Goal: Task Accomplishment & Management: Complete application form

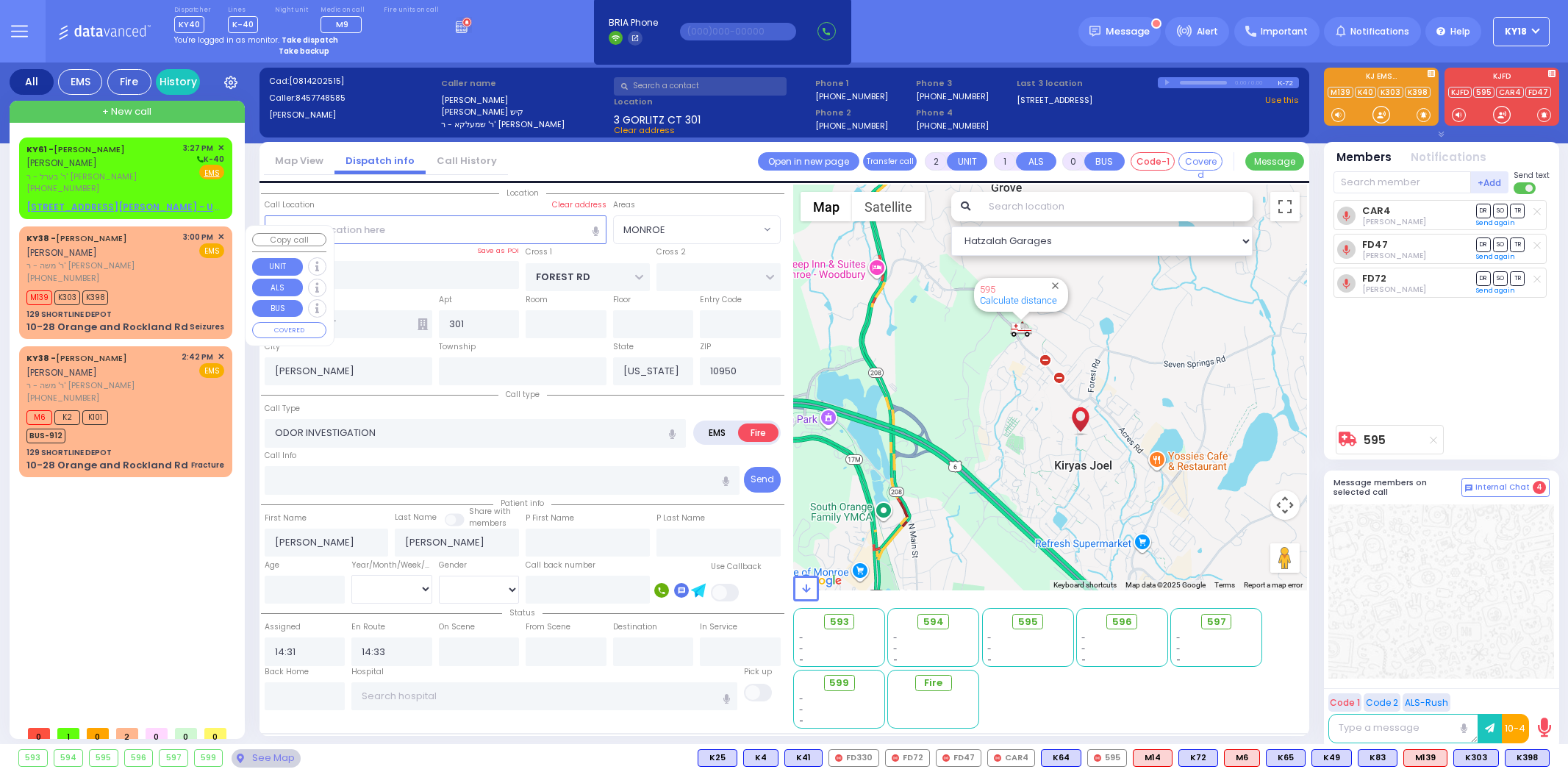
select select "MONROE"
select select
click at [171, 87] on link "History" at bounding box center [177, 82] width 44 height 25
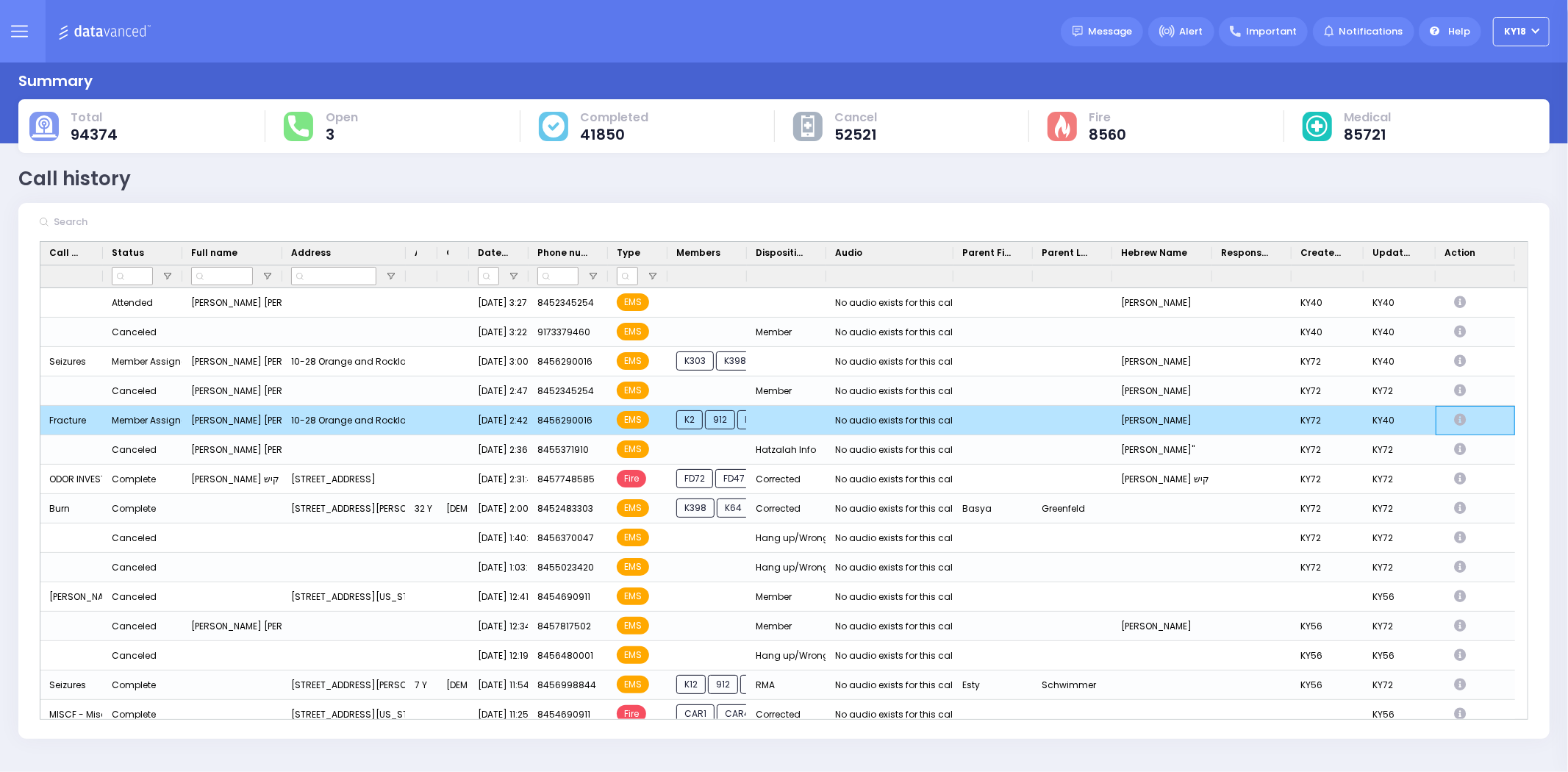
click at [1457, 418] on icon "Press SPACE to deselect this row." at bounding box center [1462, 420] width 16 height 13
select select "Westchester Medical Center-Woods Road"
select select
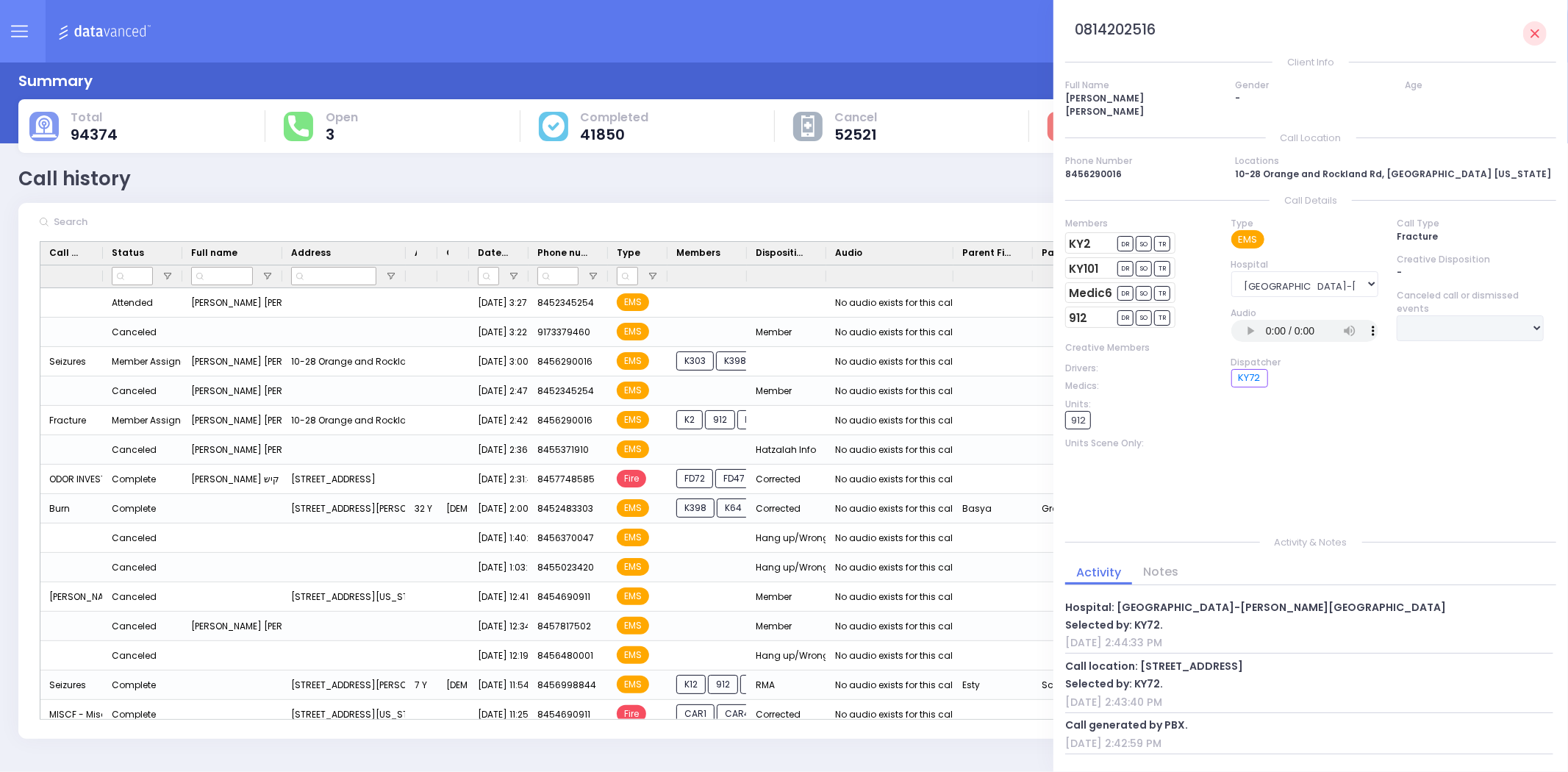
click at [125, 32] on img at bounding box center [107, 31] width 98 height 19
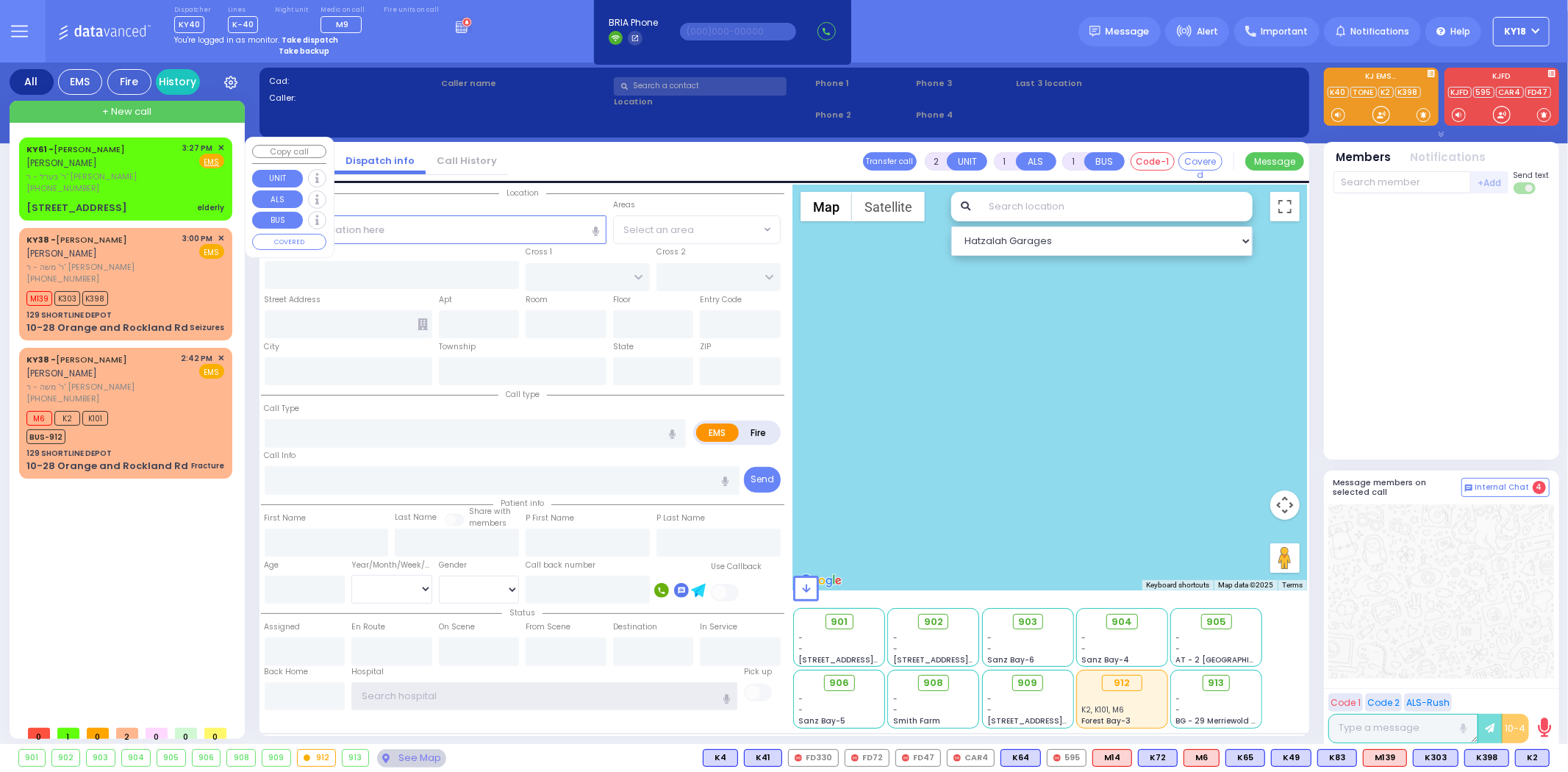
type input "ky18"
click at [140, 202] on div "4 Orshava Court 101 elderly" at bounding box center [125, 208] width 198 height 15
select select
type input "elderly"
radio input "true"
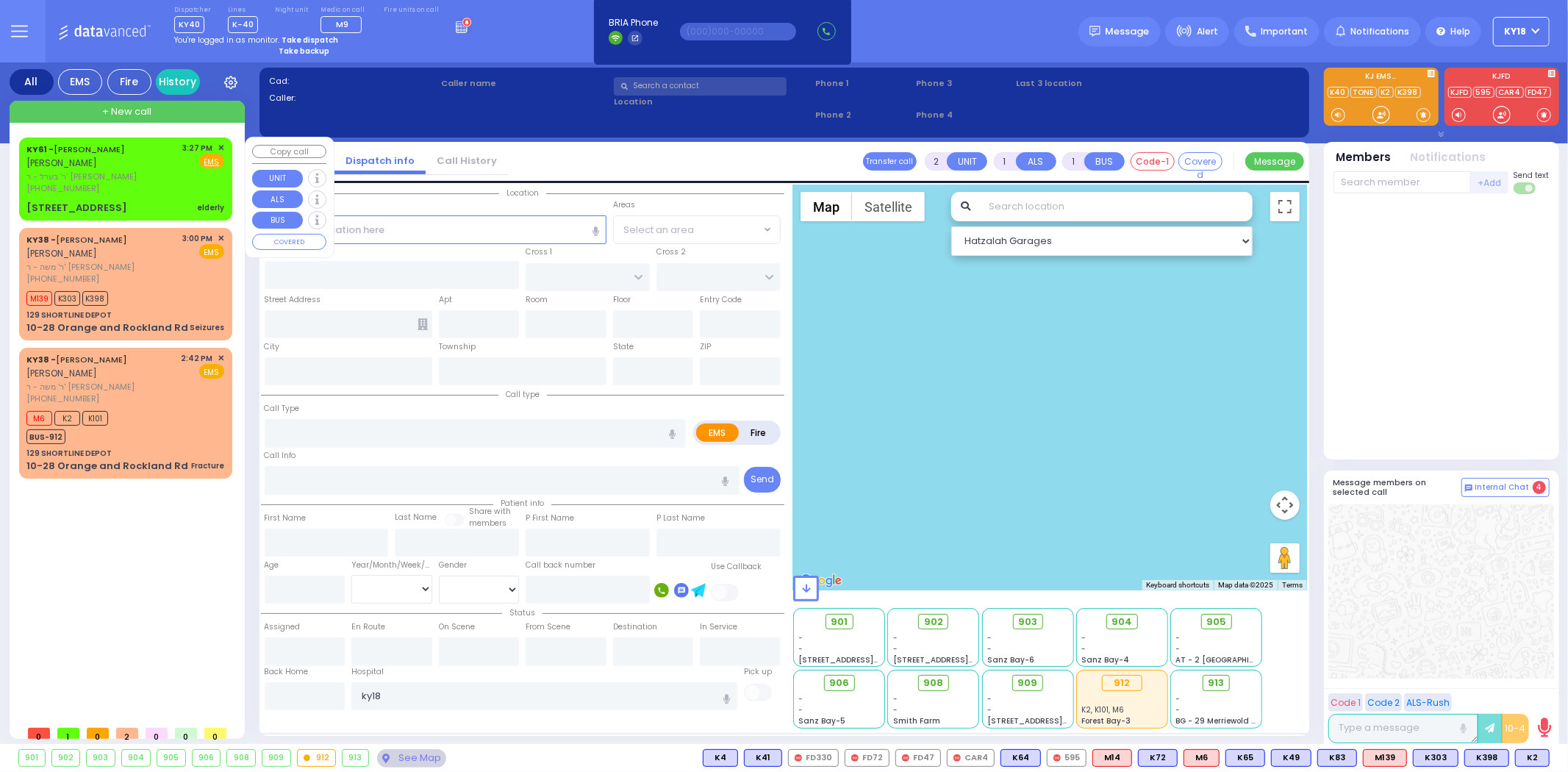
type input "ARON ZEV"
type input "POLACHECK"
select select
type input "15:27"
type input "SATMAR DR"
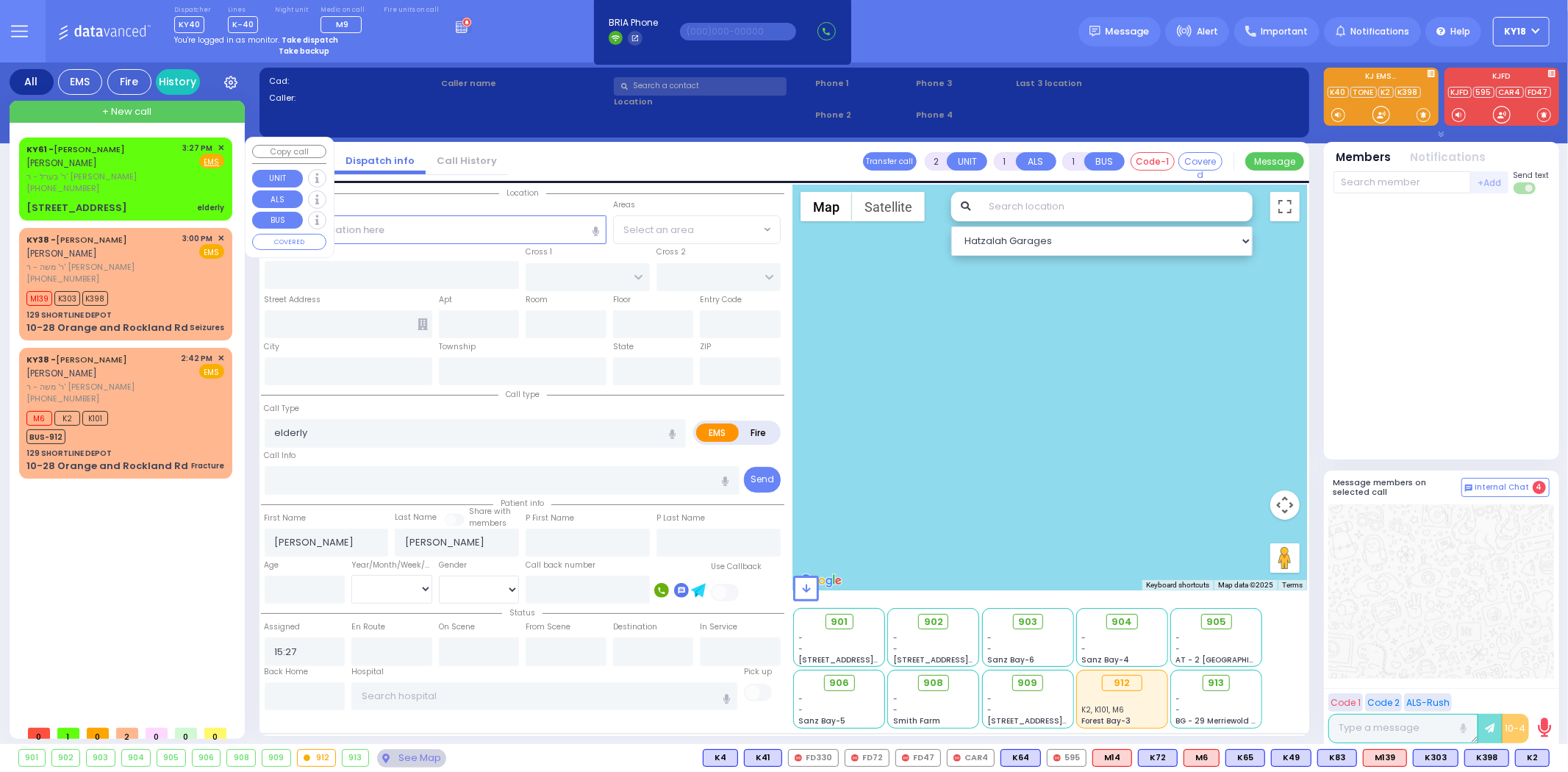
type input "[STREET_ADDRESS]"
type input "101"
type input "Monroe"
type input "[US_STATE]"
type input "10950"
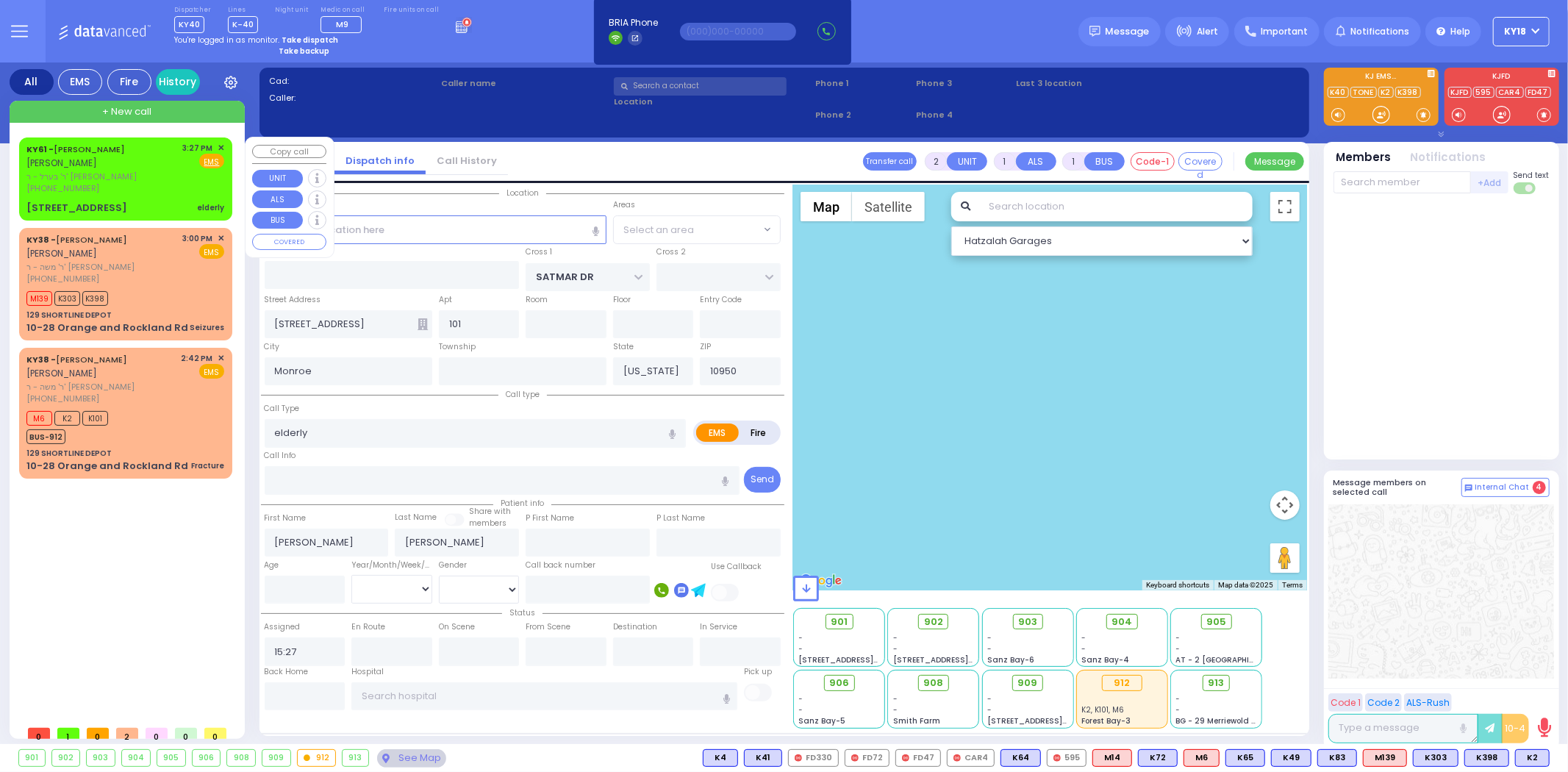
select select "SECTION 3"
select select "Hatzalah Garages"
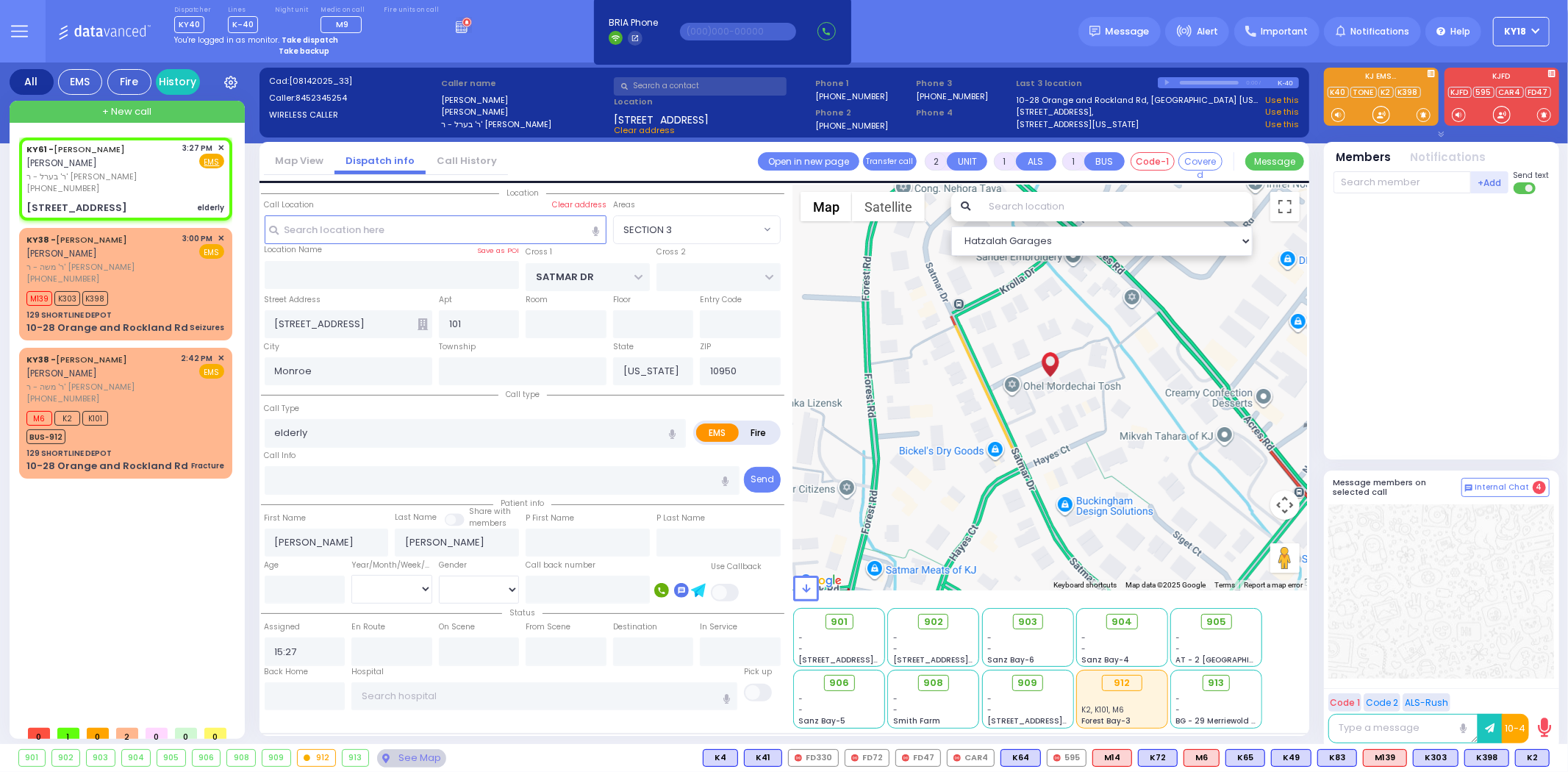
click at [426, 326] on icon at bounding box center [423, 324] width 10 height 12
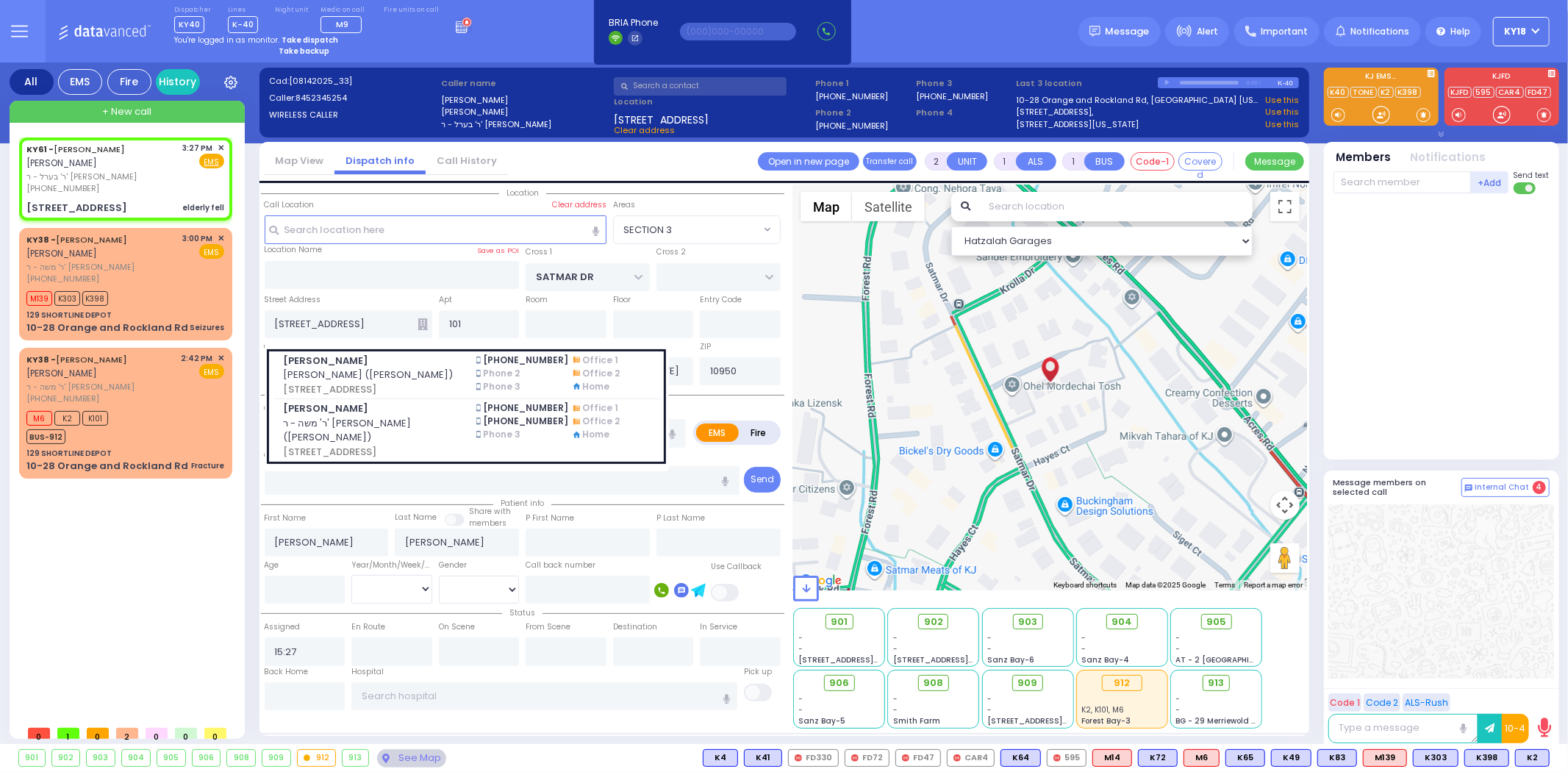
select select
type input "elderly fell"
radio input "true"
select select
select select "Hatzalah Garages"
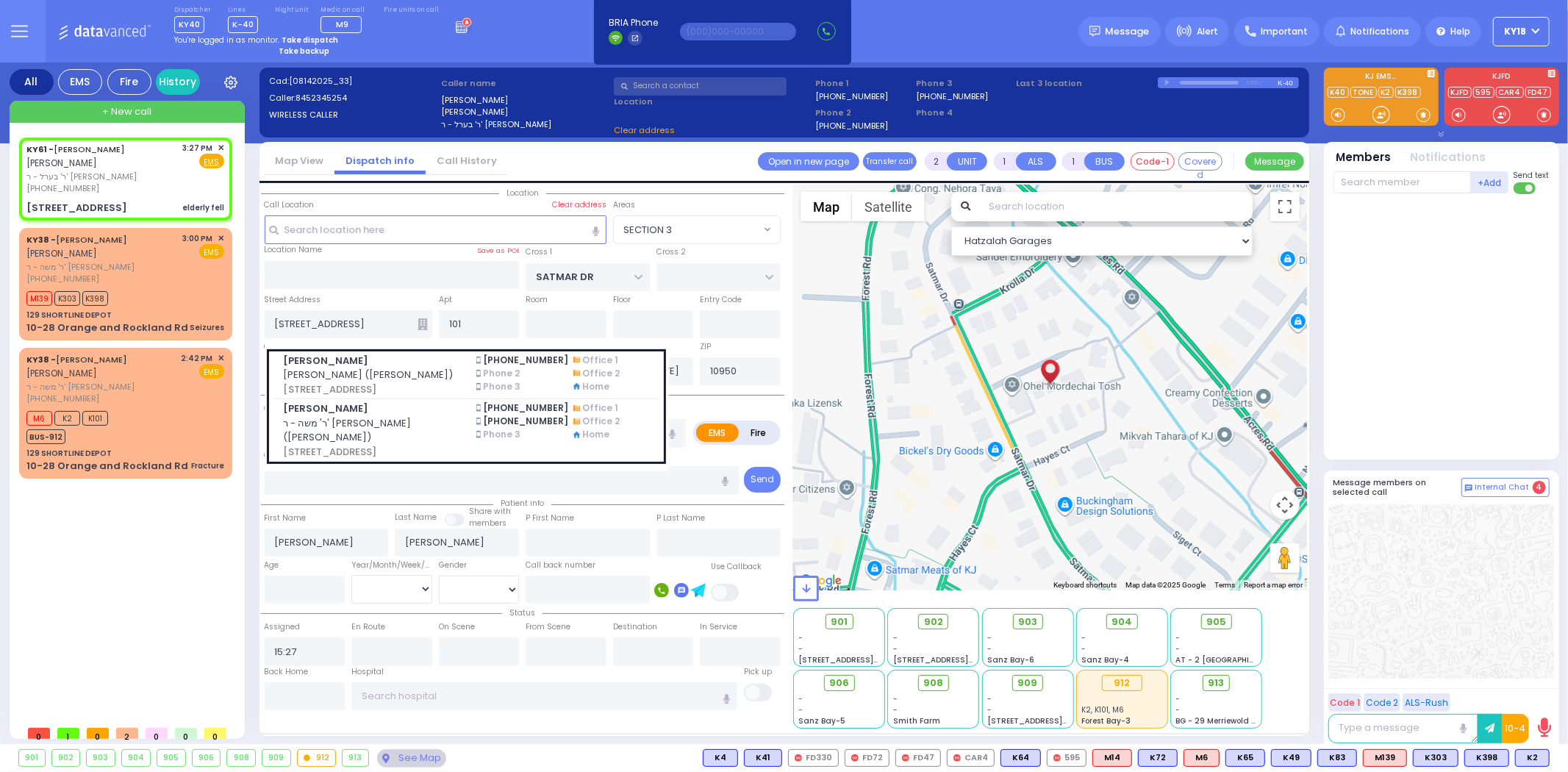
select select "SECTION 3"
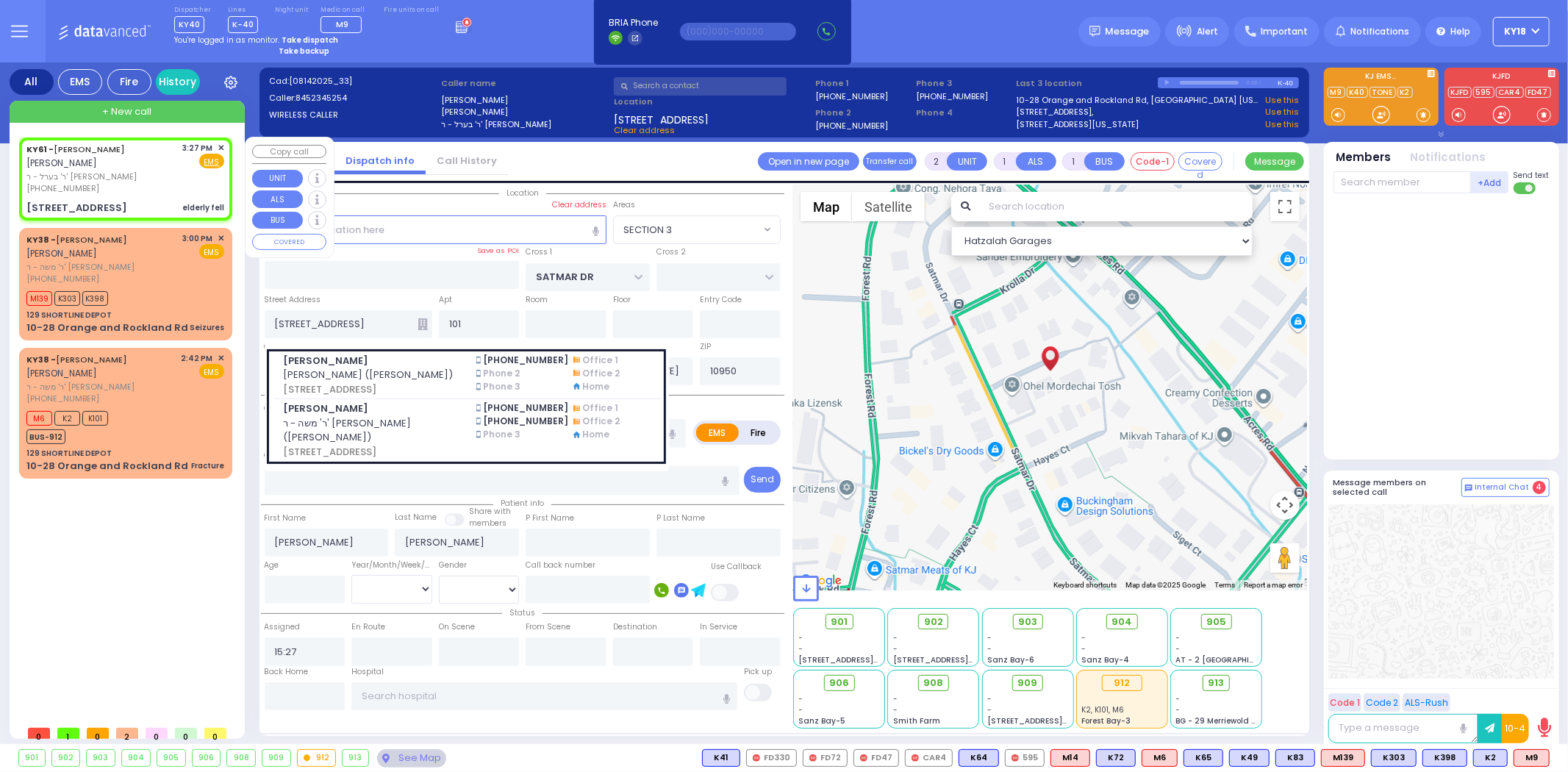
click at [166, 201] on div "4 Orshava Court 101 elderly fell" at bounding box center [125, 208] width 198 height 15
select select
radio input "true"
select select
select select "Hatzalah Garages"
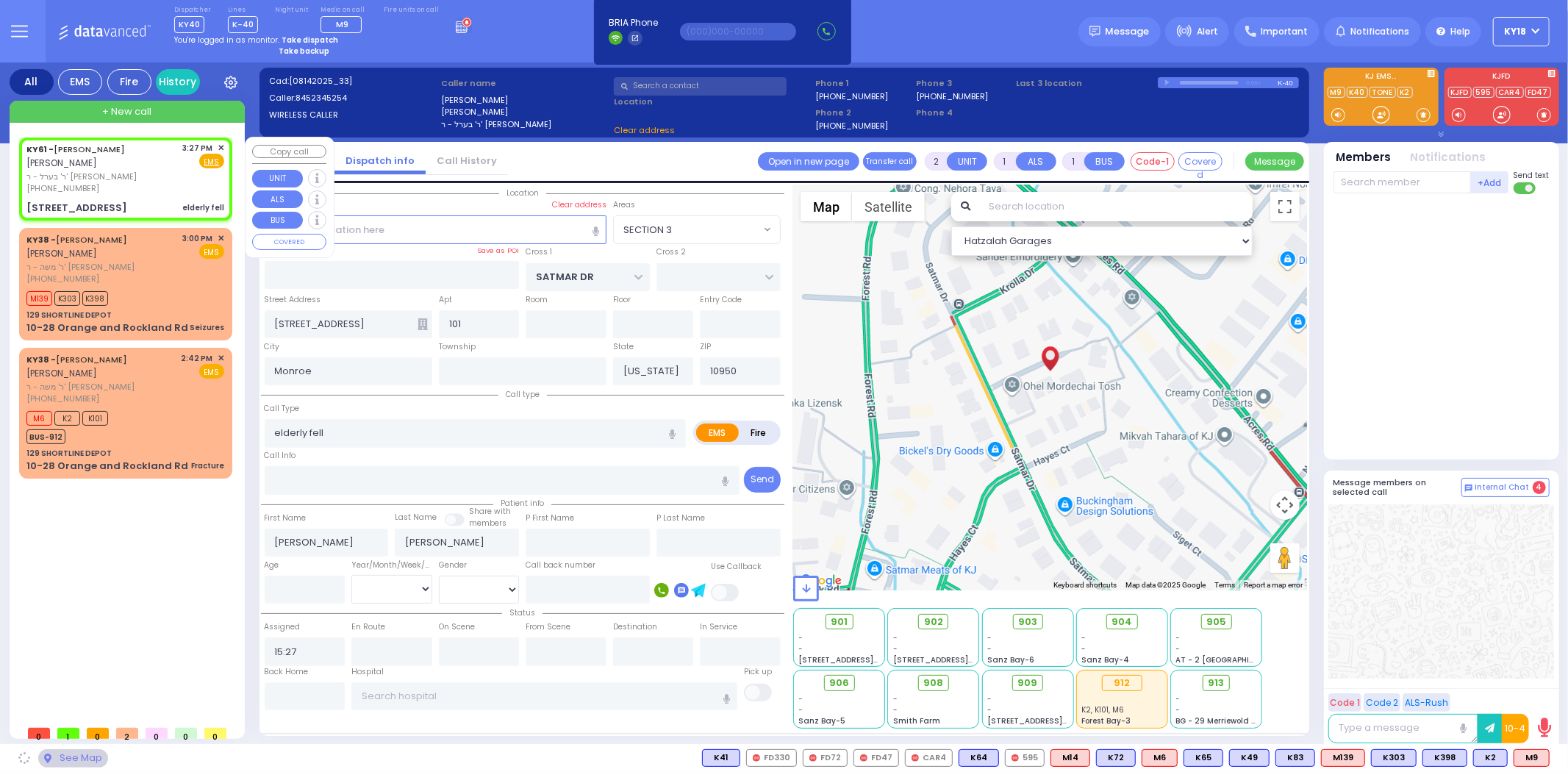
select select "SECTION 3"
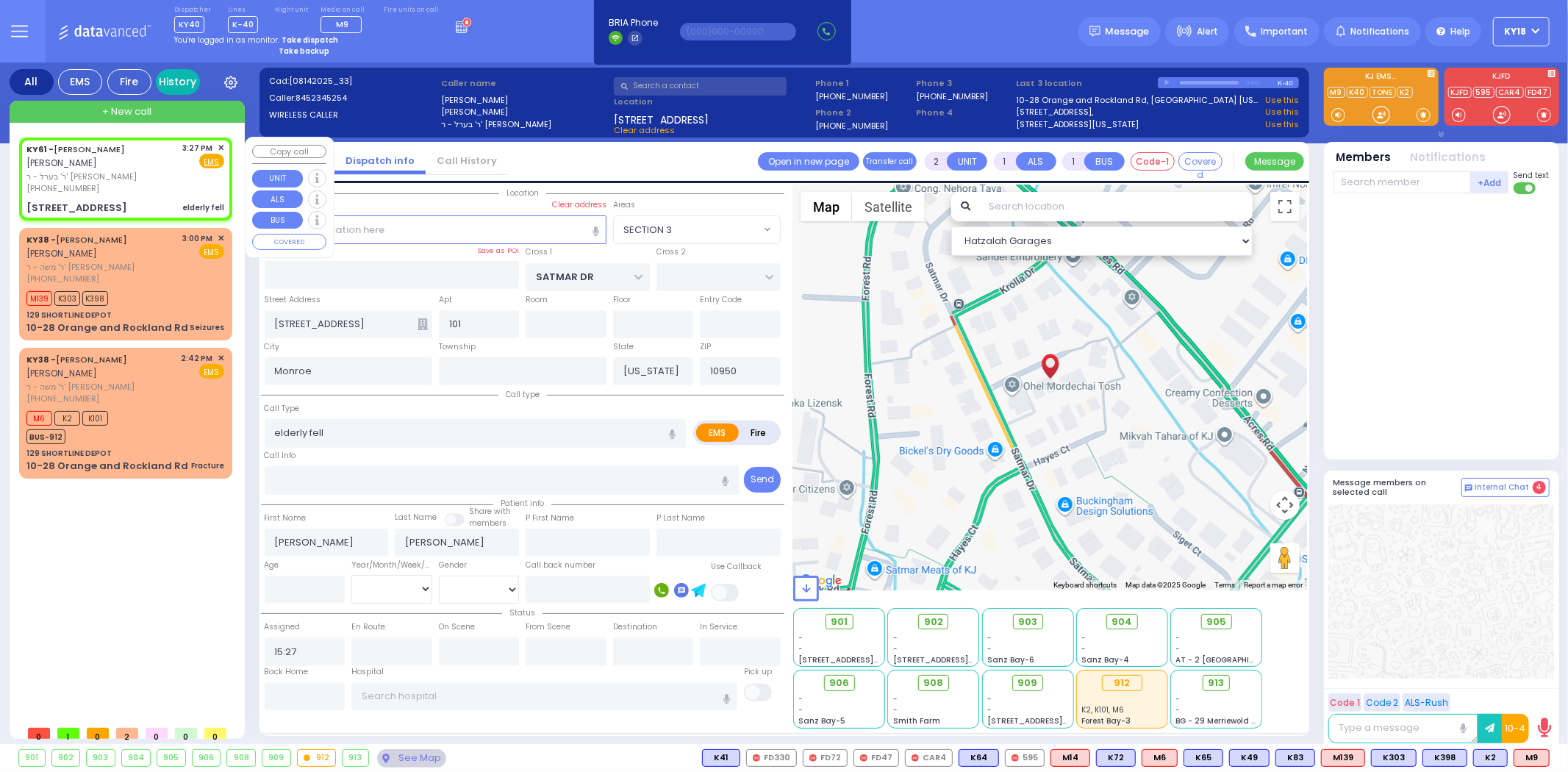
click at [180, 81] on link "History" at bounding box center [177, 82] width 44 height 25
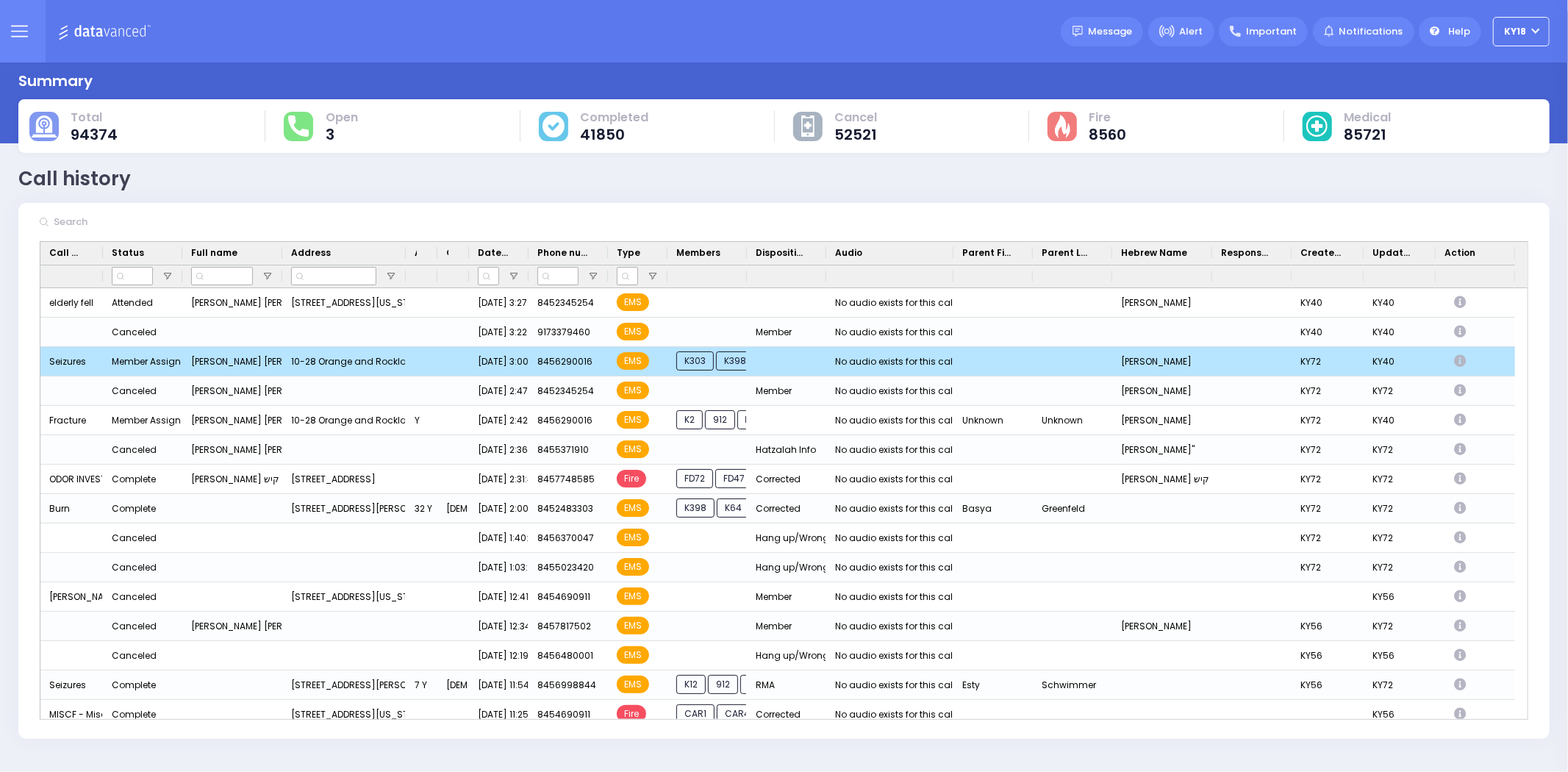
click at [1464, 362] on icon "Press SPACE to deselect this row." at bounding box center [1462, 361] width 16 height 13
select select
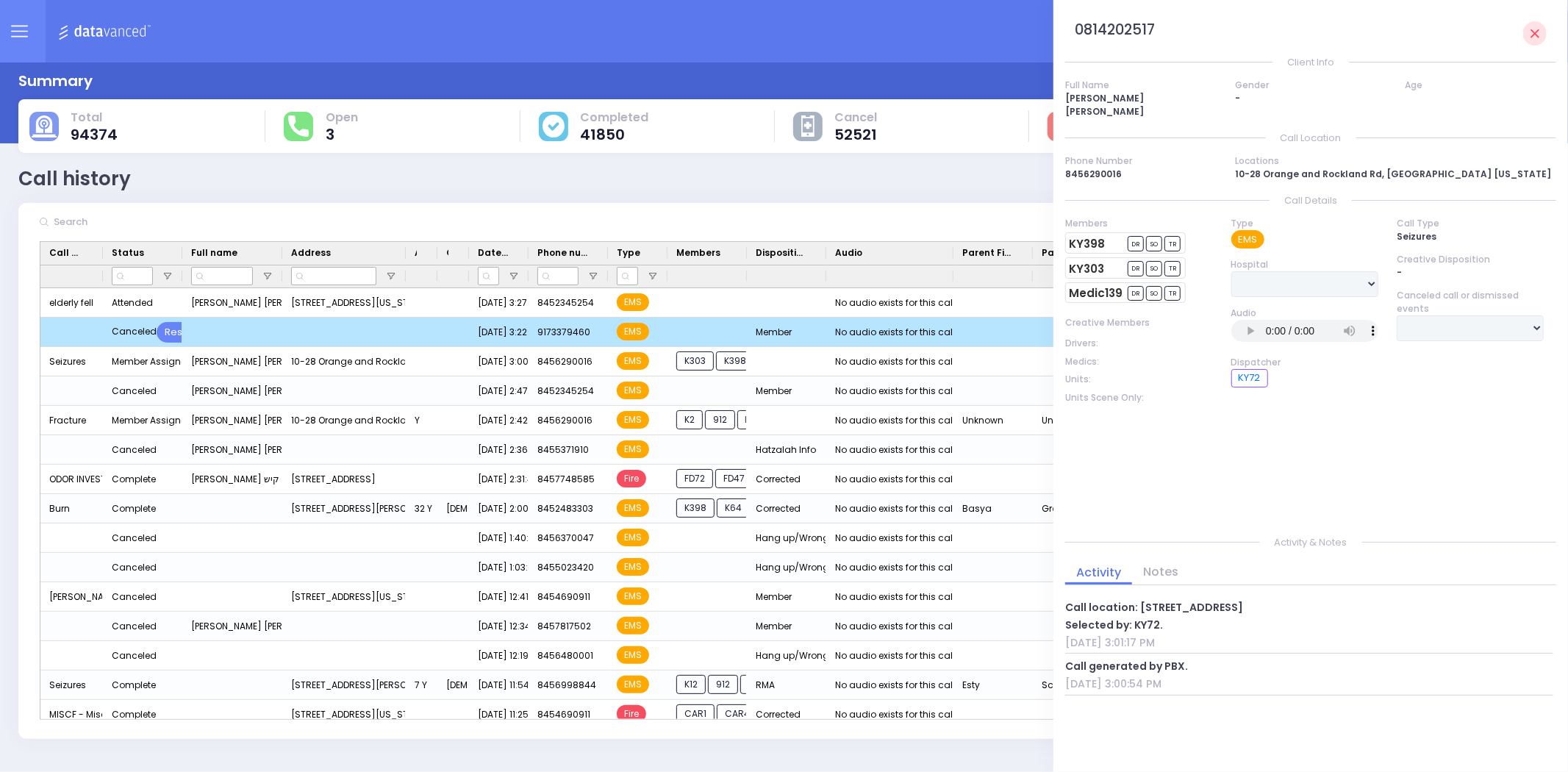
click at [373, 329] on div "Press SPACE to deselect this row." at bounding box center [344, 332] width 124 height 29
select select
select select "Member"
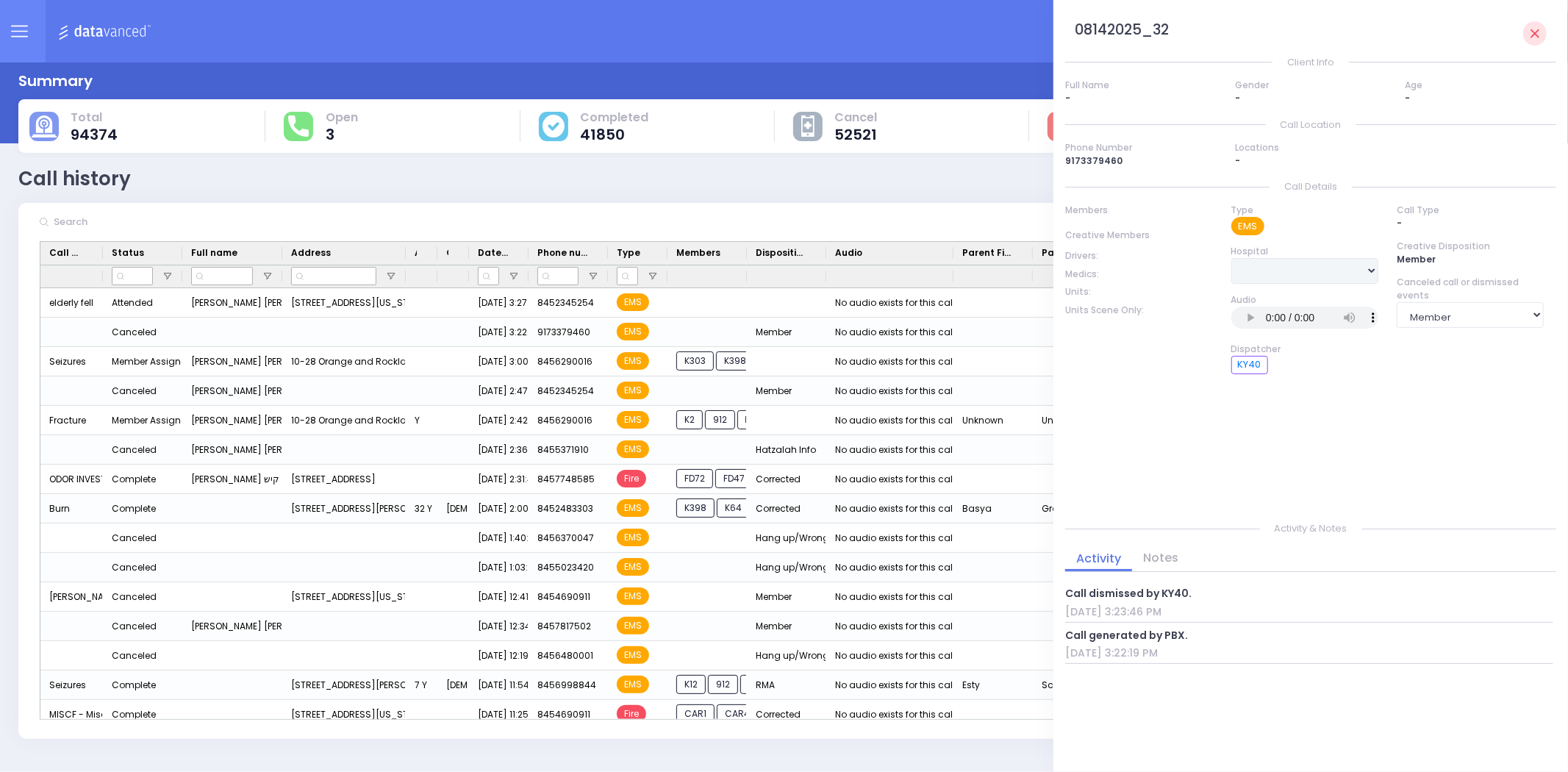
click at [112, 30] on img at bounding box center [107, 31] width 98 height 19
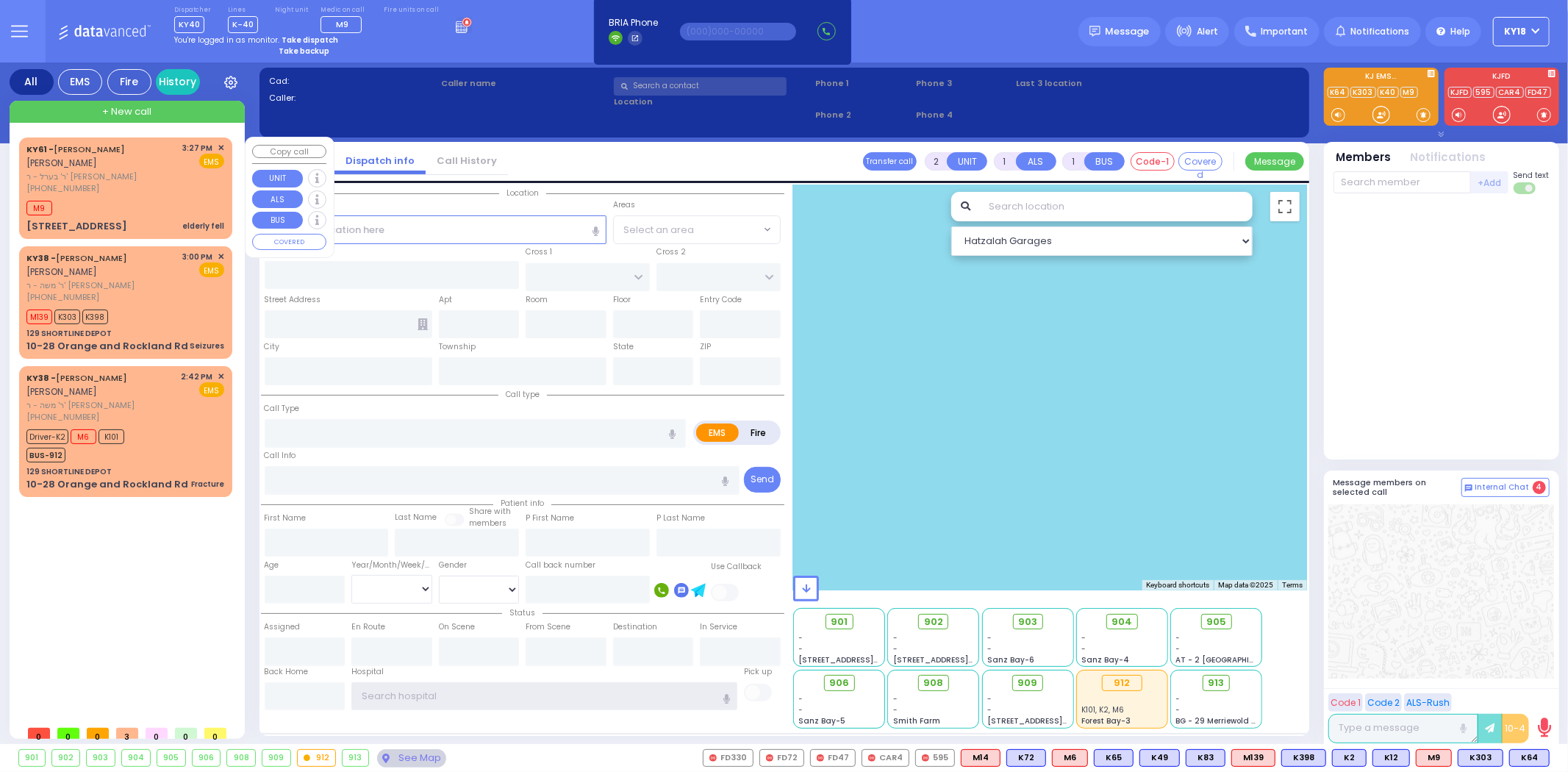
type input "ky18"
click at [158, 212] on div "M9" at bounding box center [125, 206] width 198 height 19
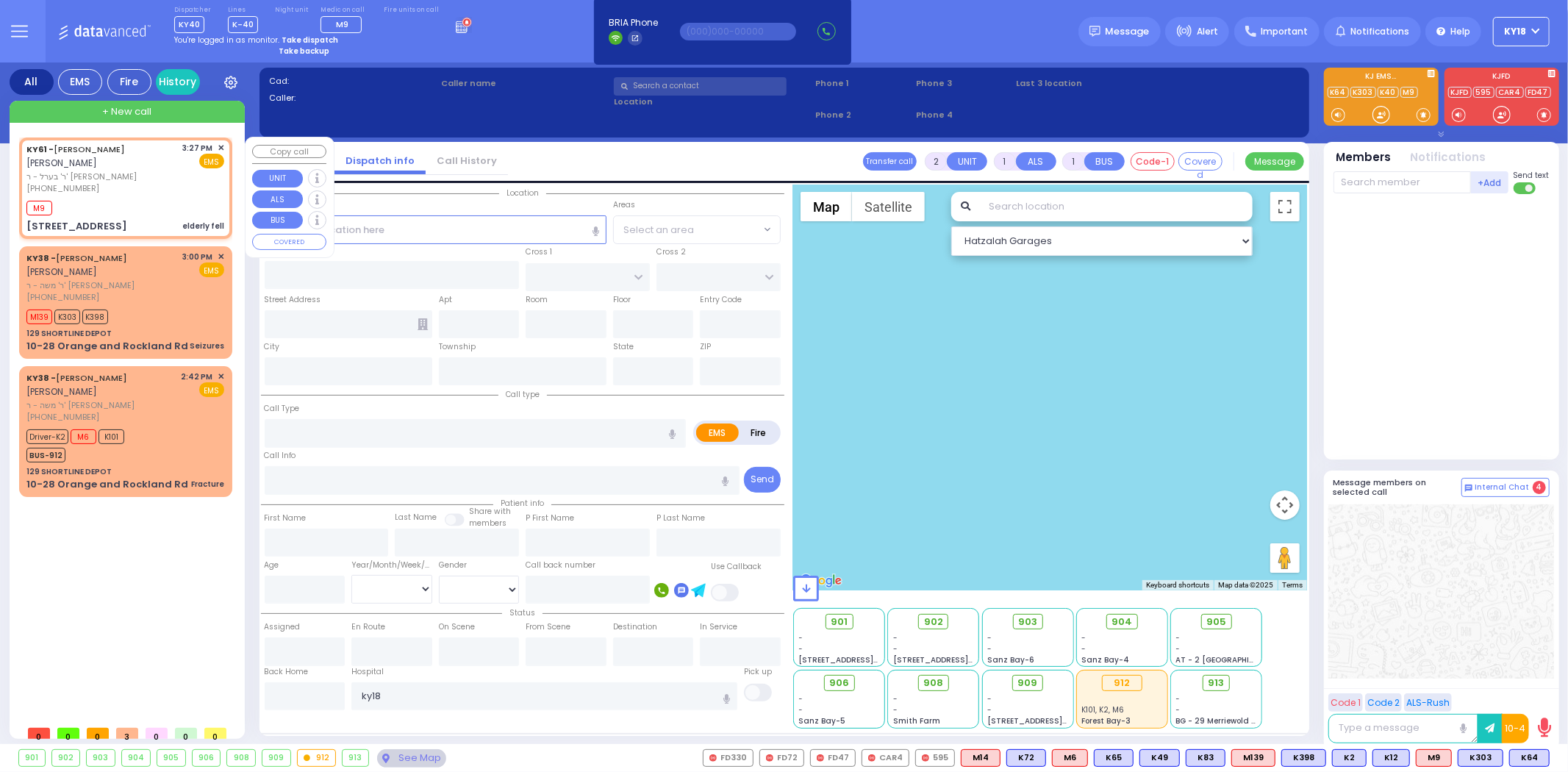
select select
type input "elderly fell"
radio input "true"
type input "[PERSON_NAME]"
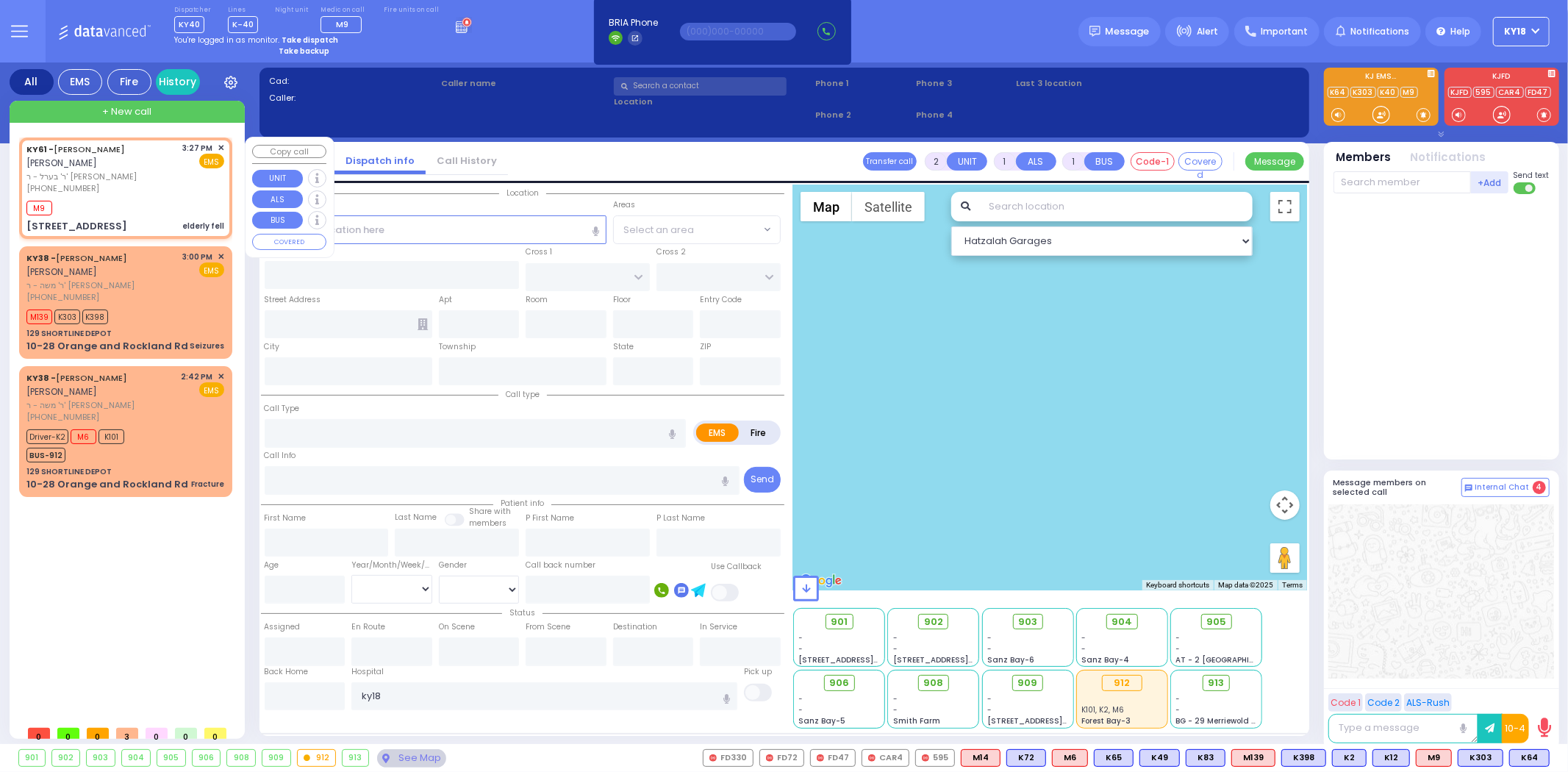
select select
type input "15:27"
type input "15:29"
select select "Hatzalah Garages"
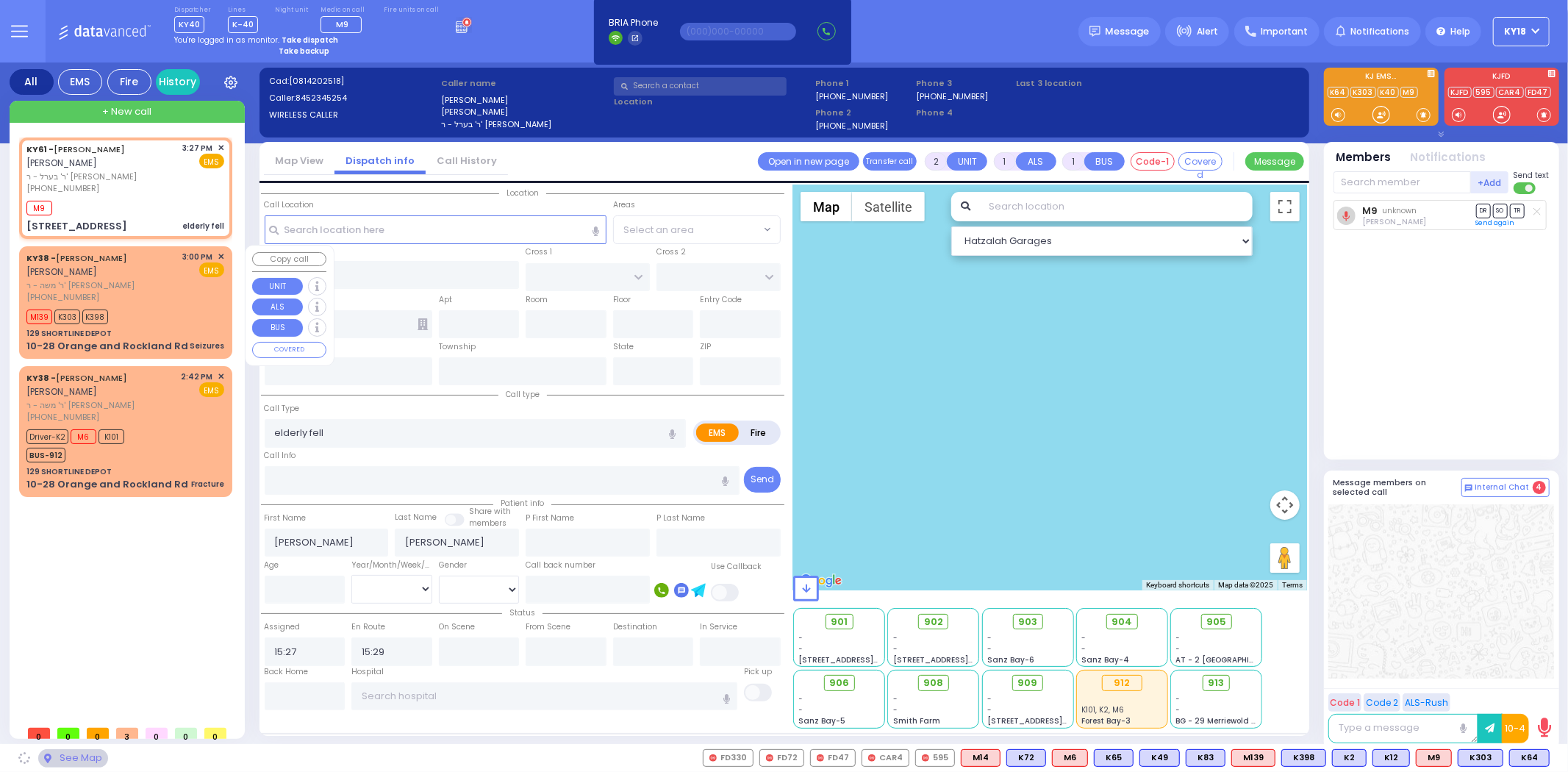
click at [162, 267] on div "KY38 - AVRUM MAYER MILLER אברהם מאיר מיללער" at bounding box center [102, 265] width 151 height 28
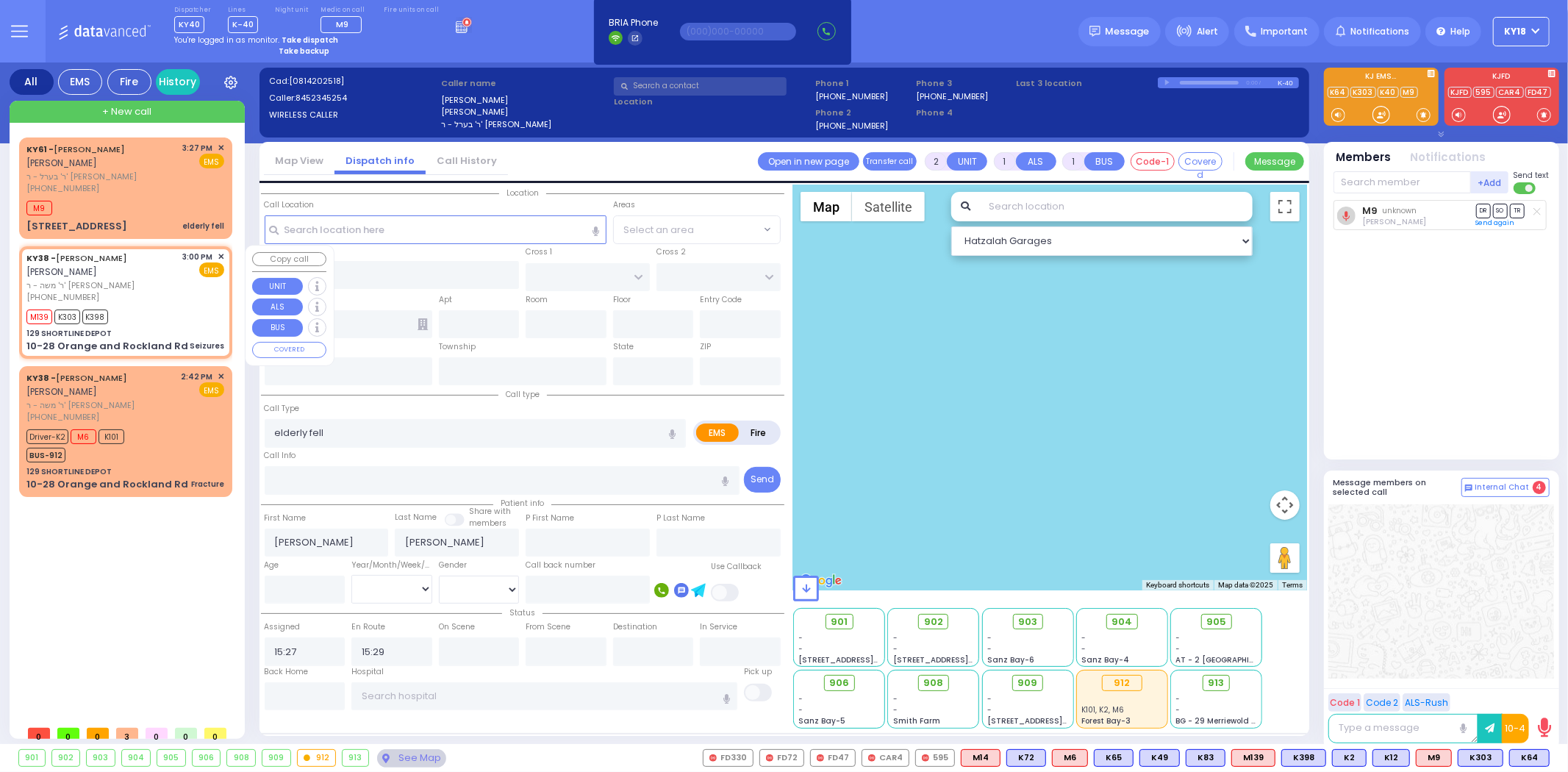
type input "3"
type input "2"
select select
type input "Seizures"
radio input "true"
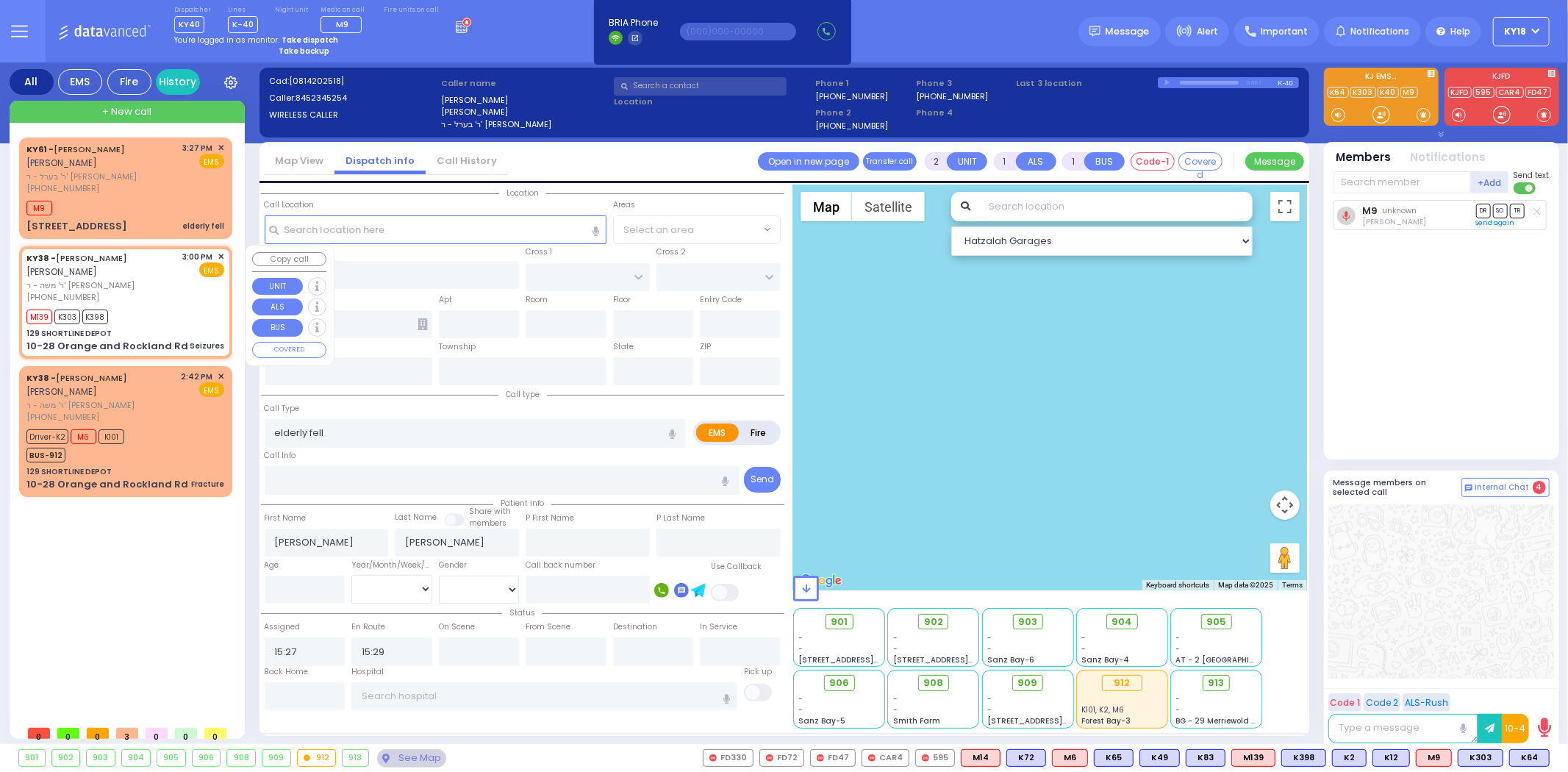
type input "AVRUM MAYER"
type input "MILLER"
select select
type input "15:00"
type input "15:02"
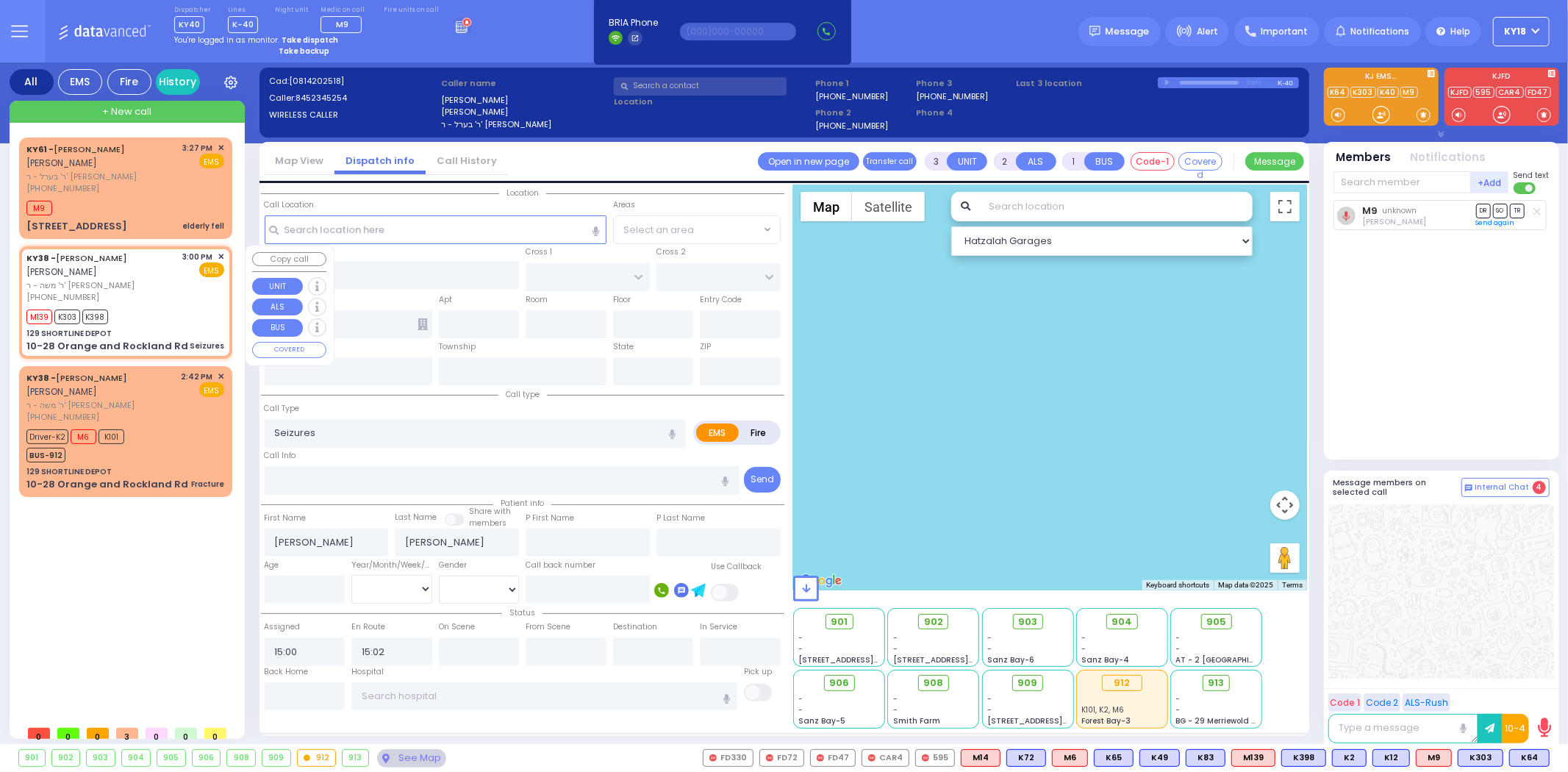
type input "SATMAR DR"
type input "4 Orshava Court"
type input "101"
type input "Monroe"
type input "New York"
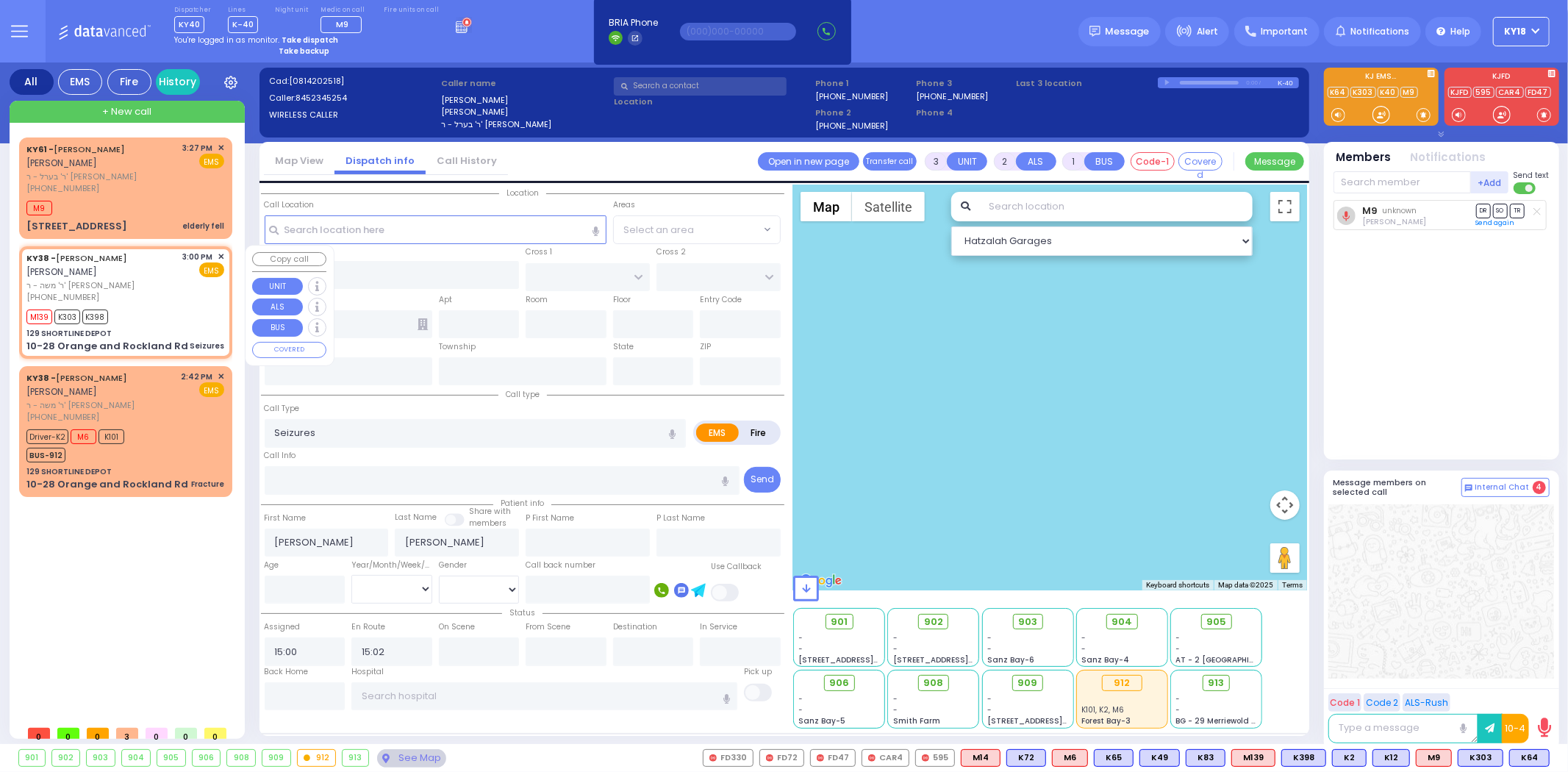
type input "10950"
select select "Hatzalah Garages"
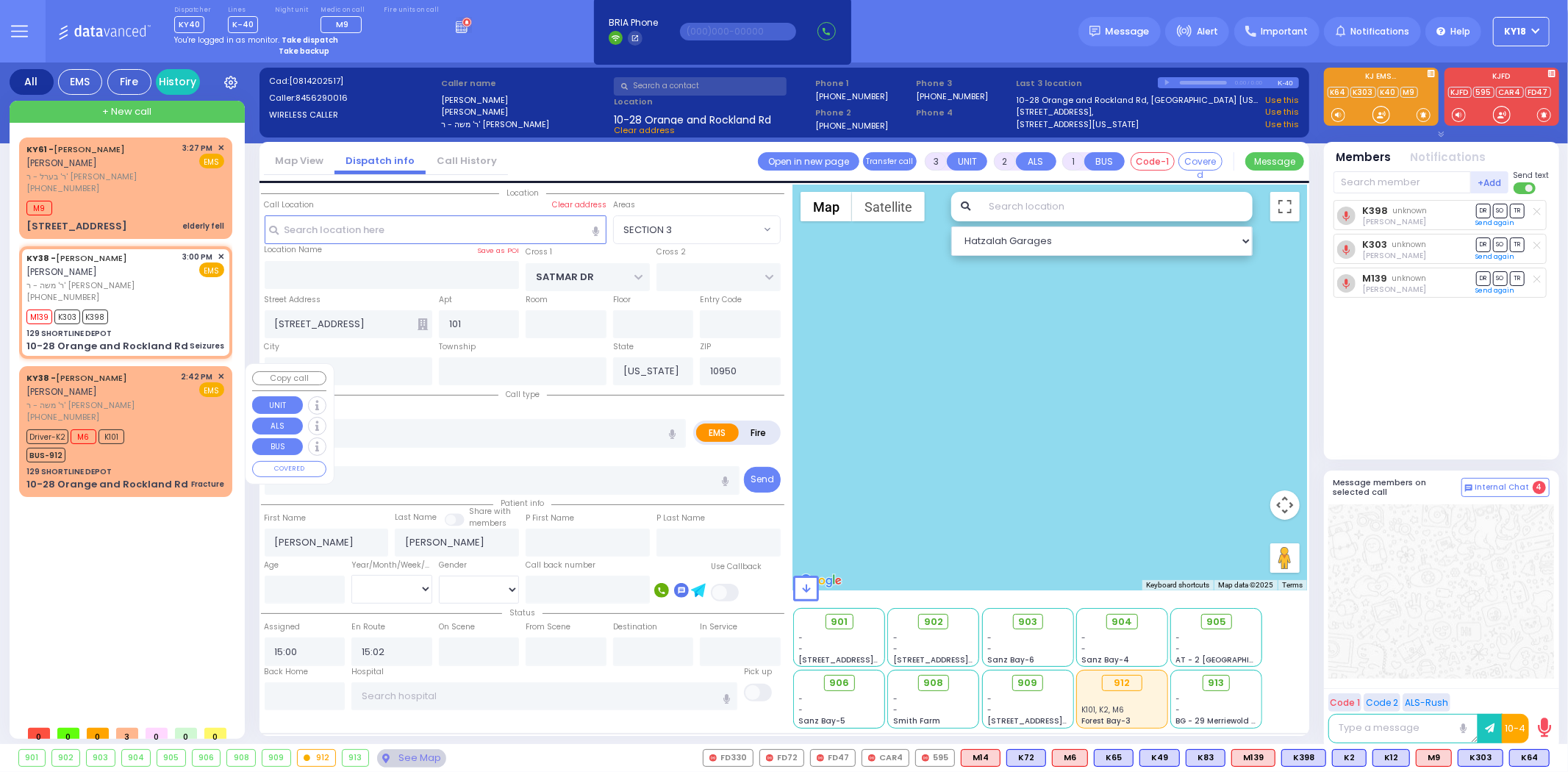
click at [166, 404] on span "ר' משה - ר' יעקב שמואל טייטלבוים" at bounding box center [101, 405] width 150 height 13
select select "SECTION 3"
type input "129 SHORTLINE DEPOT"
type input "10-28 Orange and Rockland Rd"
type input "6"
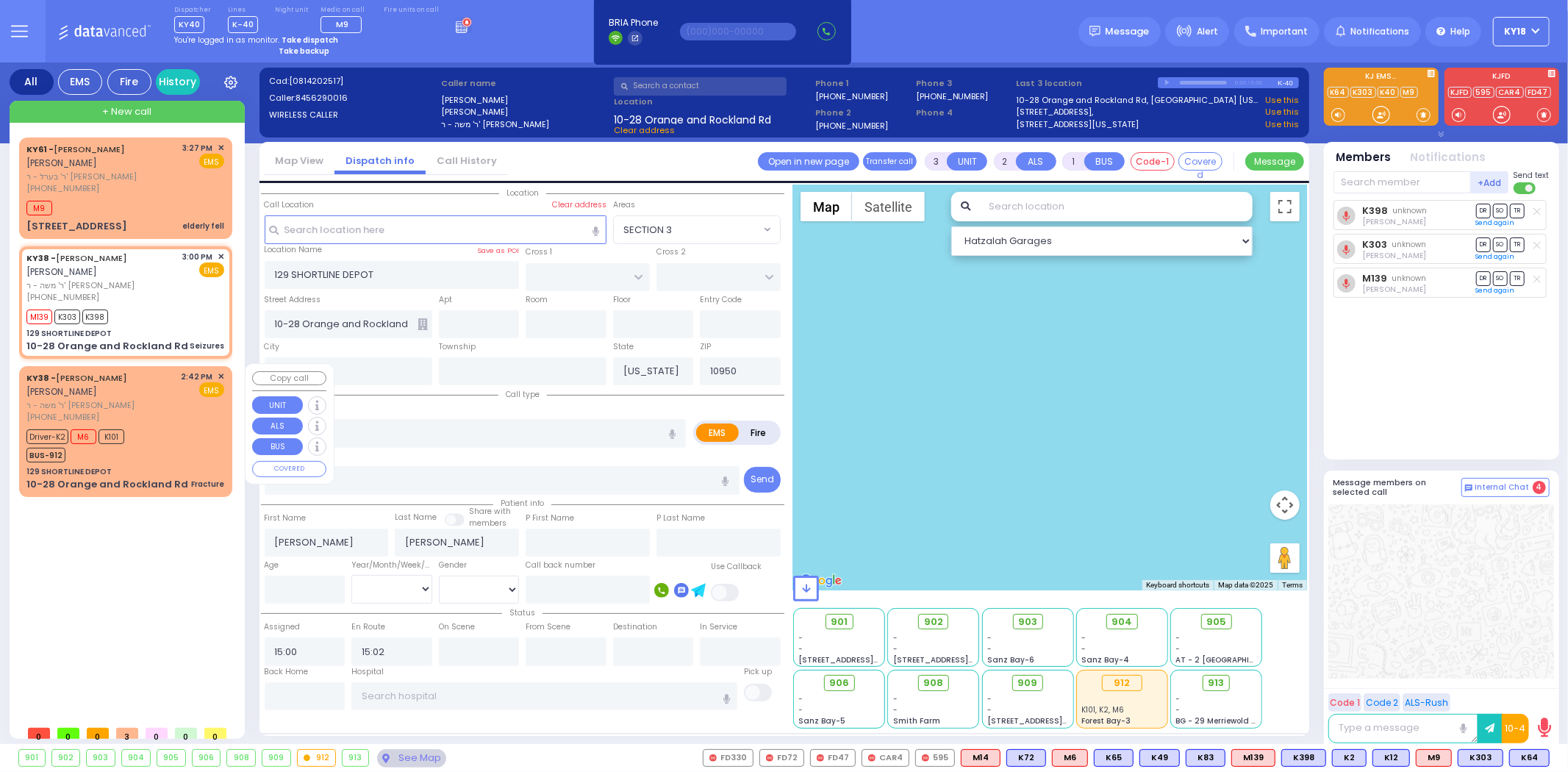
type input "6"
select select
type input "Fracture"
radio input "true"
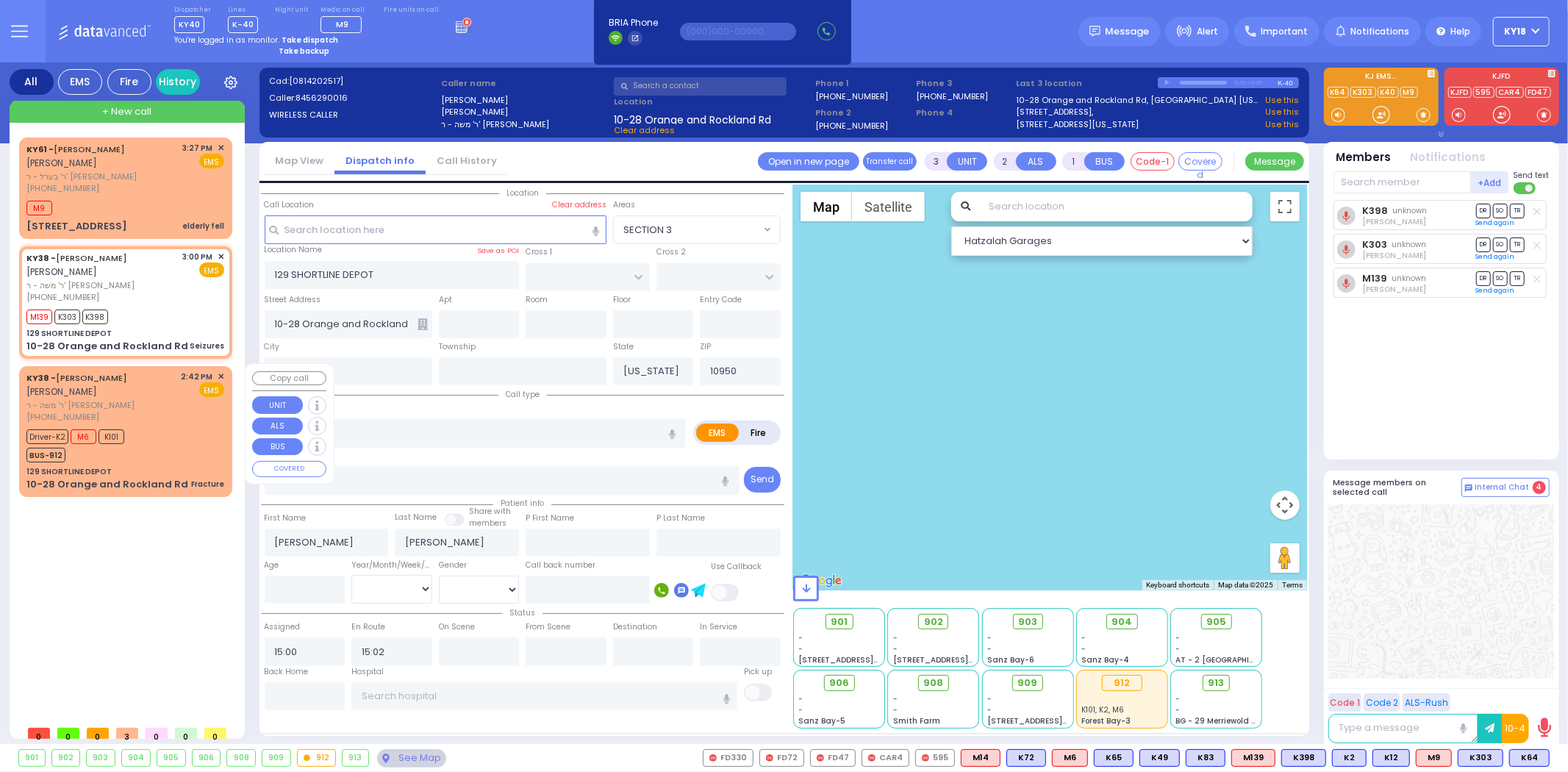
type input "Unknown"
select select "Year"
type input "14:42"
type input "14:48"
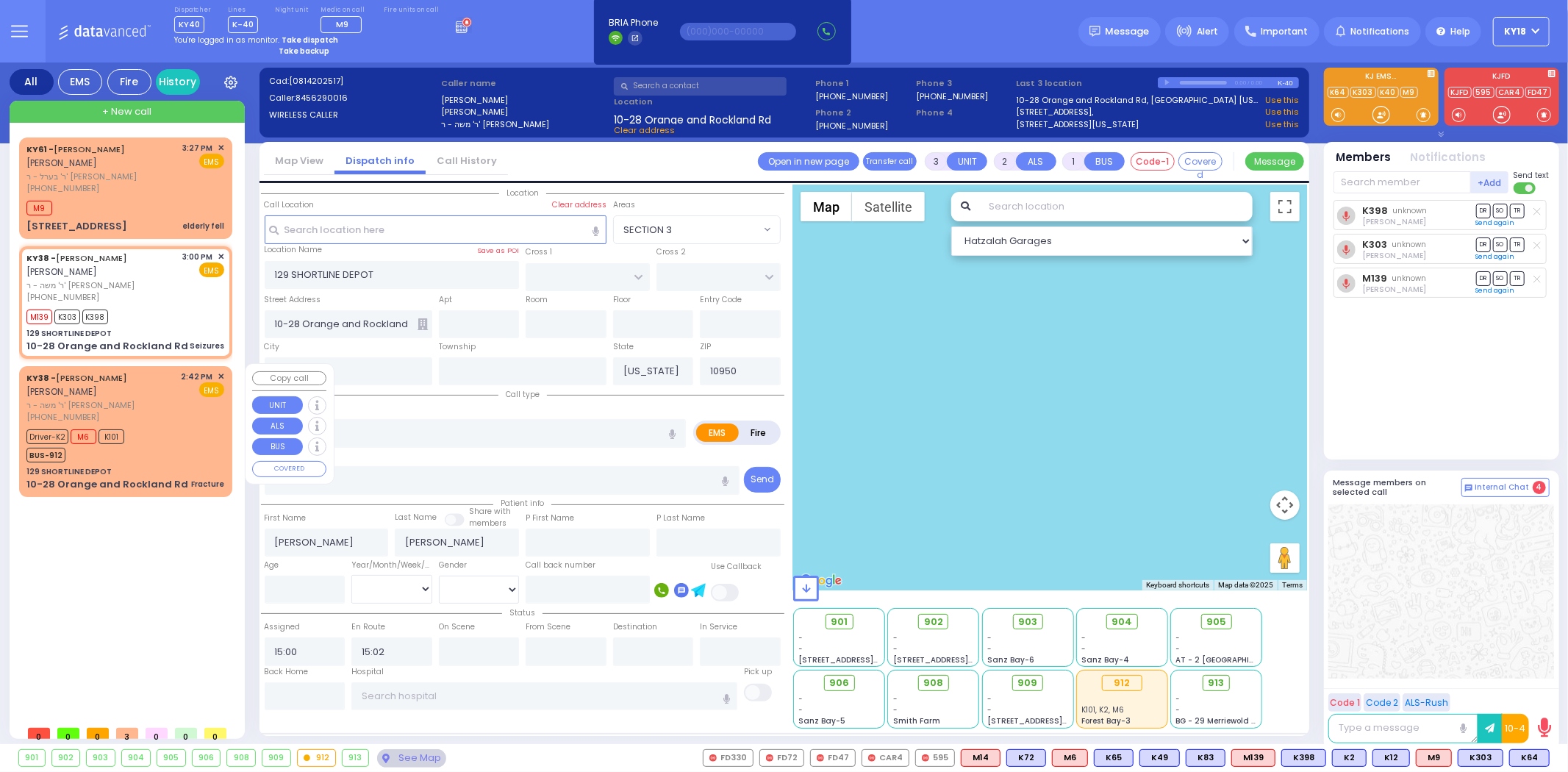
type input "Westchester Medical Center-Woods Road"
select select "Hatzalah Garages"
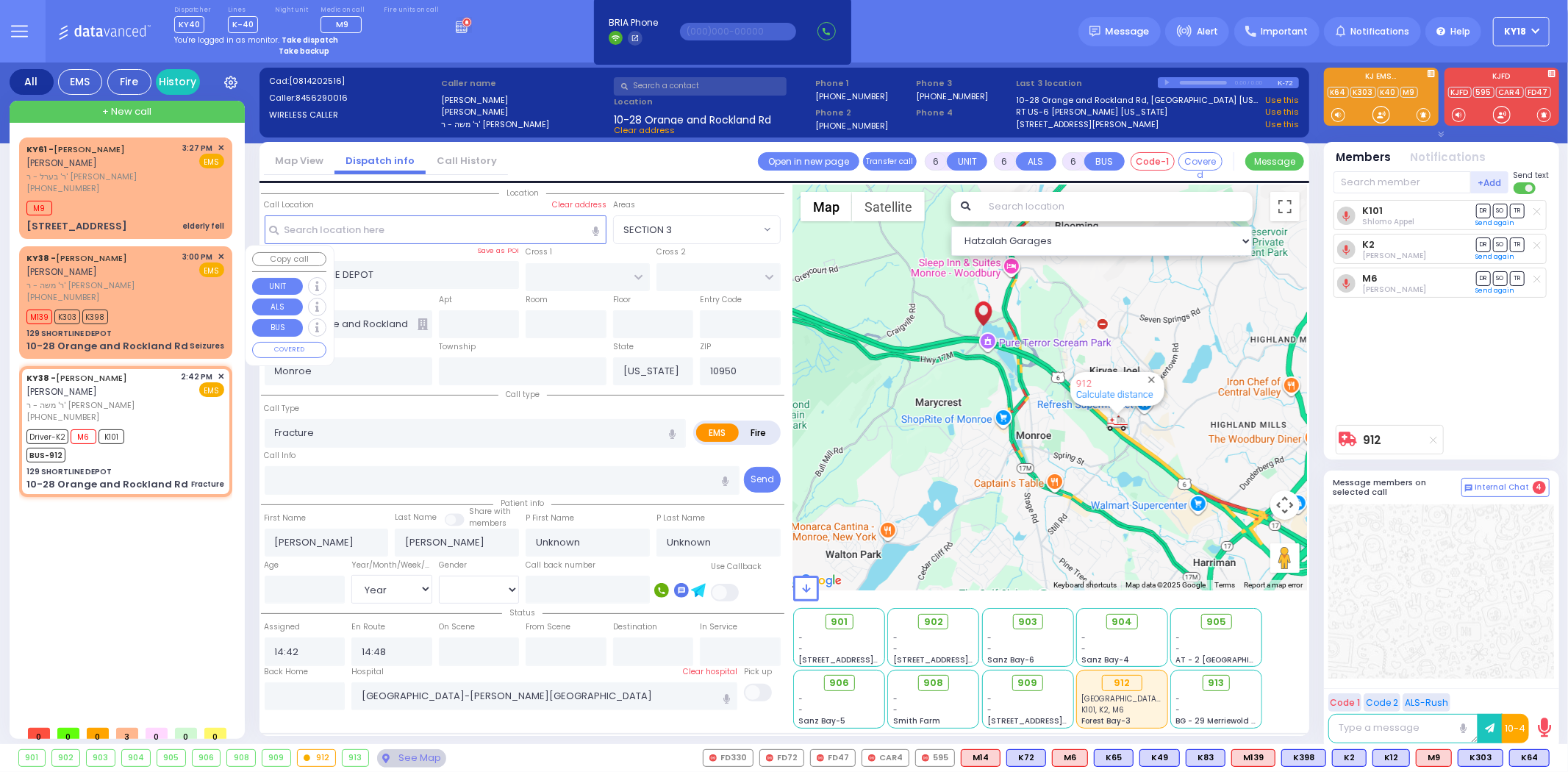
click at [171, 328] on div "129 SHORTLINE DEPOT" at bounding box center [125, 333] width 198 height 11
type input "3"
type input "2"
type input "1"
select select
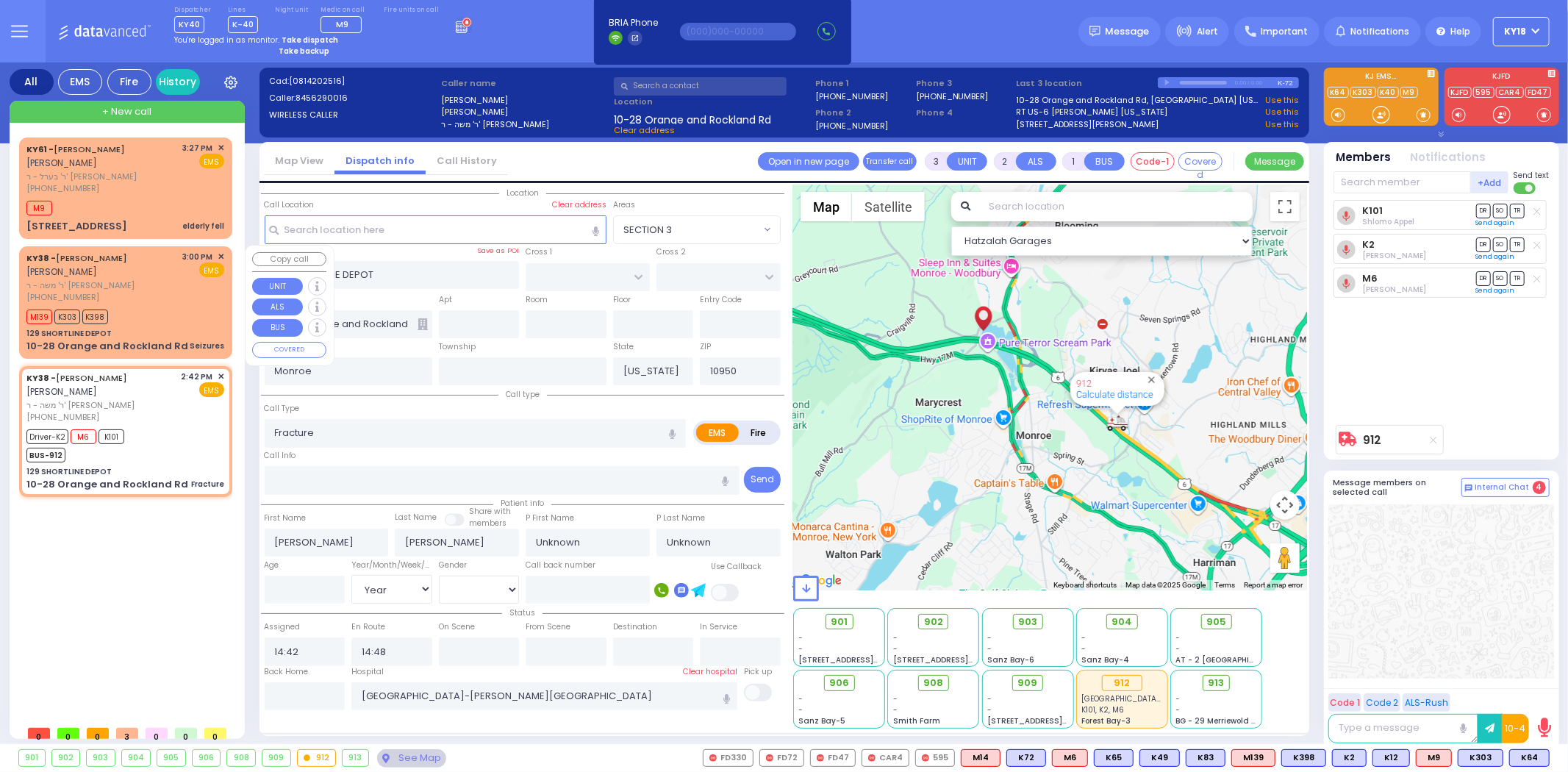
type input "Seizures"
radio input "true"
select select
type input "15:00"
type input "15:02"
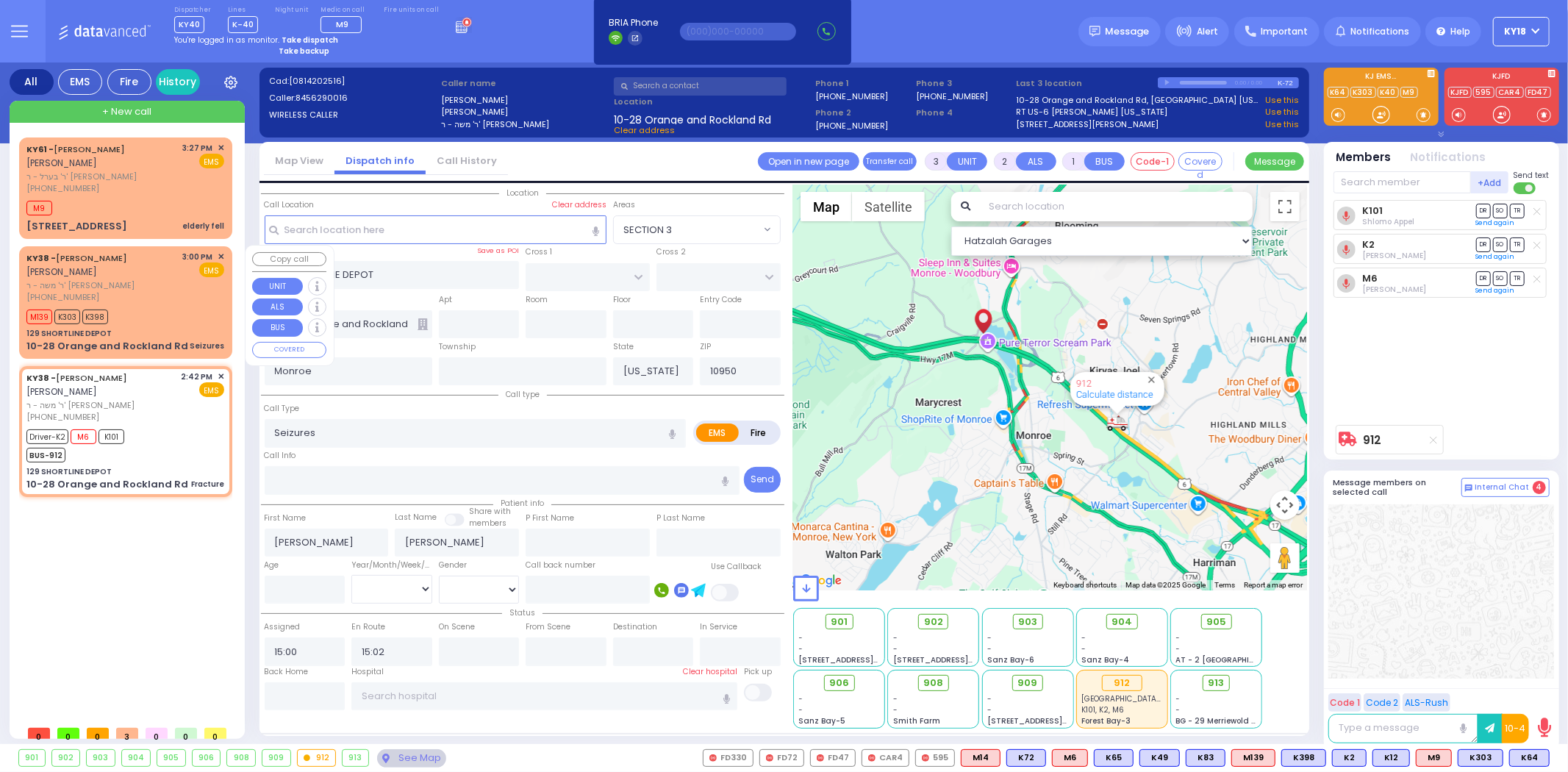
select select "Hatzalah Garages"
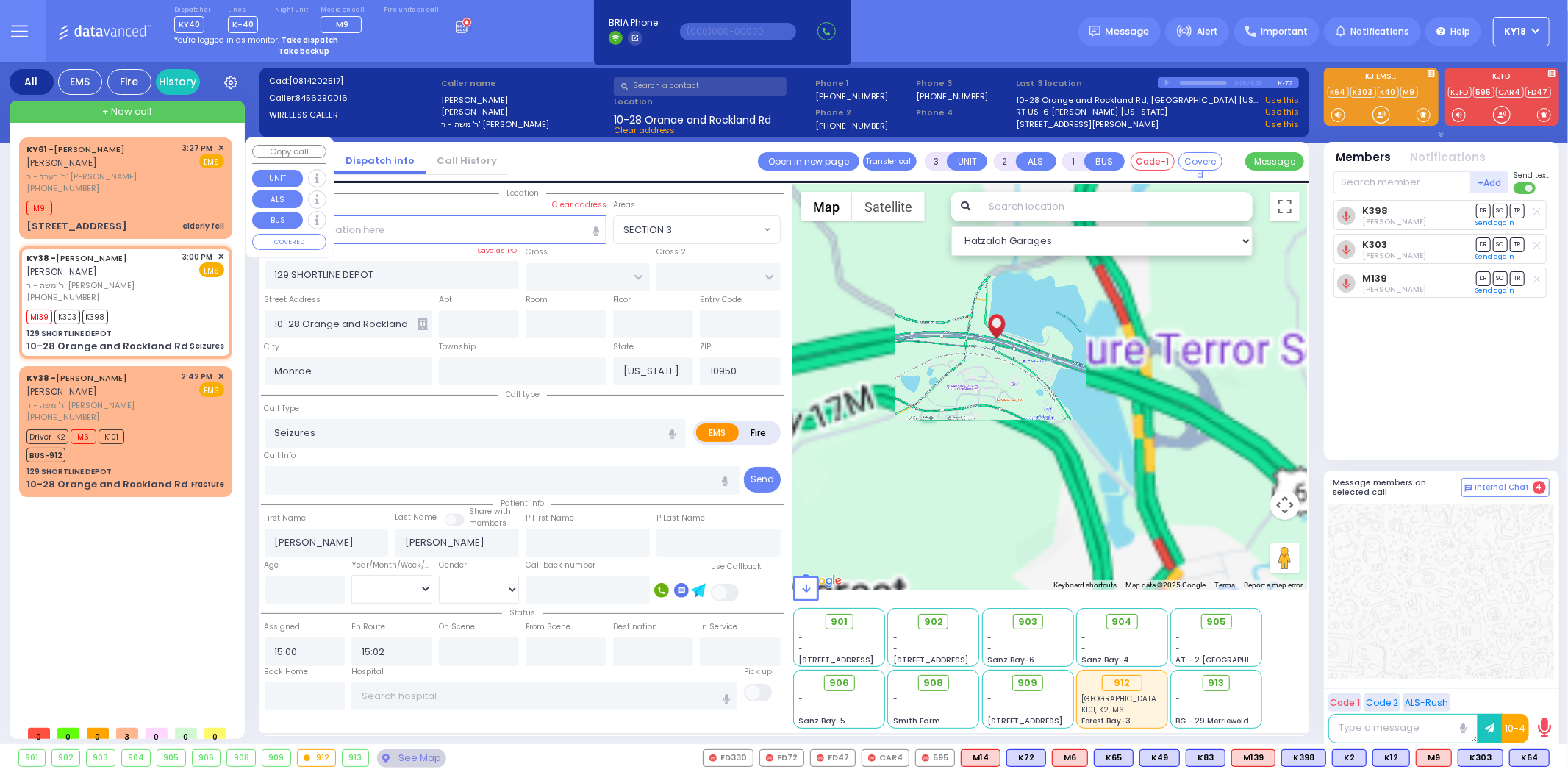
click at [180, 216] on div "KY61 - ARON ZEV POLACHECK אהרן זאב פאלאטשעק ר' בערל - ר' שמואל דוד מארקאוויטש (…" at bounding box center [125, 188] width 207 height 97
type input "2"
type input "1"
select select
type input "elderly fell"
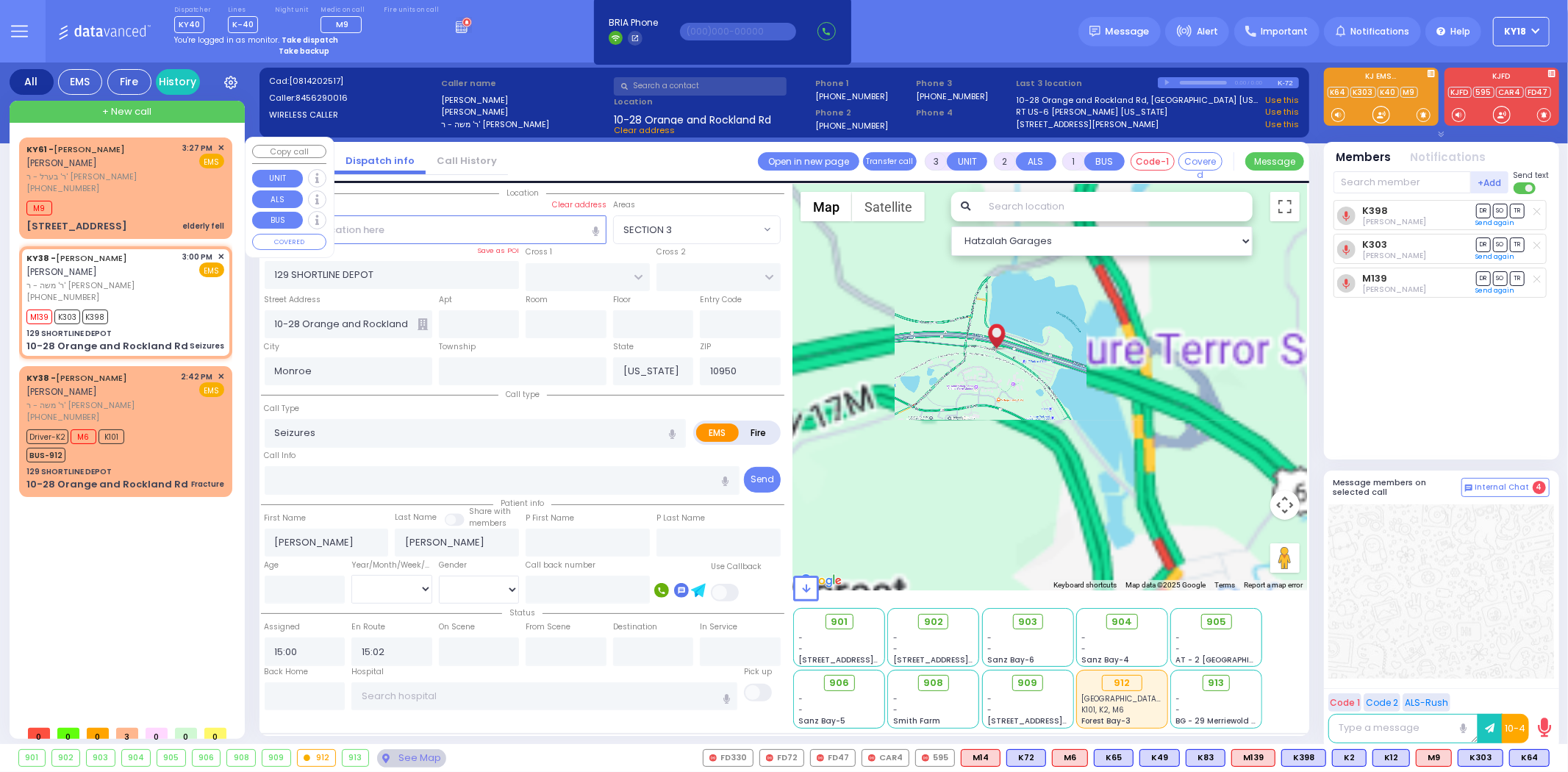
radio input "true"
type input "ARON ZEV"
type input "POLACHECK"
select select
type input "15:27"
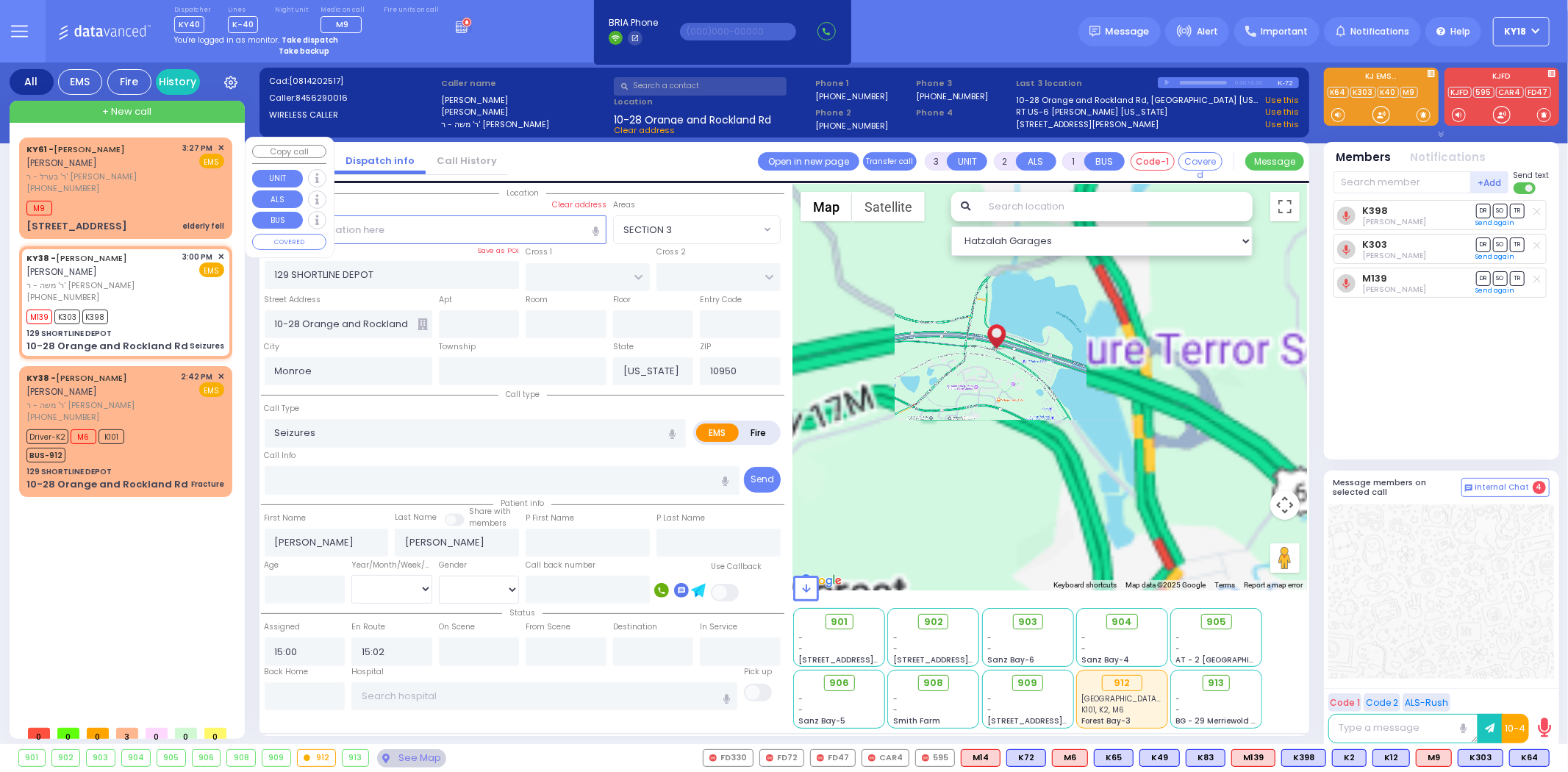
type input "15:29"
select select "Hatzalah Garages"
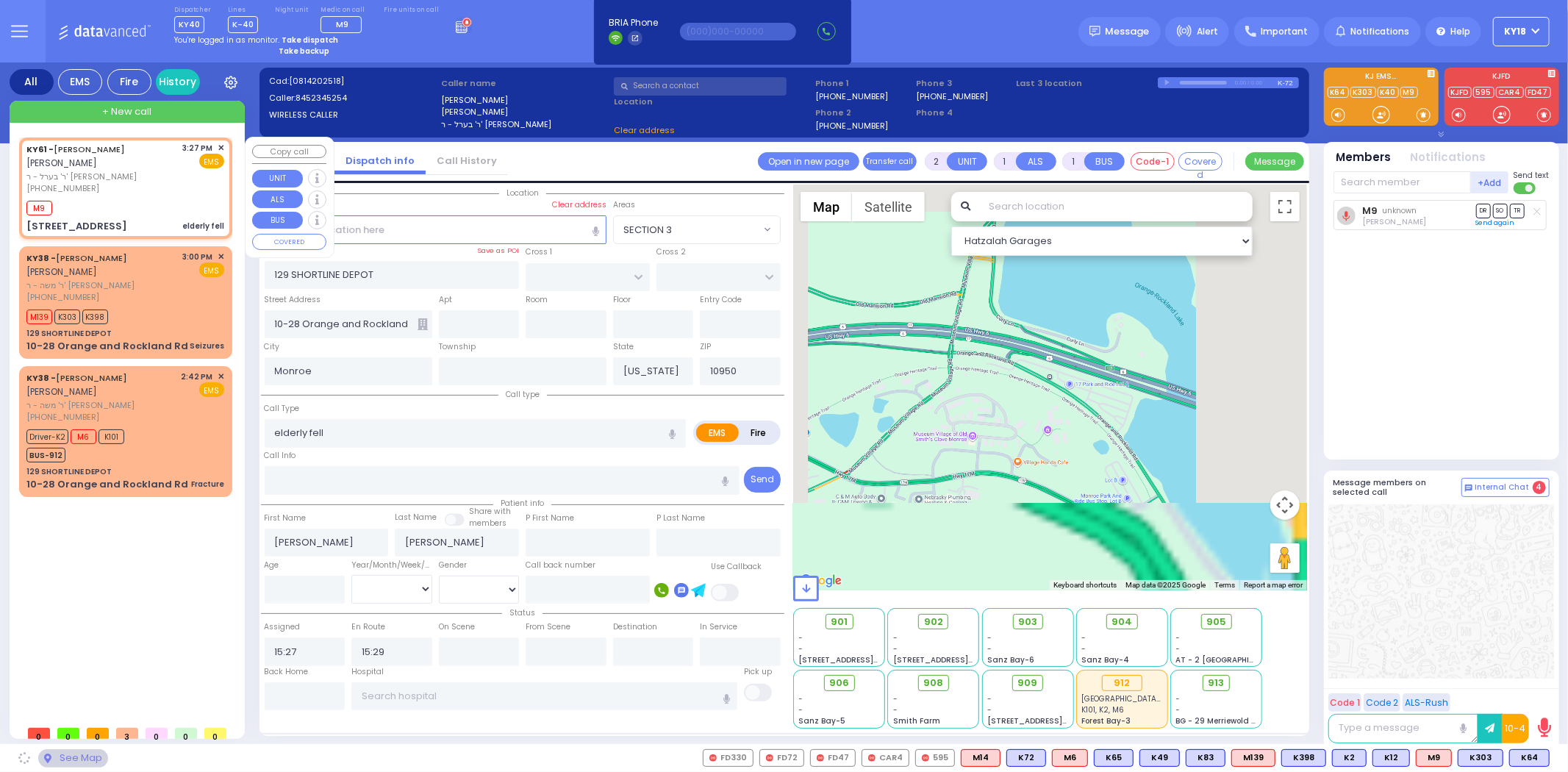
type input "SATMAR DR"
type input "4 Orshava Court"
type input "101"
select select "SECTION 3"
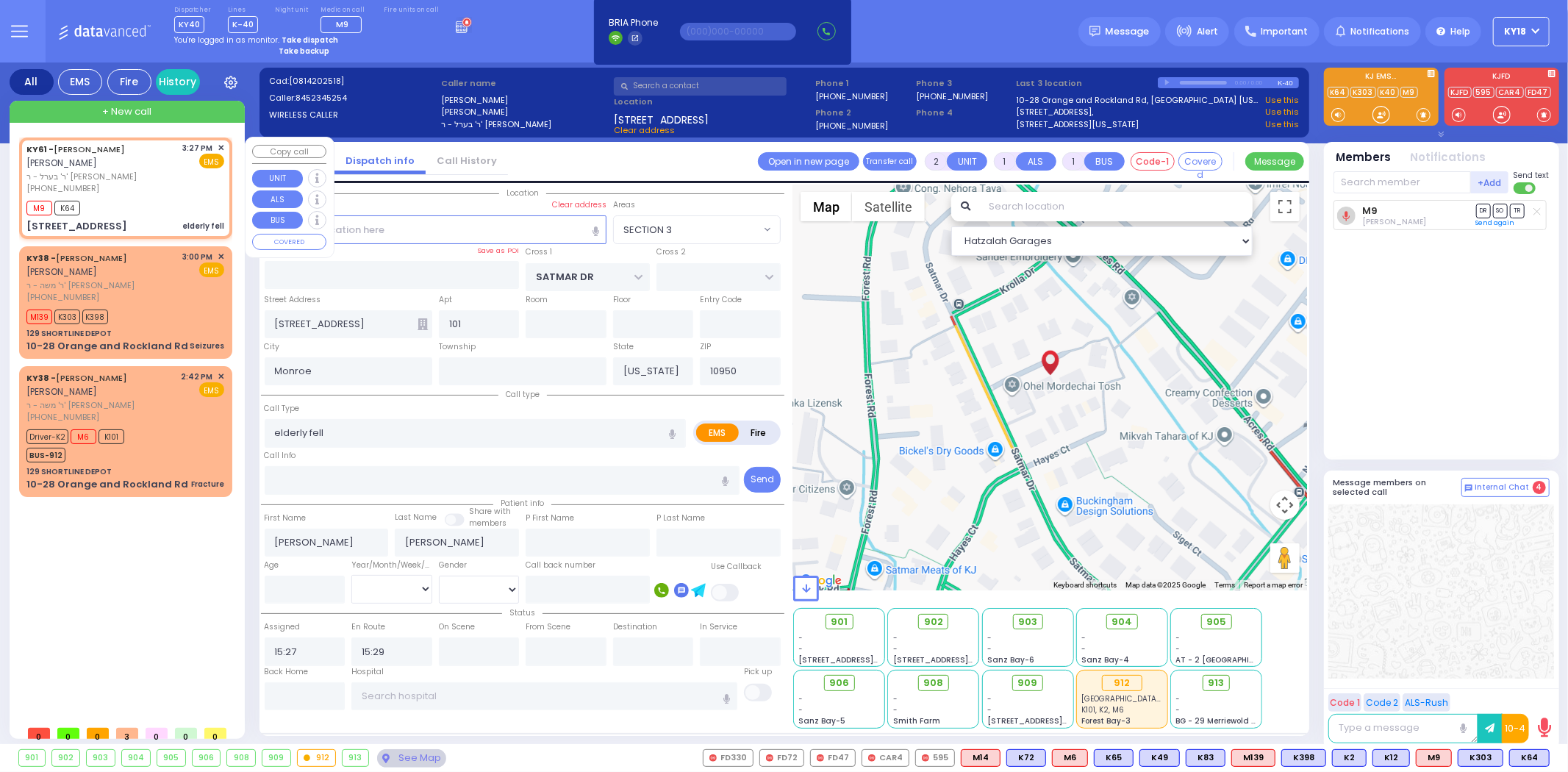
select select
radio input "true"
select select
select select "Hatzalah Garages"
select select "SECTION 3"
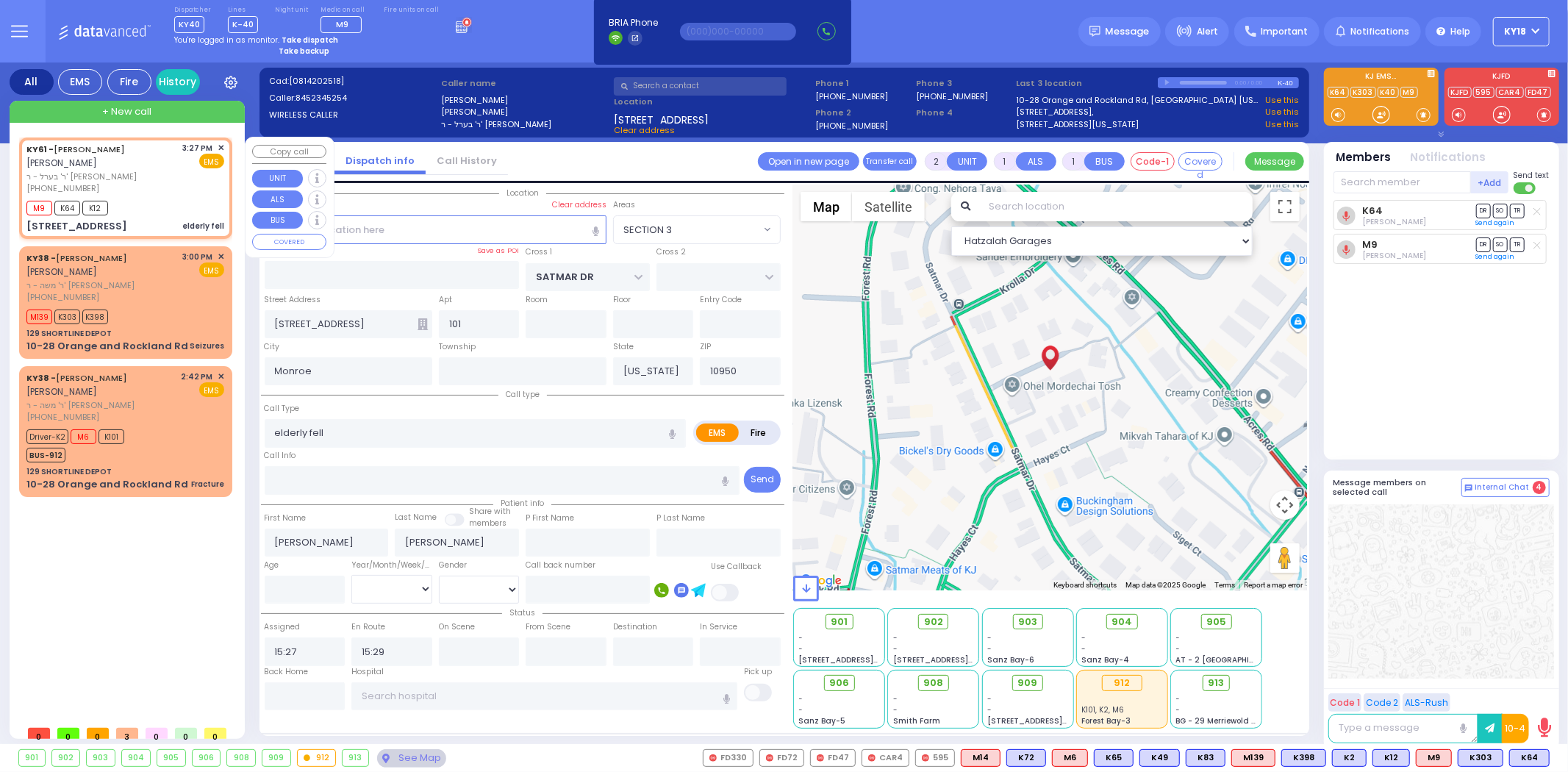
select select
radio input "true"
select select
select select "Hatzalah Garages"
select select "SECTION 3"
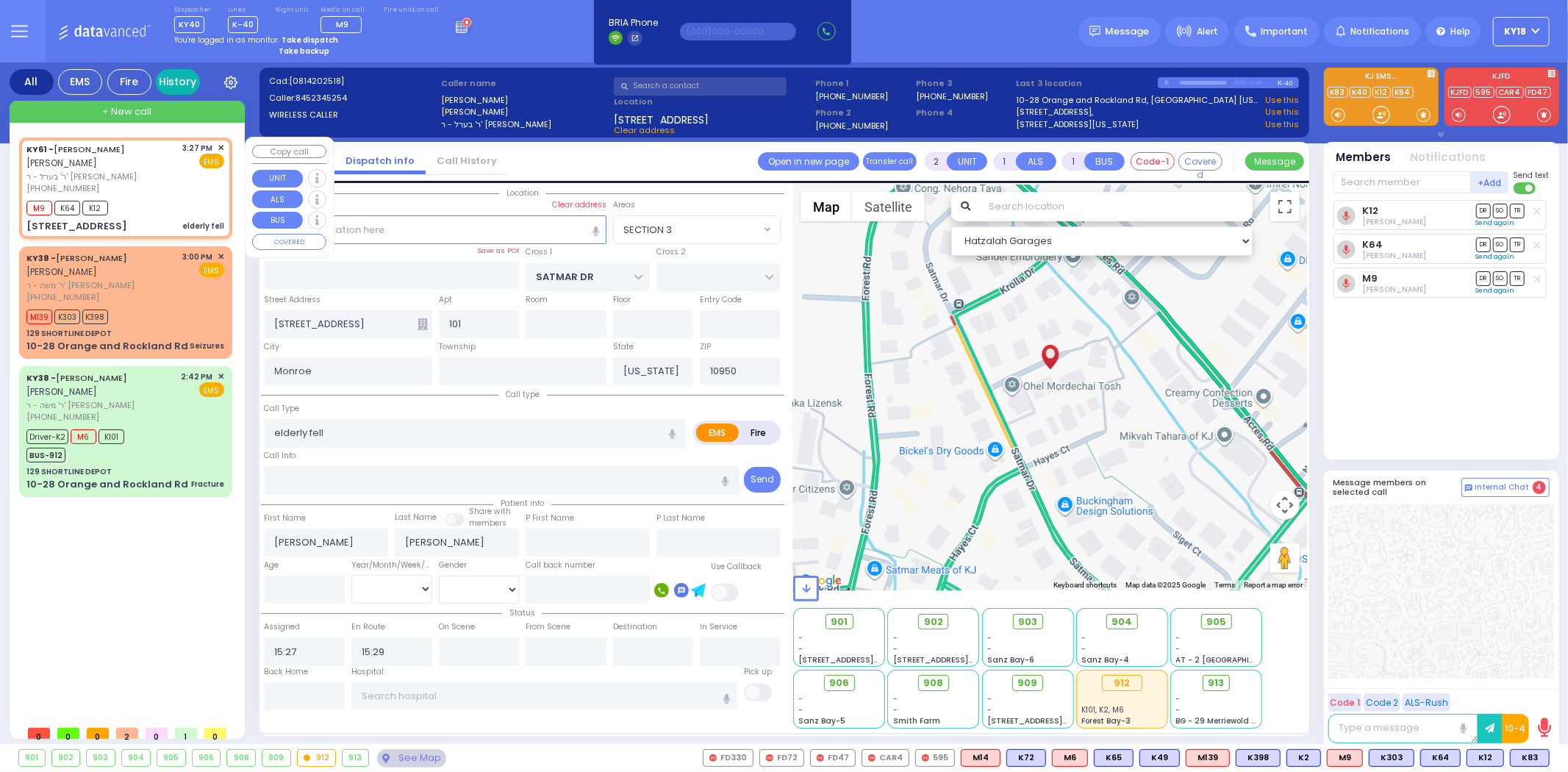
click at [182, 84] on link "History" at bounding box center [177, 82] width 44 height 25
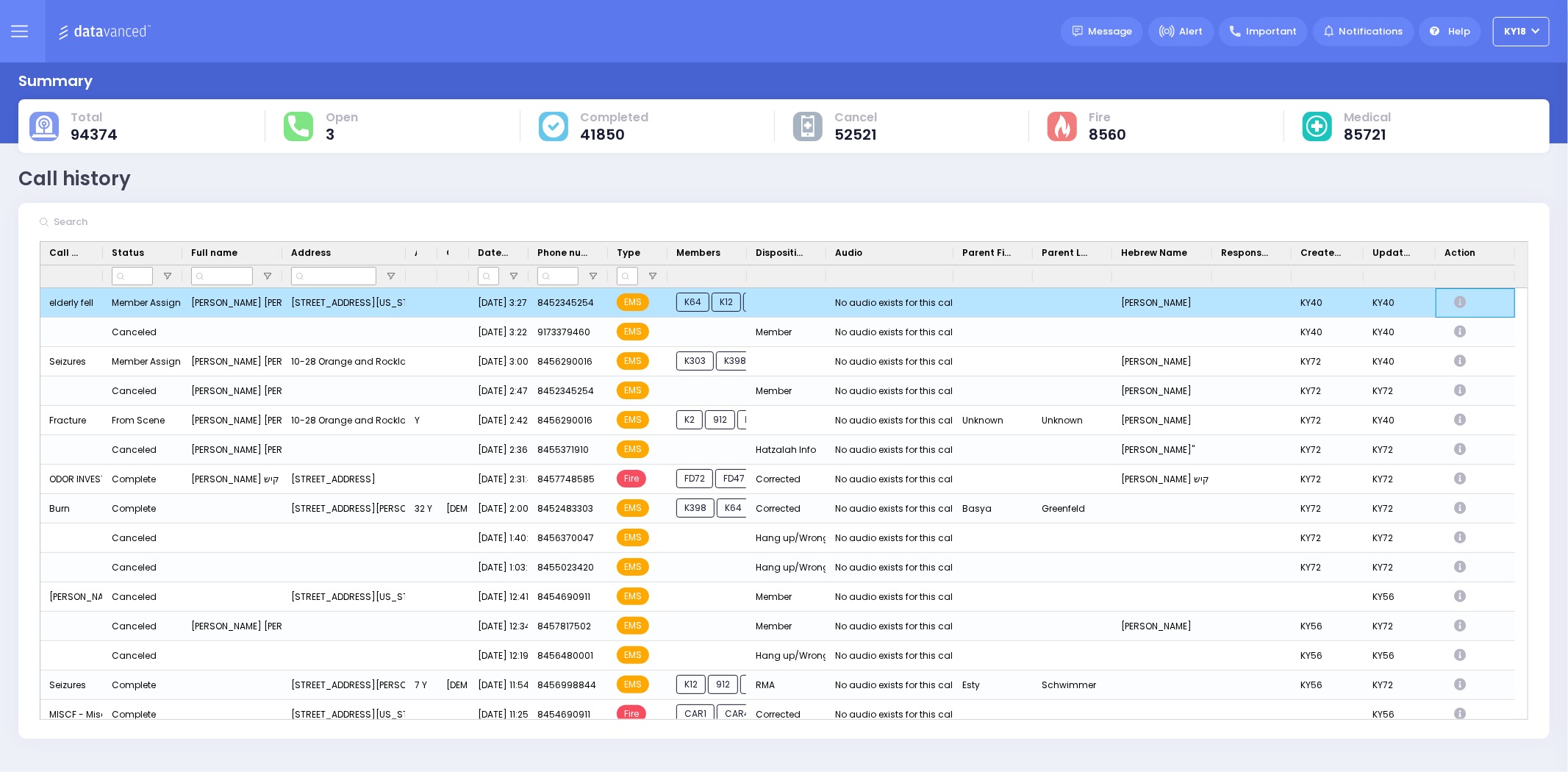
click at [1456, 303] on icon "Press SPACE to deselect this row." at bounding box center [1462, 303] width 16 height 13
select select
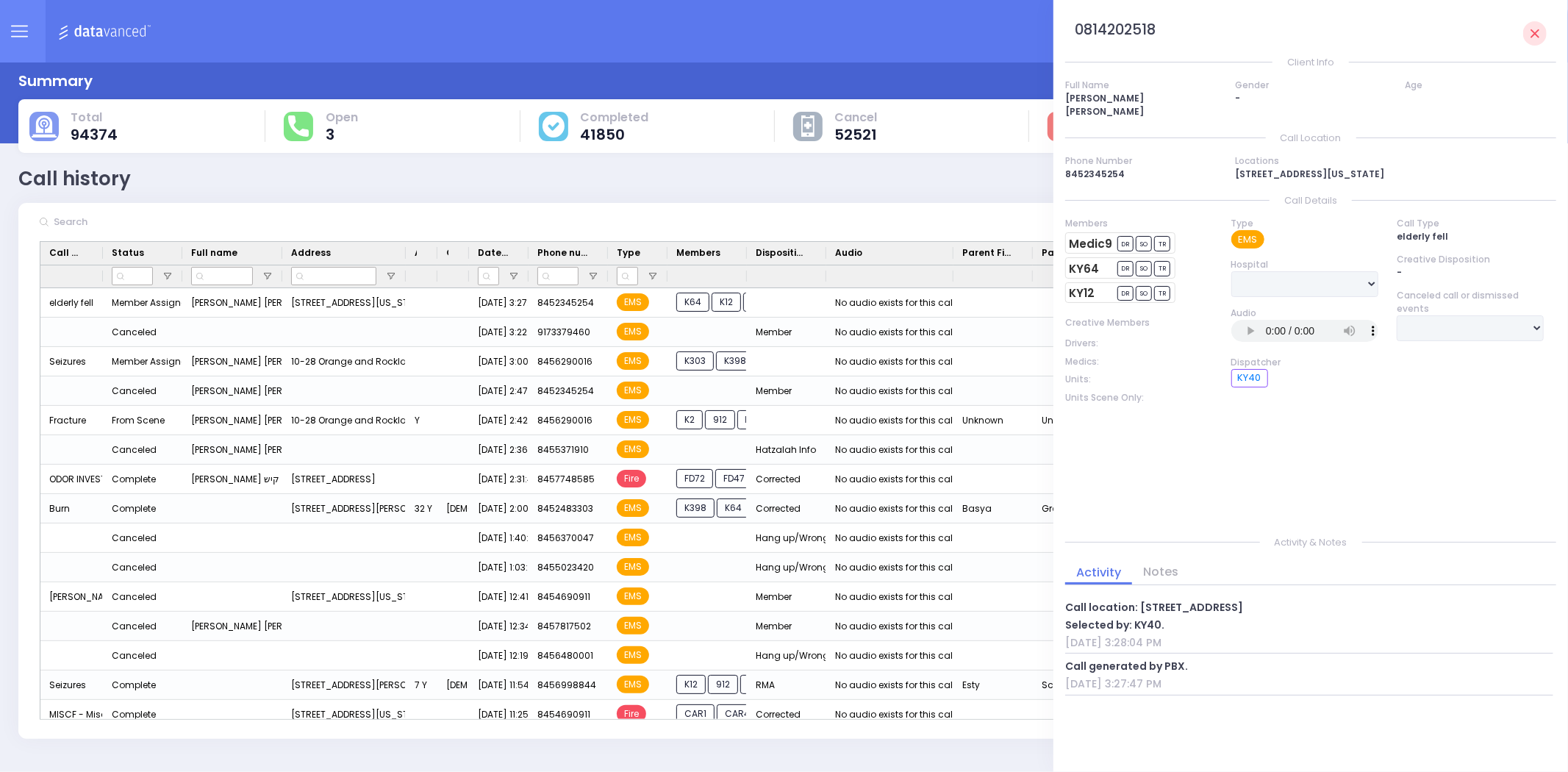
click at [110, 31] on img at bounding box center [107, 31] width 98 height 19
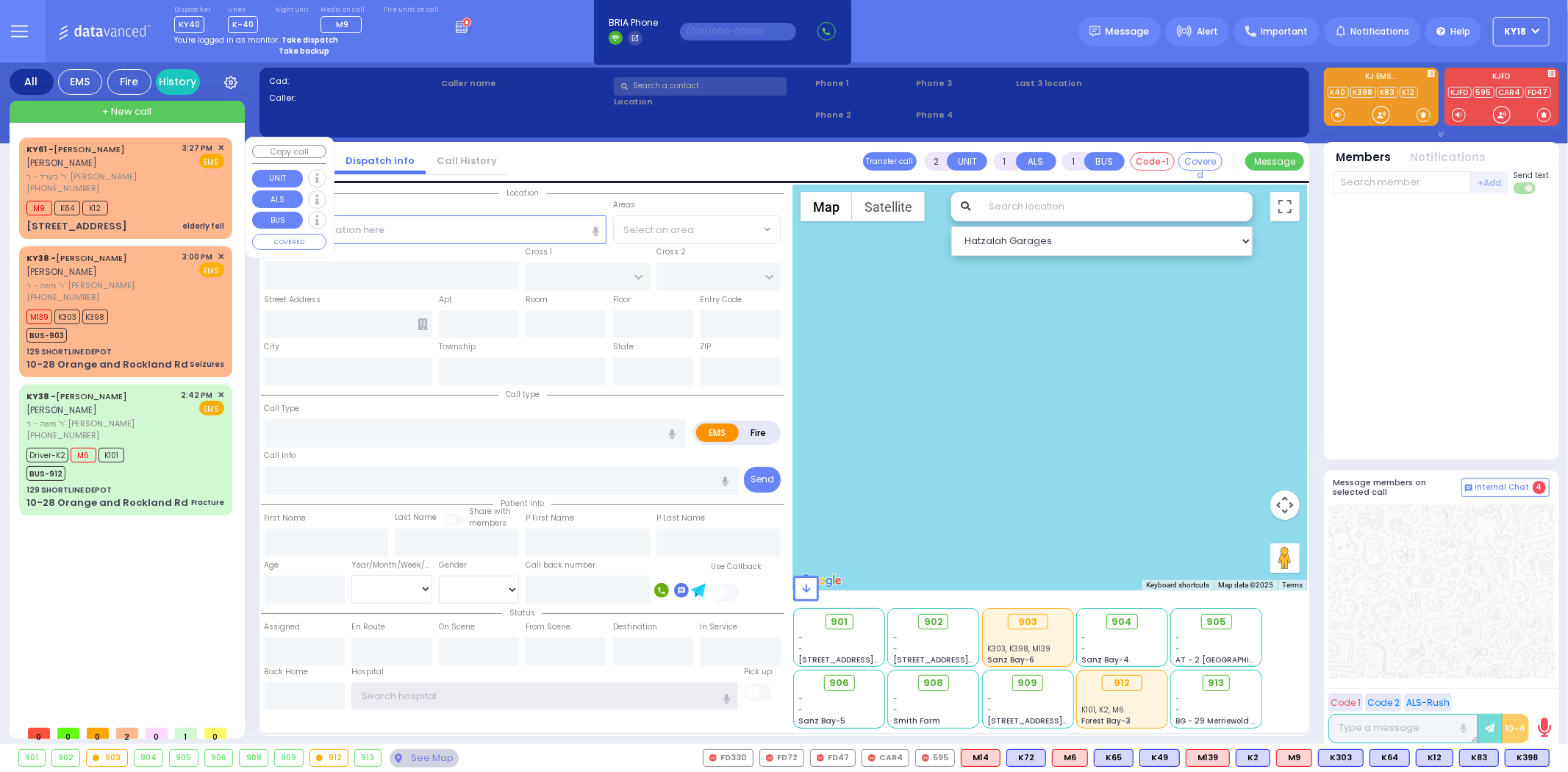
type input "ky18"
click at [177, 194] on div "KY61 - ARON ZEV POLACHECK אהרן זאב פאלאטשעק ר' בערל - ר' שמואל דוד מארקאוויטש (…" at bounding box center [125, 188] width 207 height 97
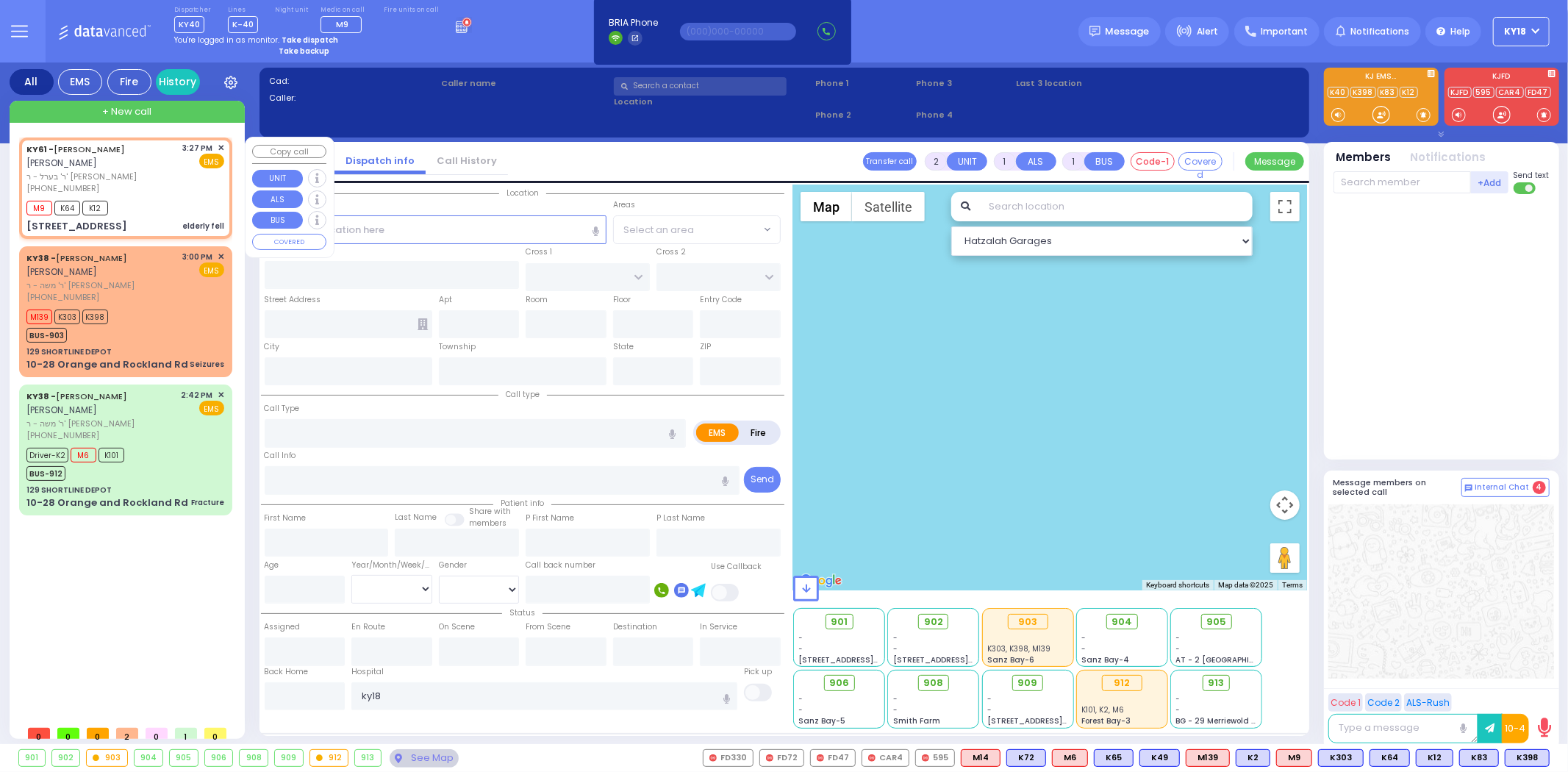
select select
type input "elderly fell"
radio input "true"
type input "ARON ZEV"
type input "POLACHECK"
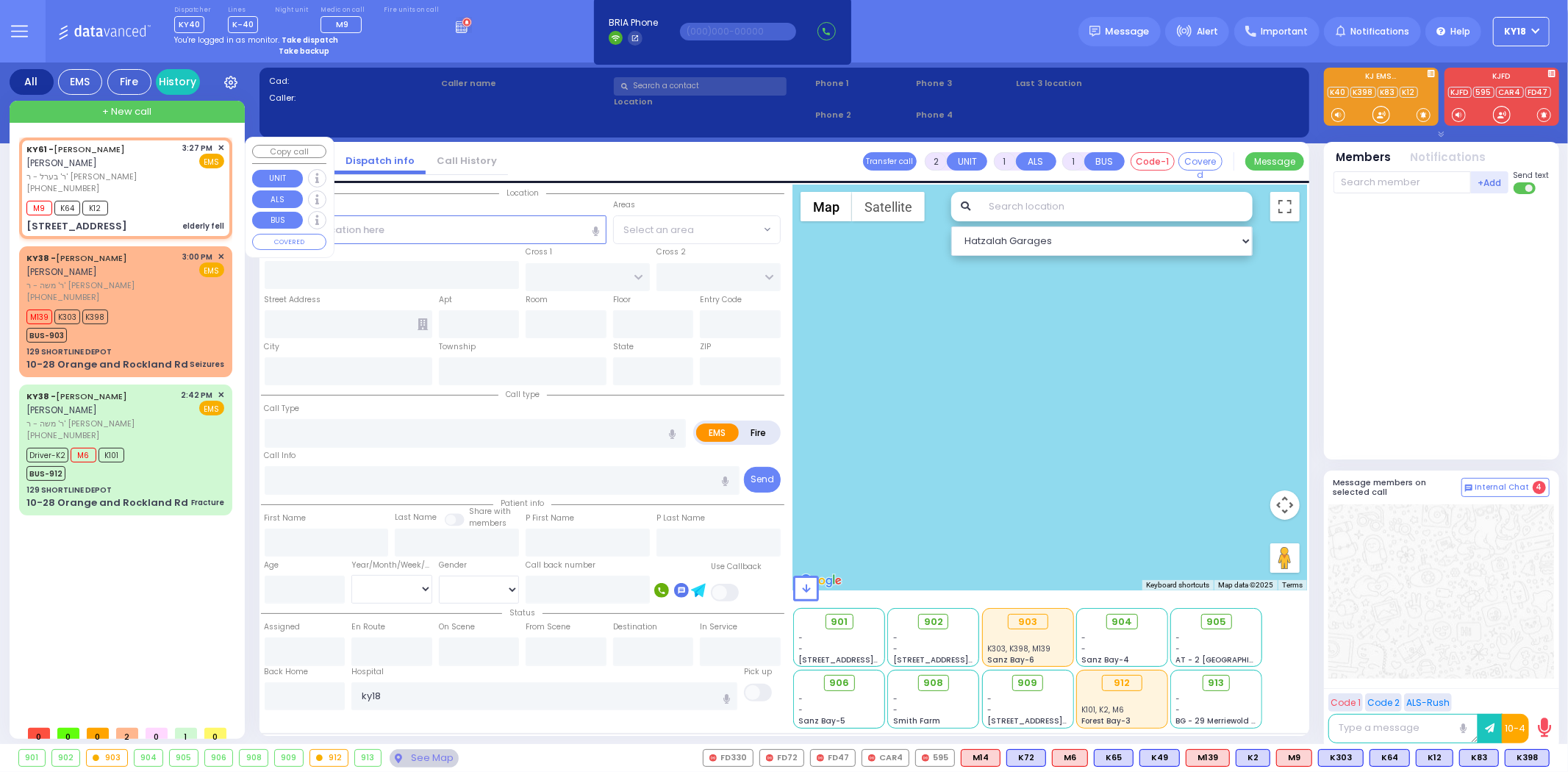
select select
type input "15:27"
type input "15:29"
type input "SATMAR DR"
type input "4 Orshava Court"
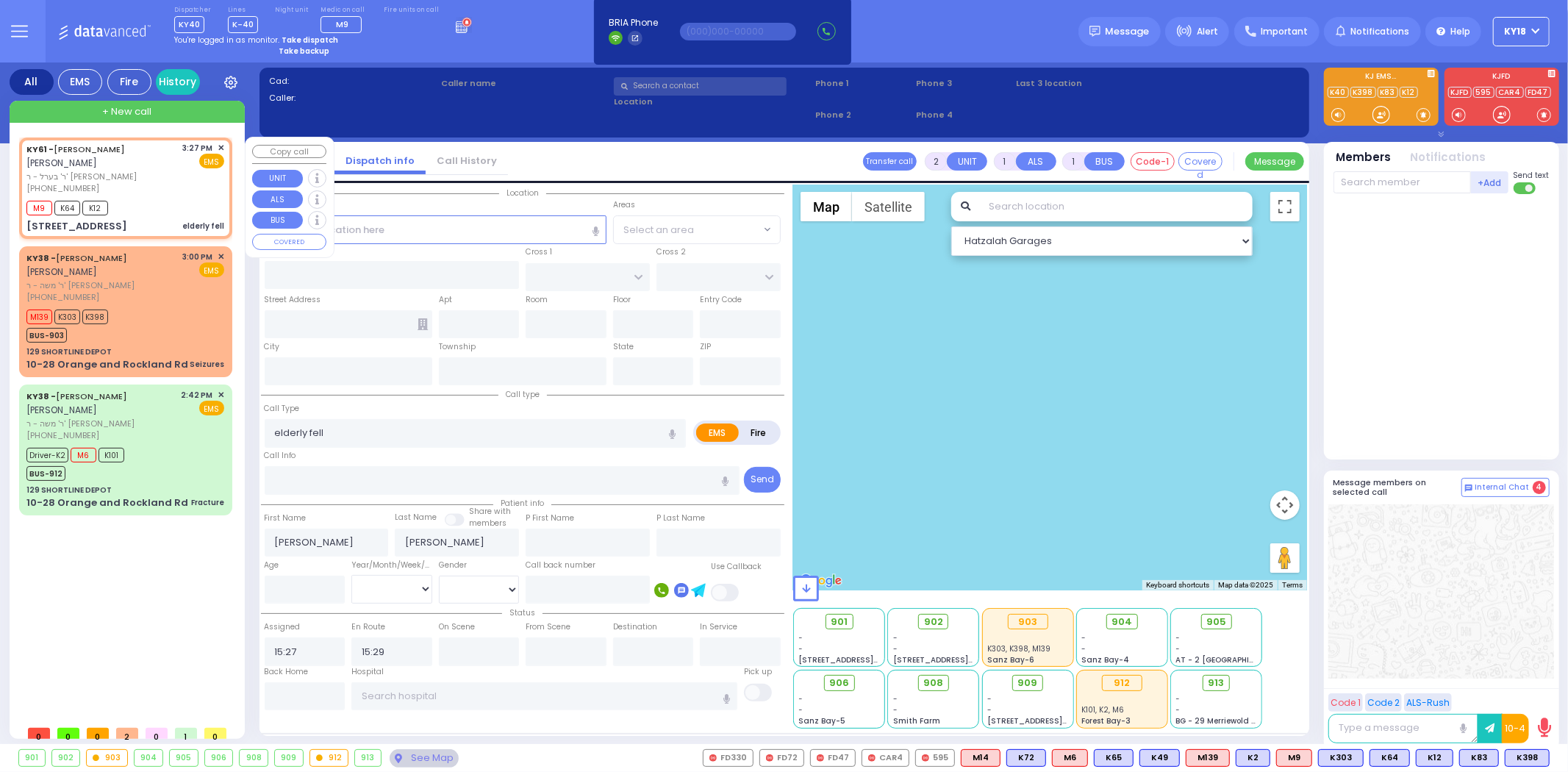
type input "101"
type input "Monroe"
type input "[US_STATE]"
type input "10950"
select select "SECTION 3"
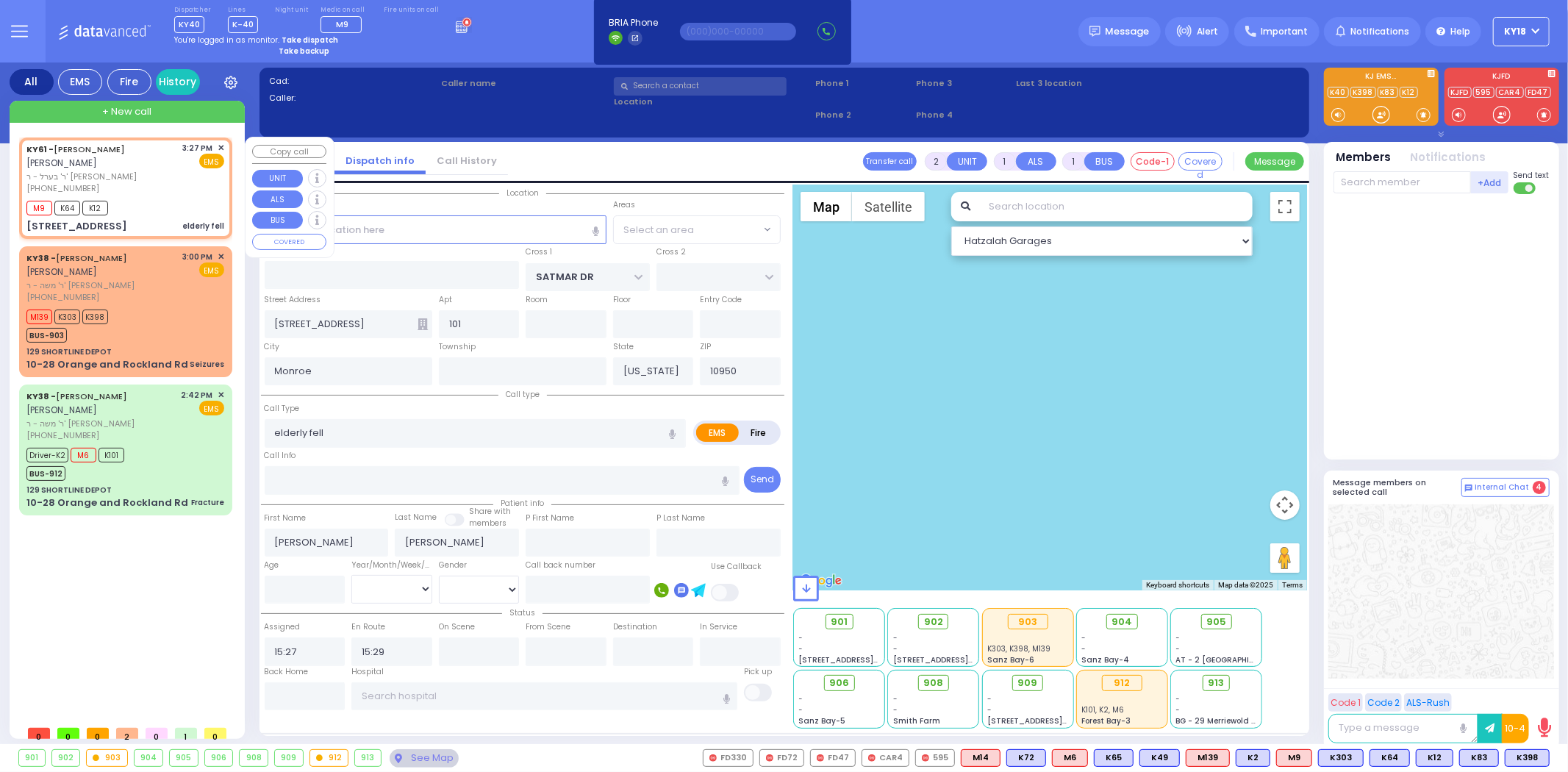
select select "Hatzalah Garages"
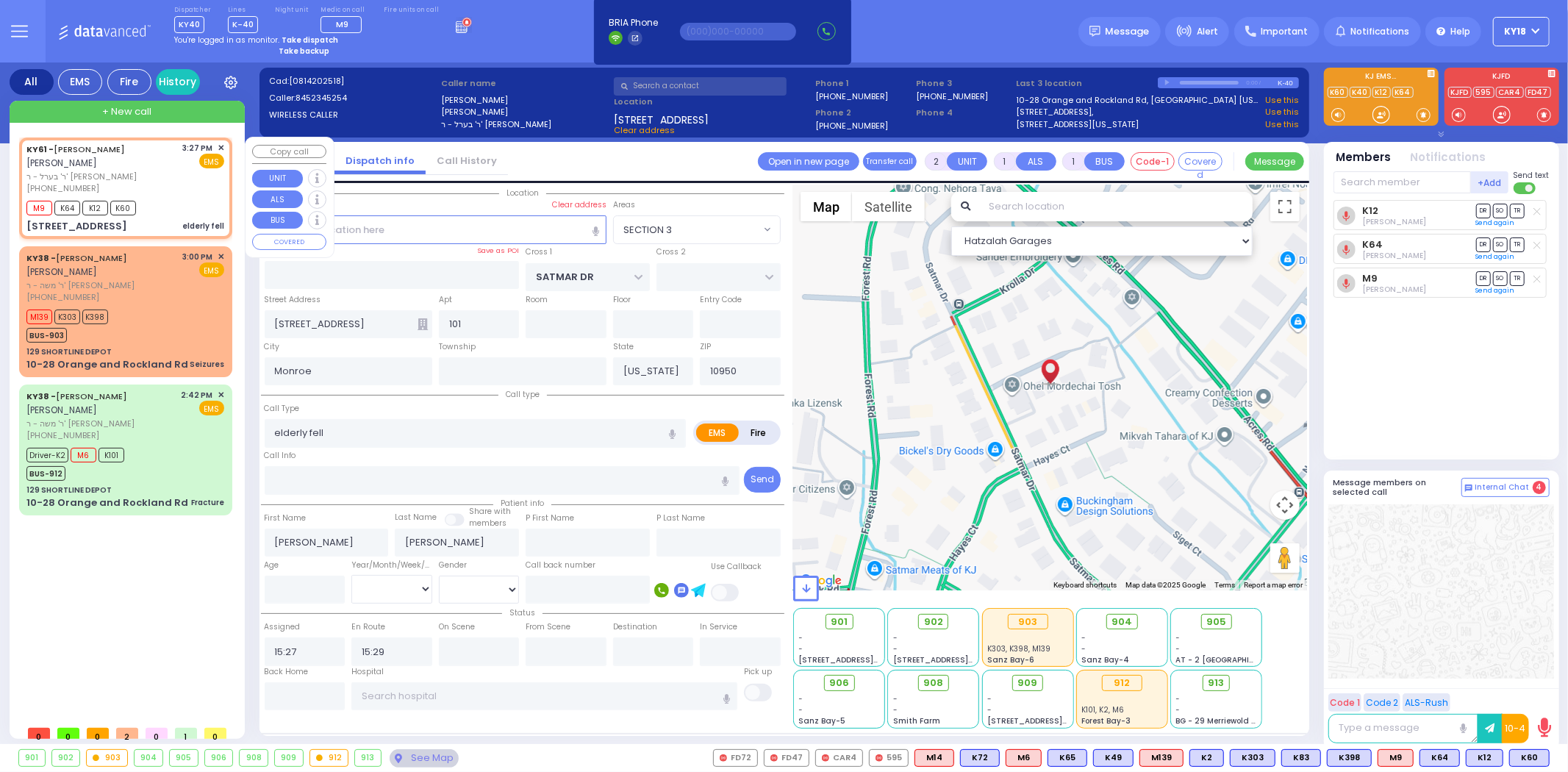
select select
radio input "true"
select select
select select "Hatzalah Garages"
select select "SECTION 3"
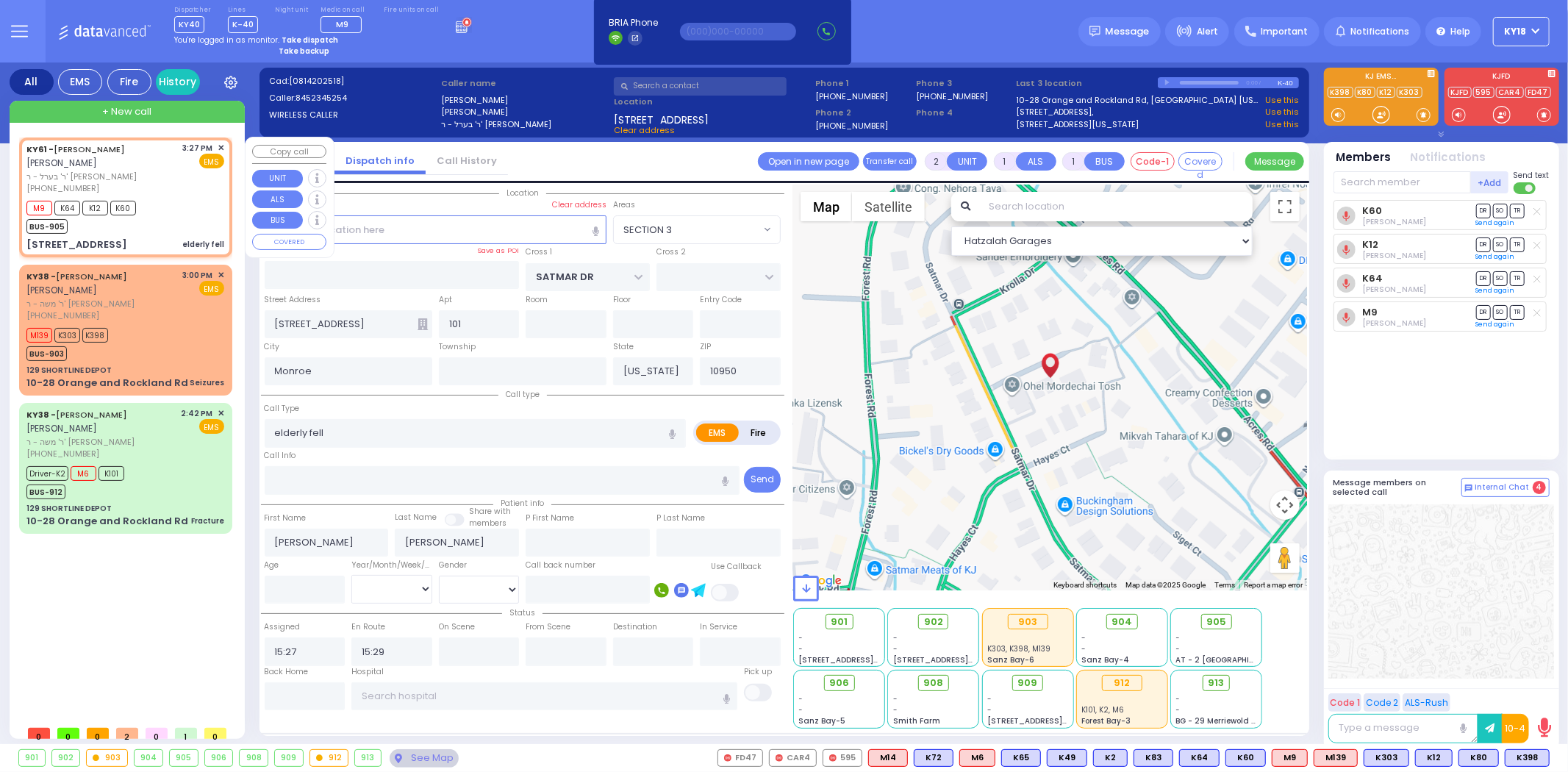
select select
radio input "true"
select select
select select "Hatzalah Garages"
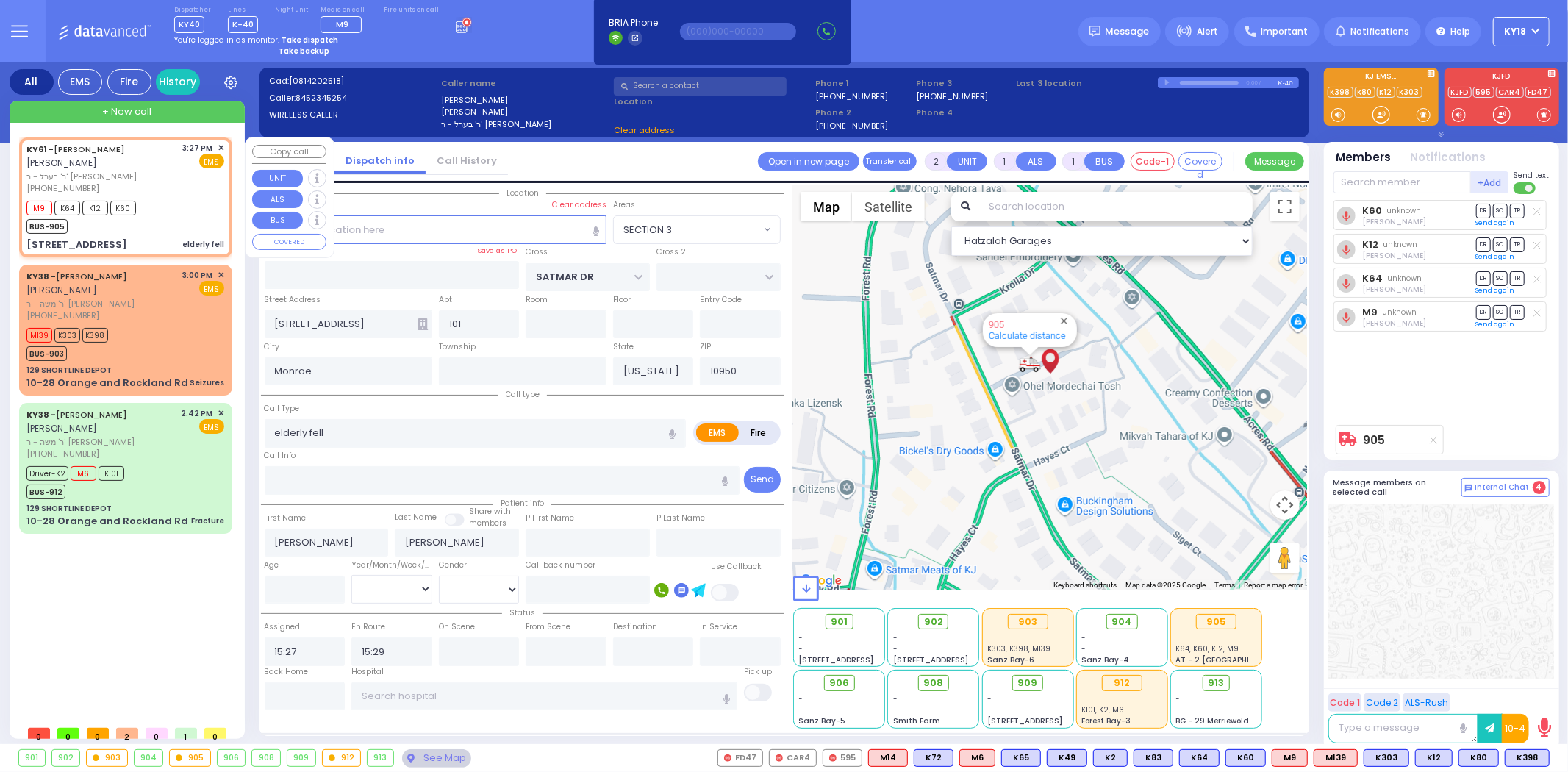
select select "SECTION 3"
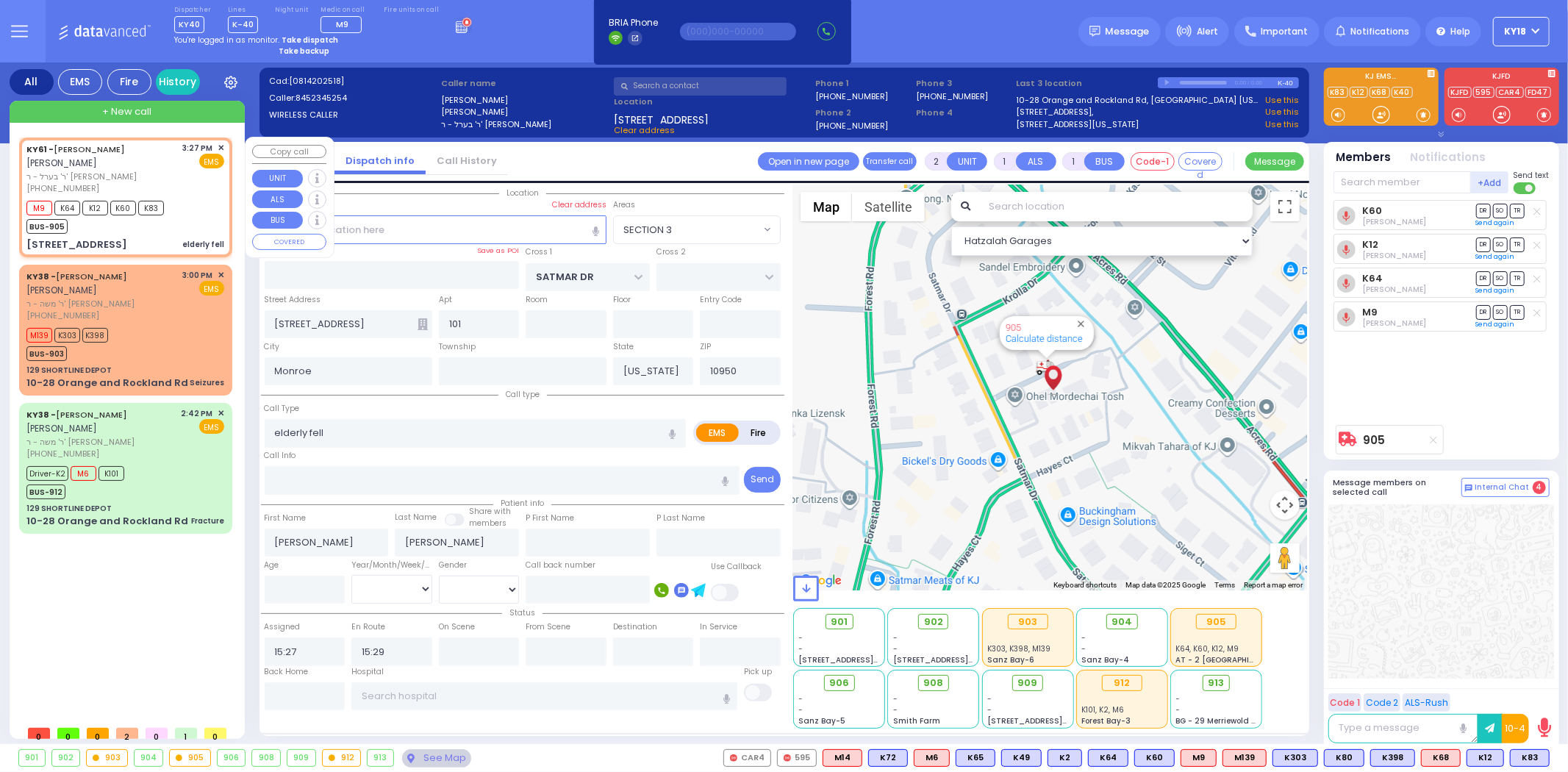
select select
radio input "true"
select select
select select "Hatzalah Garages"
select select "SECTION 3"
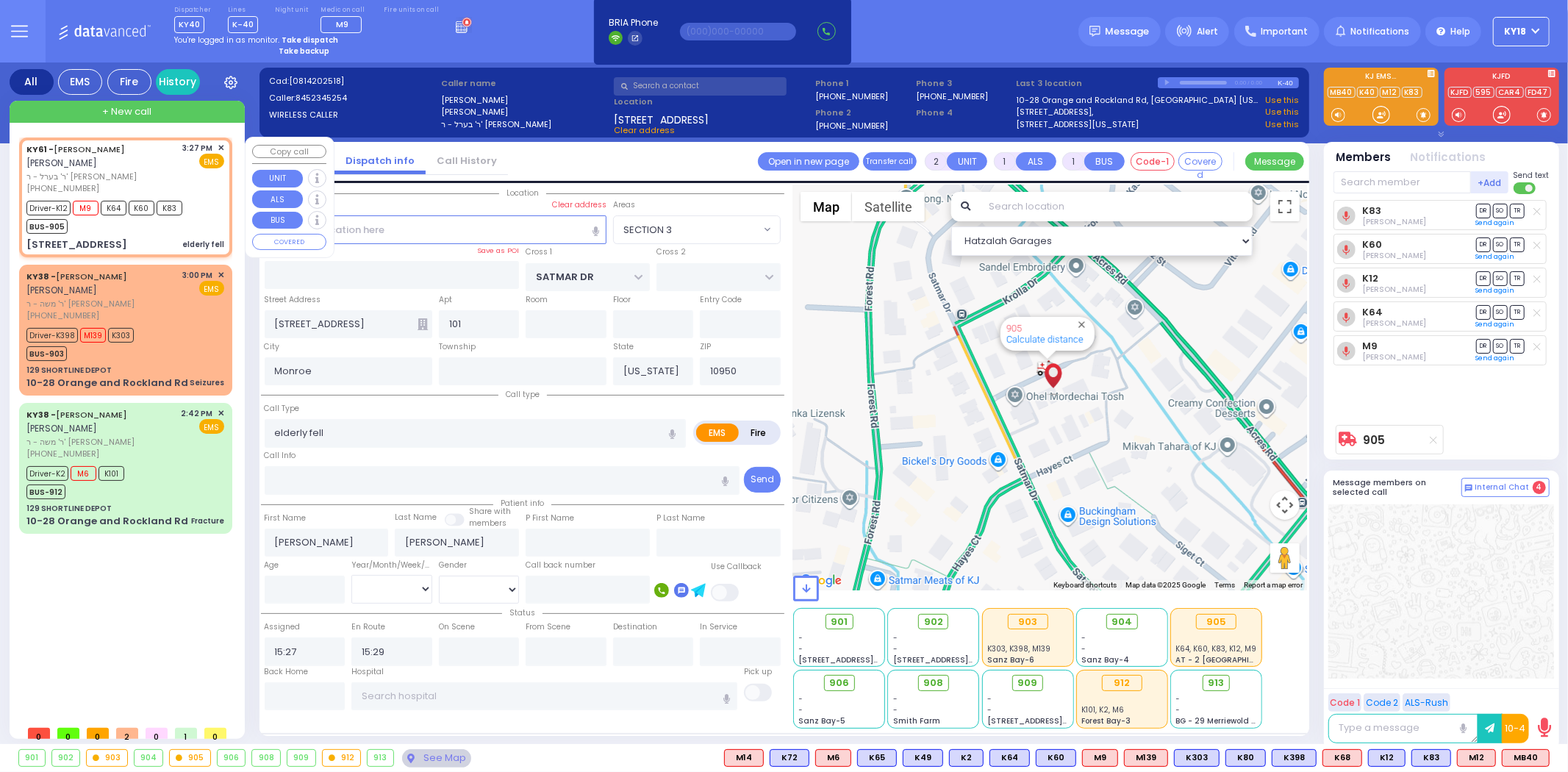
select select
radio input "true"
select select
select select "Hatzalah Garages"
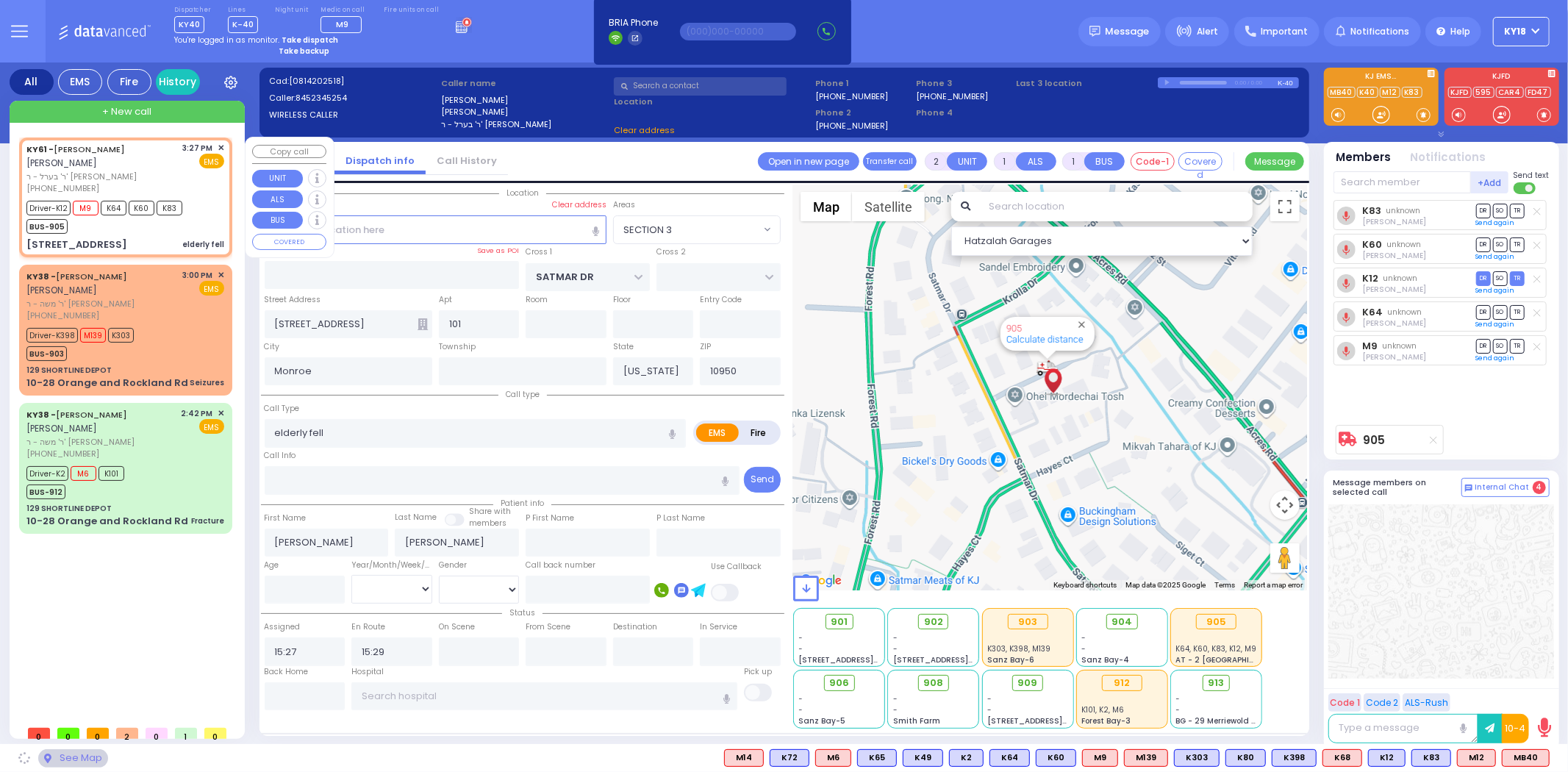
select select "SECTION 3"
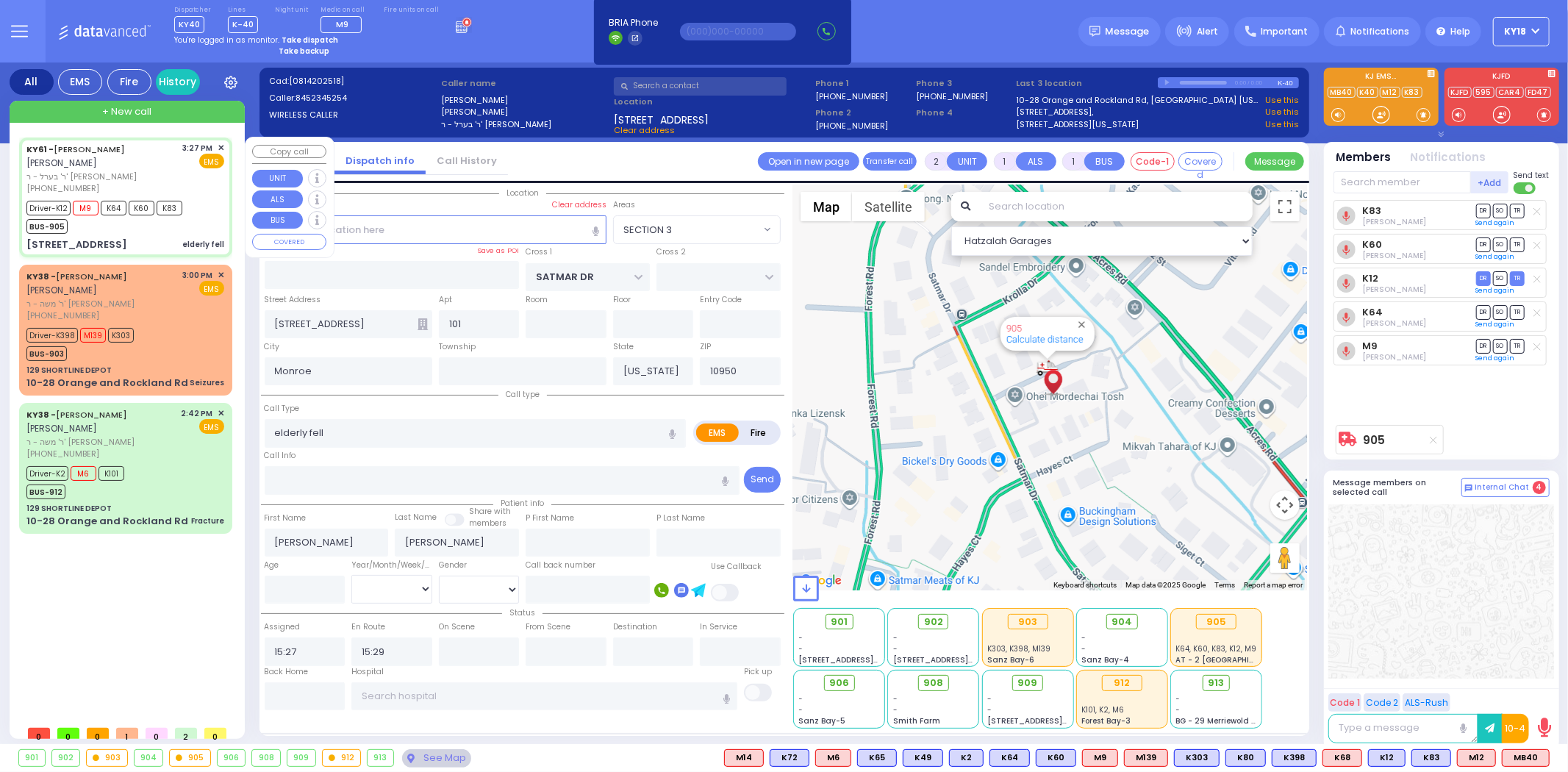
select select
radio input "true"
select select
type input "16:04"
select select "Hatzalah Garages"
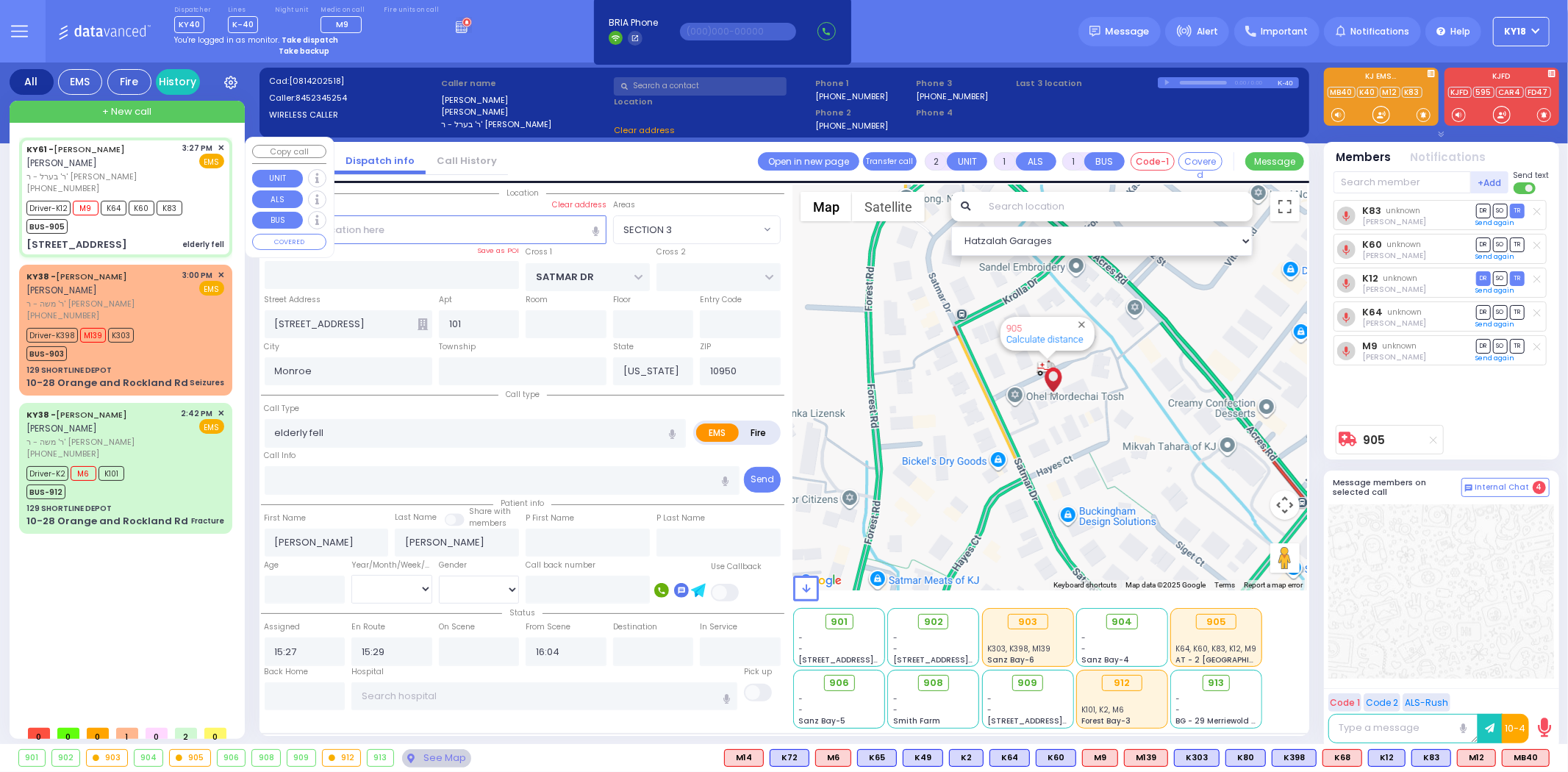
select select "SECTION 3"
select select
radio input "true"
select select
select select "Hatzalah Garages"
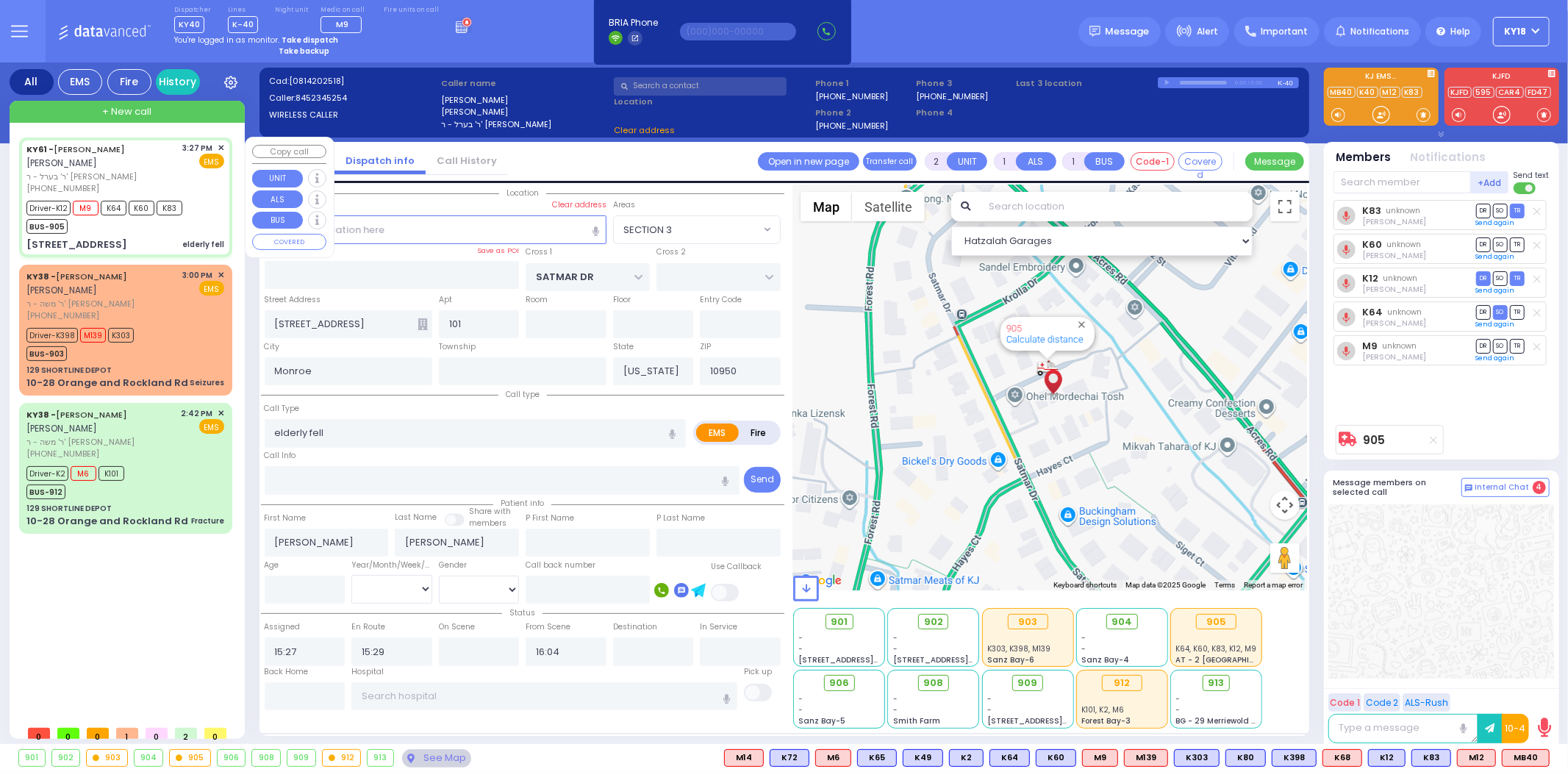
select select "SECTION 3"
select select
radio input "true"
select select
select select "Hatzalah Garages"
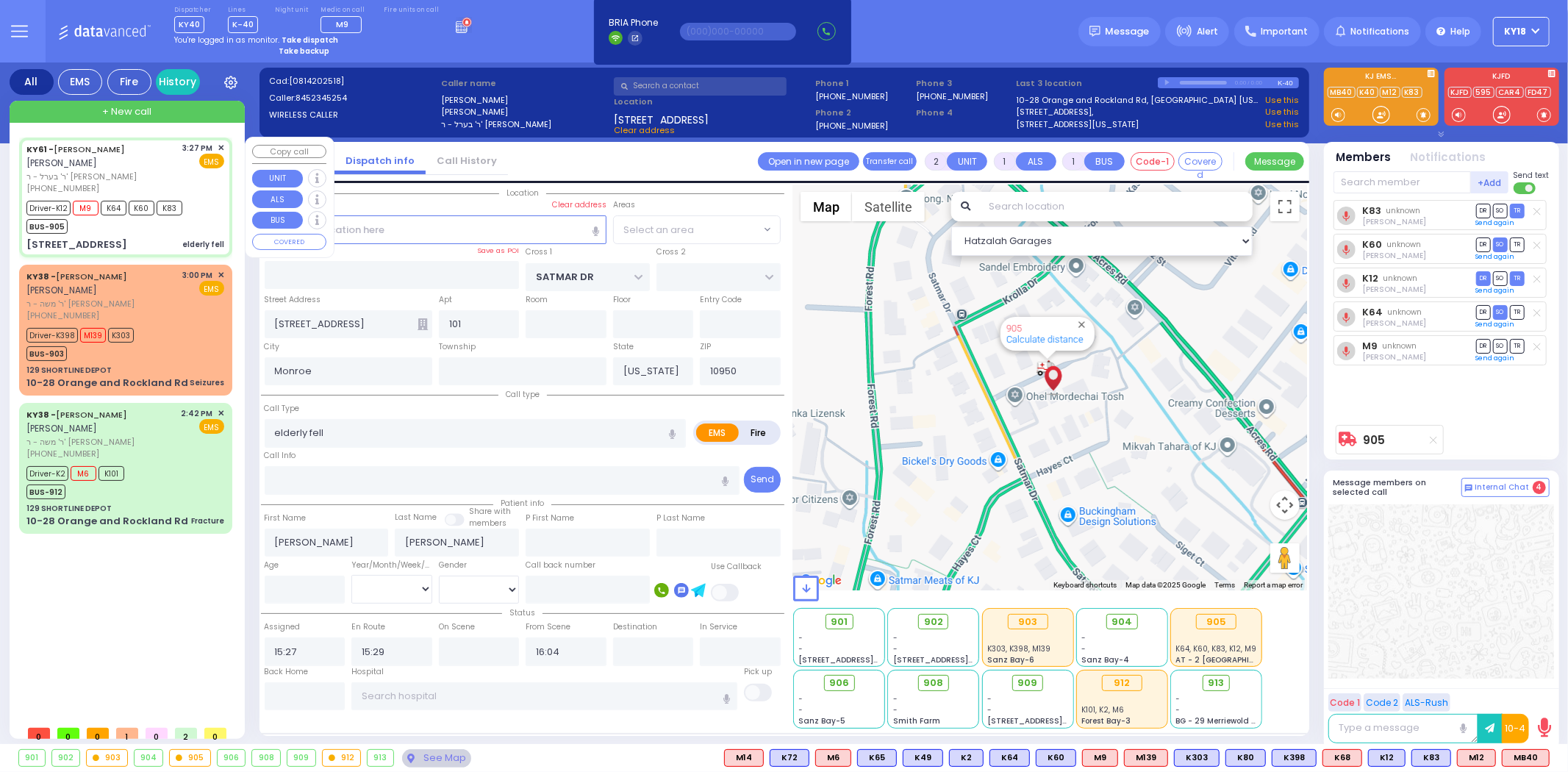
select select "SECTION 3"
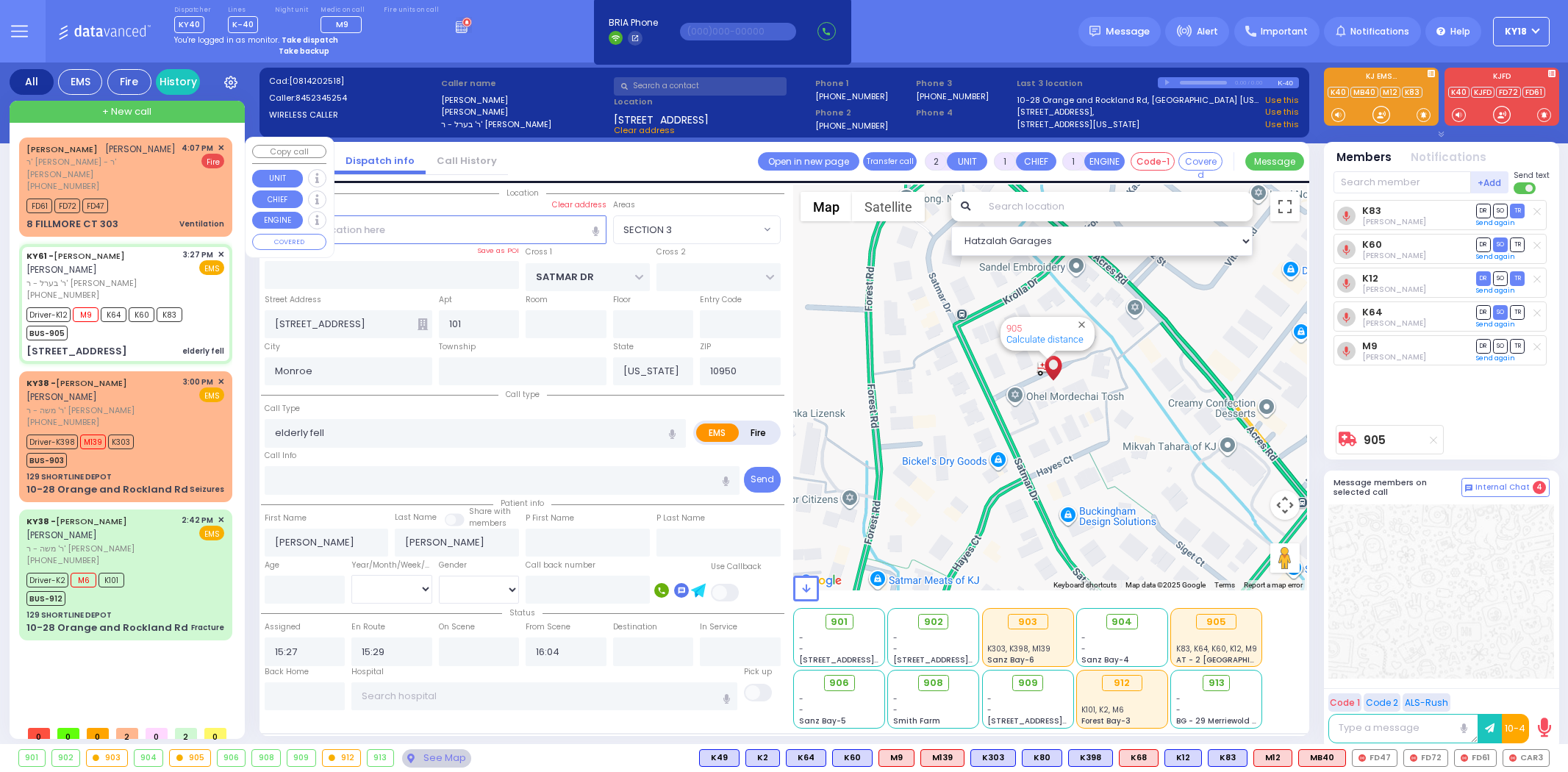
select select "SECTION 3"
select select
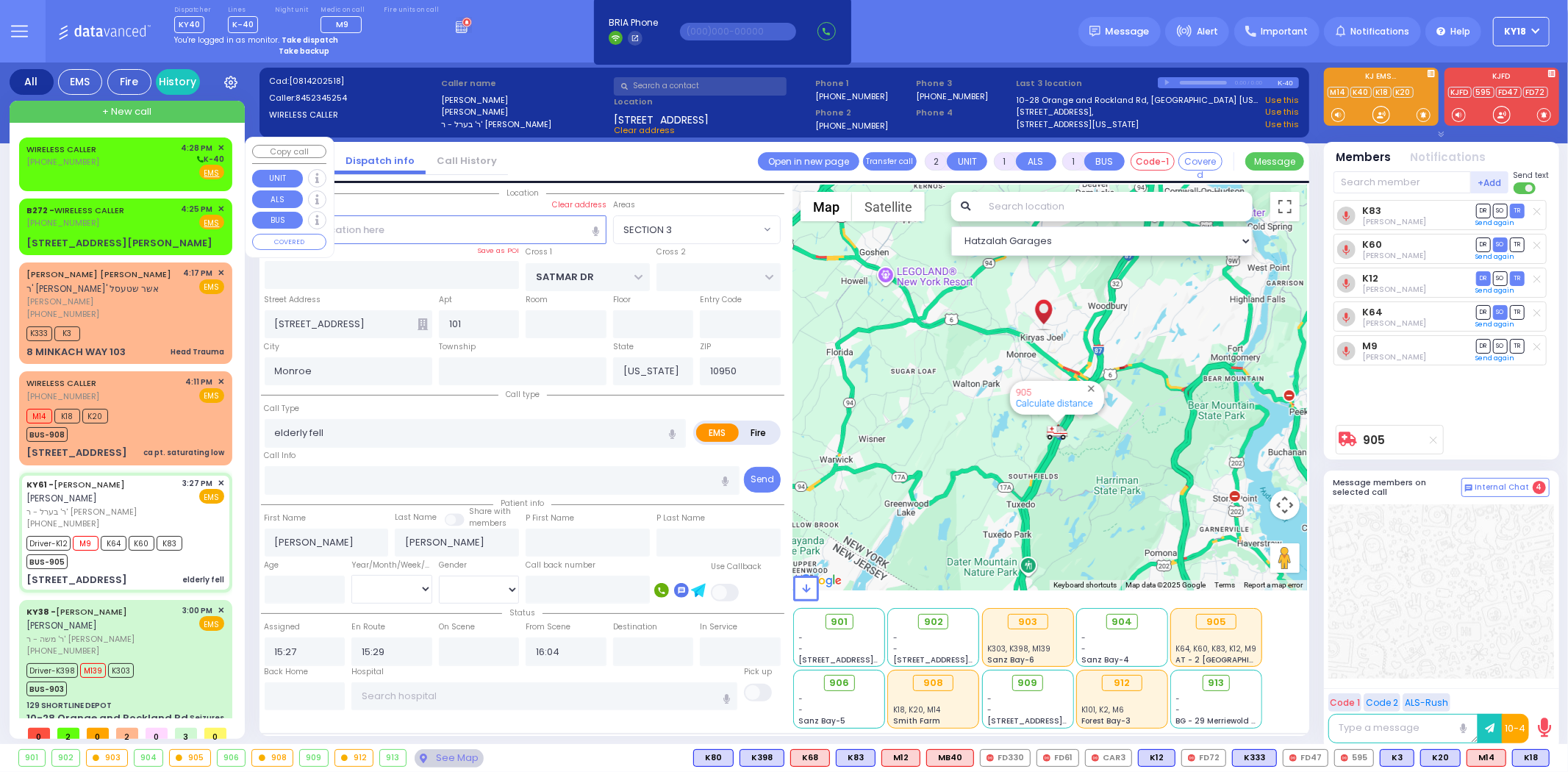
type input "6"
select select
radio input "true"
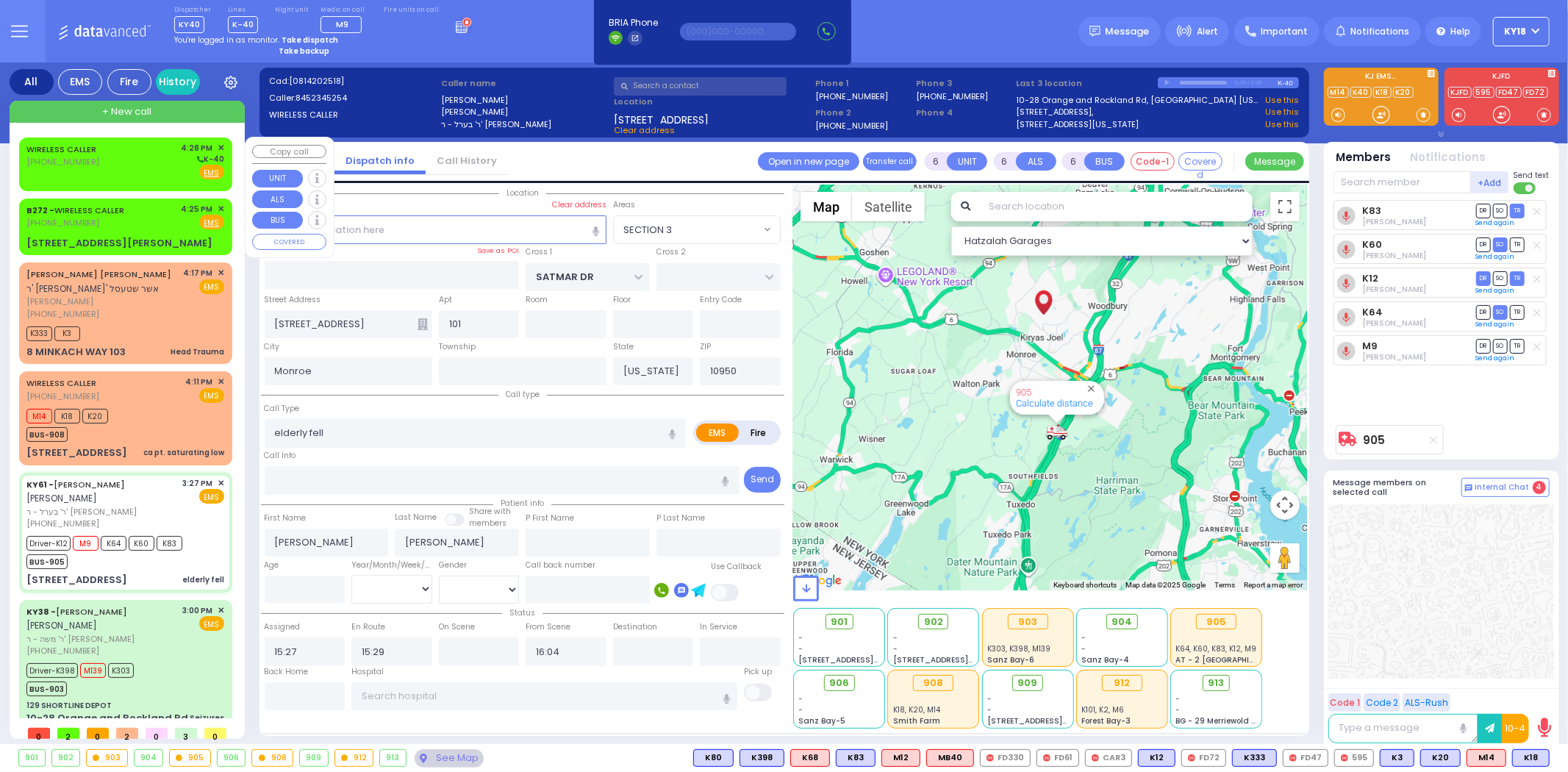
type input "Unknown"
select select "Year"
select select "Hatzalah Garages"
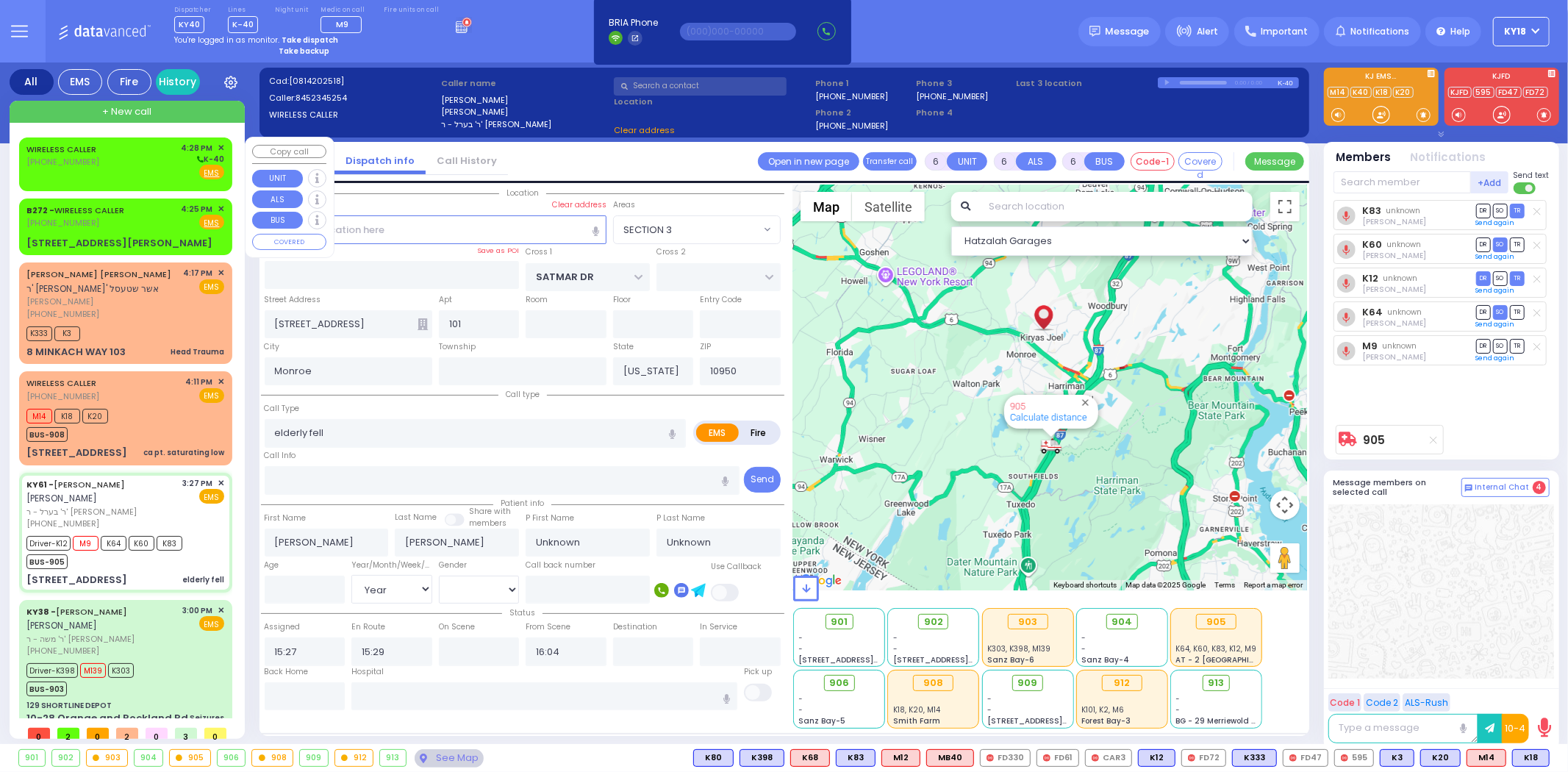
select select "SECTION 3"
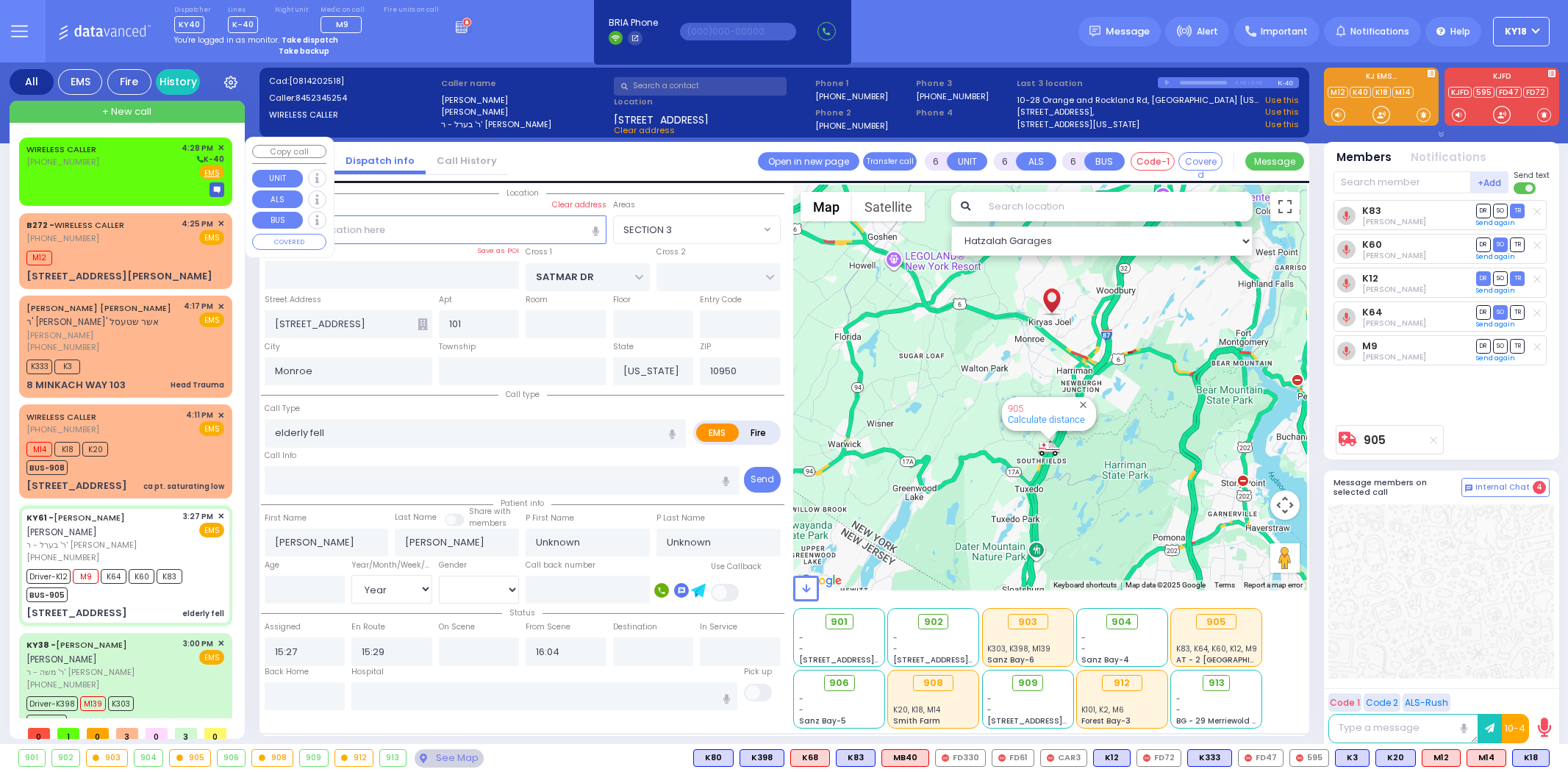
select select "SECTION 3"
select select "Year"
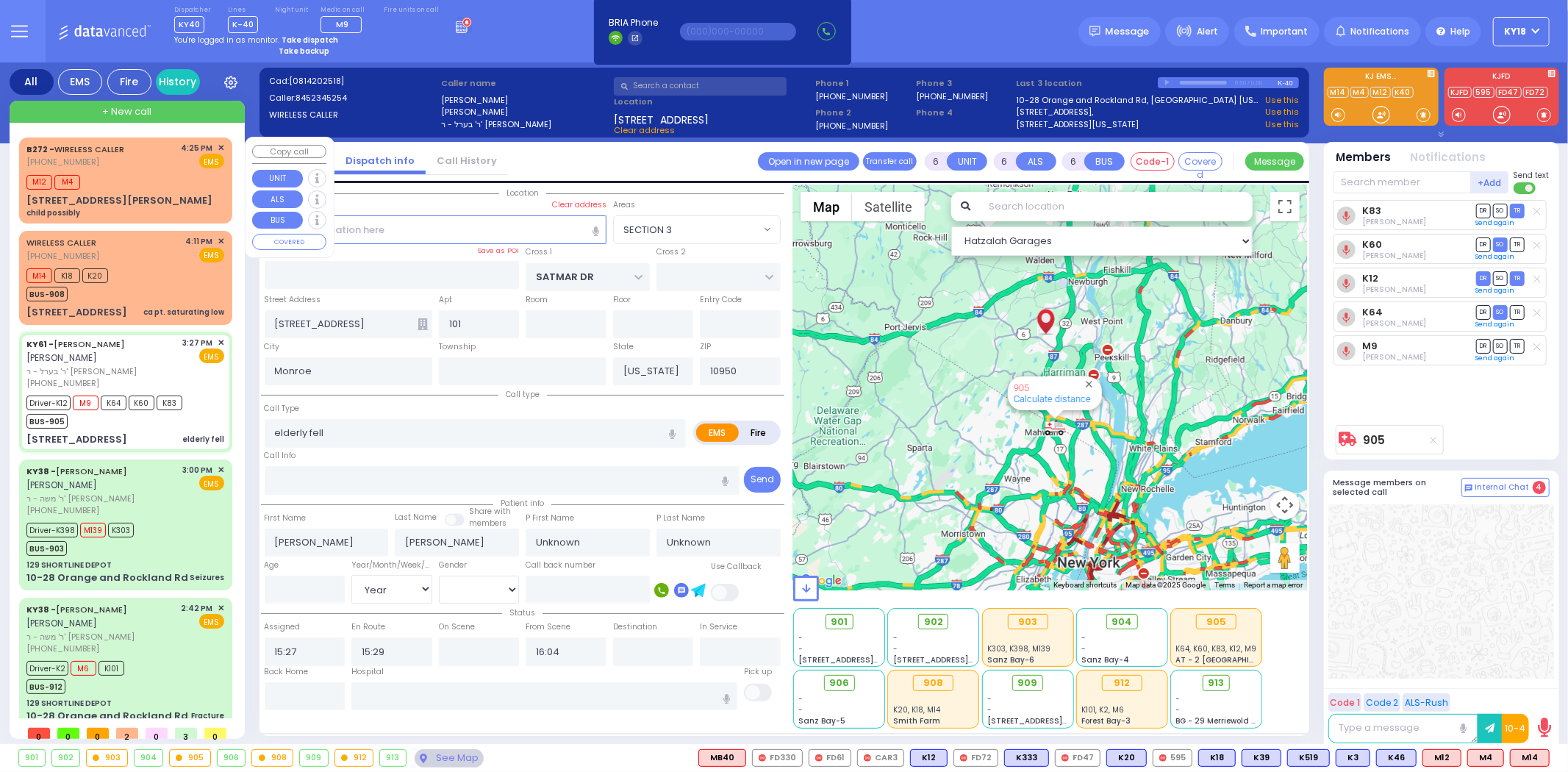
select select
radio input "true"
type input "Eva"
type input "Jacobowitz"
type input "96"
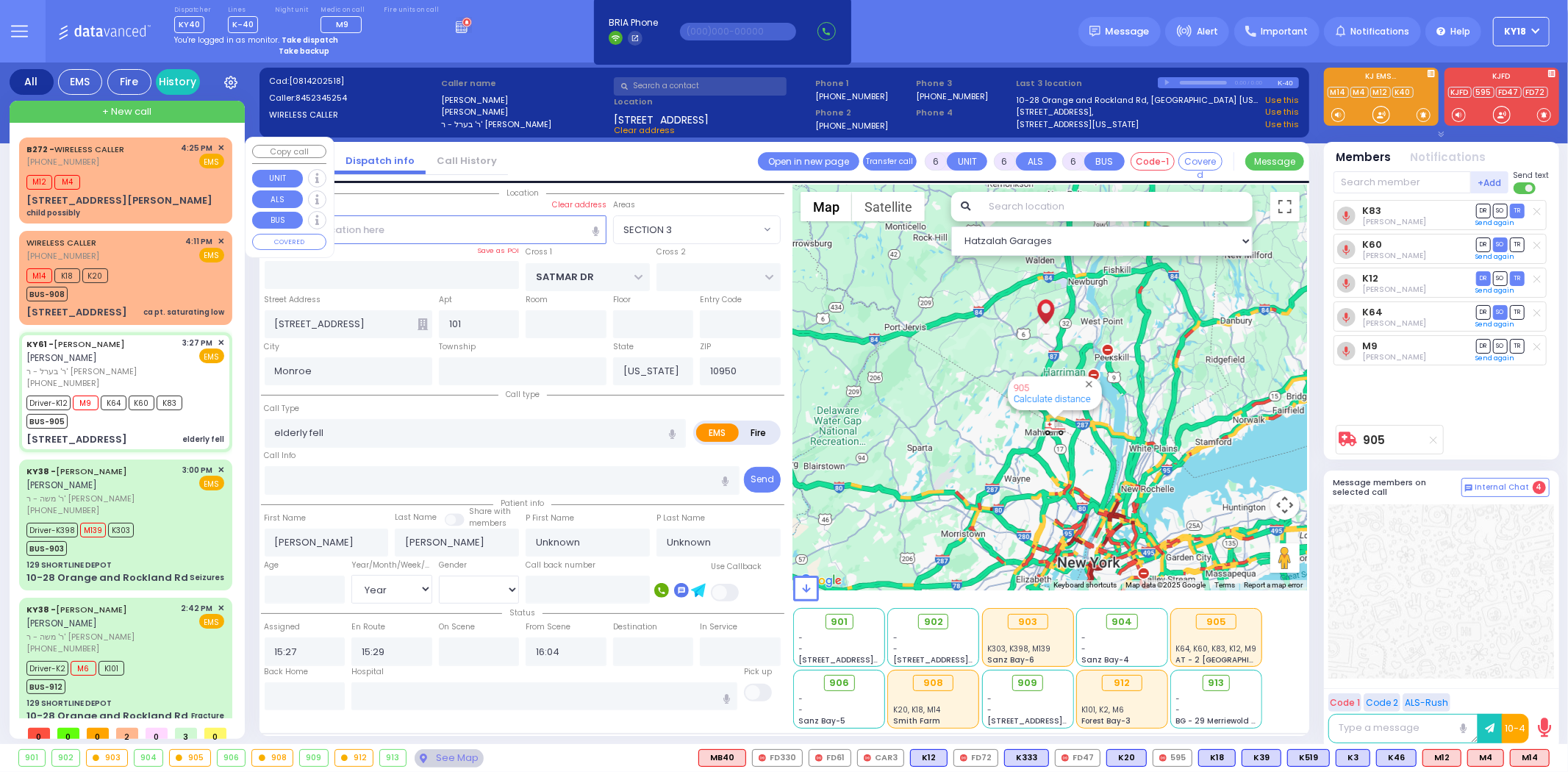
select select "Year"
select select "[DEMOGRAPHIC_DATA]"
type input "15:30"
type input "16:15"
select select "Hatzalah Garages"
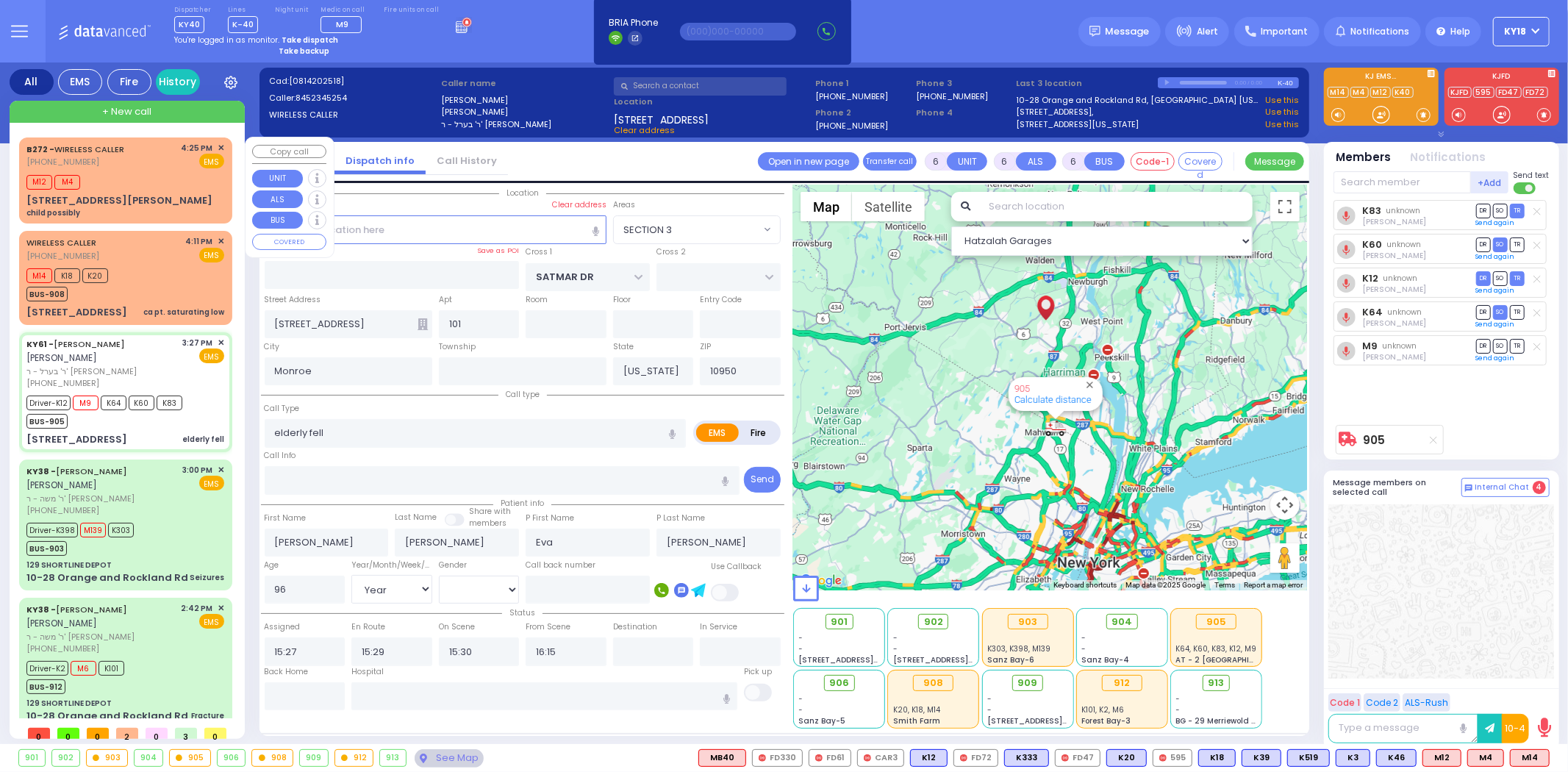
select select "SECTION 3"
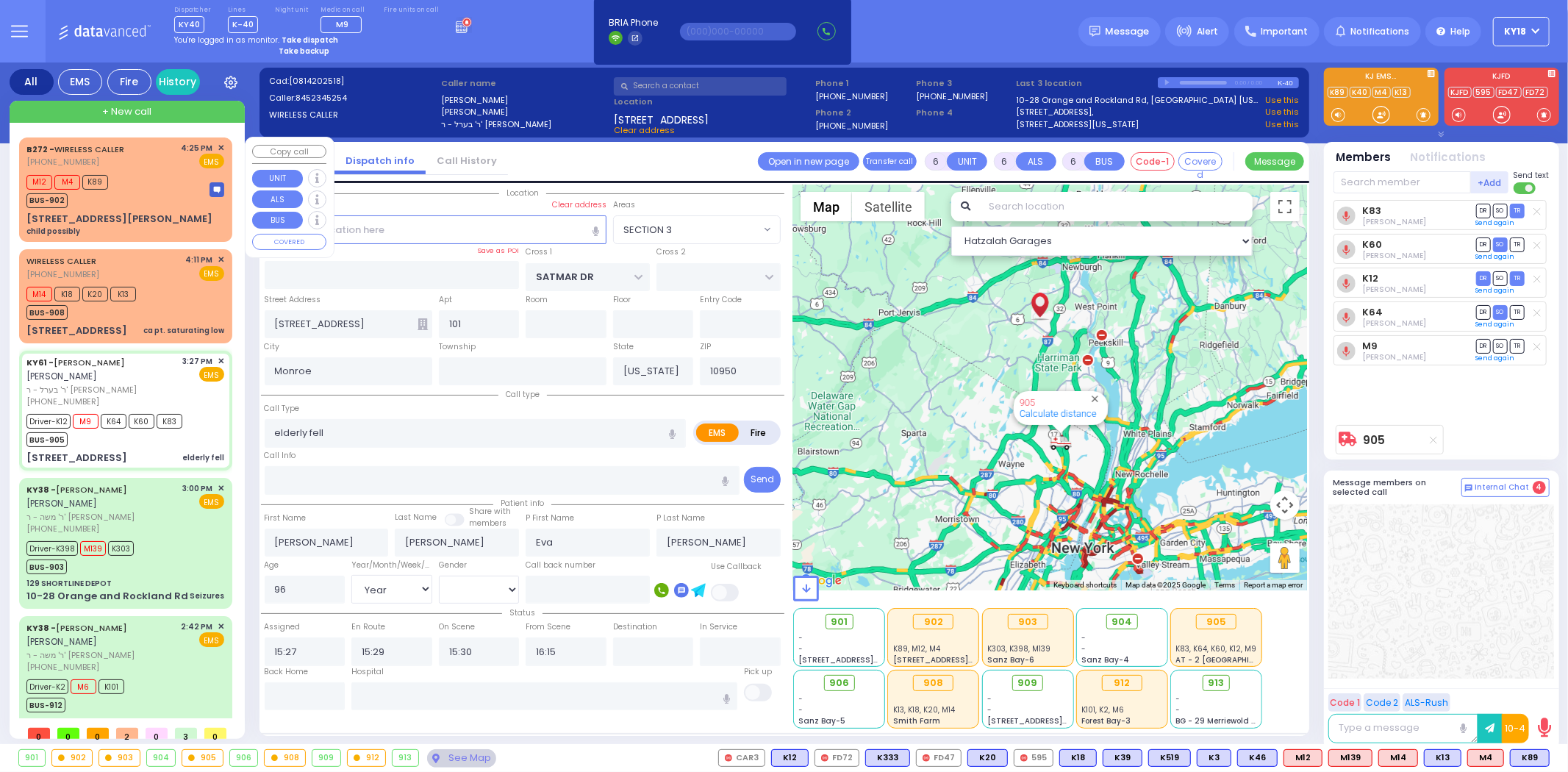
select select
radio input "true"
select select "Year"
select select "[DEMOGRAPHIC_DATA]"
select select "Hatzalah Garages"
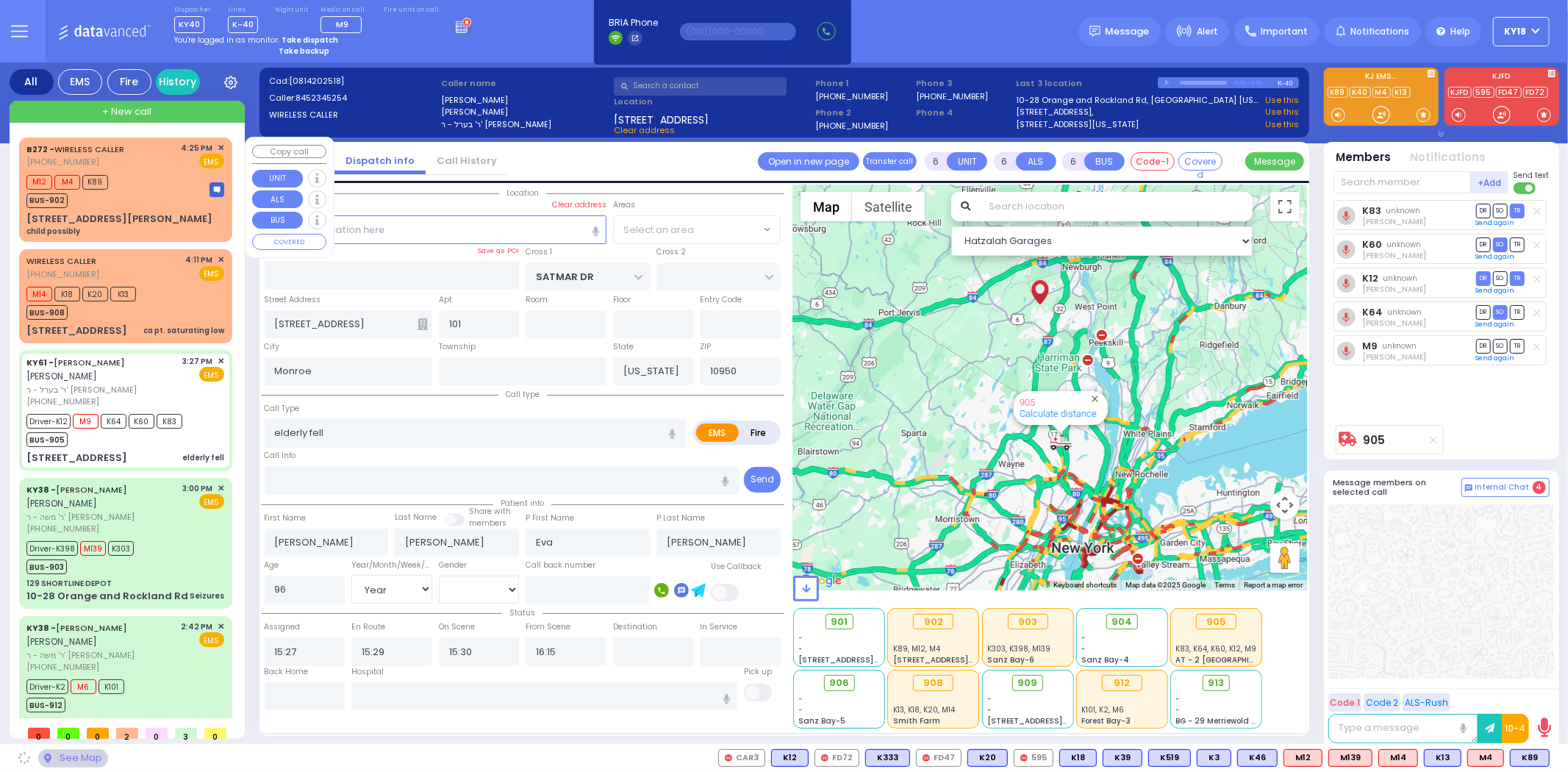
select select "SECTION 3"
select select
radio input "true"
select select "Year"
select select "[DEMOGRAPHIC_DATA]"
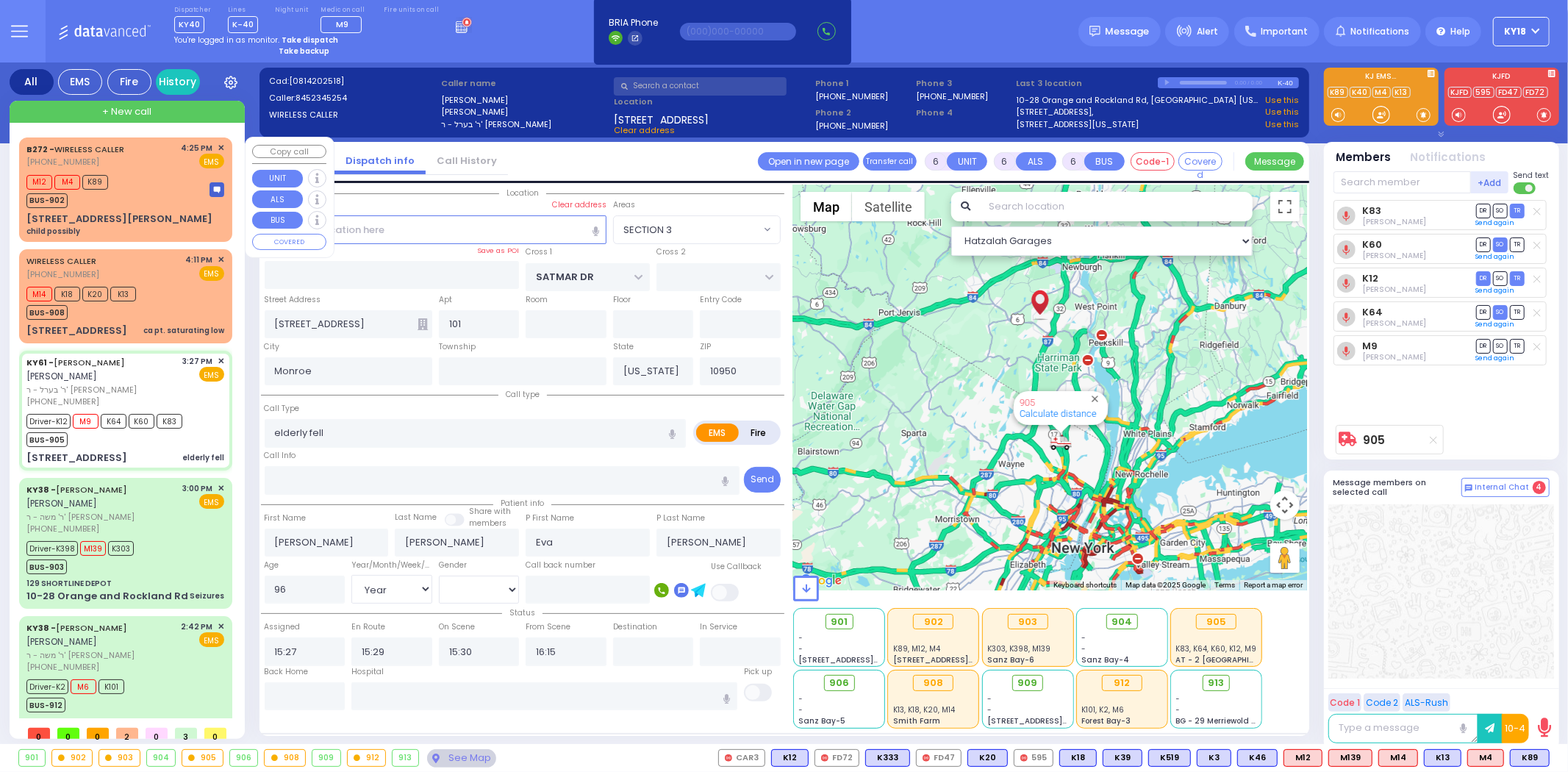
select select "Hatzalah Garages"
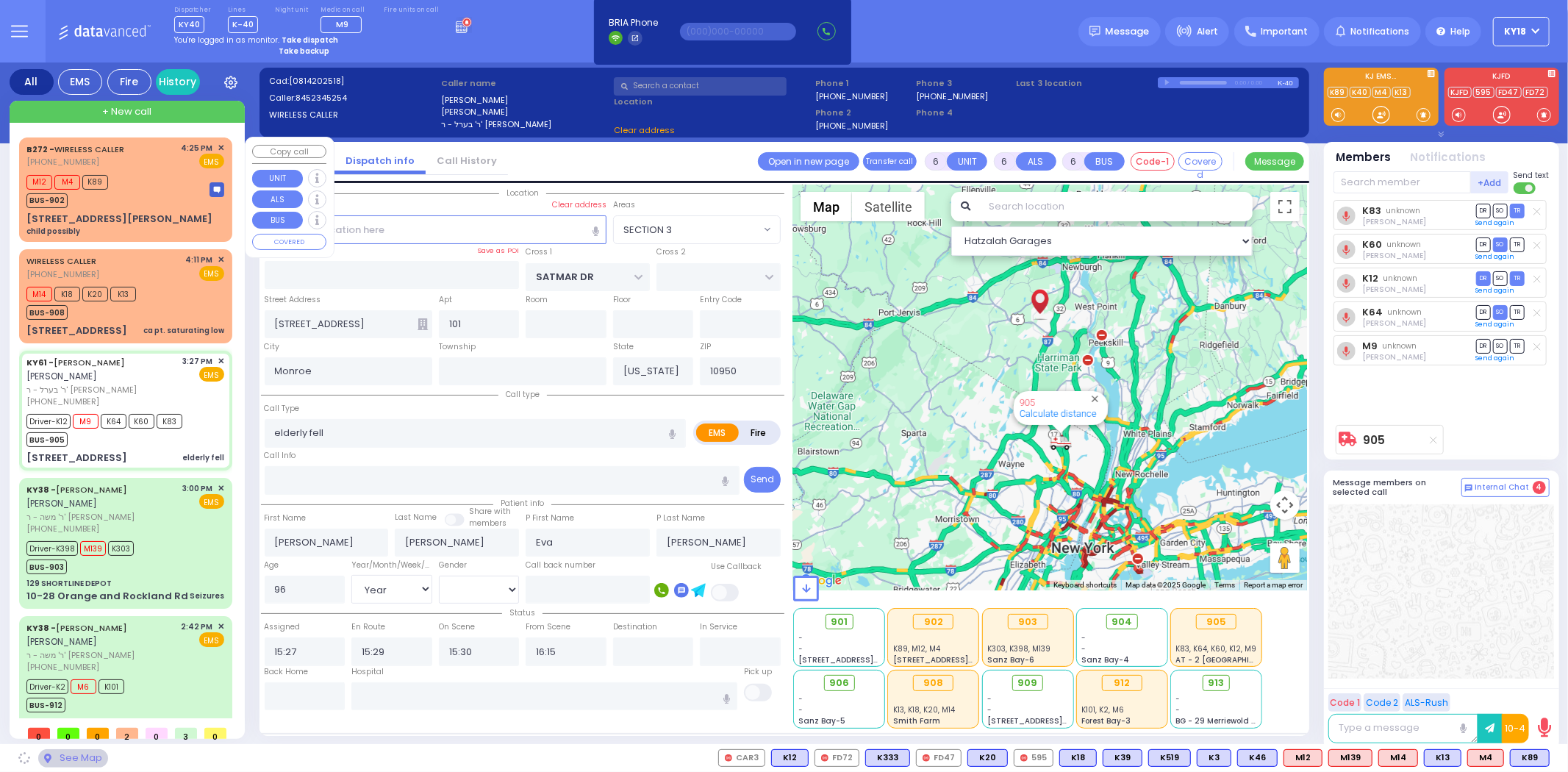
select select "SECTION 3"
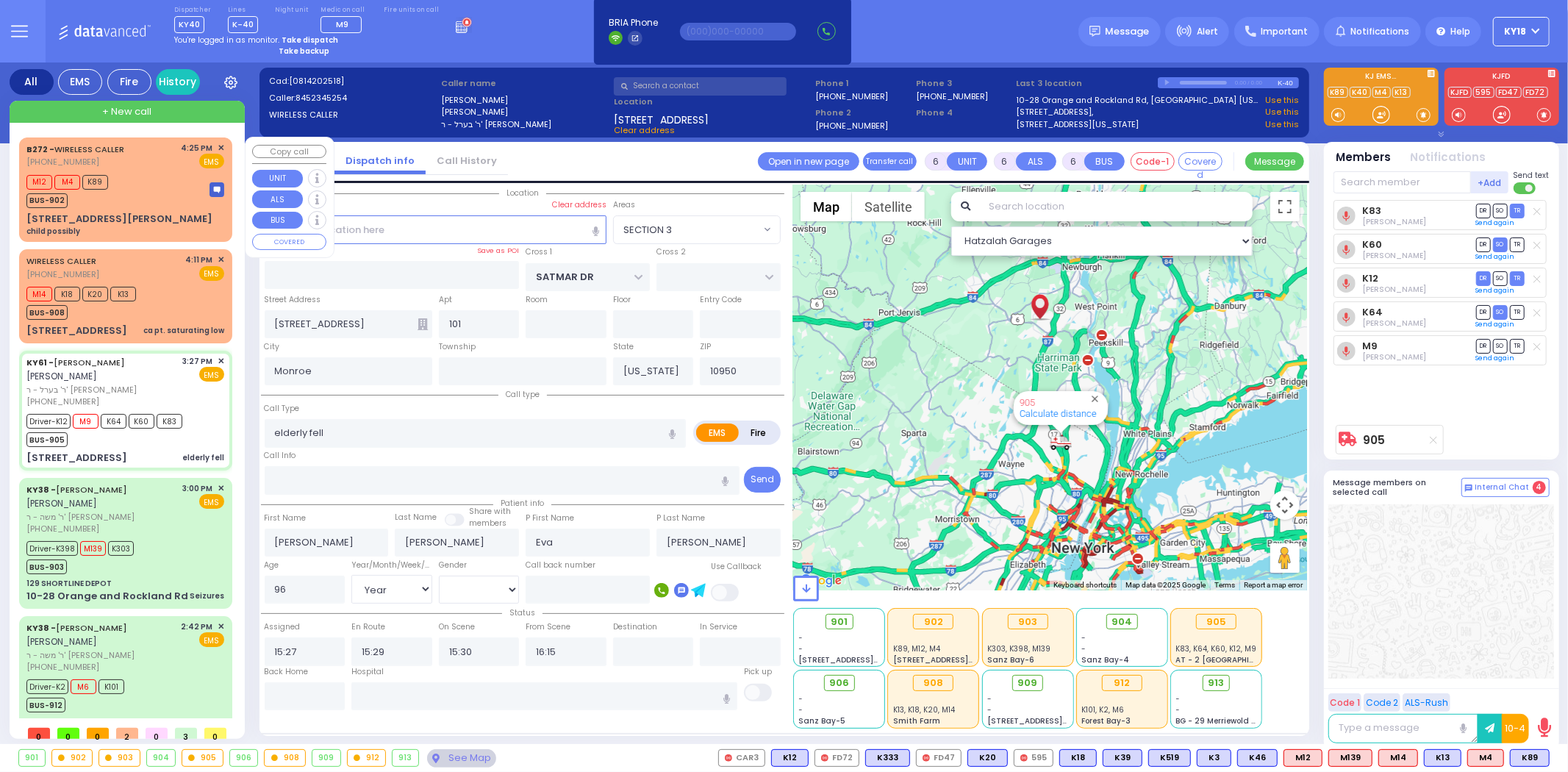
select select
radio input "true"
select select "Year"
select select "[DEMOGRAPHIC_DATA]"
select select "Hatzalah Garages"
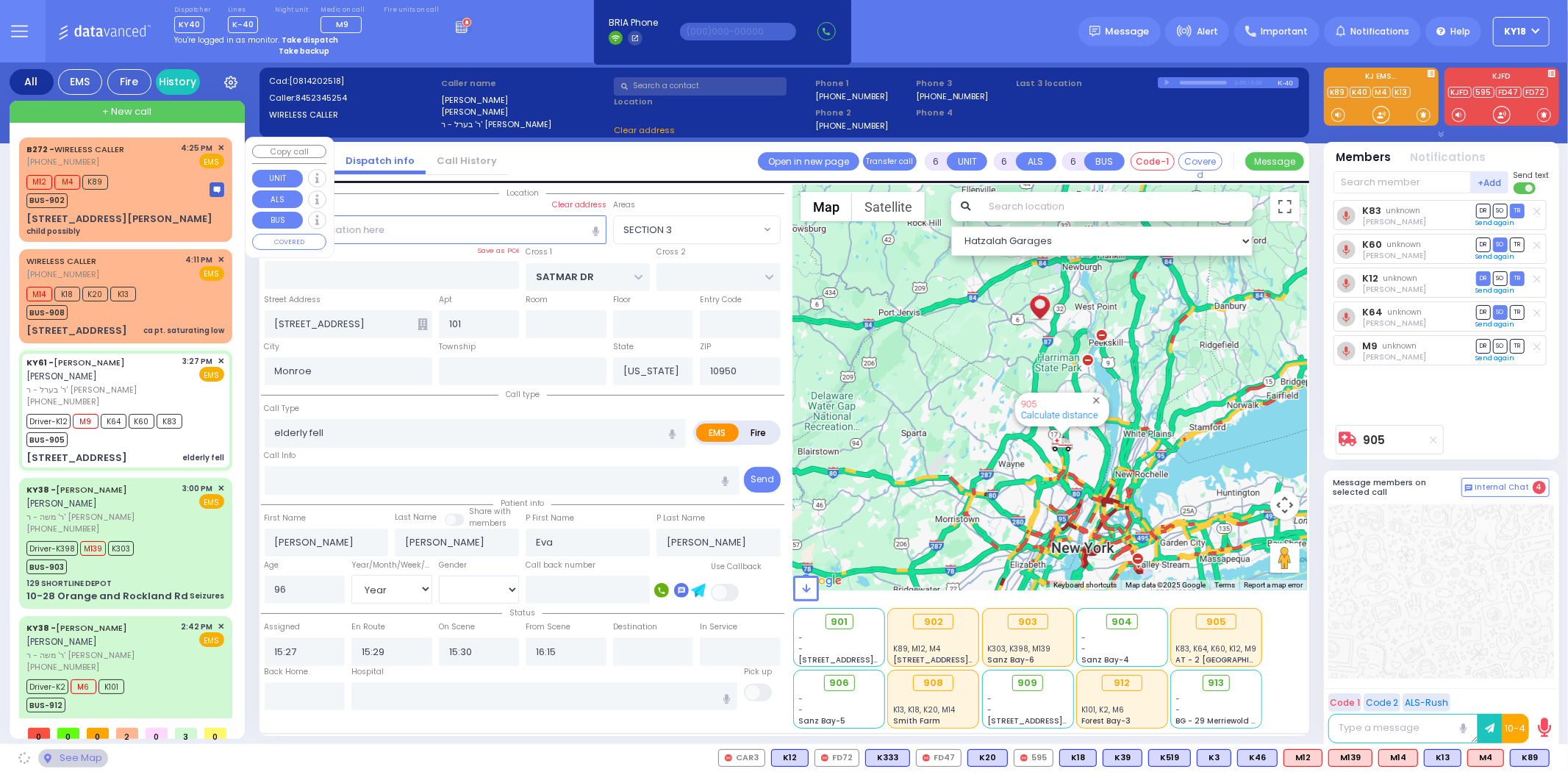
select select "SECTION 3"
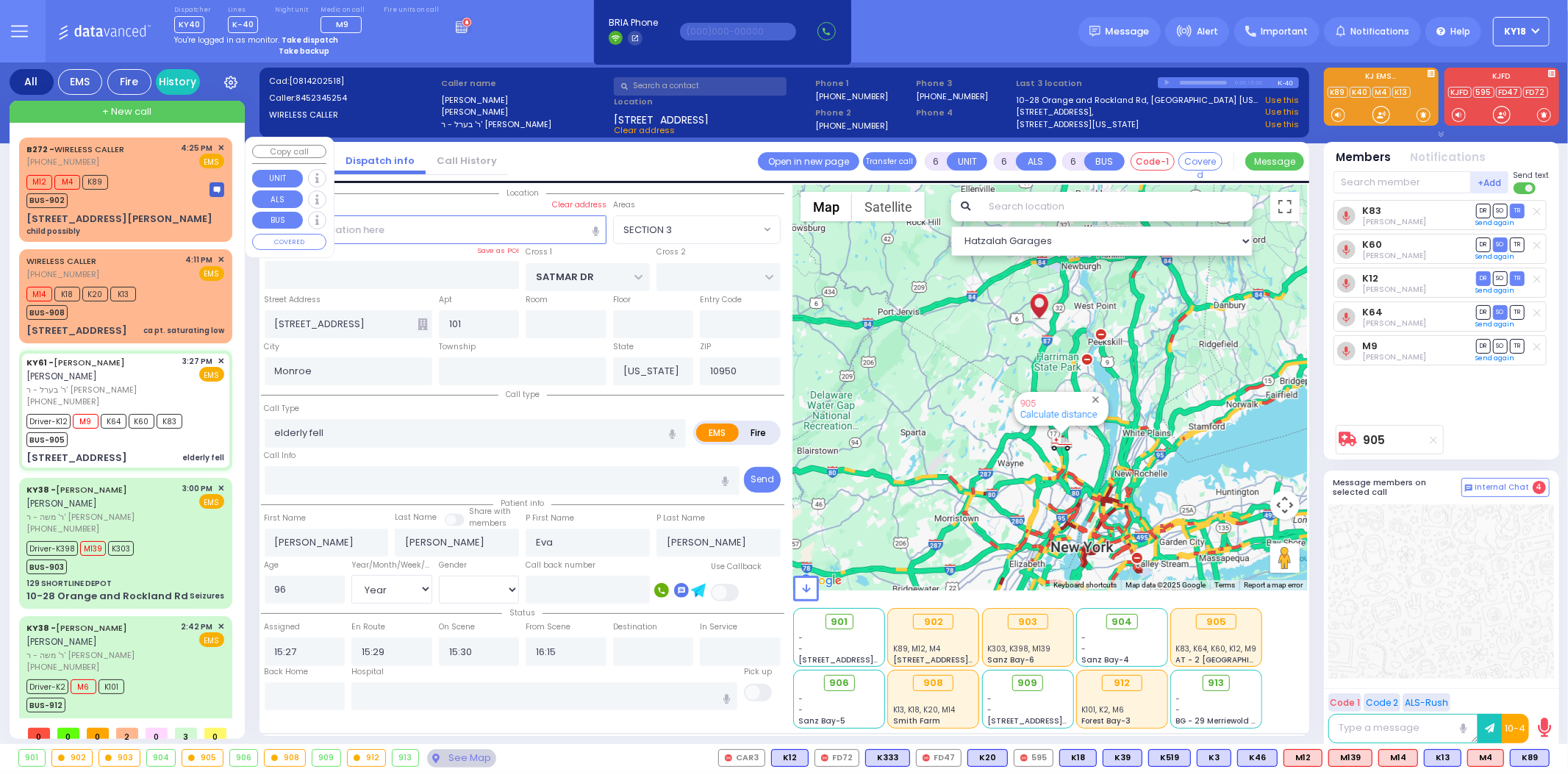
select select
radio input "true"
select select "Year"
select select "[DEMOGRAPHIC_DATA]"
select select "Hatzalah Garages"
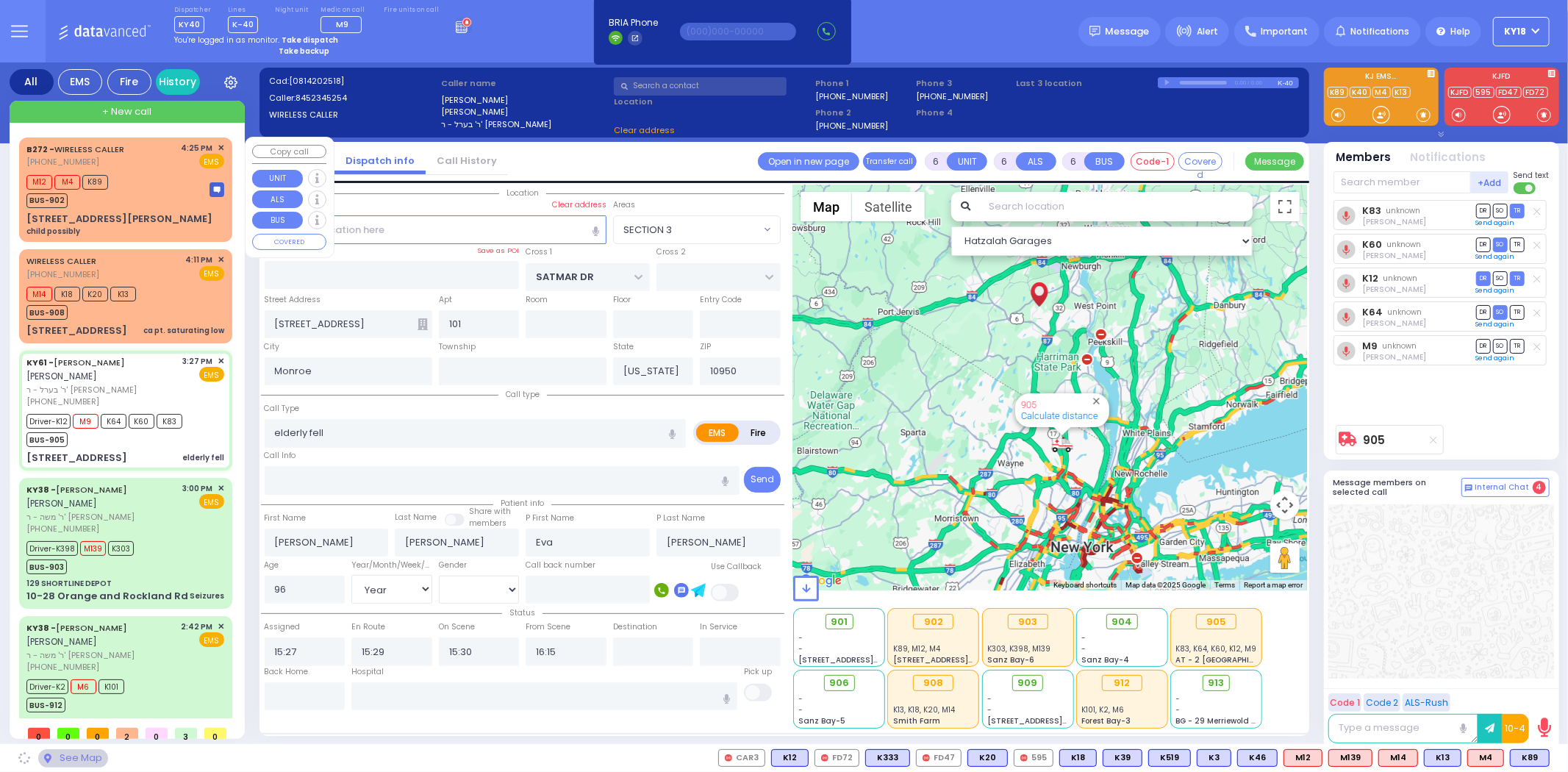
select select "SECTION 3"
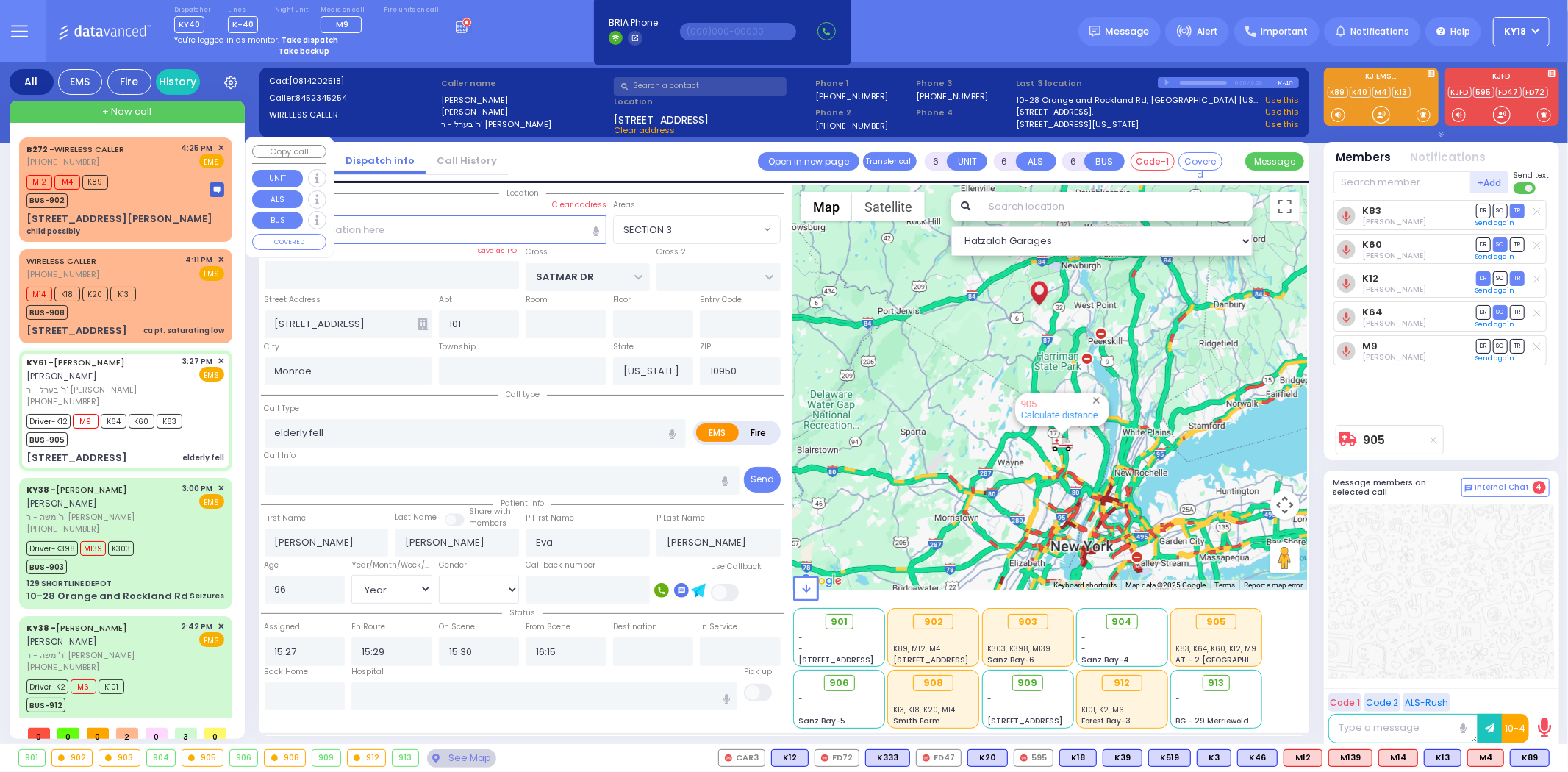
select select
radio input "true"
select select "Year"
select select "[DEMOGRAPHIC_DATA]"
select select "Hatzalah Garages"
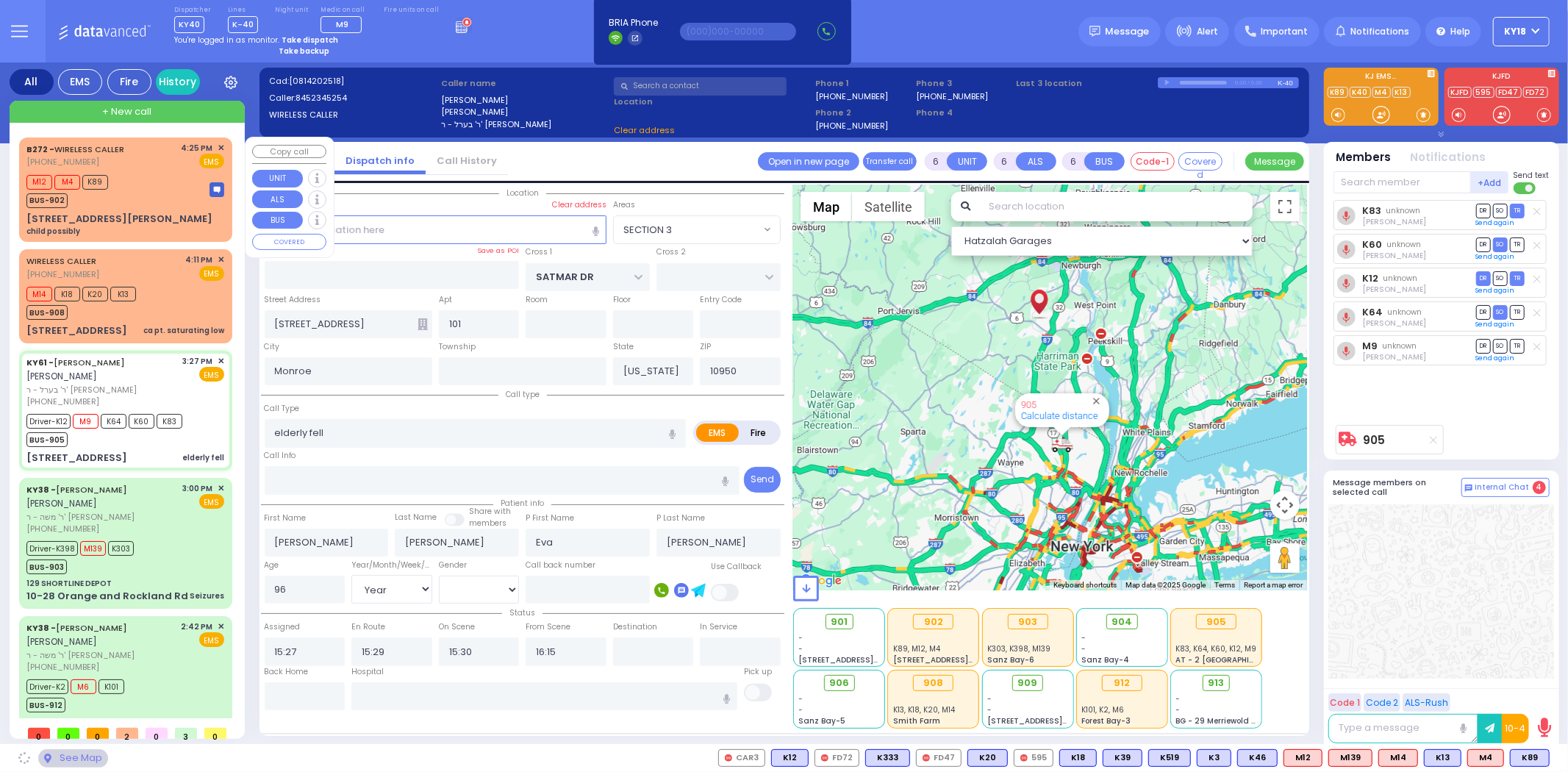
select select "SECTION 3"
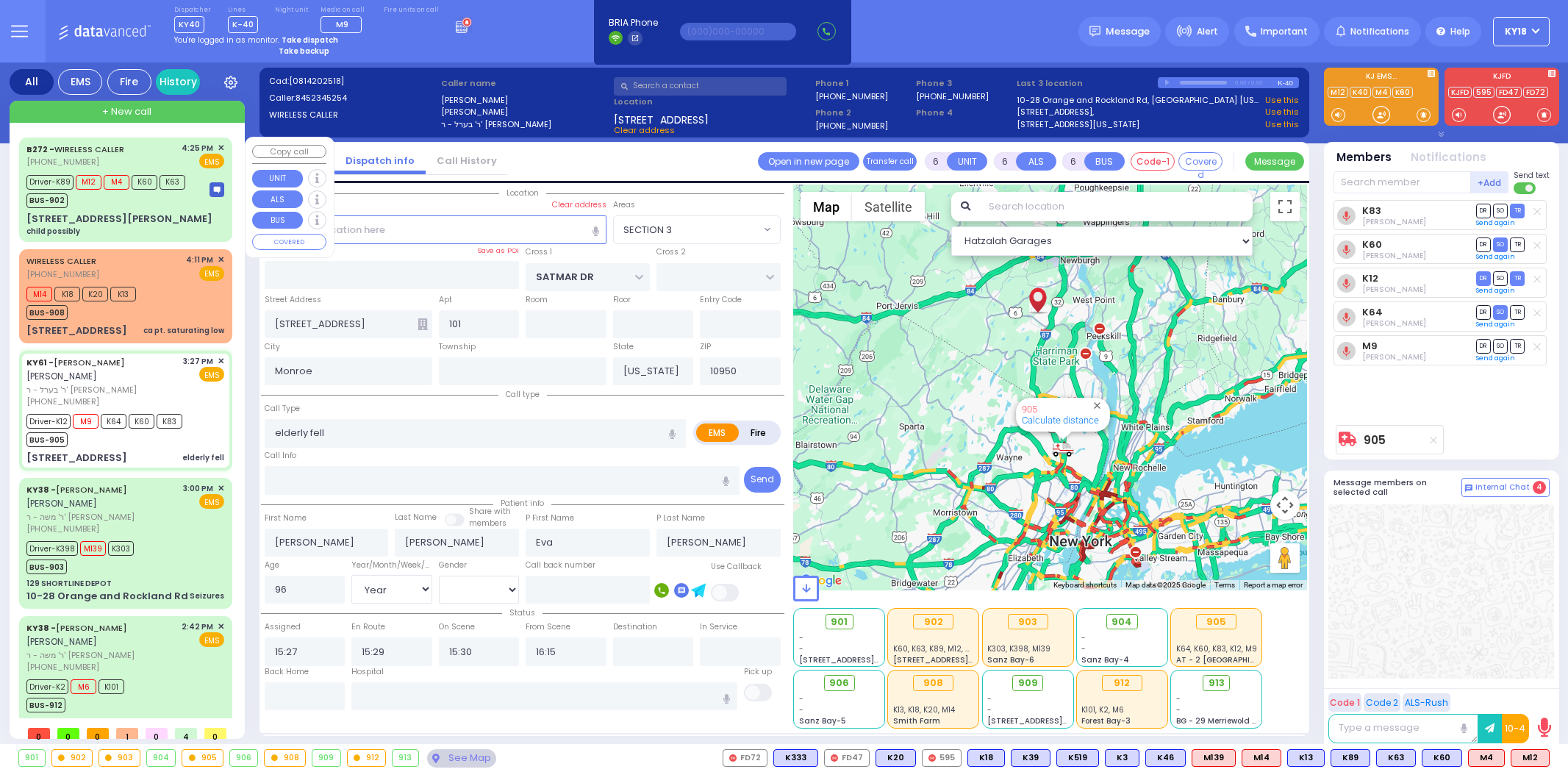
select select "SECTION 3"
select select "Year"
select select "[DEMOGRAPHIC_DATA]"
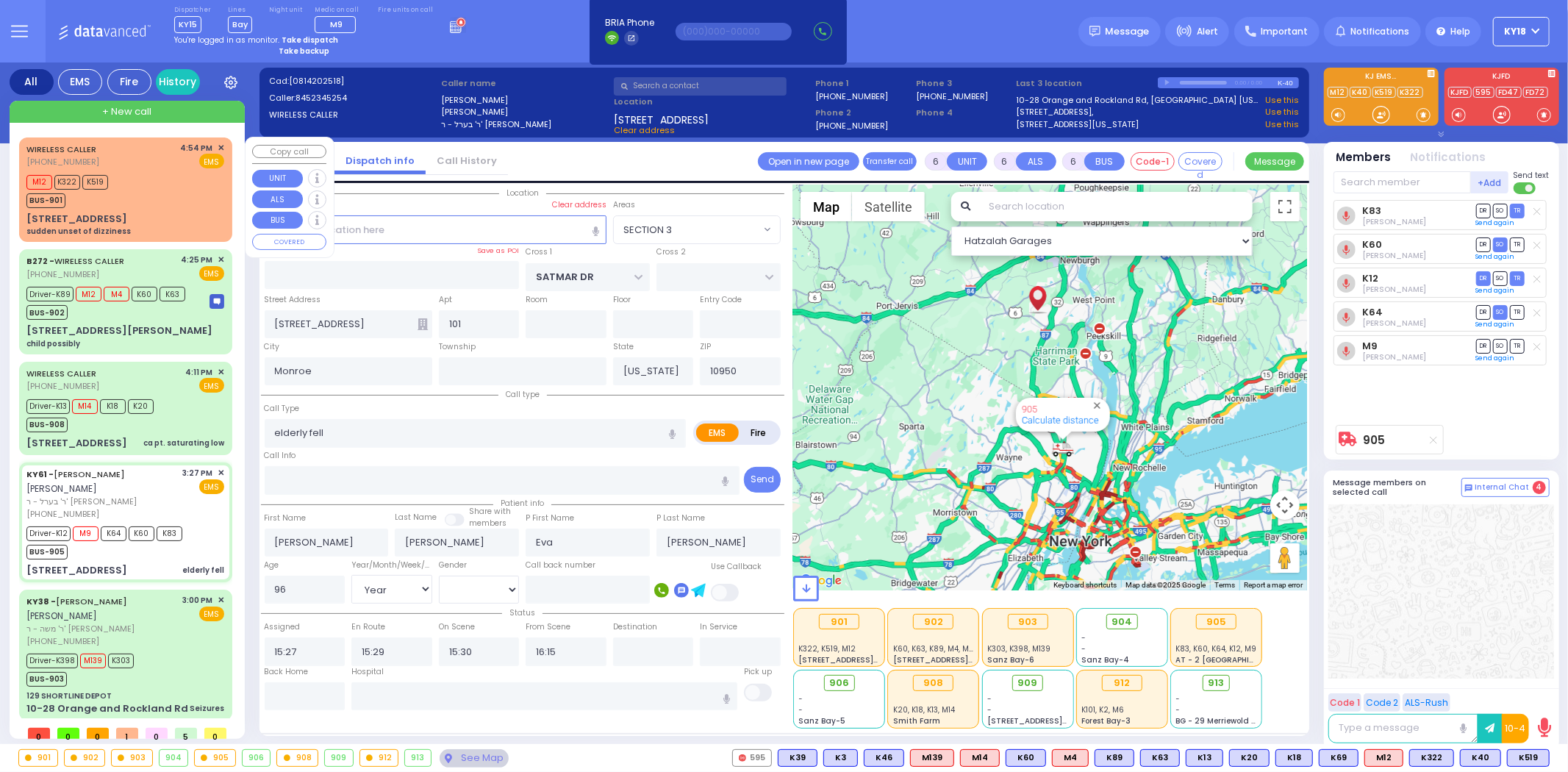
select select
radio input "true"
select select "Year"
select select "[DEMOGRAPHIC_DATA]"
type input "[GEOGRAPHIC_DATA] ([GEOGRAPHIC_DATA])"
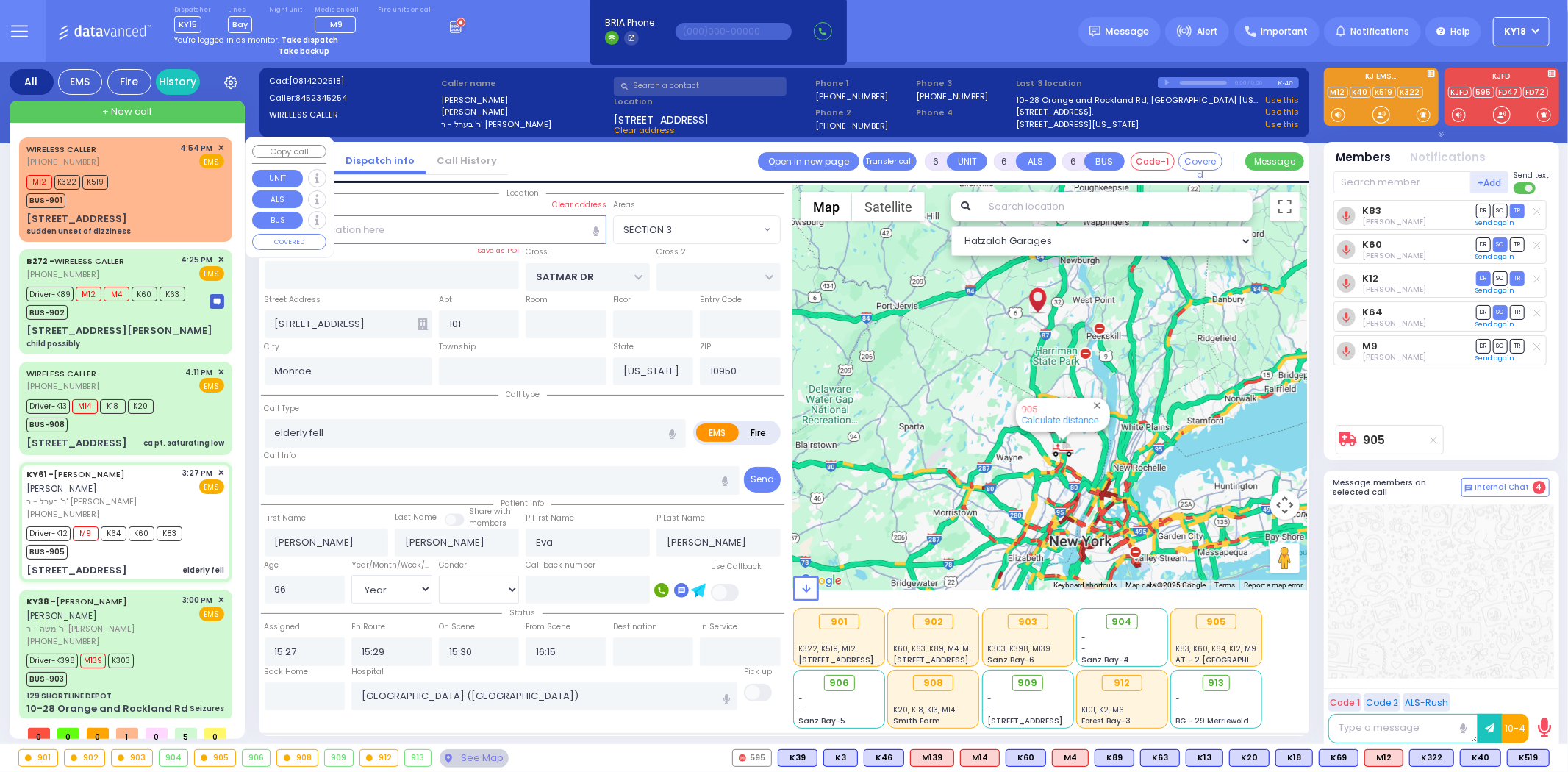
select select "Hatzalah Garages"
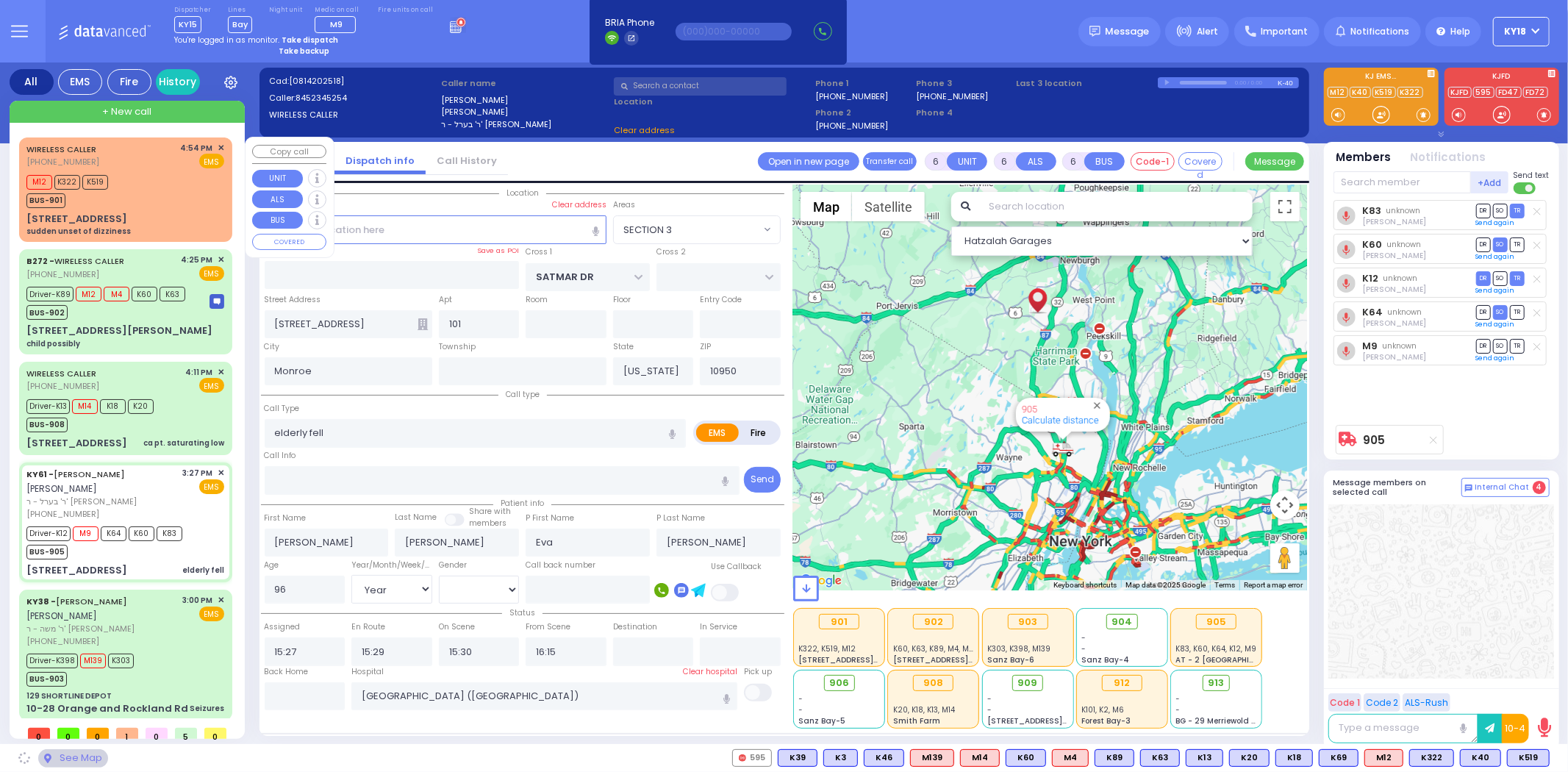
select select "SECTION 3"
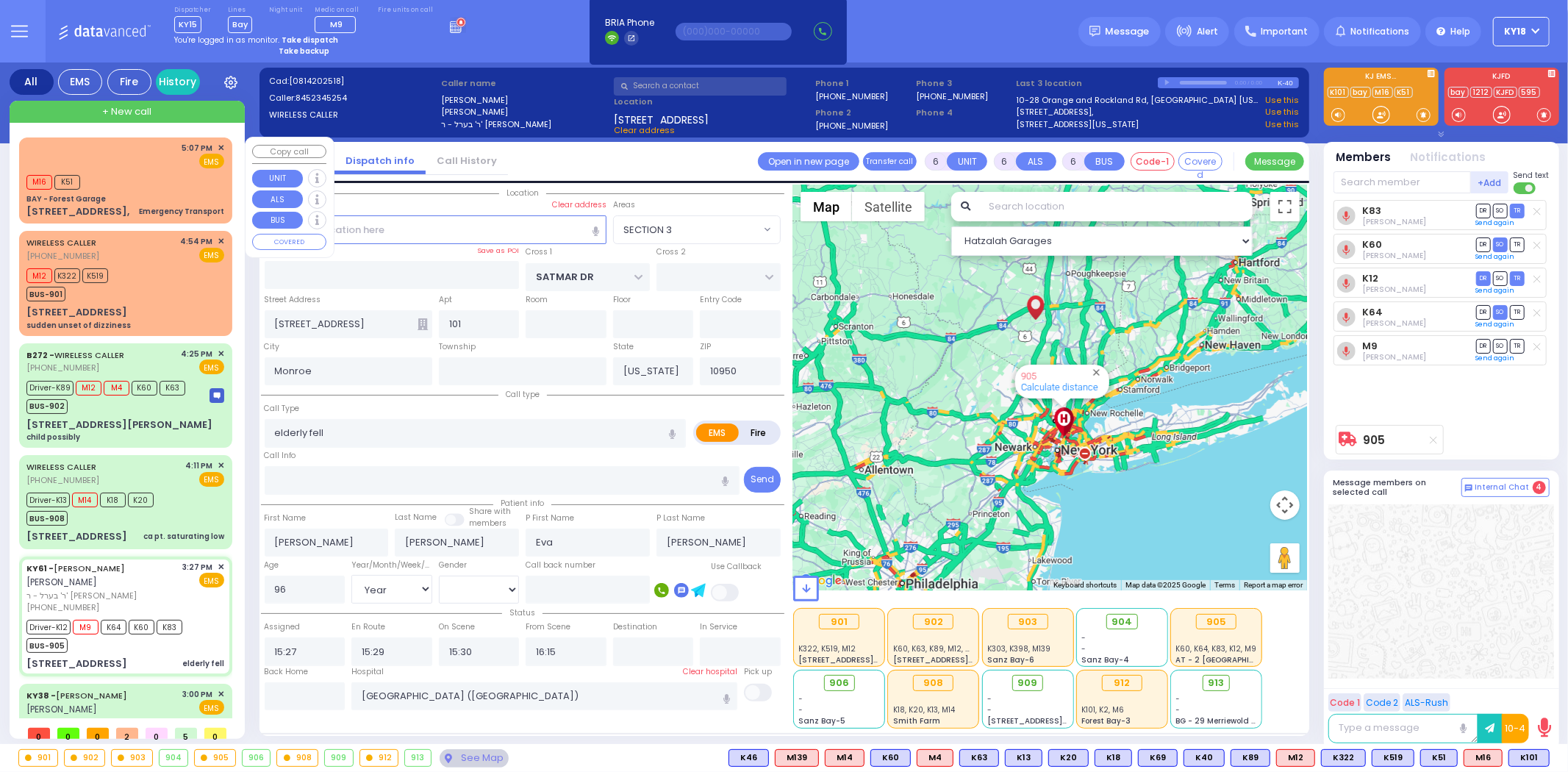
select select
radio input "true"
select select "Year"
select select "[DEMOGRAPHIC_DATA]"
select select "Hatzalah Garages"
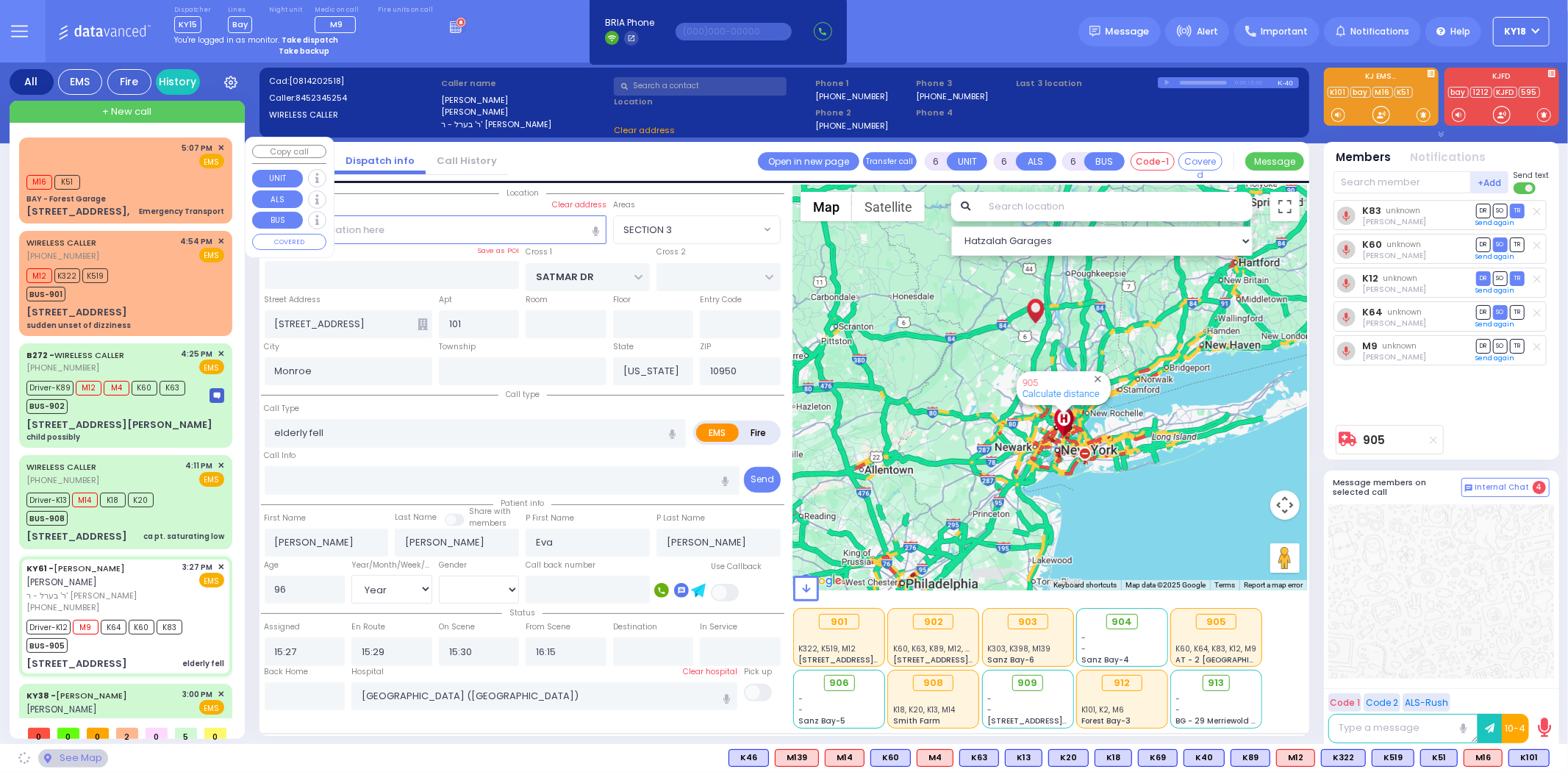
select select "SECTION 3"
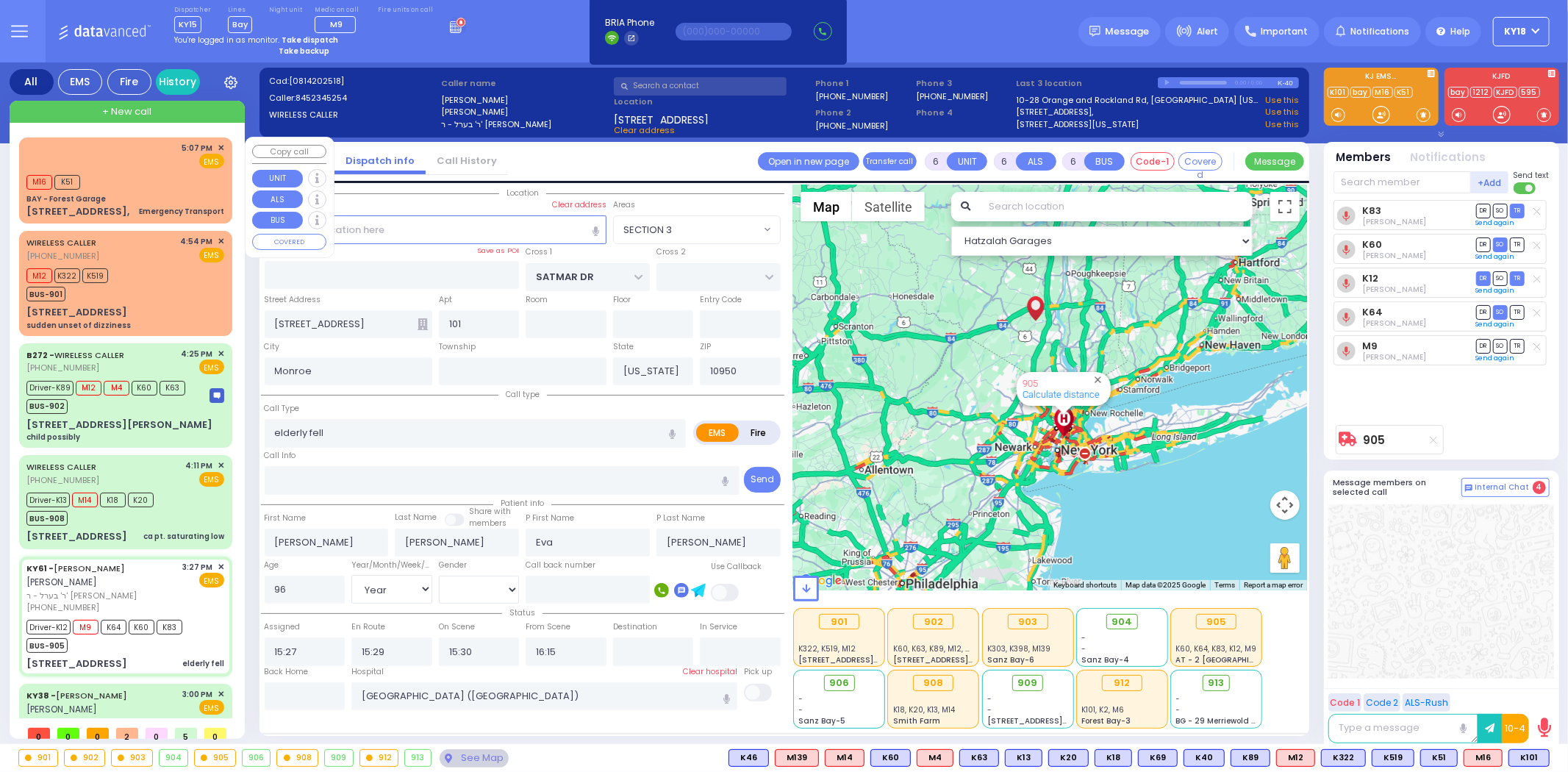
select select
radio input "true"
select select "Year"
select select "[DEMOGRAPHIC_DATA]"
select select "Hatzalah Garages"
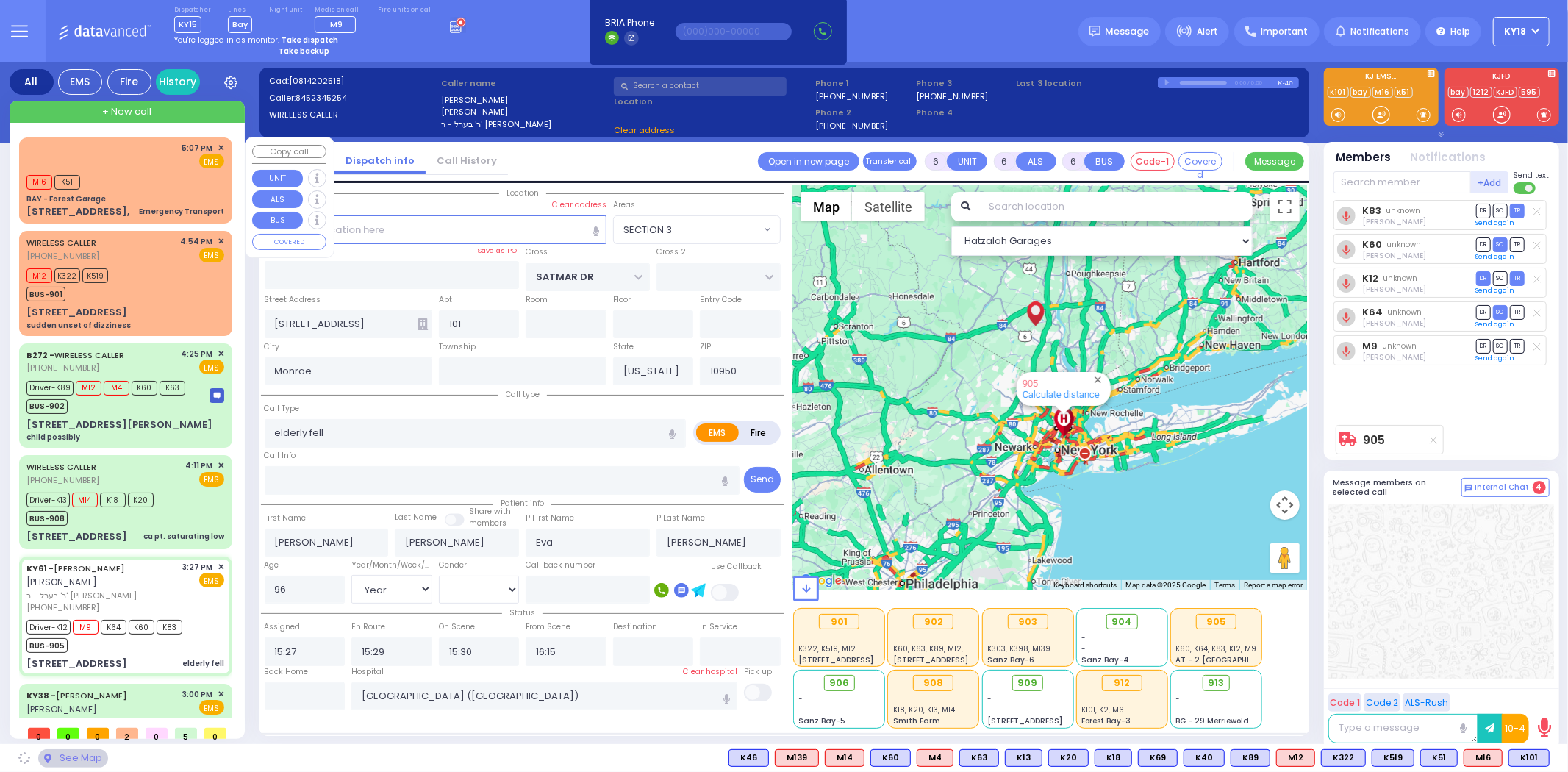
select select "SECTION 3"
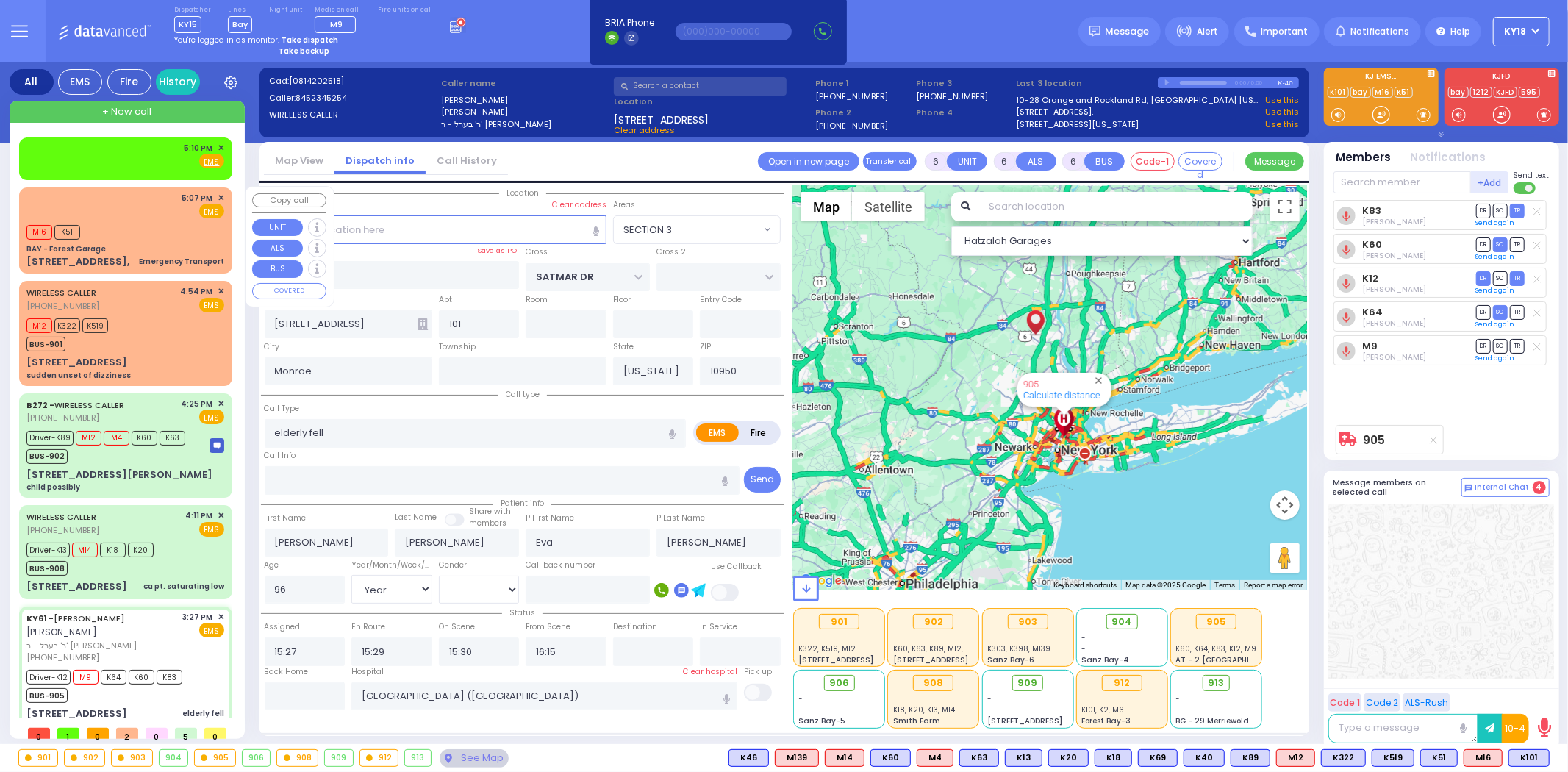
select select
radio input "true"
select select "Year"
select select "[DEMOGRAPHIC_DATA]"
select select "Hatzalah Garages"
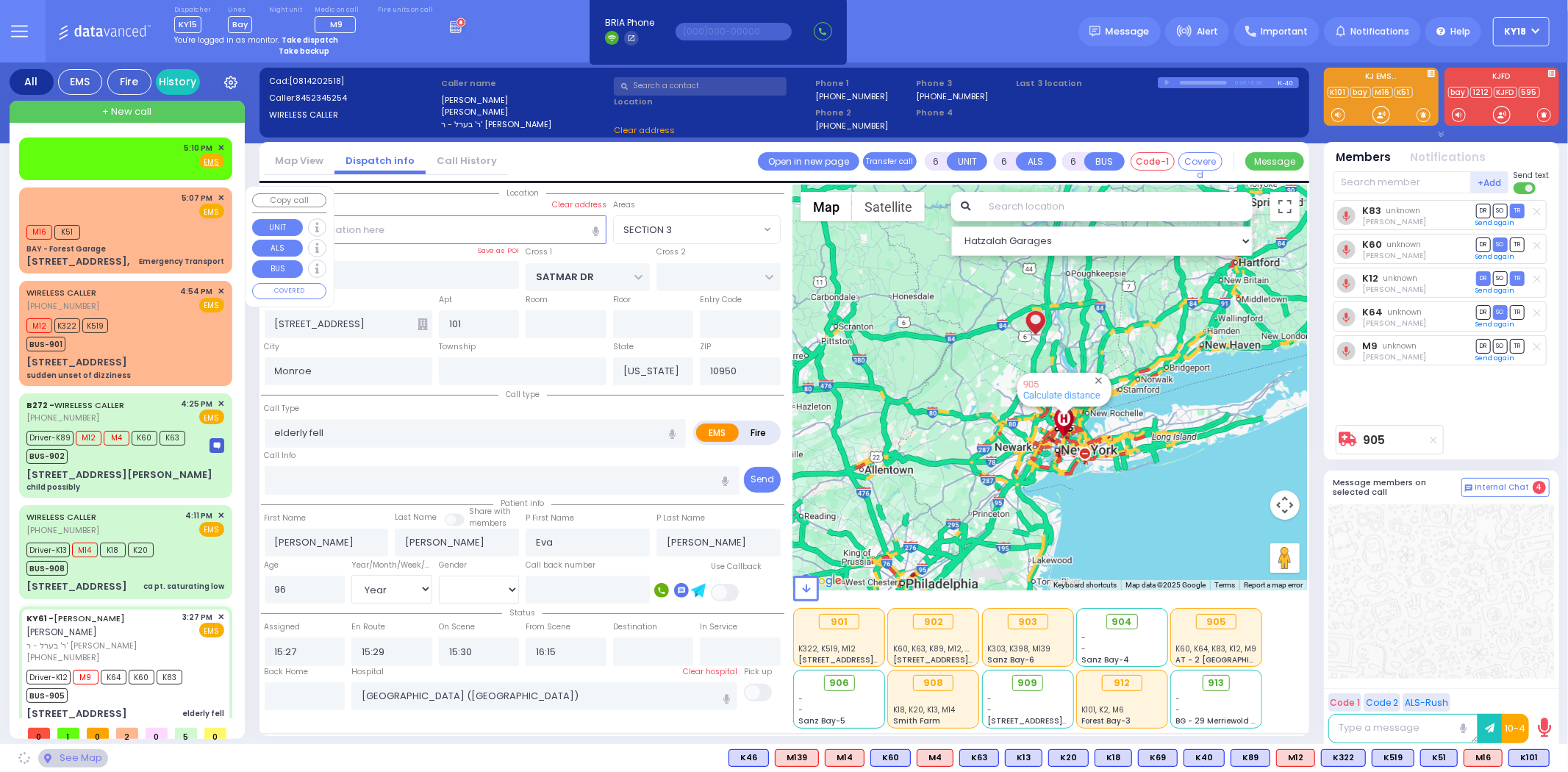
select select "SECTION 3"
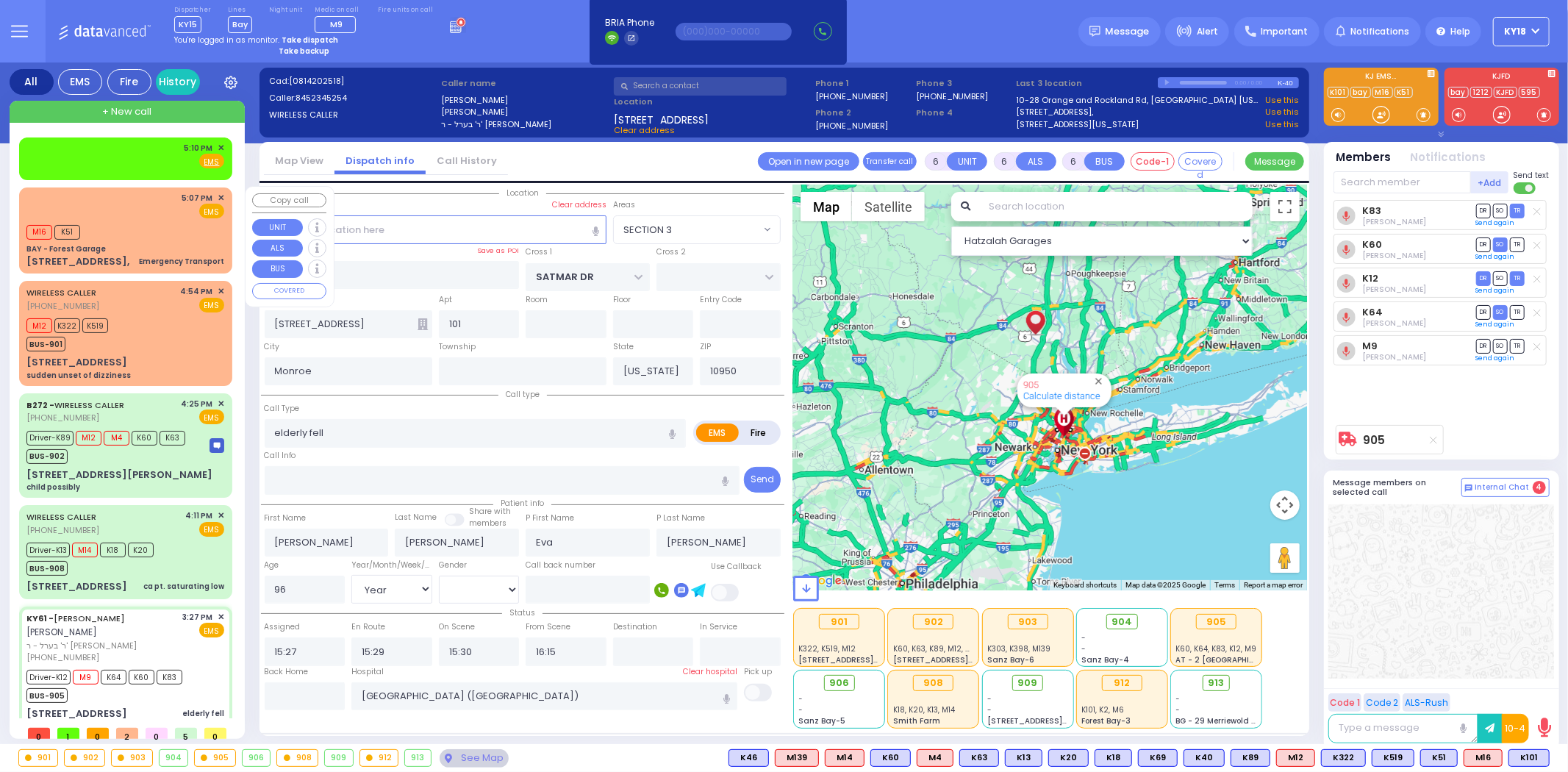
select select
radio input "true"
select select "Year"
select select "[DEMOGRAPHIC_DATA]"
select select "Hatzalah Garages"
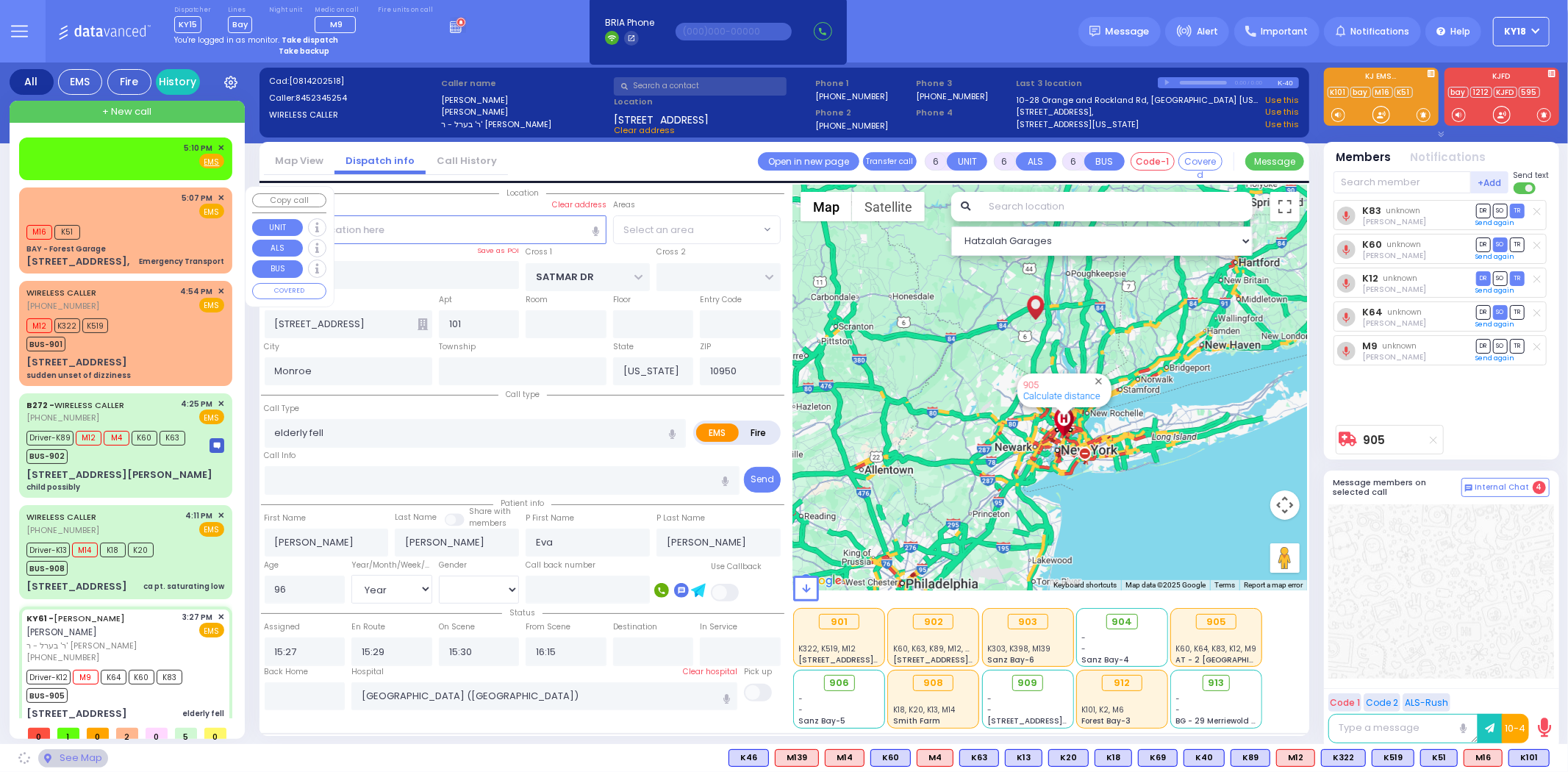
select select "SECTION 3"
select select "Year"
select select "[DEMOGRAPHIC_DATA]"
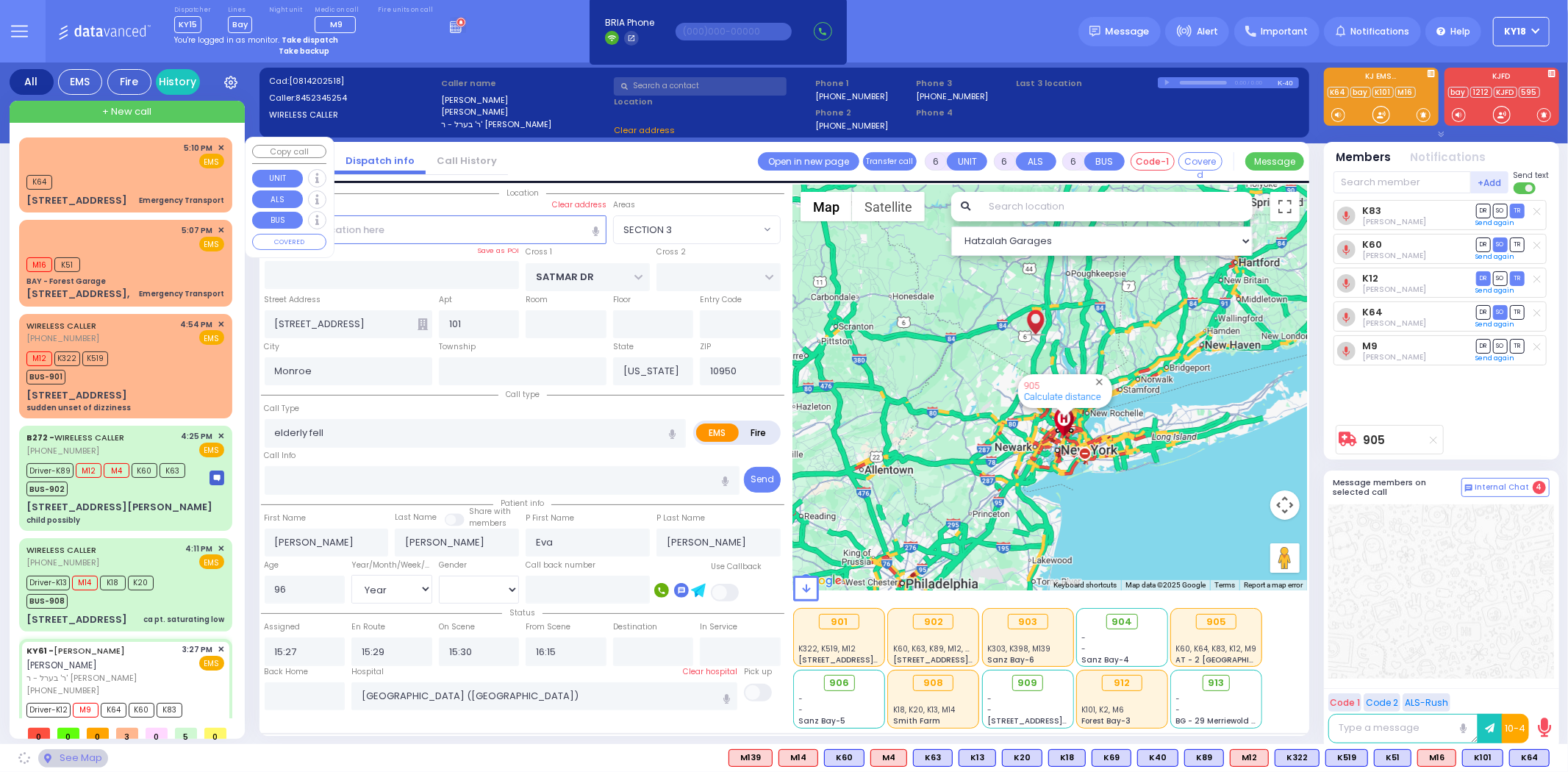
select select
radio input "true"
select select "Year"
select select "[DEMOGRAPHIC_DATA]"
select select "Hatzalah Garages"
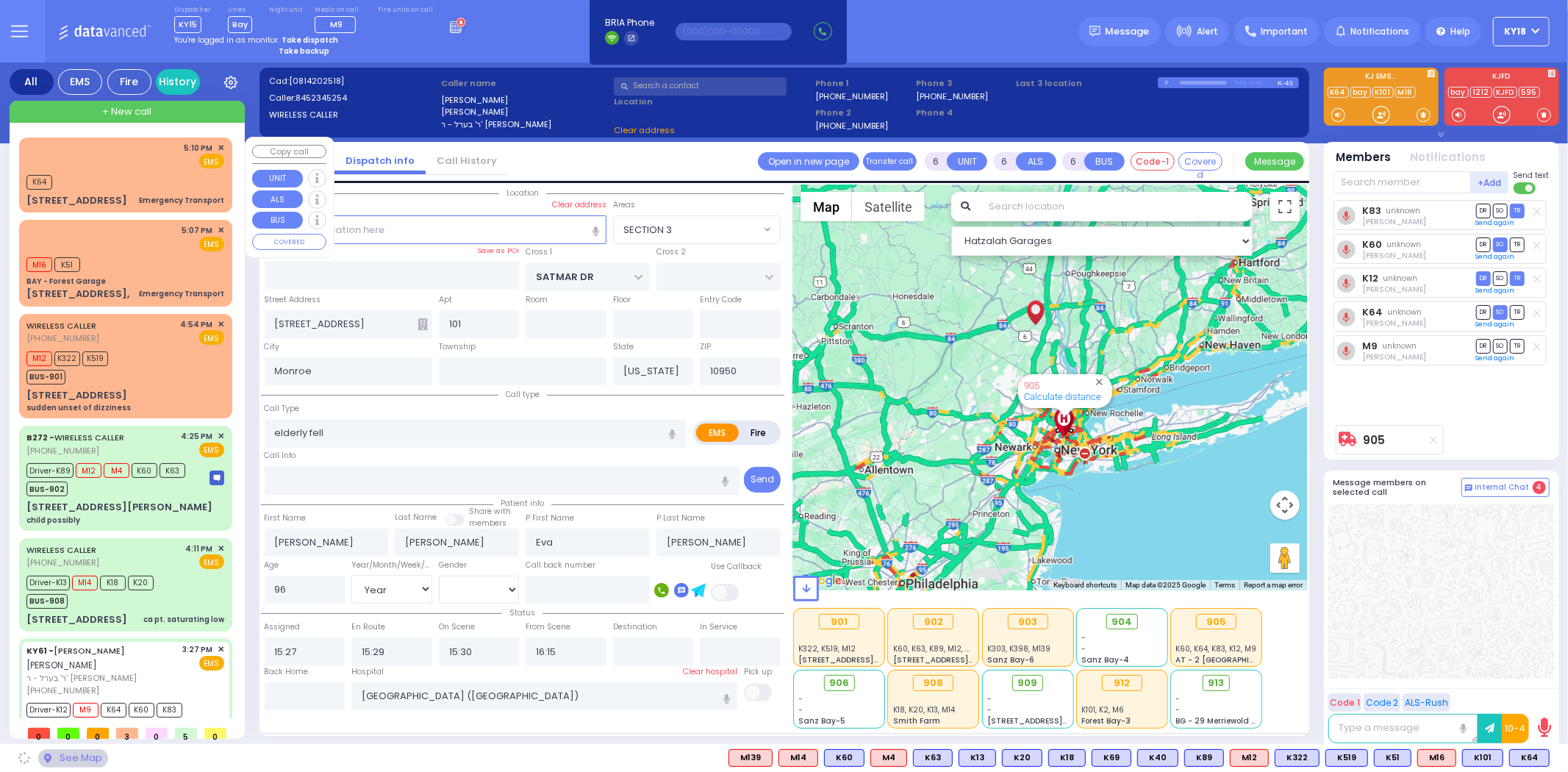
select select "SECTION 3"
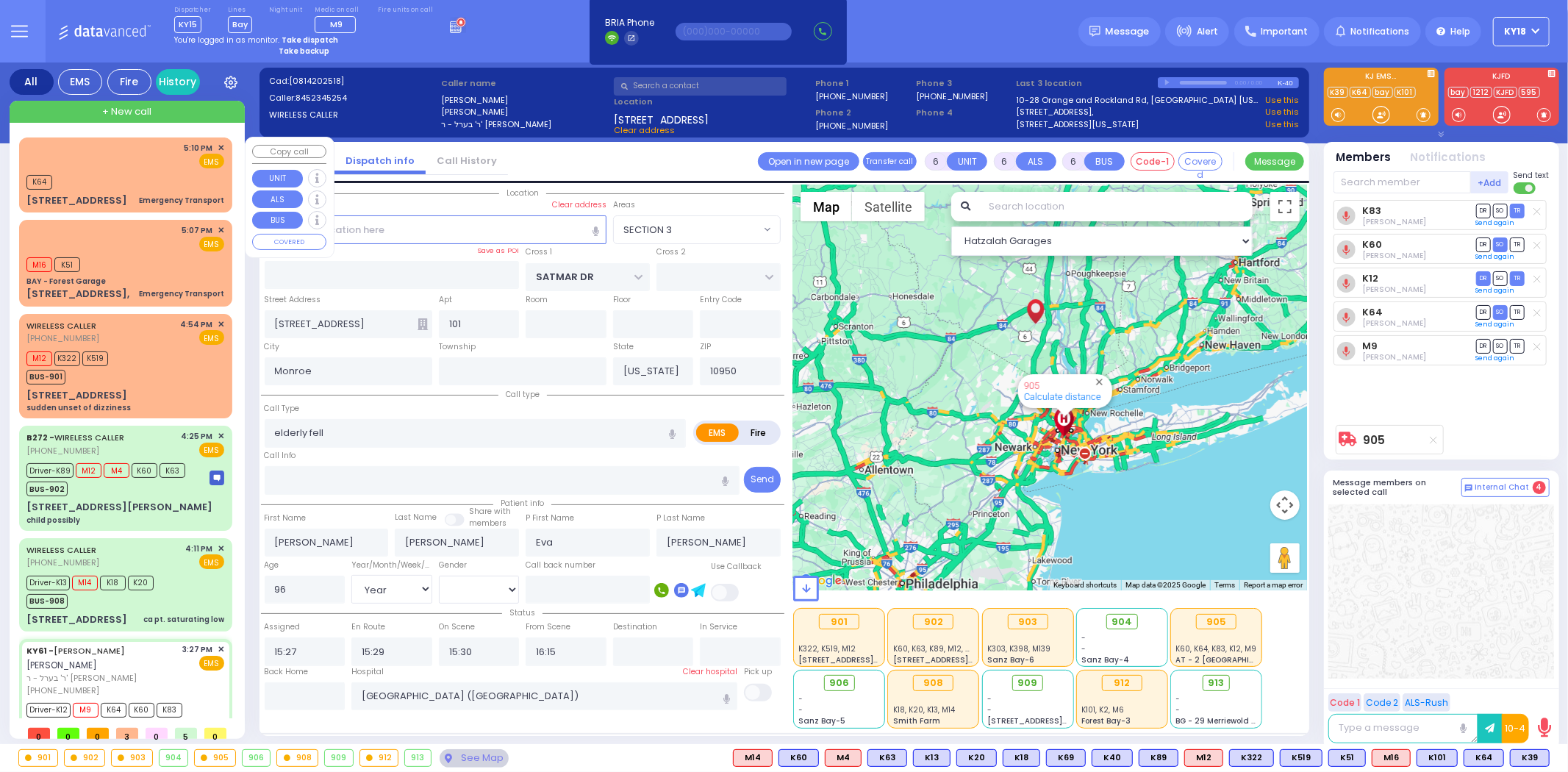
select select
radio input "true"
select select "Year"
select select "[DEMOGRAPHIC_DATA]"
select select "Hatzalah Garages"
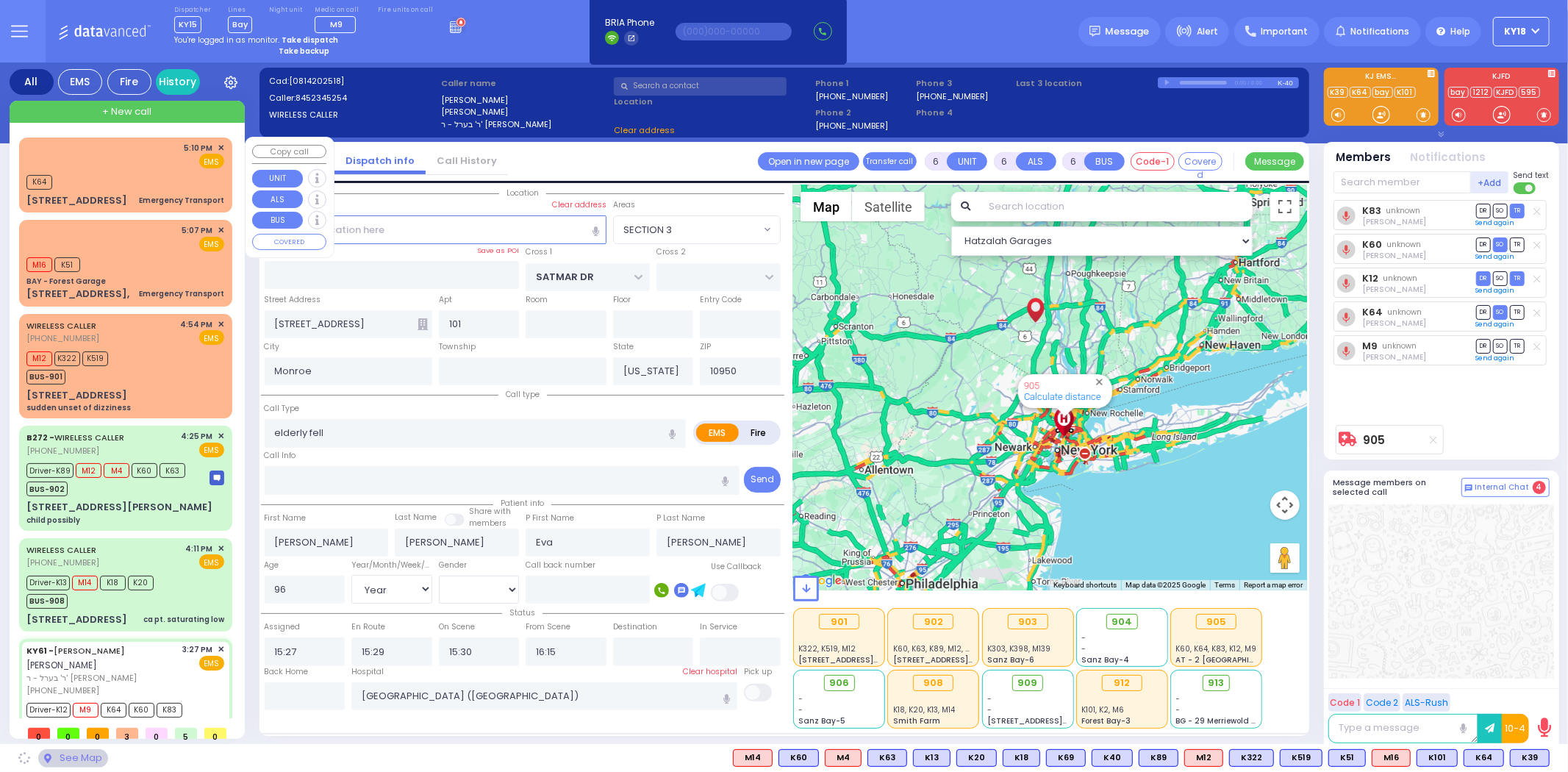
select select "SECTION 3"
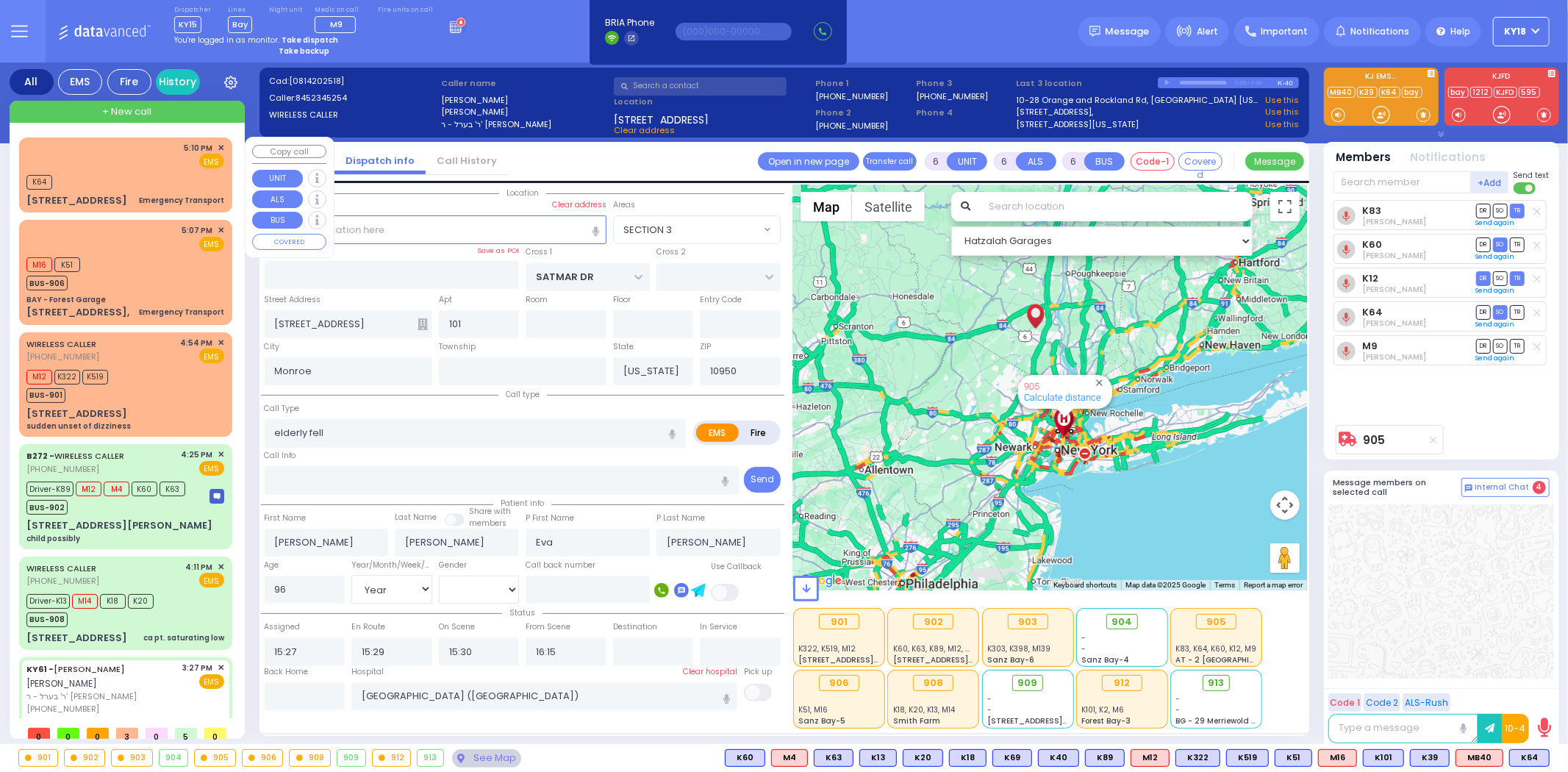
select select
radio input "true"
select select "Year"
select select "[DEMOGRAPHIC_DATA]"
select select "Hatzalah Garages"
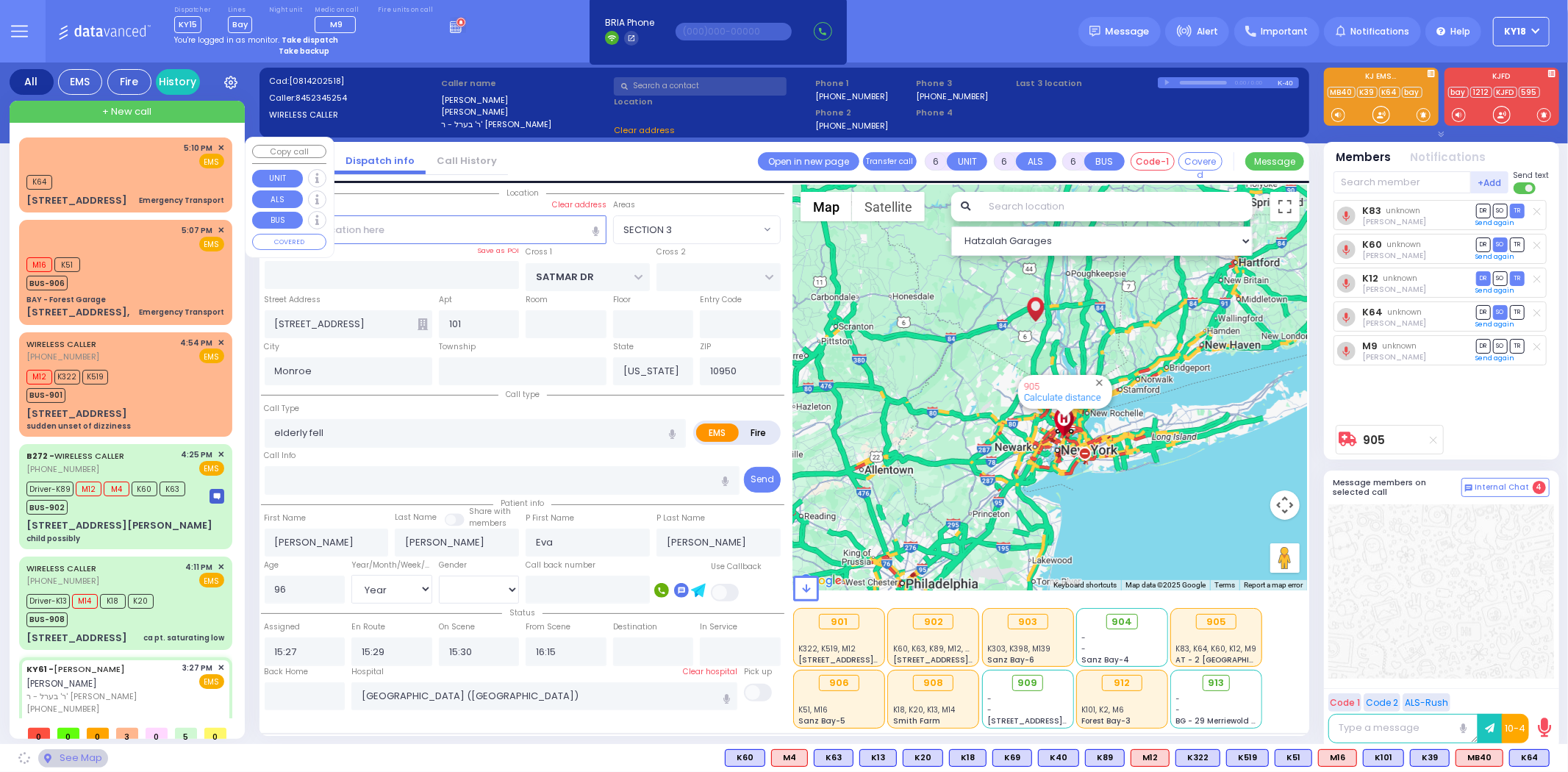
select select "SECTION 3"
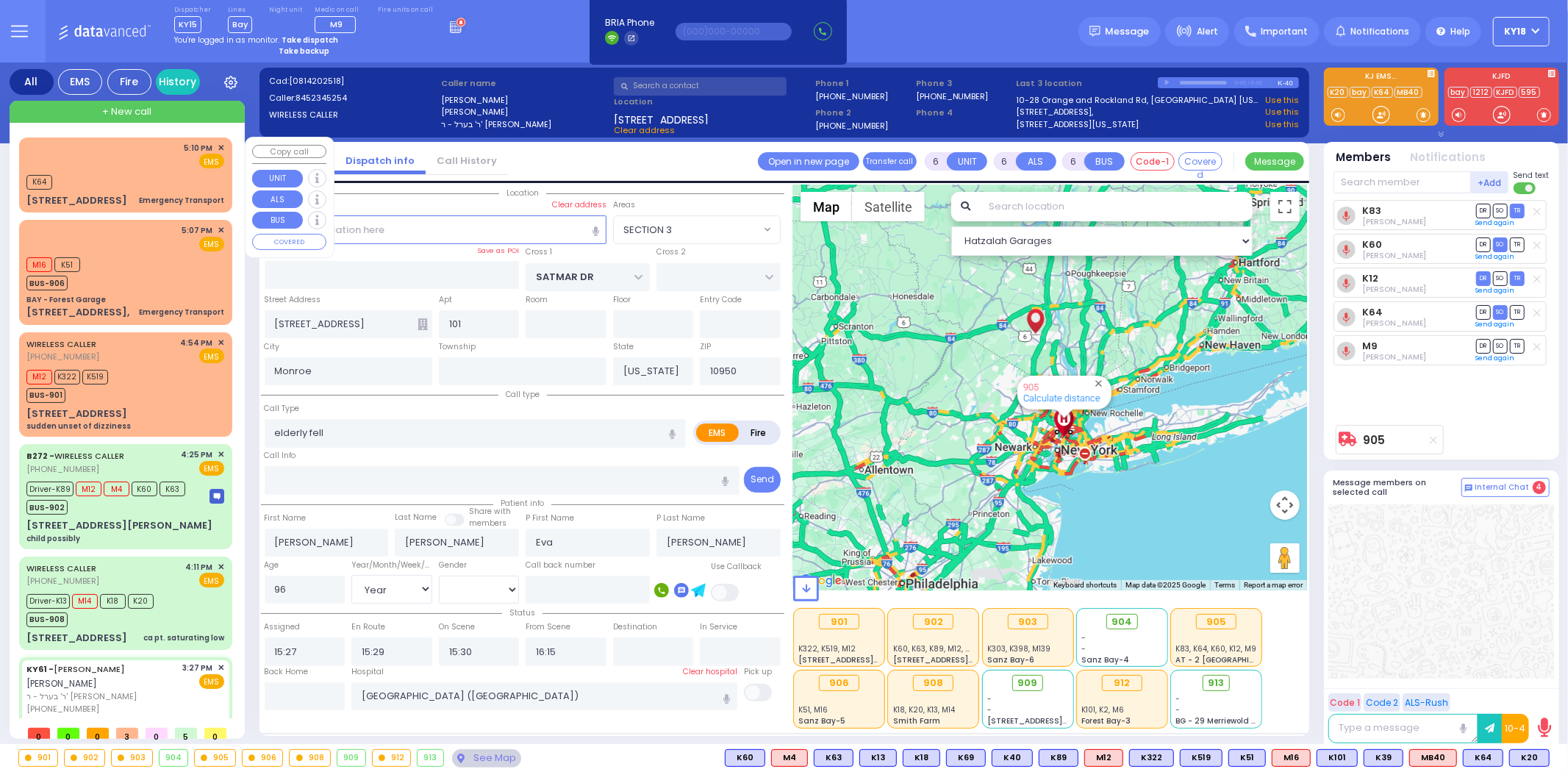
select select
radio input "true"
select select "Year"
select select "[DEMOGRAPHIC_DATA]"
select select "Hatzalah Garages"
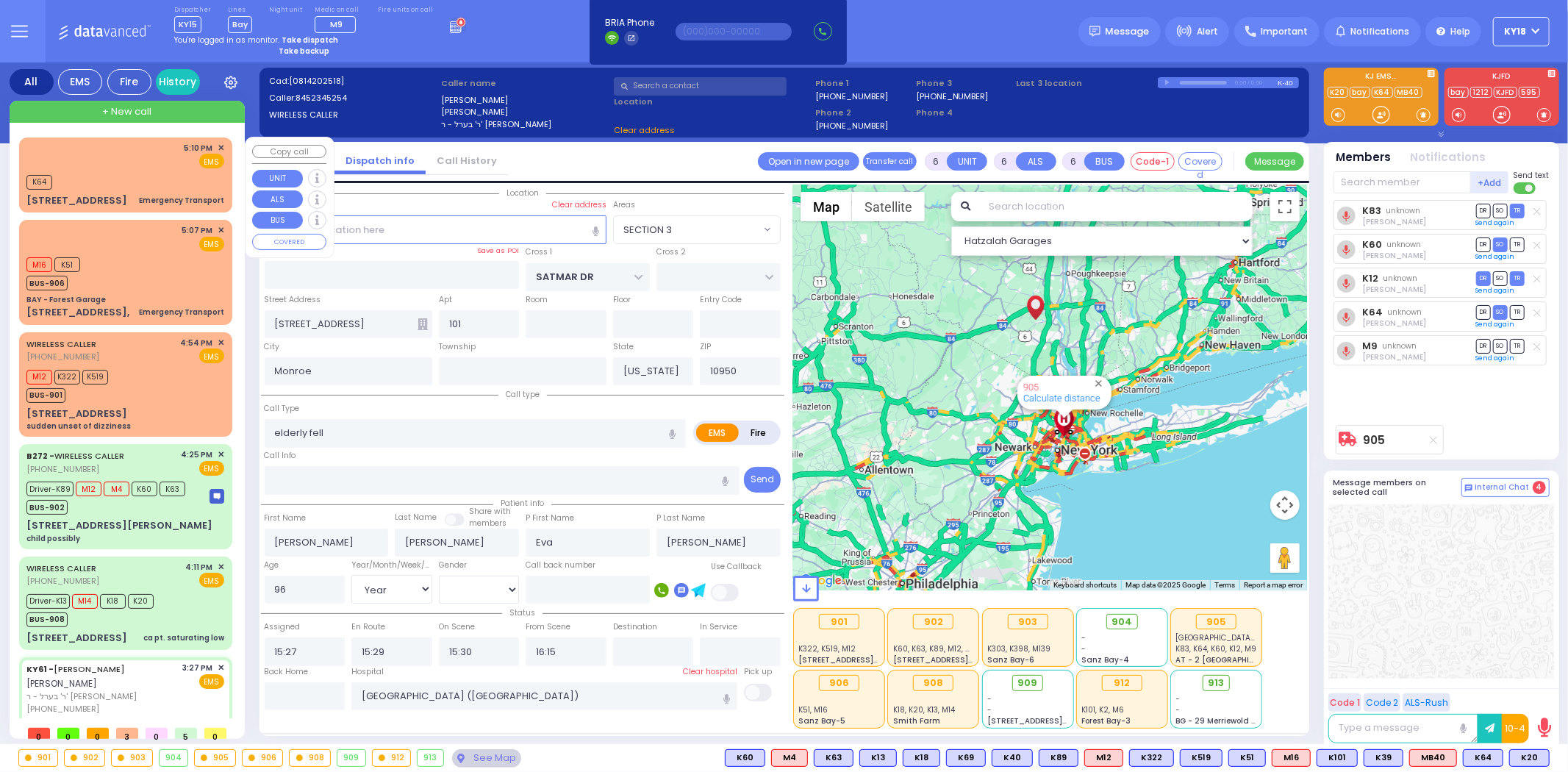
select select "SECTION 3"
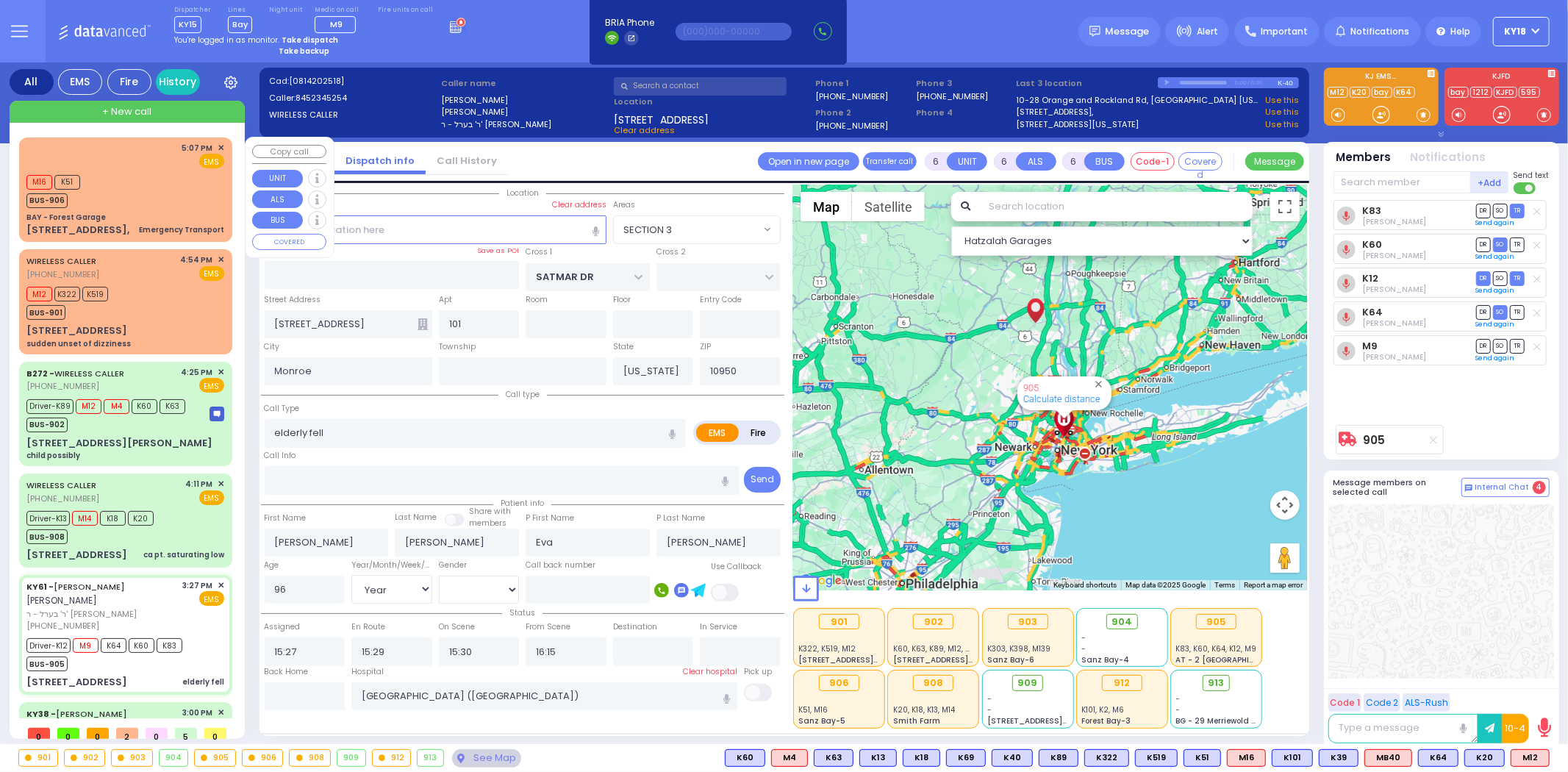
select select
radio input "true"
select select "Year"
select select "[DEMOGRAPHIC_DATA]"
select select "Hatzalah Garages"
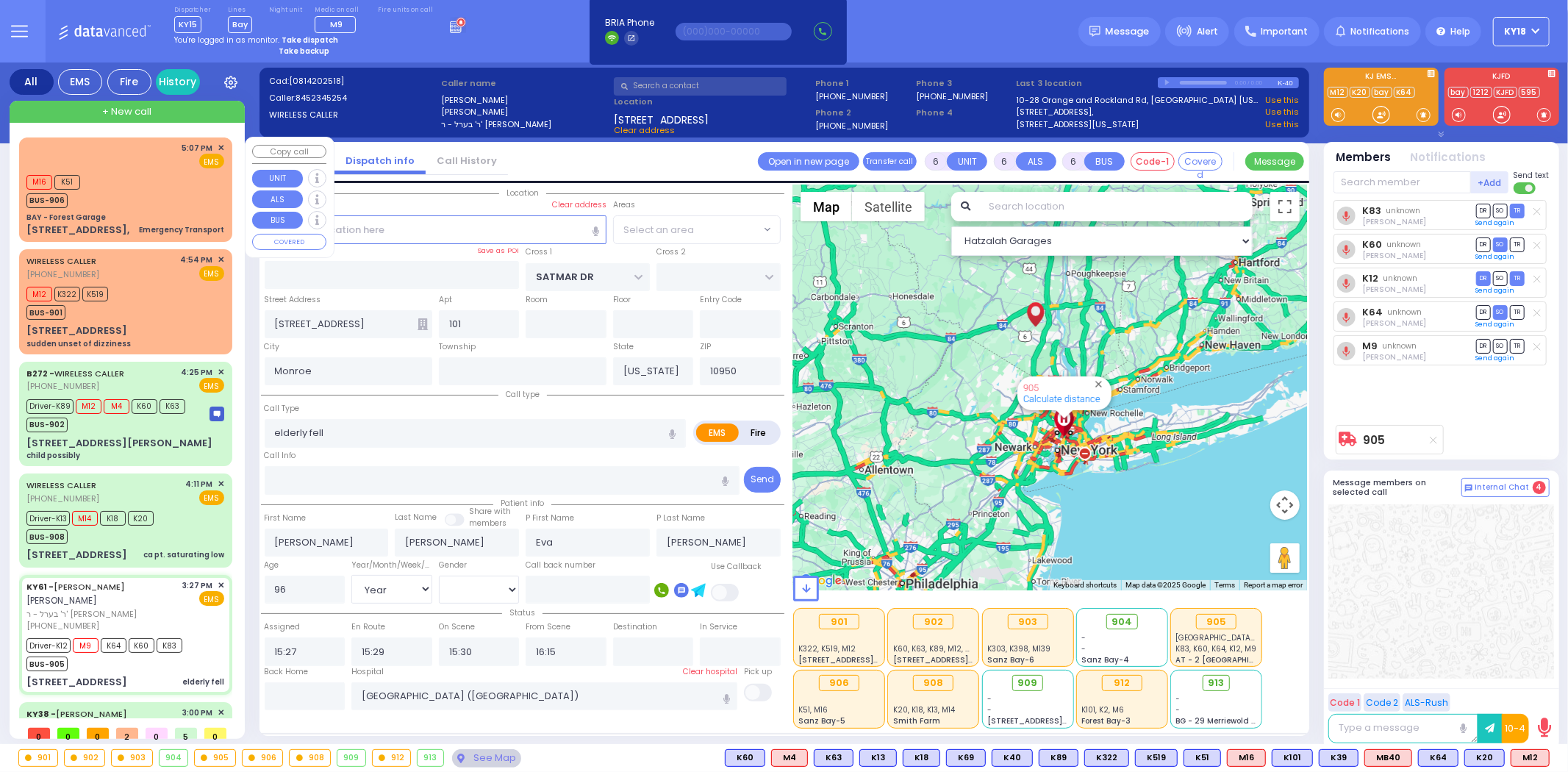
select select "SECTION 3"
select select
radio input "true"
select select "Year"
select select "[DEMOGRAPHIC_DATA]"
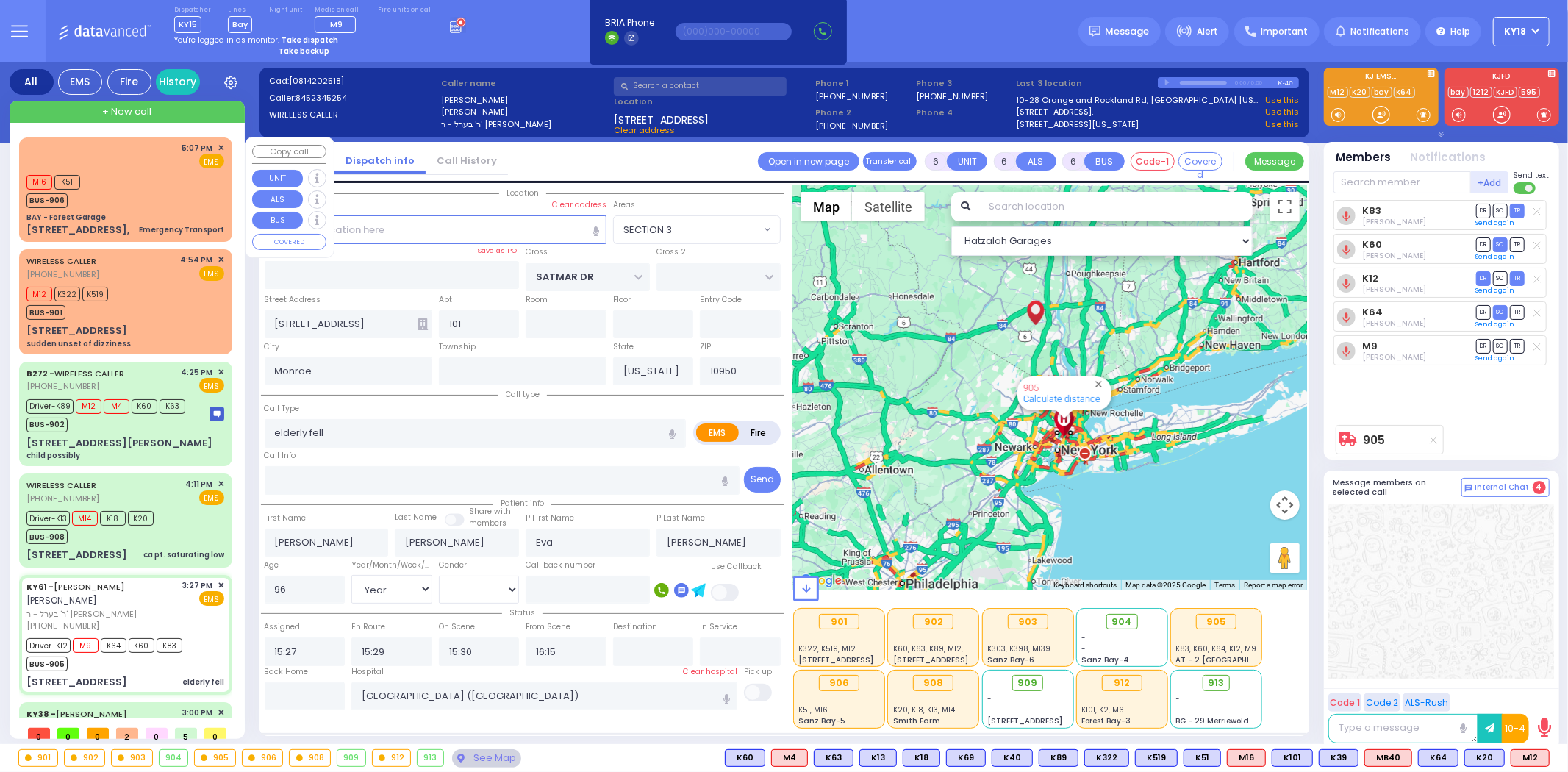
select select "Hatzalah Garages"
select select "SECTION 3"
select select
radio input "true"
select select "Year"
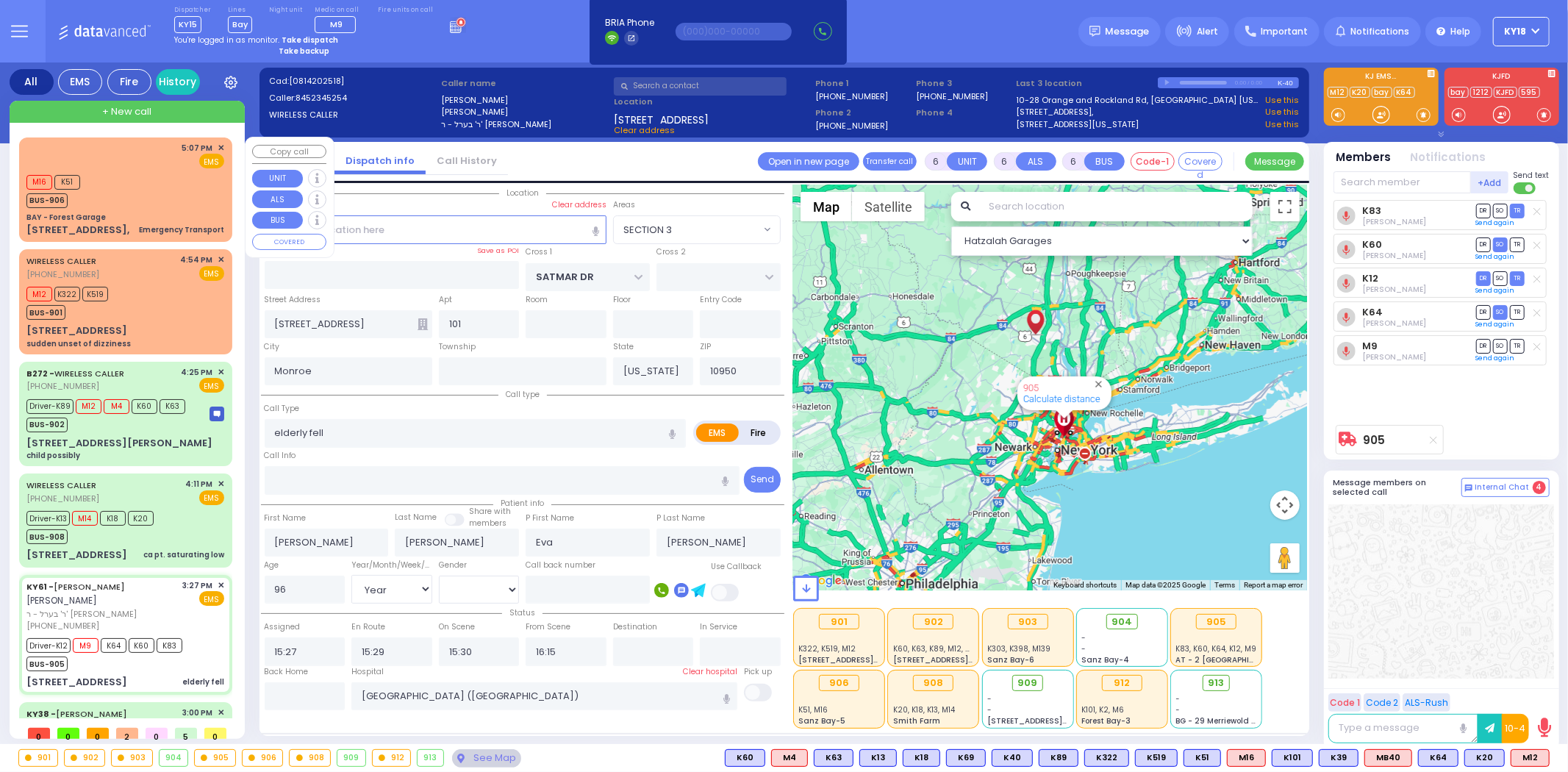
select select "[DEMOGRAPHIC_DATA]"
select select "Hatzalah Garages"
select select "SECTION 3"
select select
radio input "true"
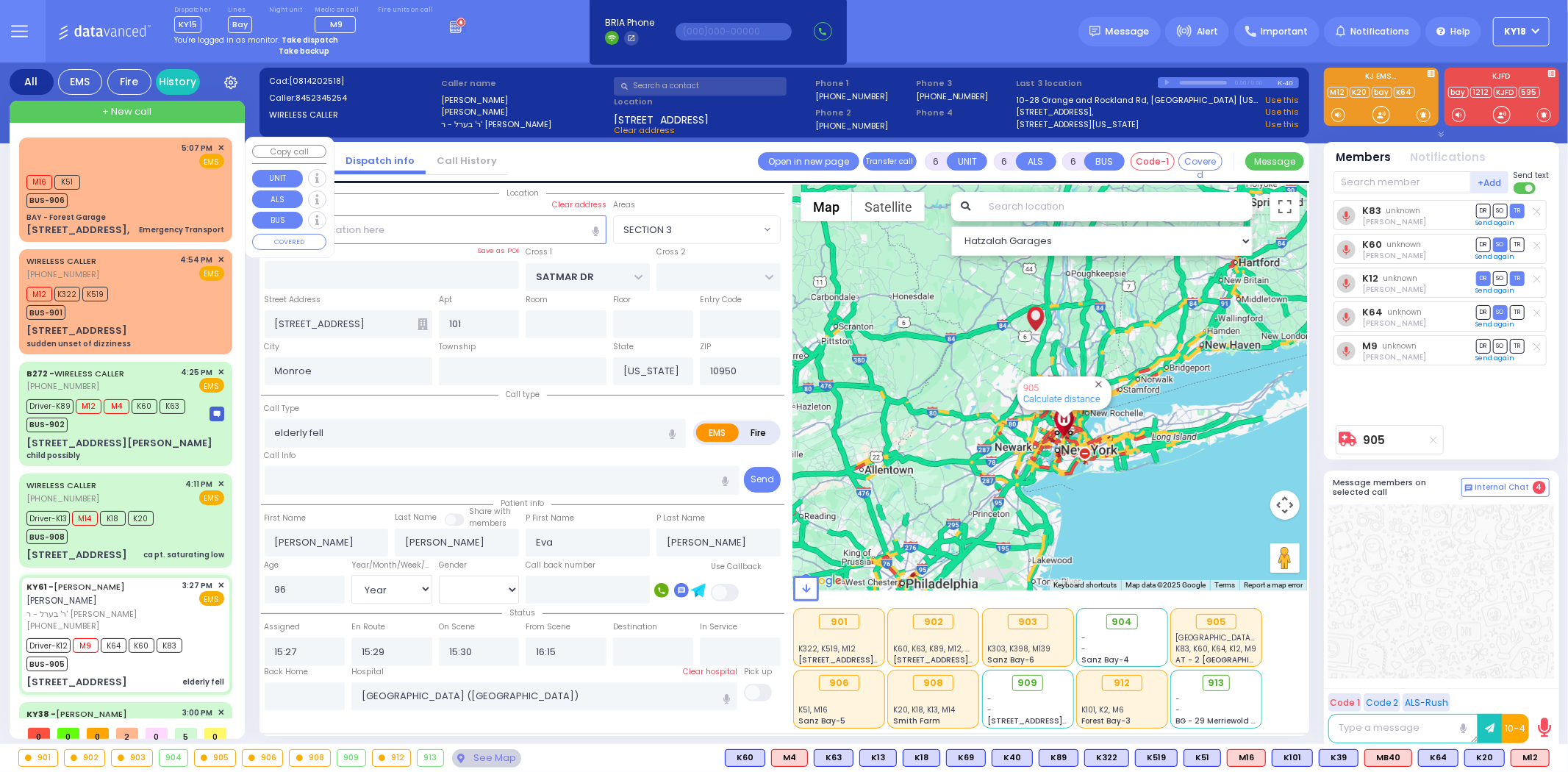
select select "Year"
select select "[DEMOGRAPHIC_DATA]"
select select "Hatzalah Garages"
select select "SECTION 3"
select select
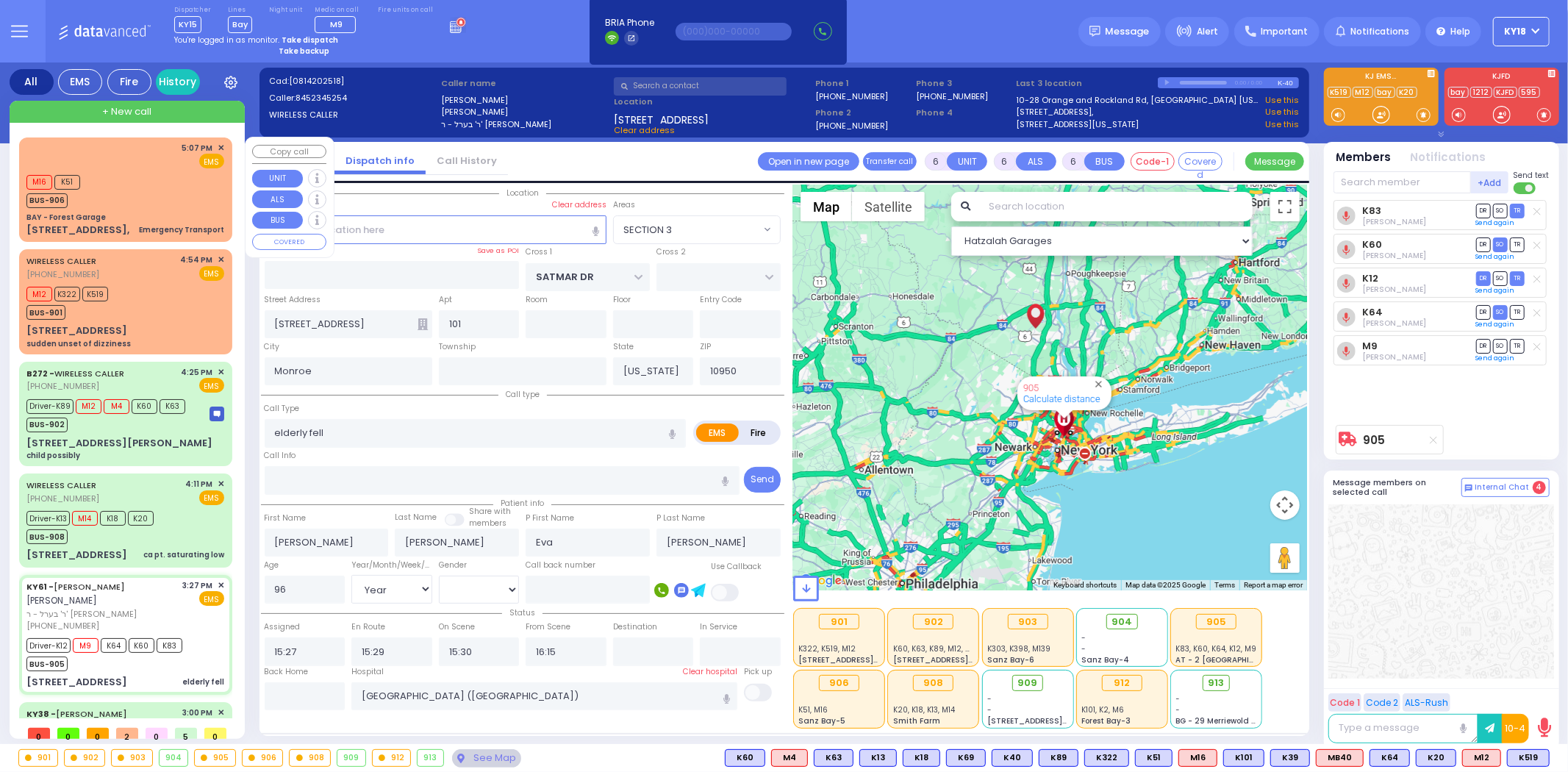
radio input "true"
select select "Year"
select select "[DEMOGRAPHIC_DATA]"
select select "Hatzalah Garages"
click at [194, 186] on div "M16 K51 BUS-906" at bounding box center [125, 189] width 198 height 37
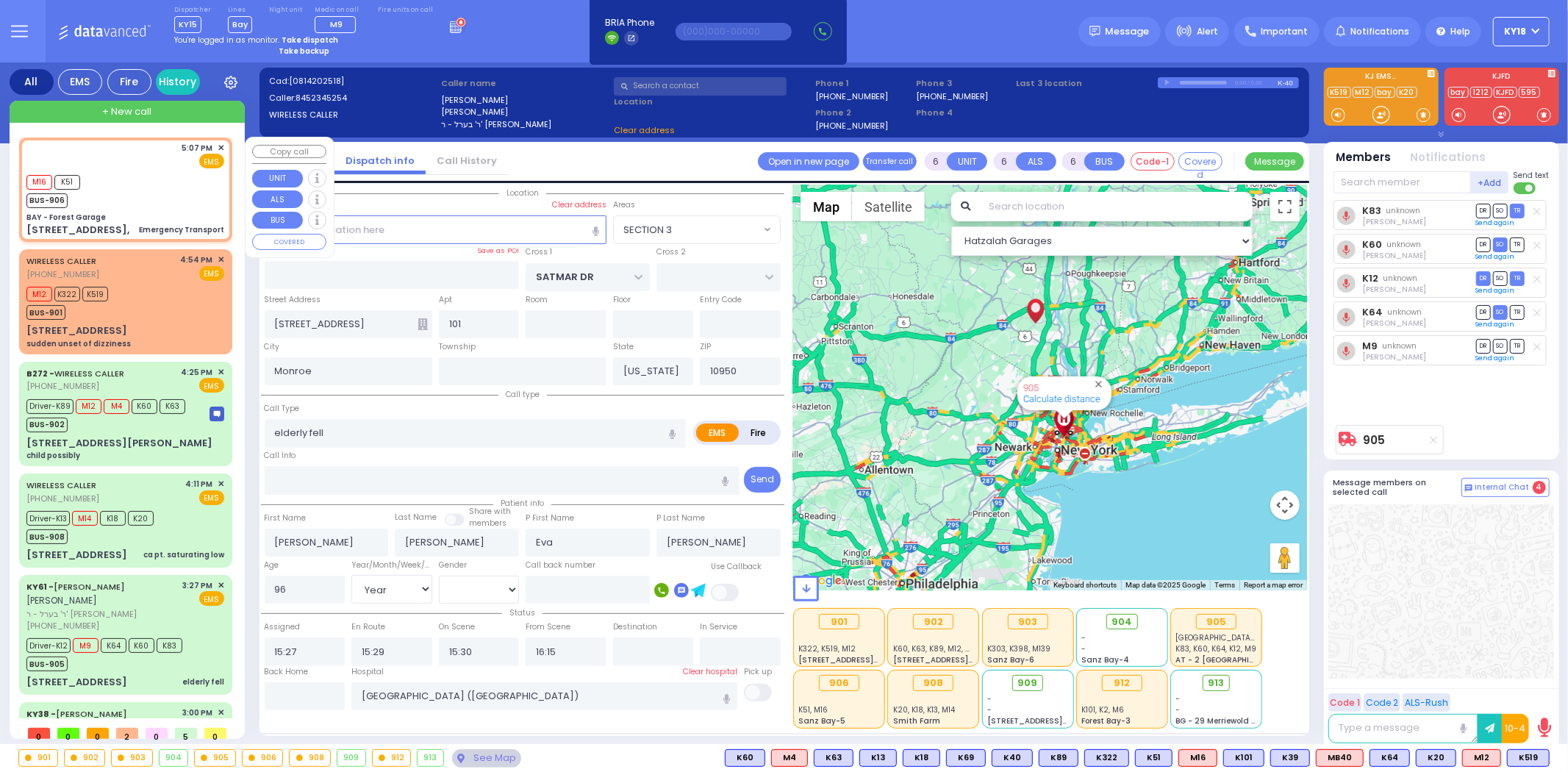
type input "1"
select select
type input "Emergency Transport"
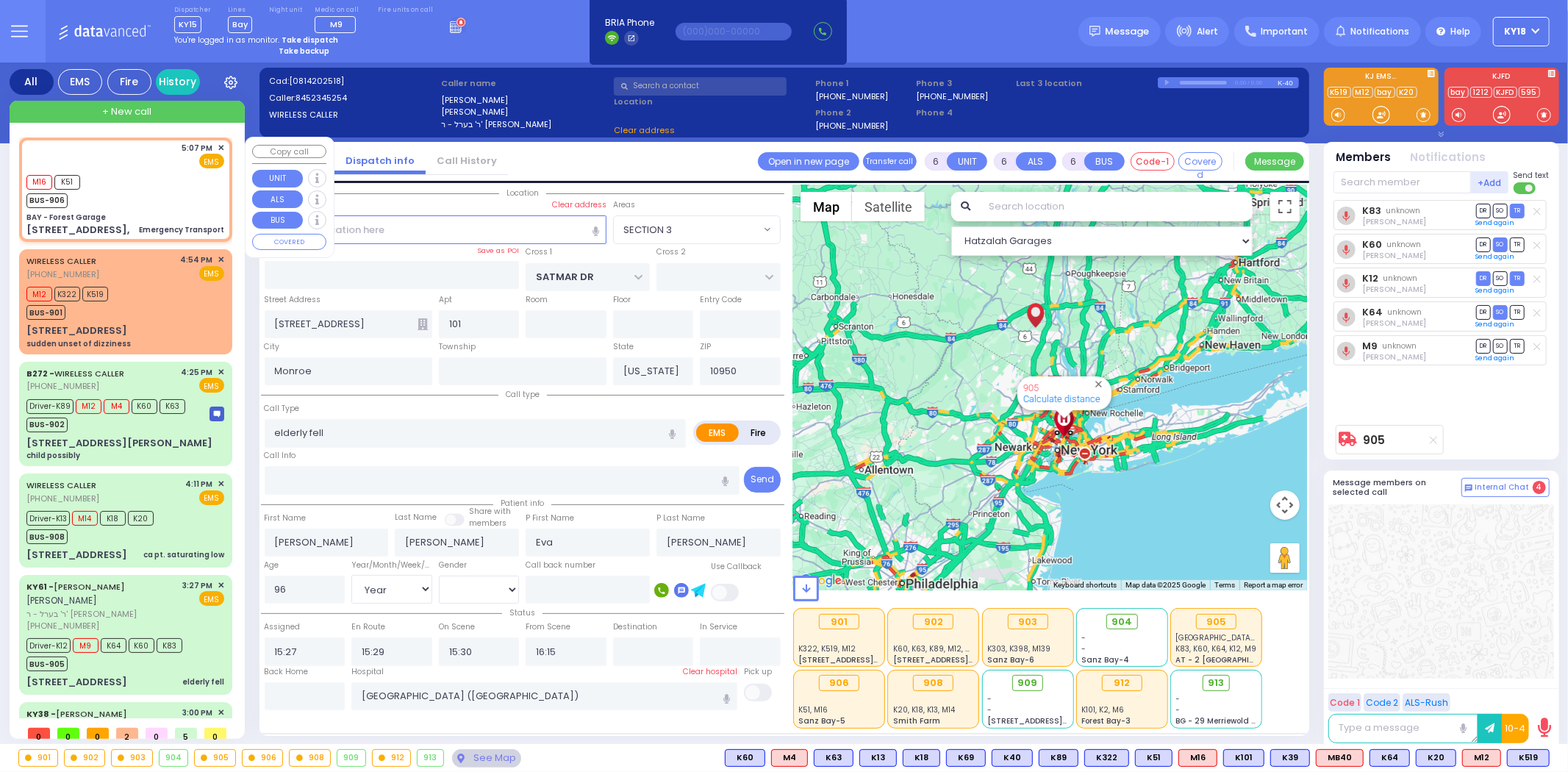
radio input "true"
select select
type input "17:07"
type input "17:08"
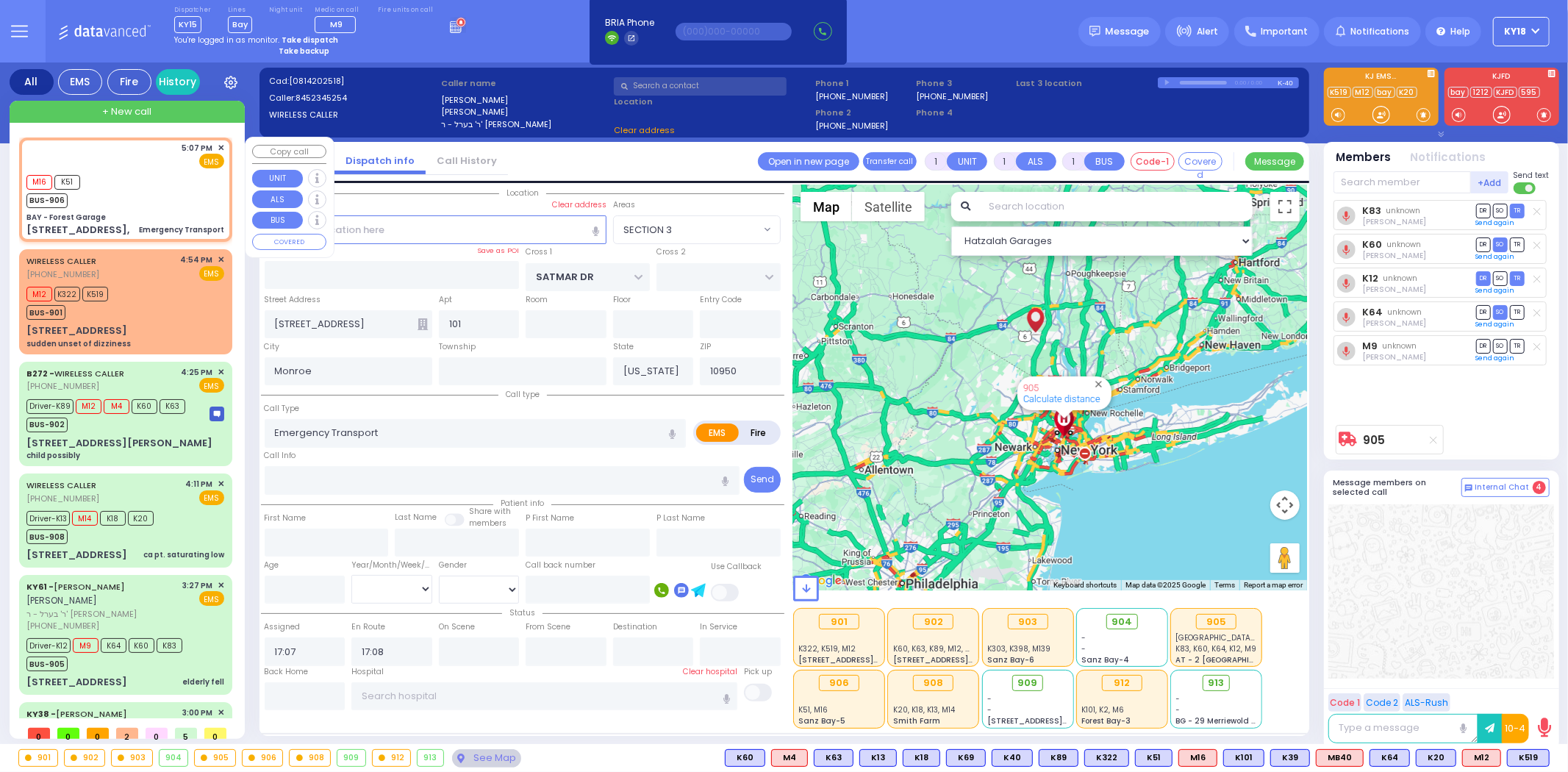
select select "SECTION 3"
select select "Hatzalah Garages"
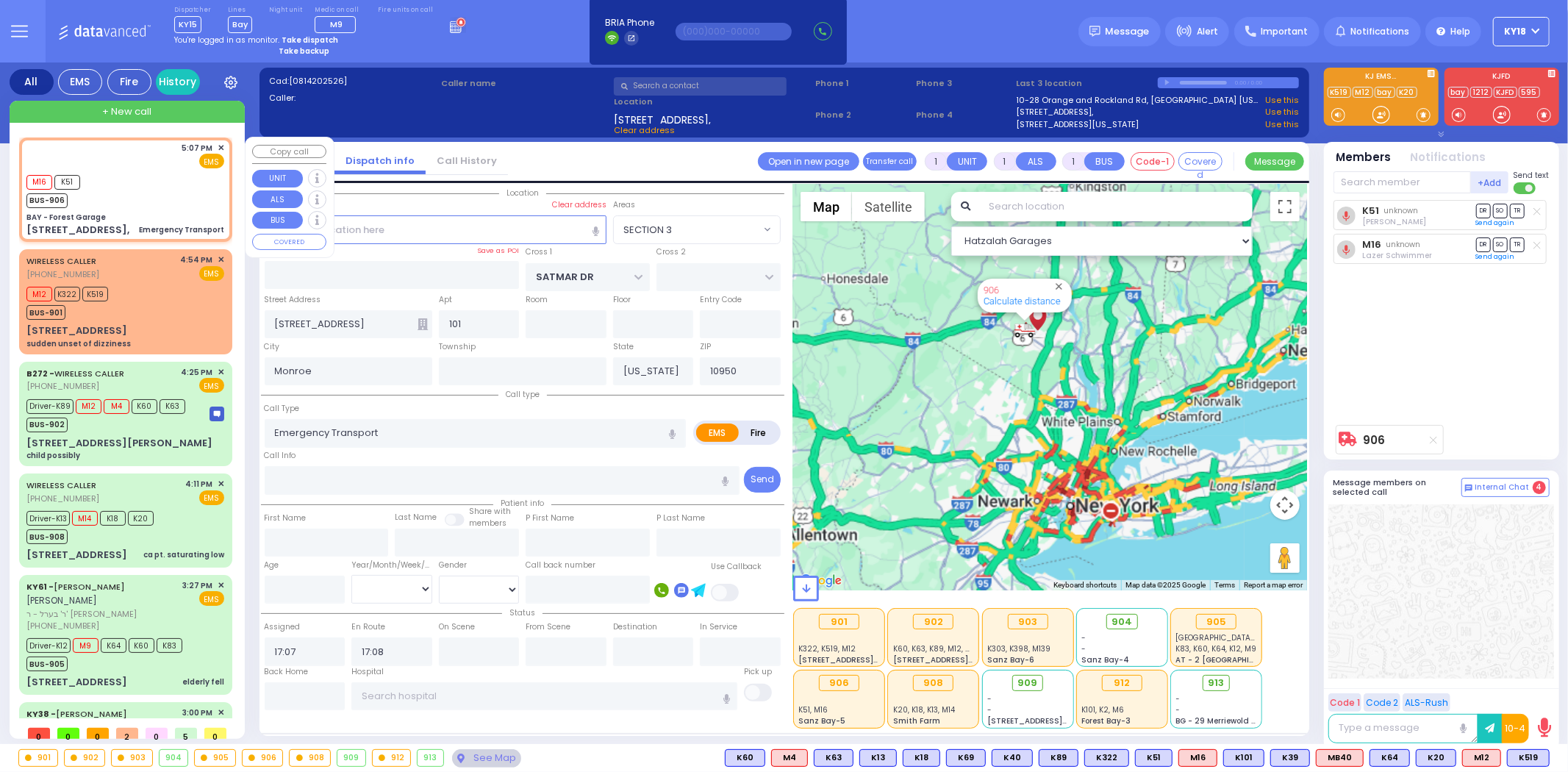
select select
type input "BAY - Forest Garage"
type input "SANZ COURT"
type input "HAYES COURT"
type input "63 Forest Rd,"
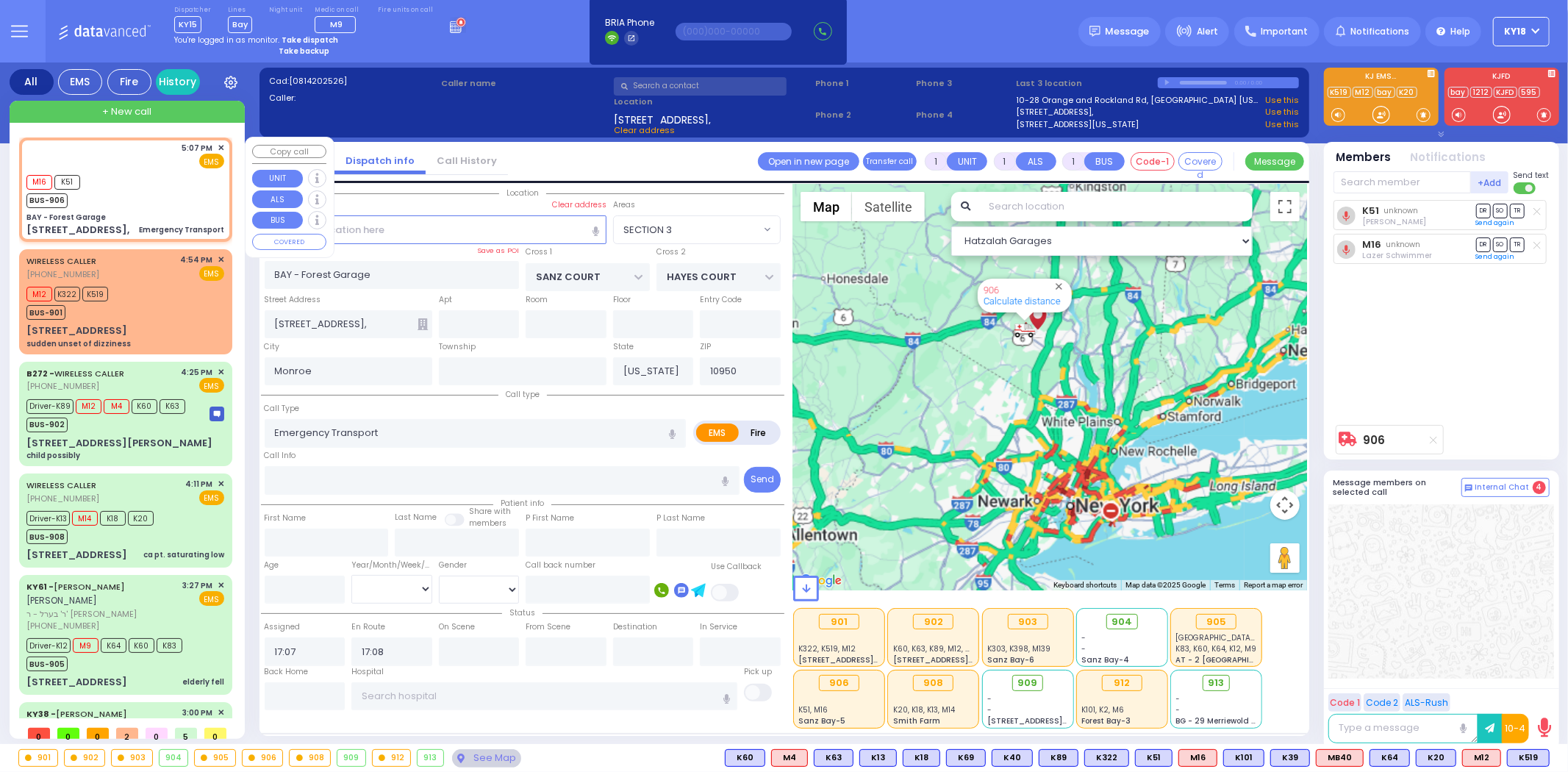
select select "SECTION 2"
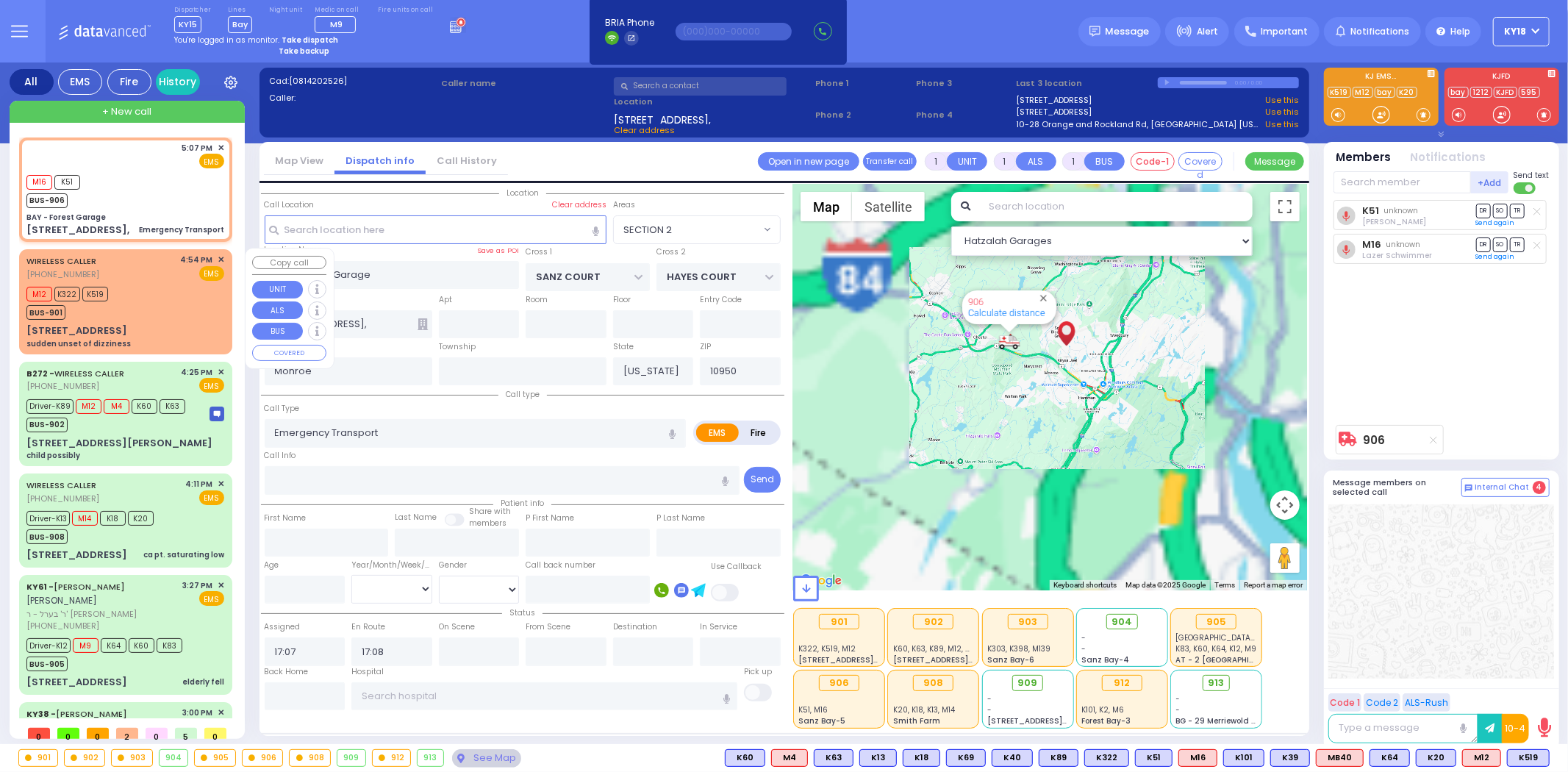
click at [188, 277] on div "EMS" at bounding box center [203, 273] width 44 height 15
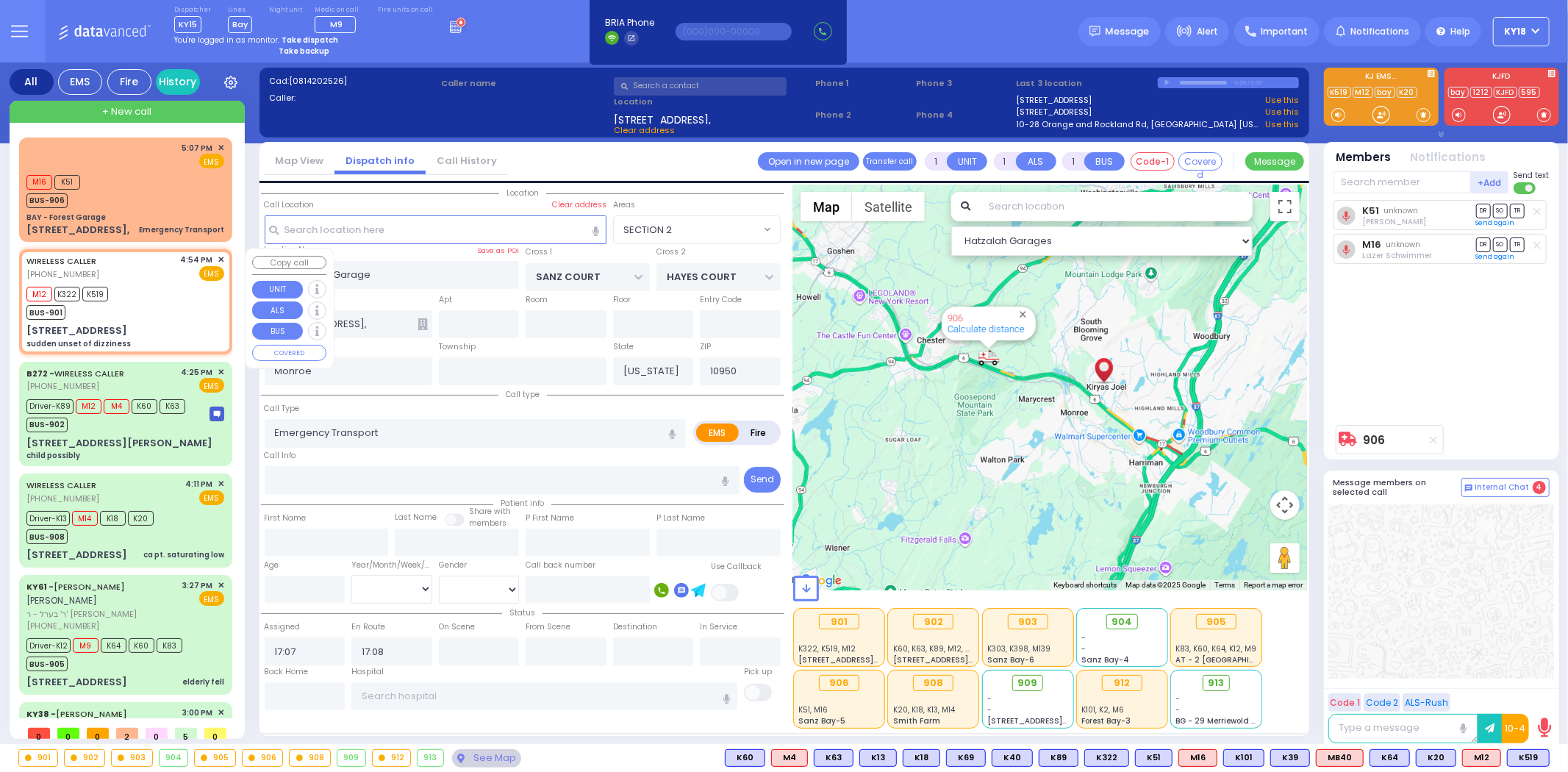
type input "6"
select select
type input "sudden unset of dizziness"
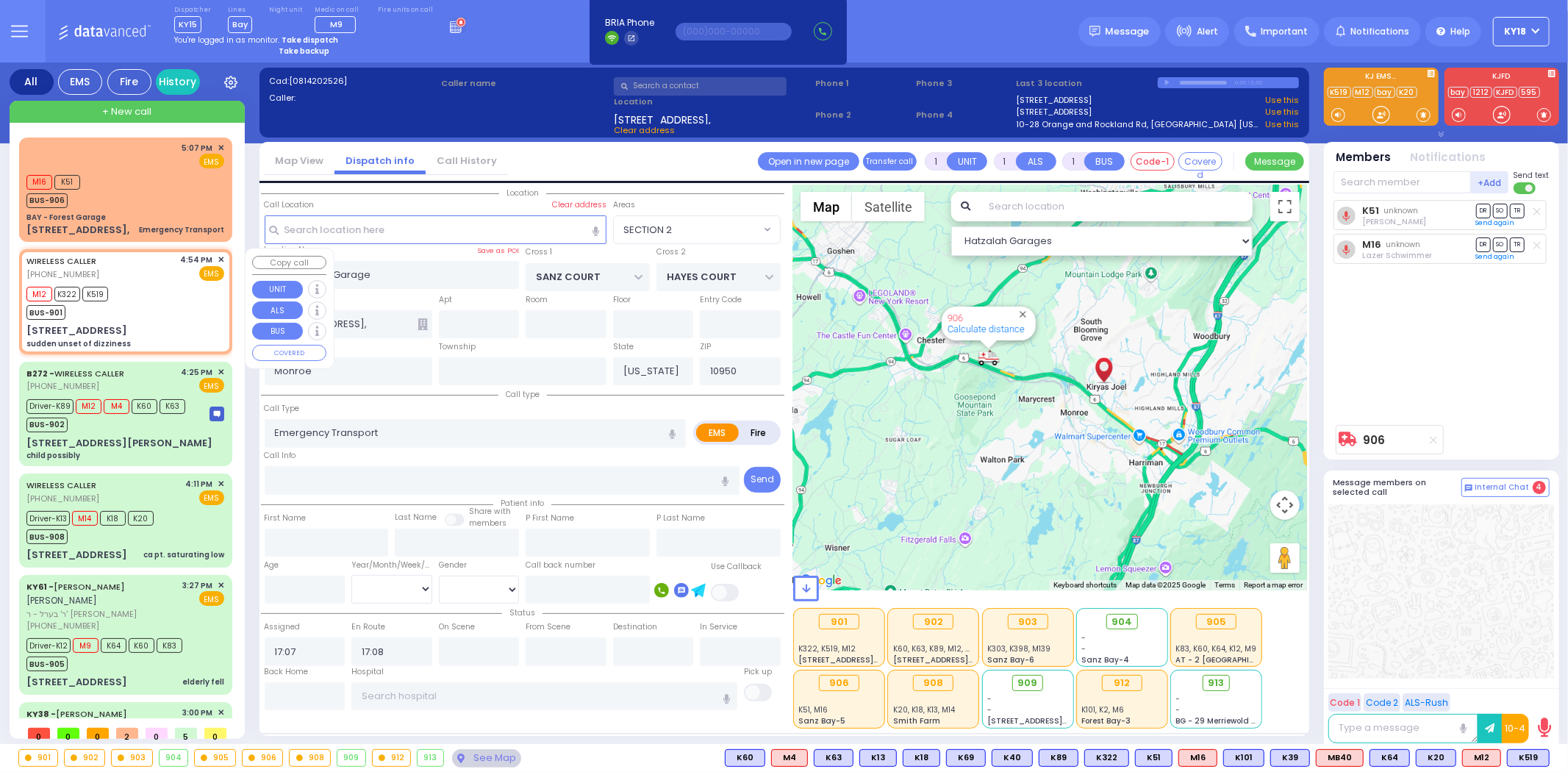
radio input "true"
type input "Dina"
type input "Tyrnauet"
type input "52"
select select "Year"
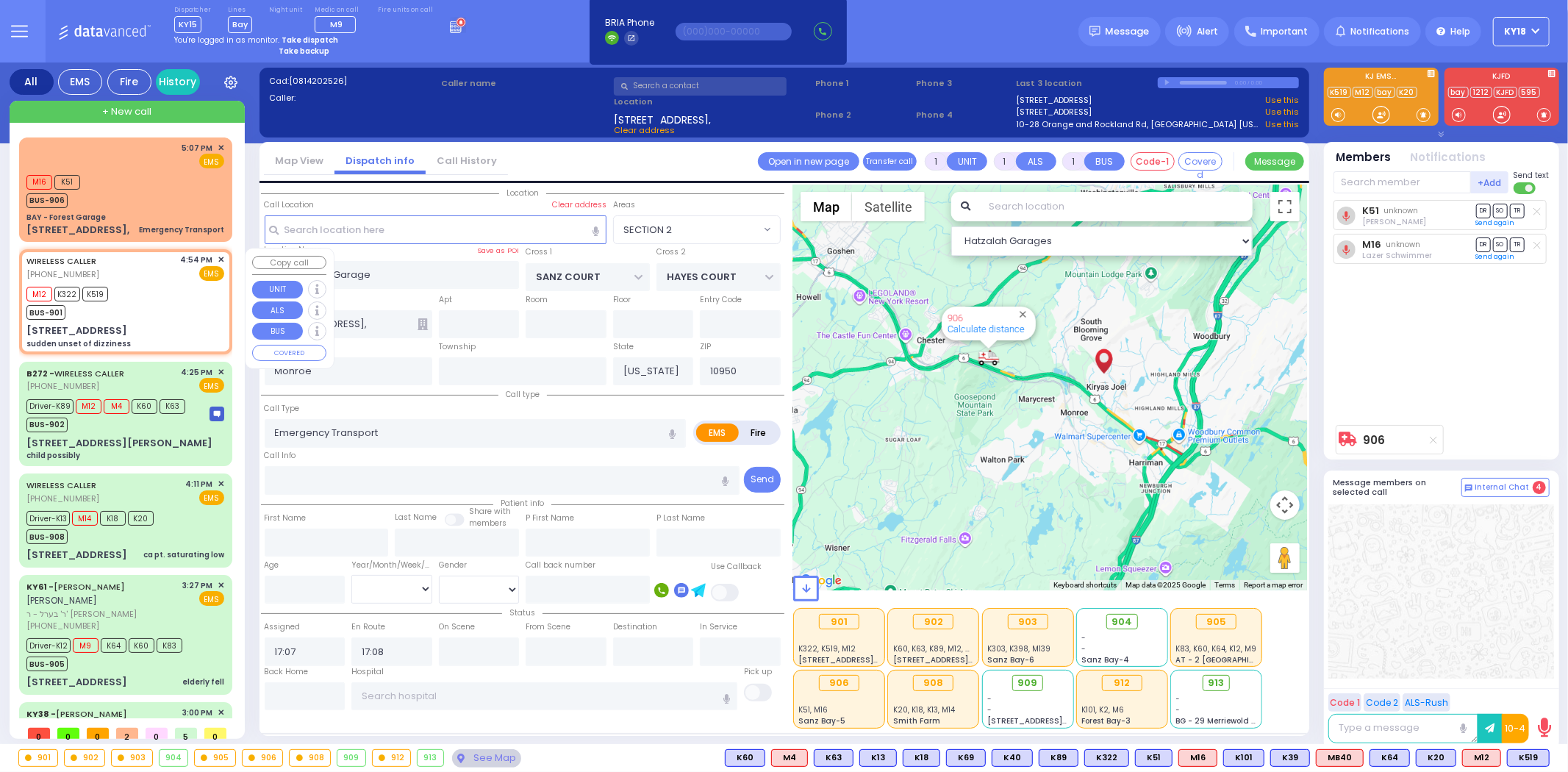
select select "[DEMOGRAPHIC_DATA]"
type input "16:54"
type input "16:56"
select select "Hatzalah Garages"
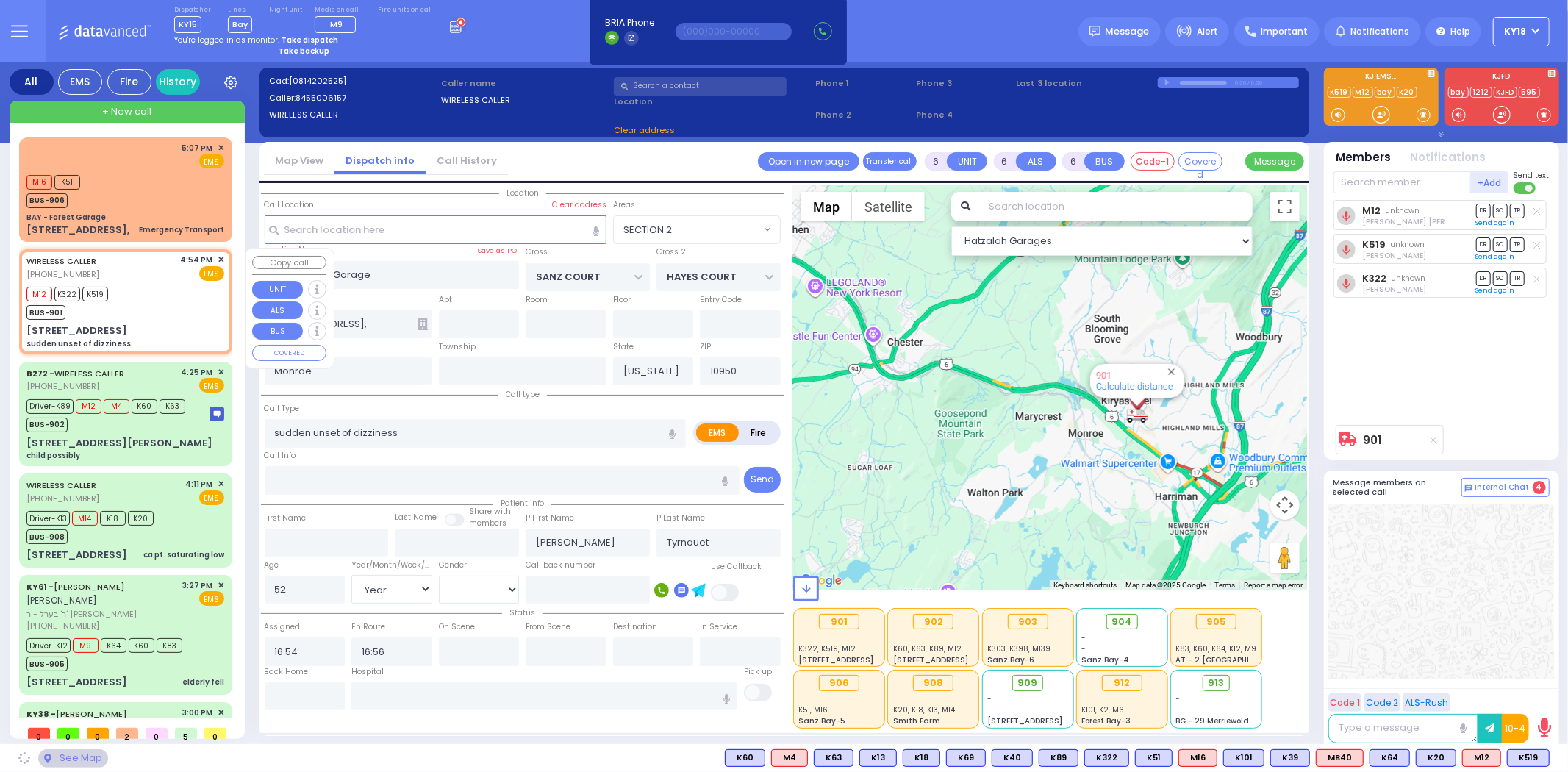
type input "MERON DR"
type input "AUSTRA PARKWAY"
type input "1 Teverya Way"
type input "203"
type input "Kiryas Joel"
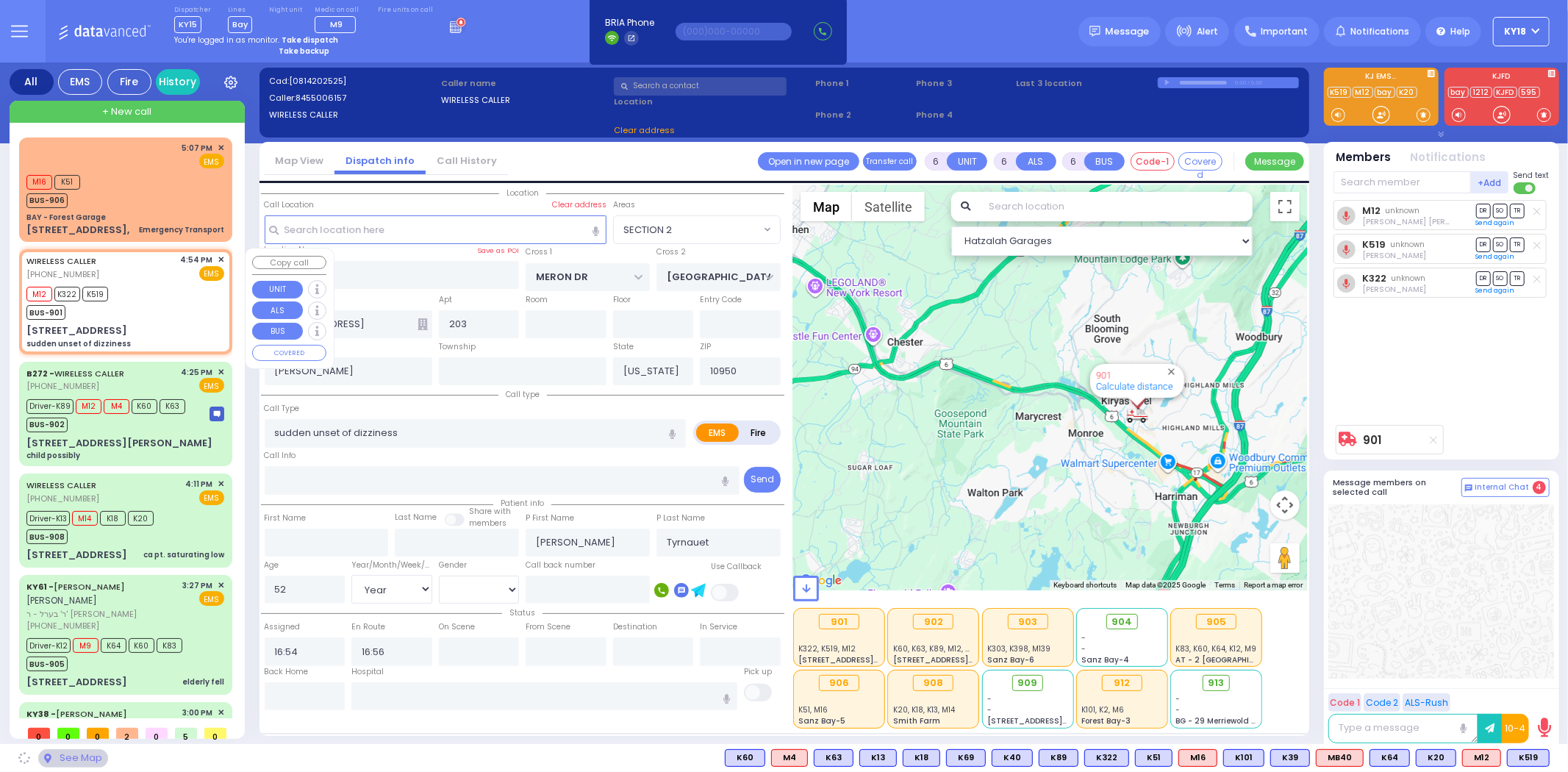
select select "SECTION 6"
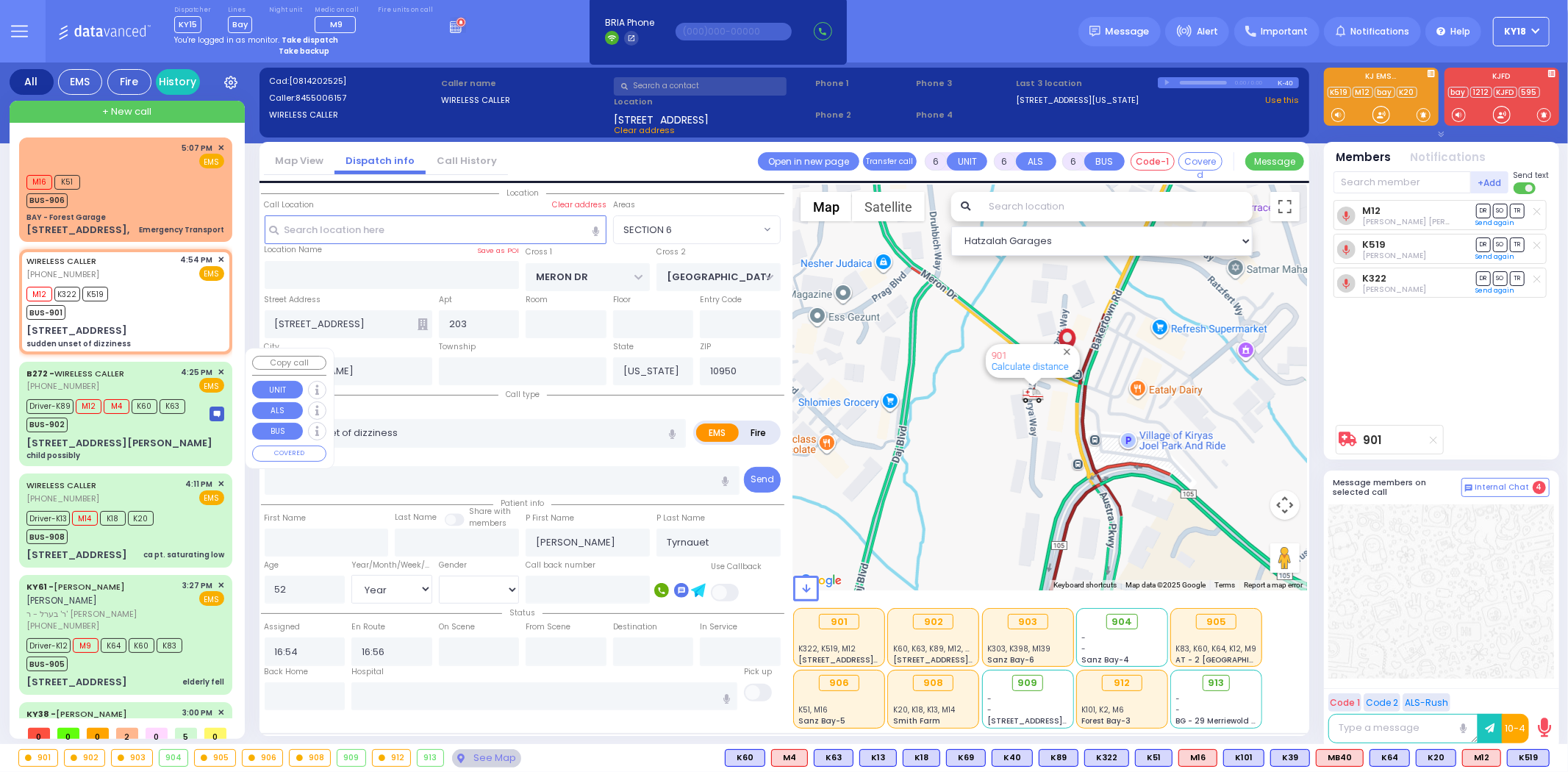
click at [174, 414] on div "BUS-902" at bounding box center [106, 423] width 159 height 19
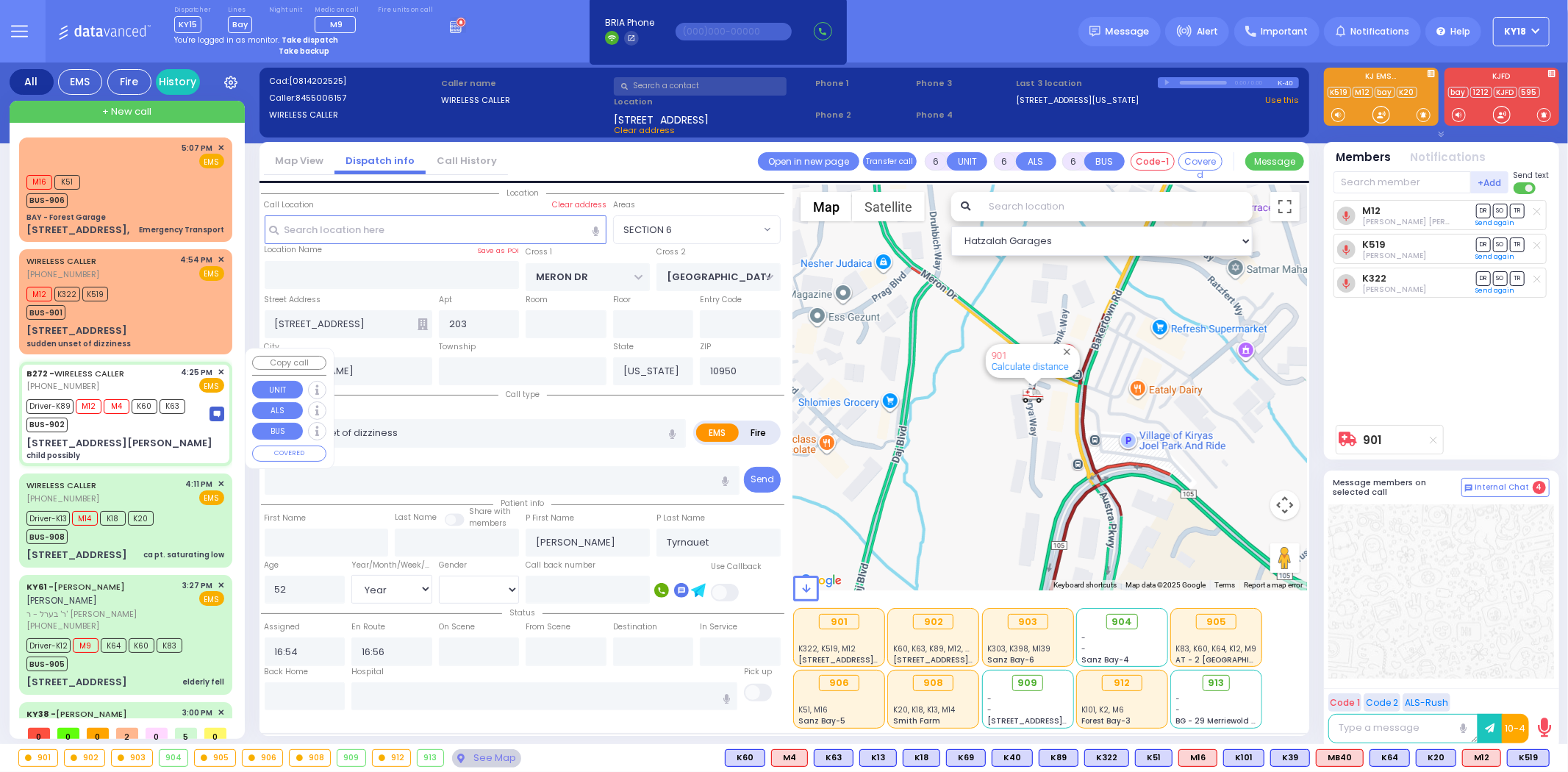
select select
type input "child possibly"
radio input "true"
type input "Dovid"
type input "Levine"
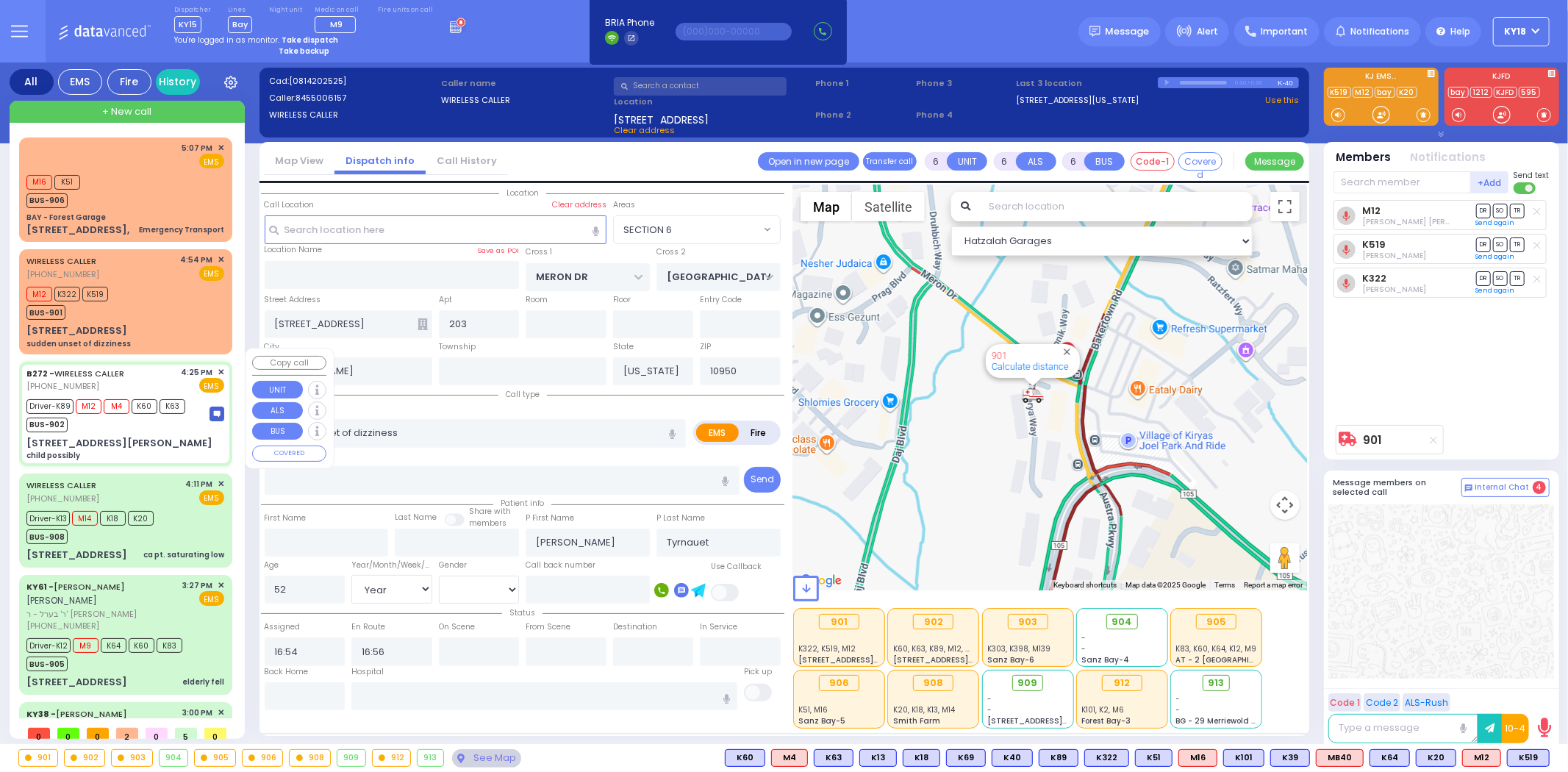
type input "1"
select select "Year"
select select "[DEMOGRAPHIC_DATA]"
type input "16:25"
type input "16:29"
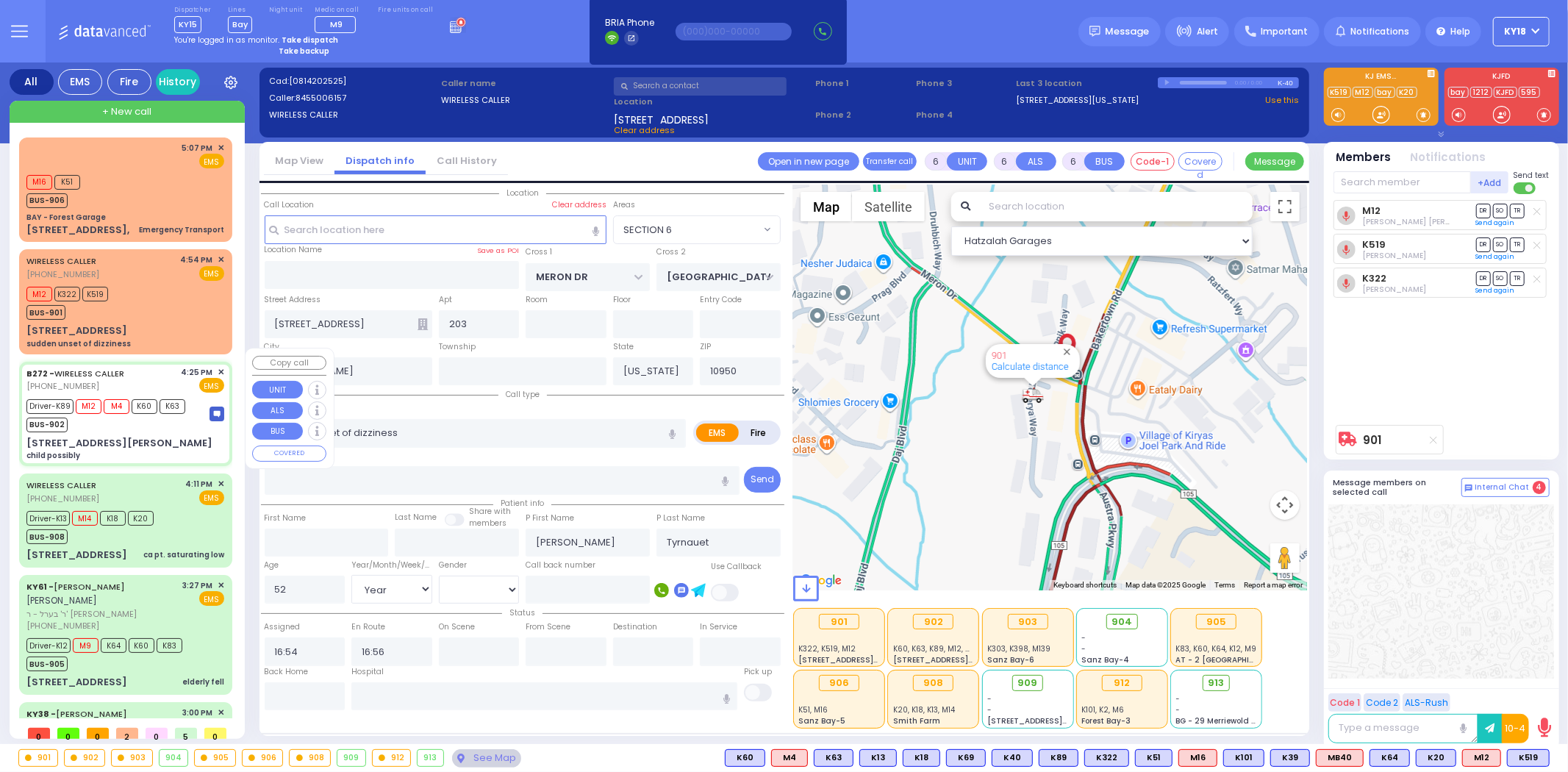
type input "16:40"
type input "17:03"
type input "Valley Hospital"
type input "MINE RD"
type input "COLONY DR"
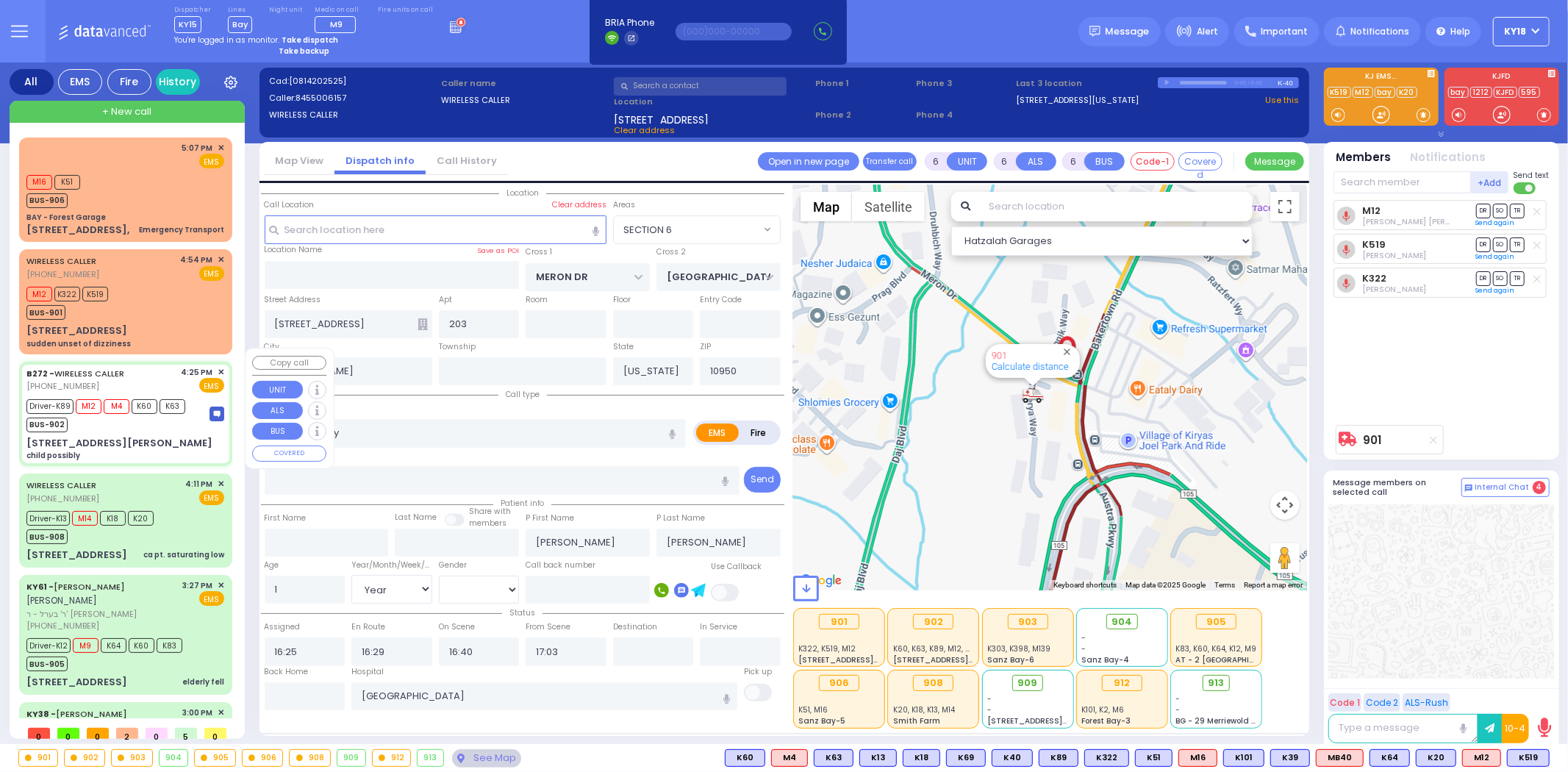
type input "80 Rye Hill Rd"
type input "Monroe"
select select "Hatzalah Garages"
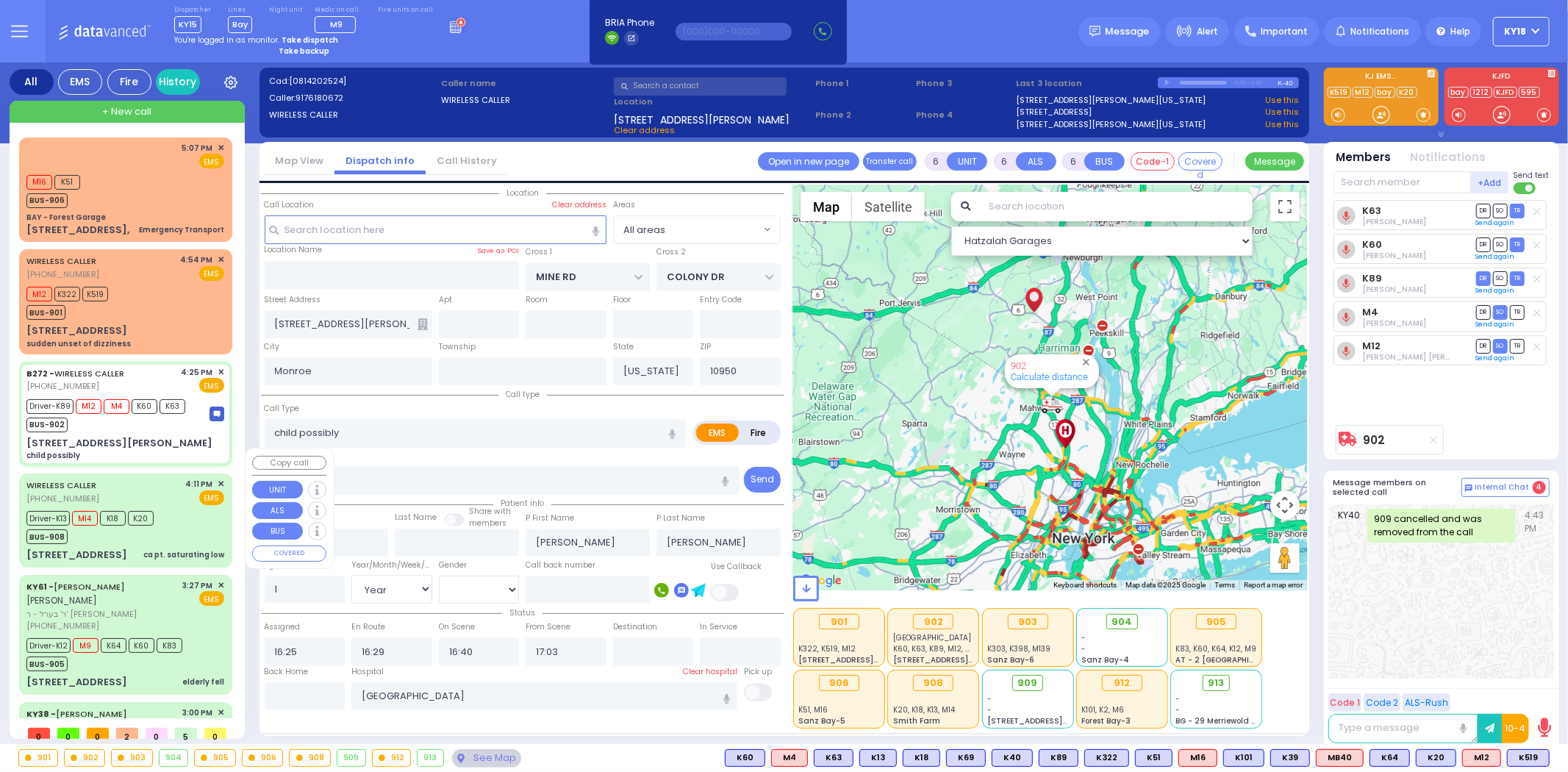
click at [189, 507] on div "Driver-K13 M14 K18 K20 BUS-908" at bounding box center [125, 525] width 198 height 37
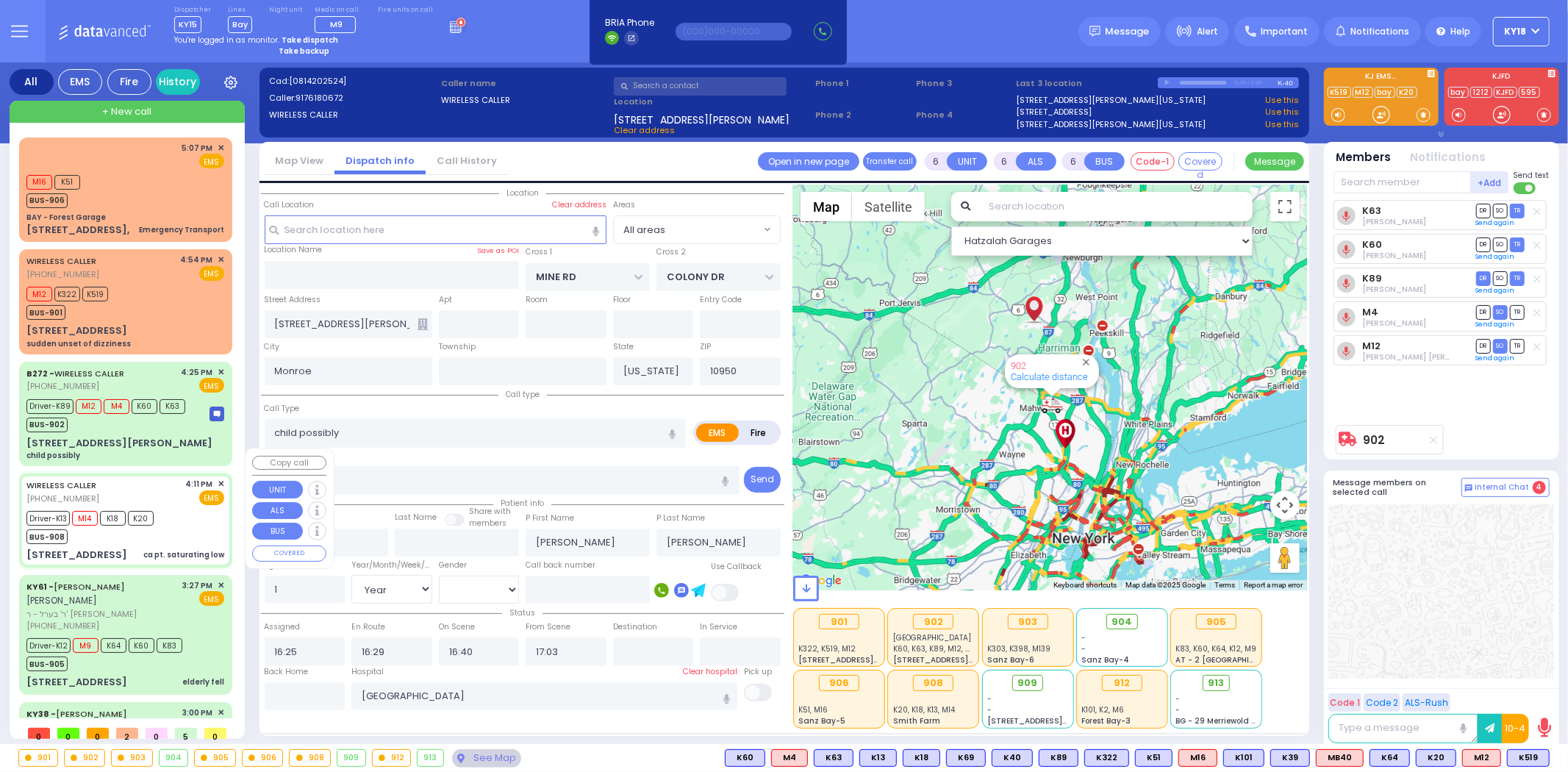
select select
type input "ca pt. saturating low"
radio input "true"
type input "Kupczyk"
type input "Miriam"
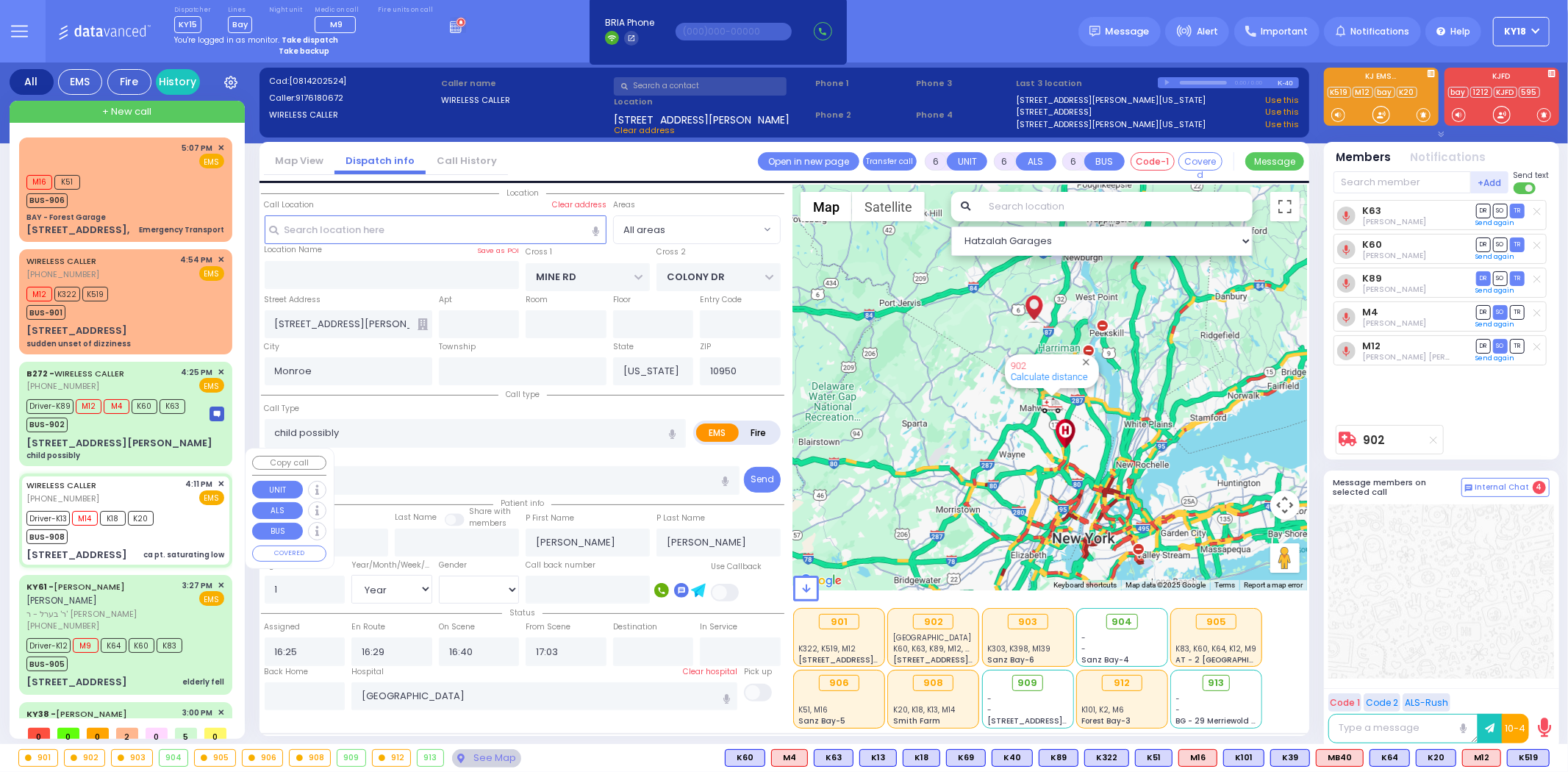
type input "73"
select select "Year"
select select "[DEMOGRAPHIC_DATA]"
type input "16:11"
type input "16:13"
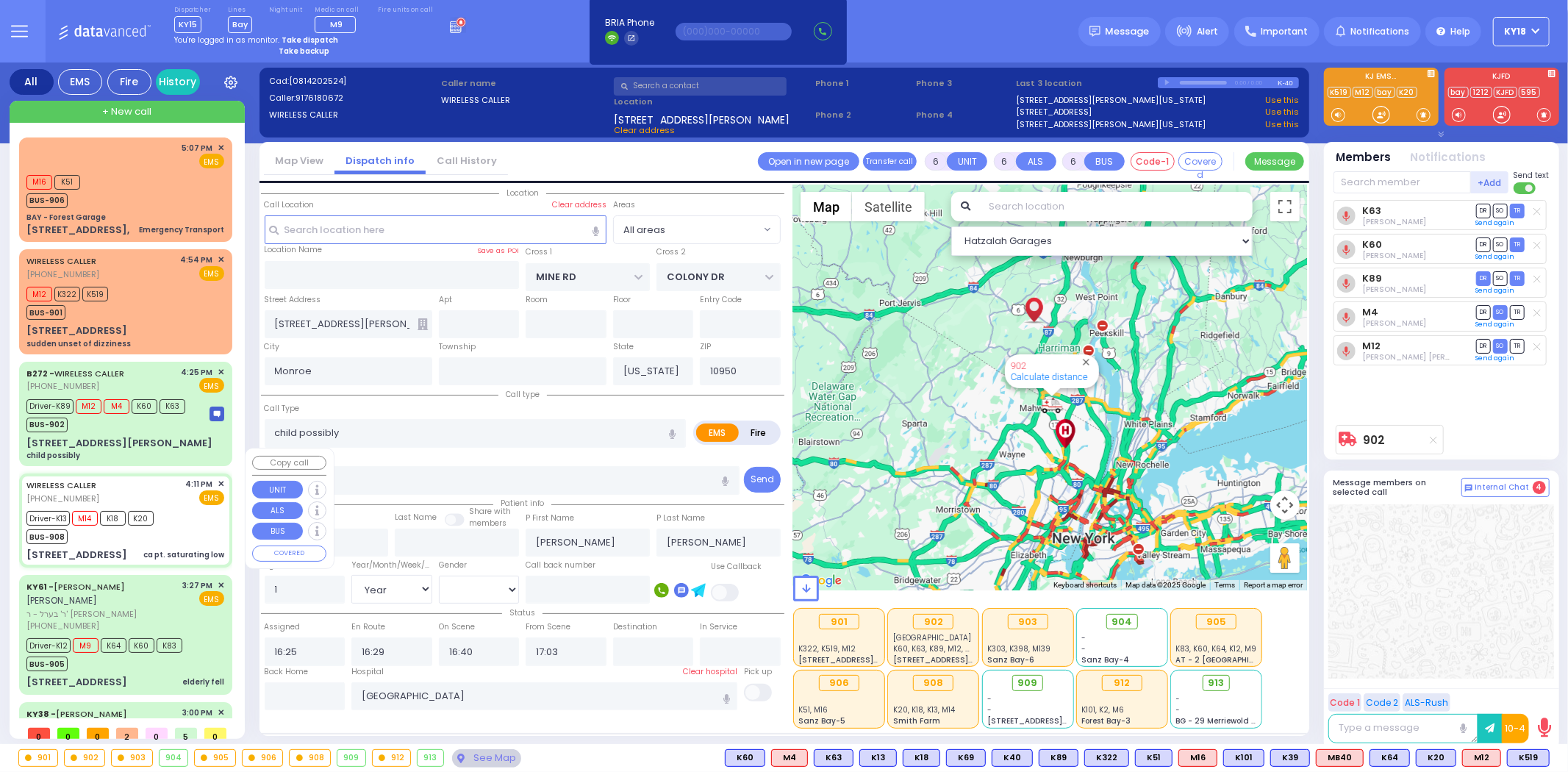
type input "16:20"
type input "16:46"
select select "Hatzalah Garages"
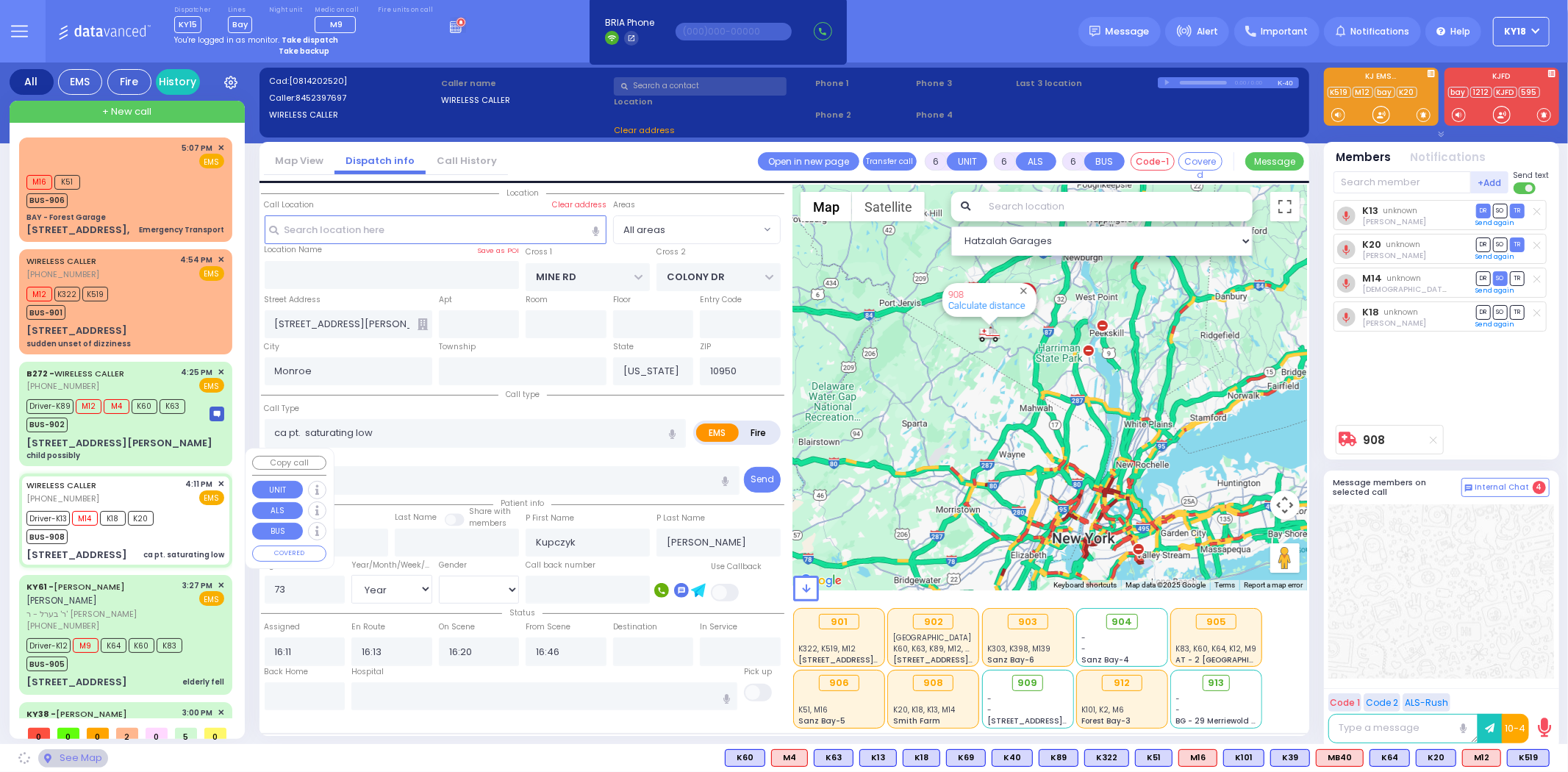
type input "CRAIGVILLE RD"
type input "14 Primrose Lane"
type input "Chester"
type input "10918"
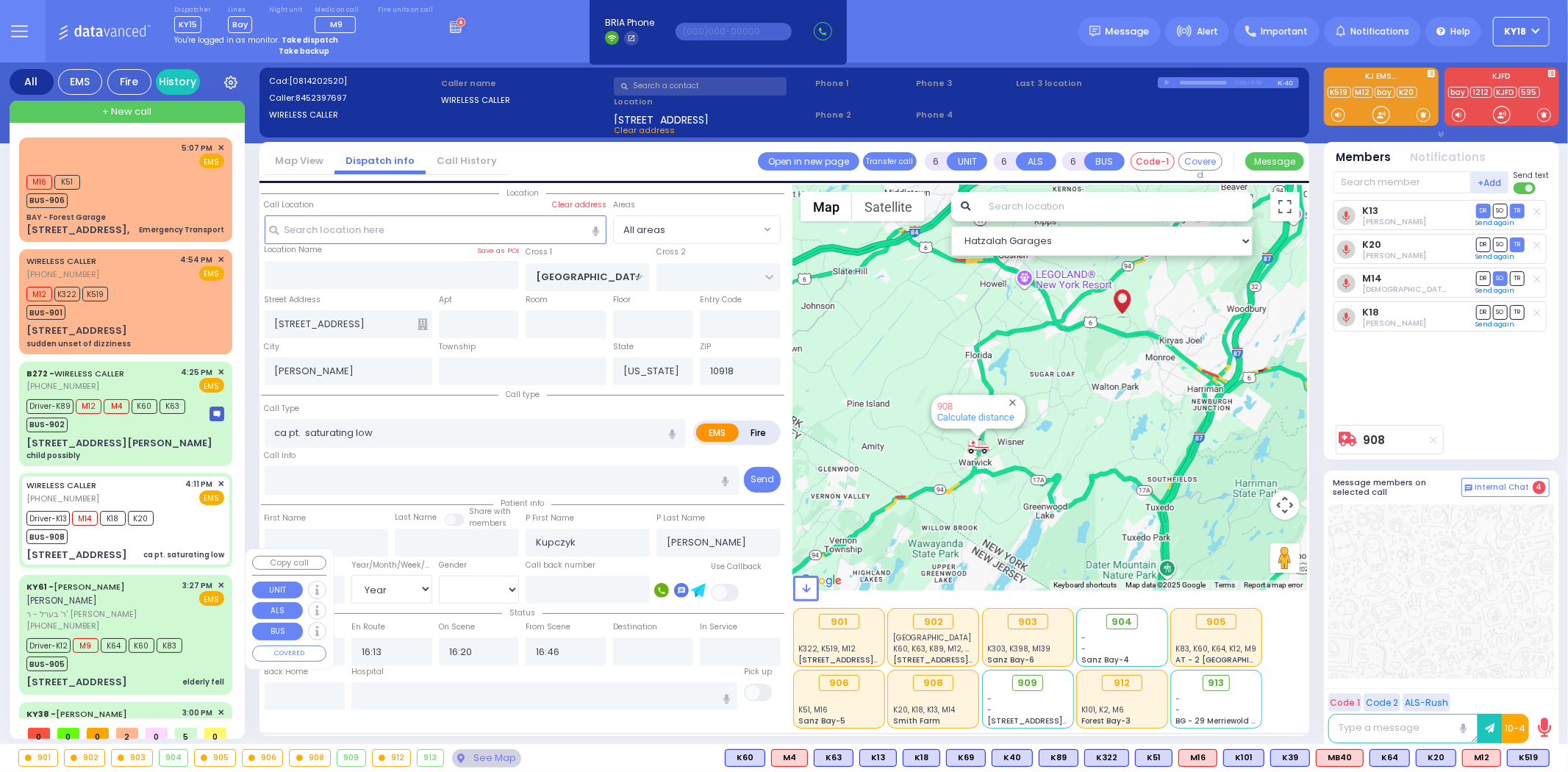
click at [145, 580] on div "KY61 - ARON ZEV POLACHECK אהרן זאב פאלאטשעק" at bounding box center [102, 594] width 151 height 28
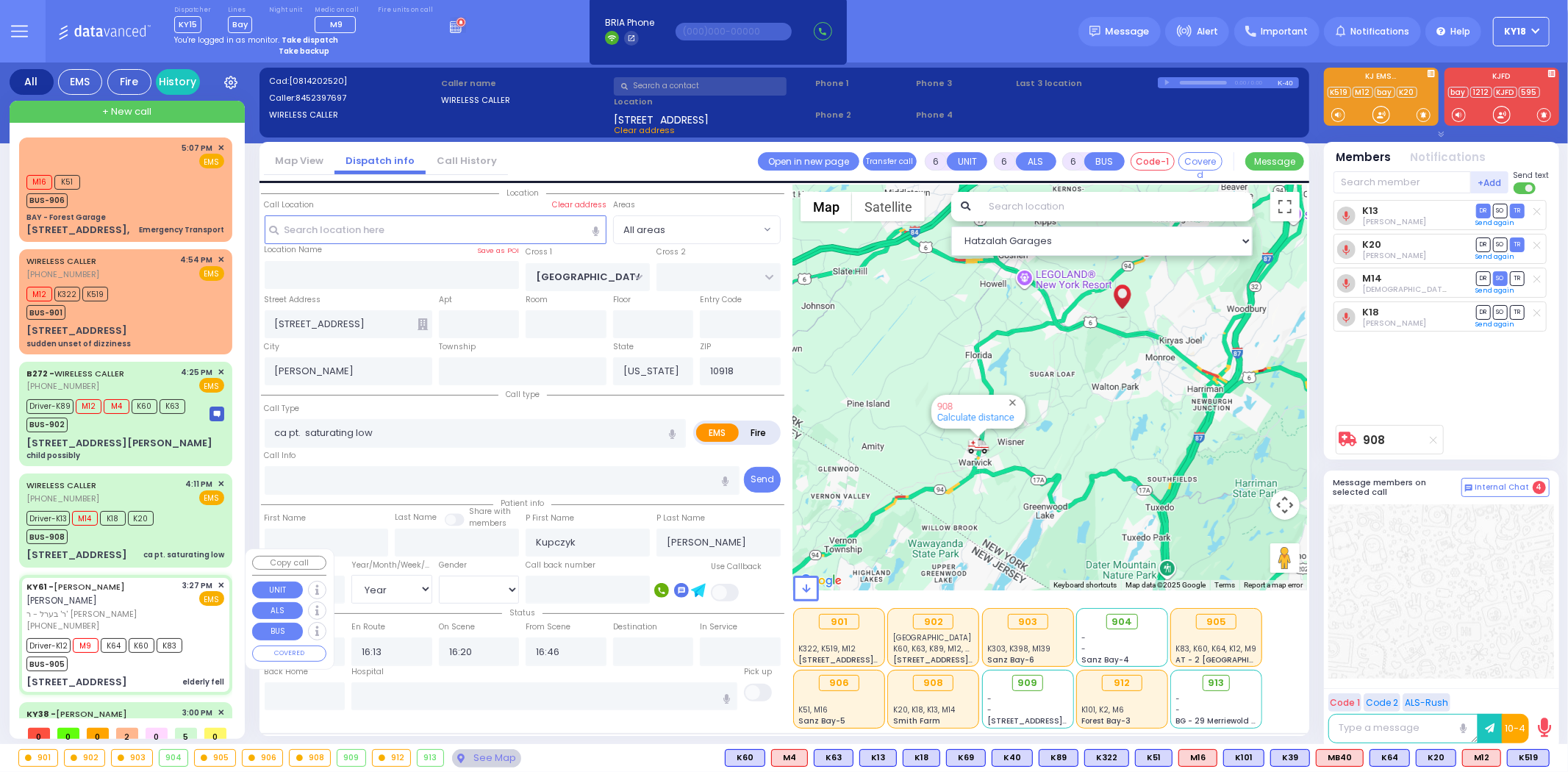
select select
type input "elderly fell"
radio input "true"
type input "ARON ZEV"
type input "POLACHECK"
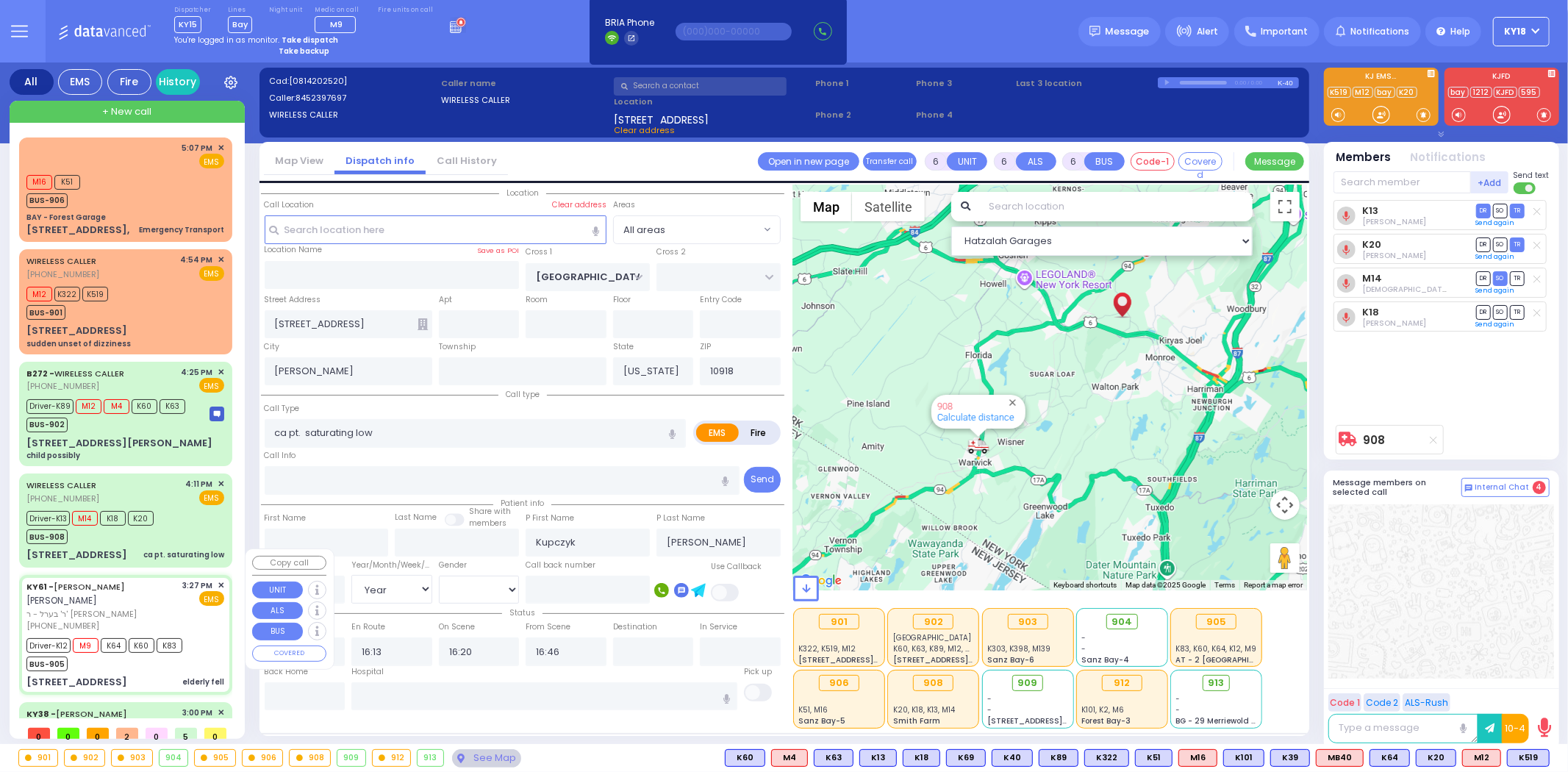
type input "Eva"
type input "Jacobowitz"
type input "96"
select select "Year"
select select "[DEMOGRAPHIC_DATA]"
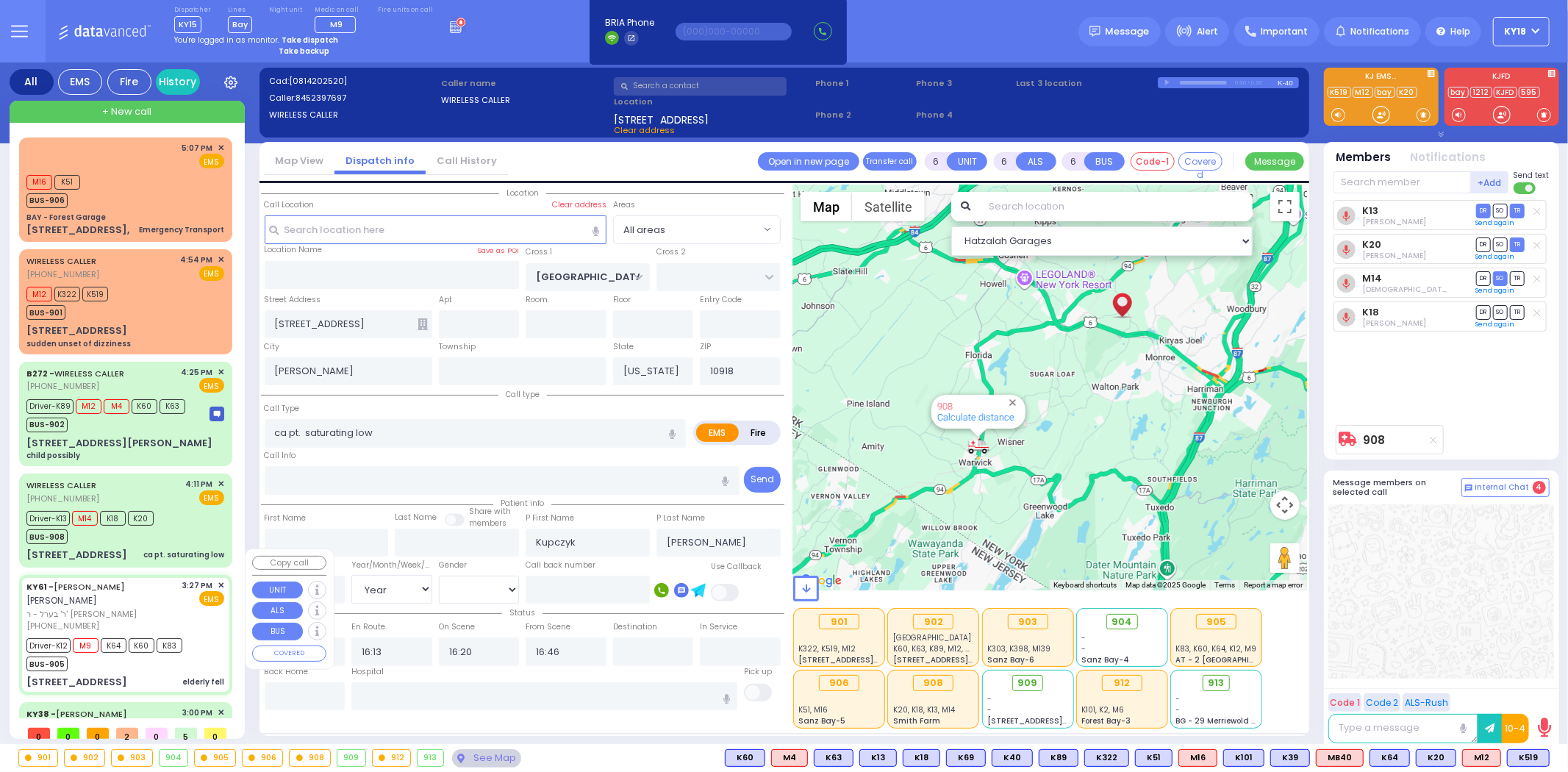
type input "15:27"
type input "15:29"
type input "15:30"
type input "16:15"
type input "Mount Sinai Hospital (East Harlem)"
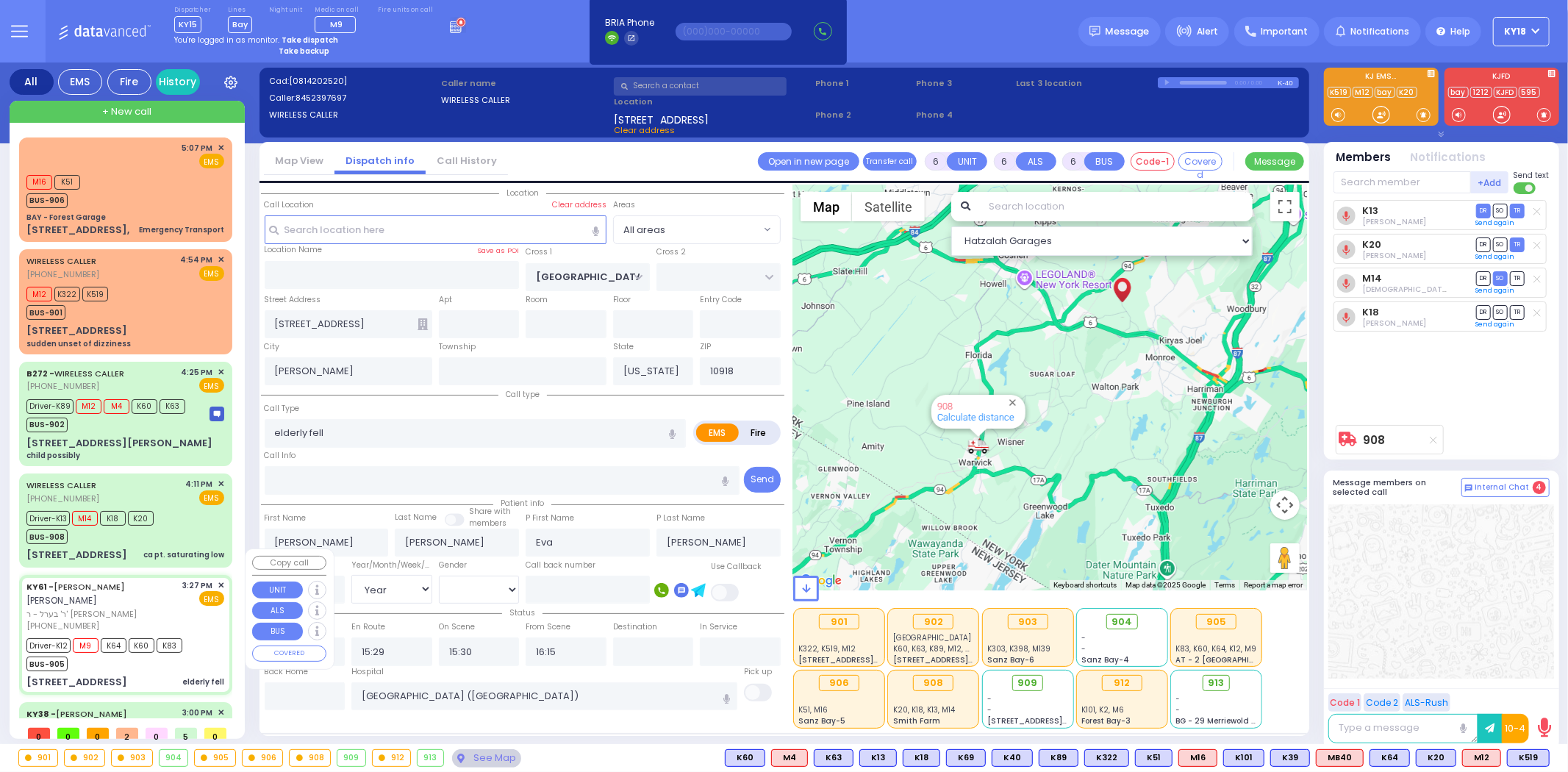
type input "SATMAR DR"
type input "4 Orshava Court"
type input "101"
type input "Monroe"
type input "10950"
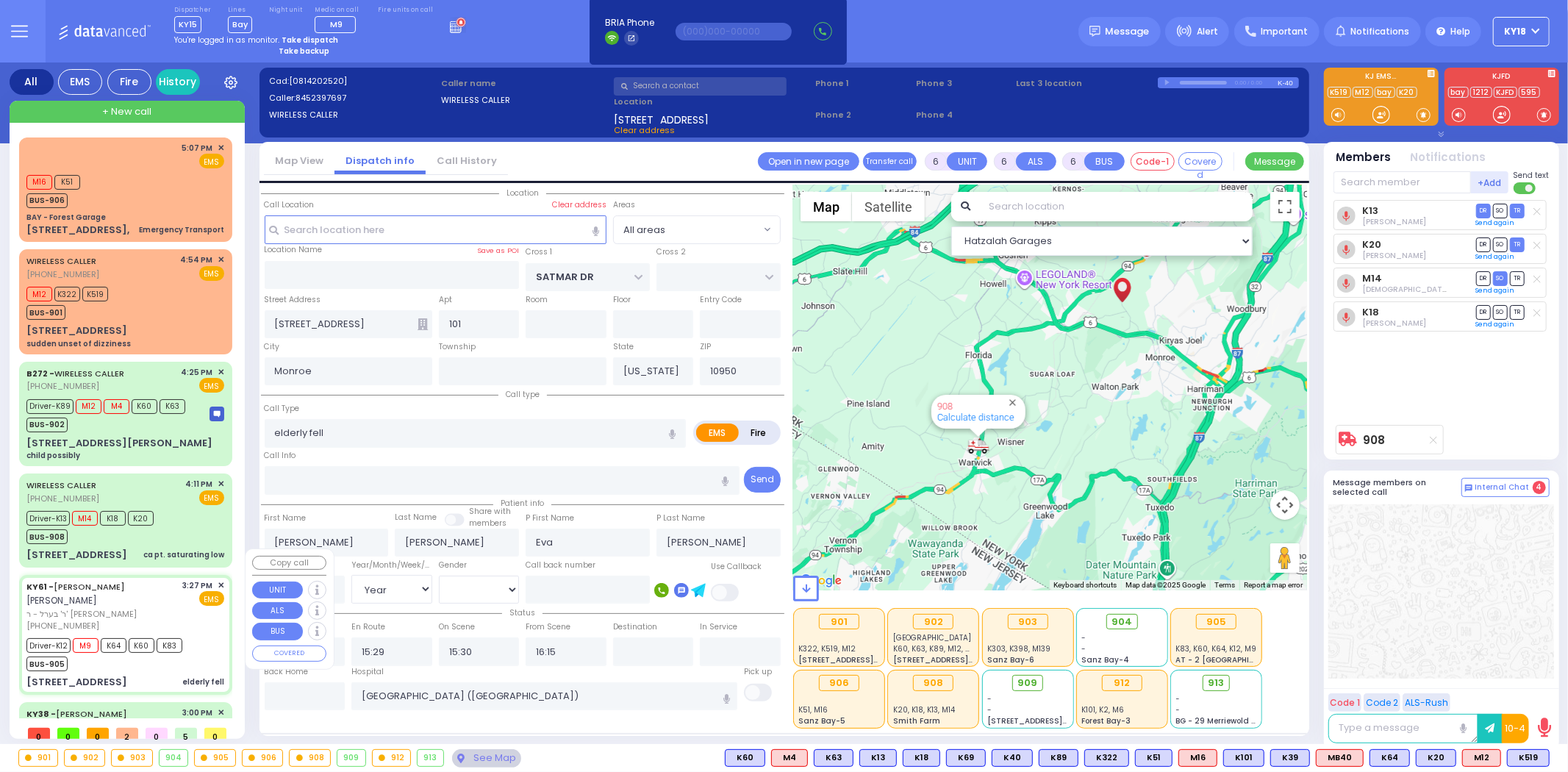
select select "Hatzalah Garages"
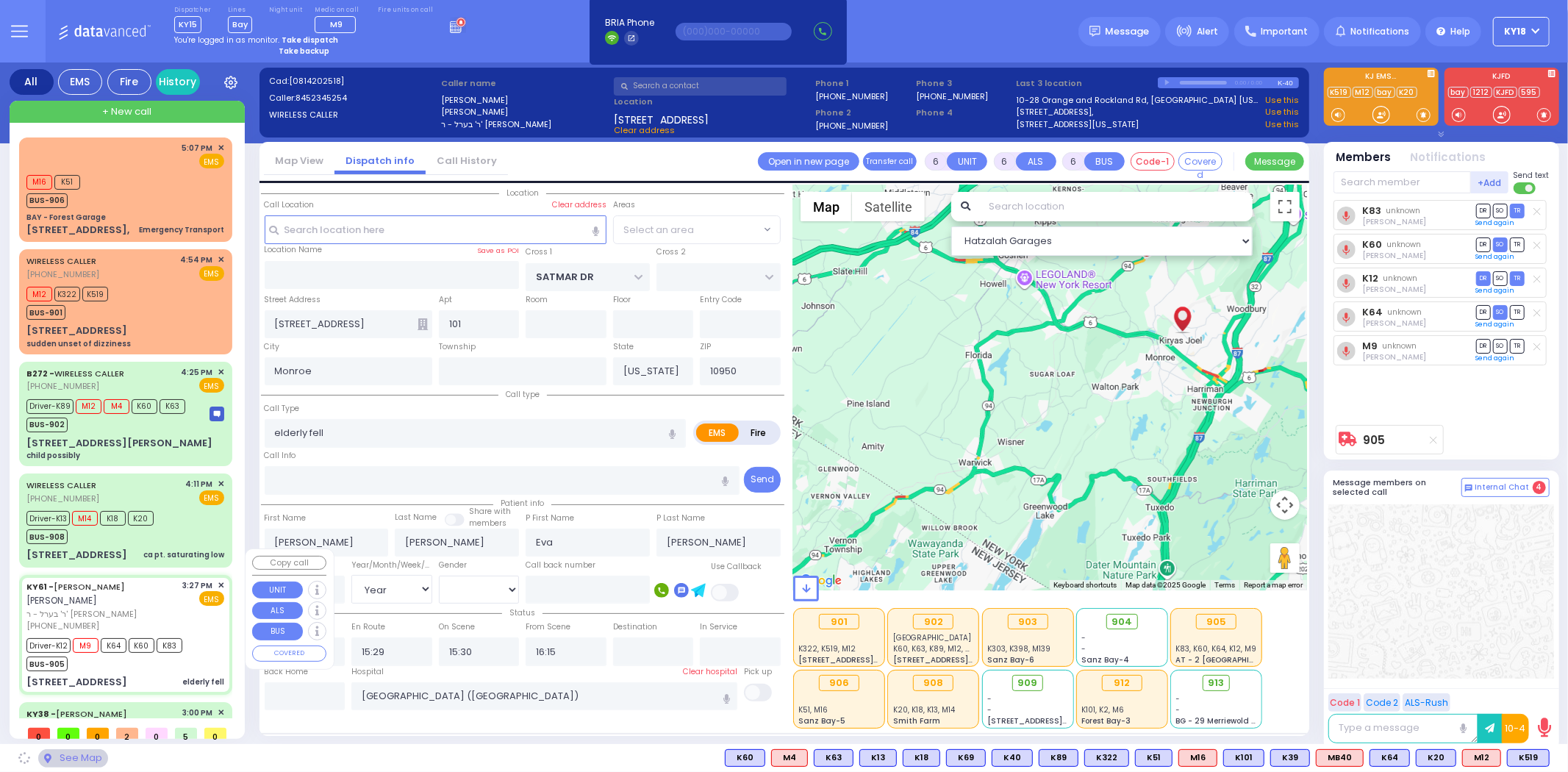
select select "SECTION 3"
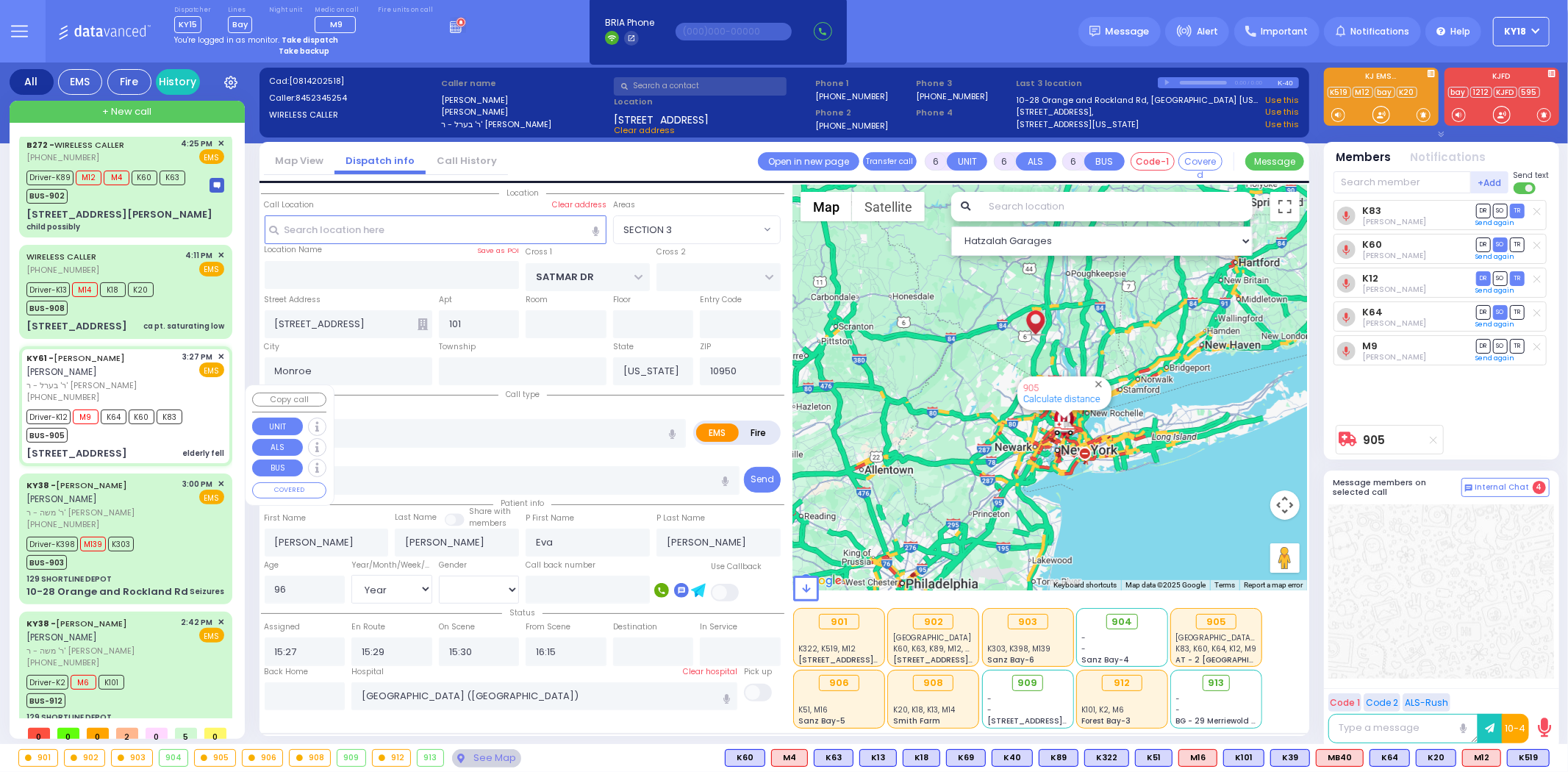
scroll to position [231, 0]
click at [153, 531] on div "Driver-K398 M139 K303 BUS-903" at bounding box center [125, 549] width 198 height 37
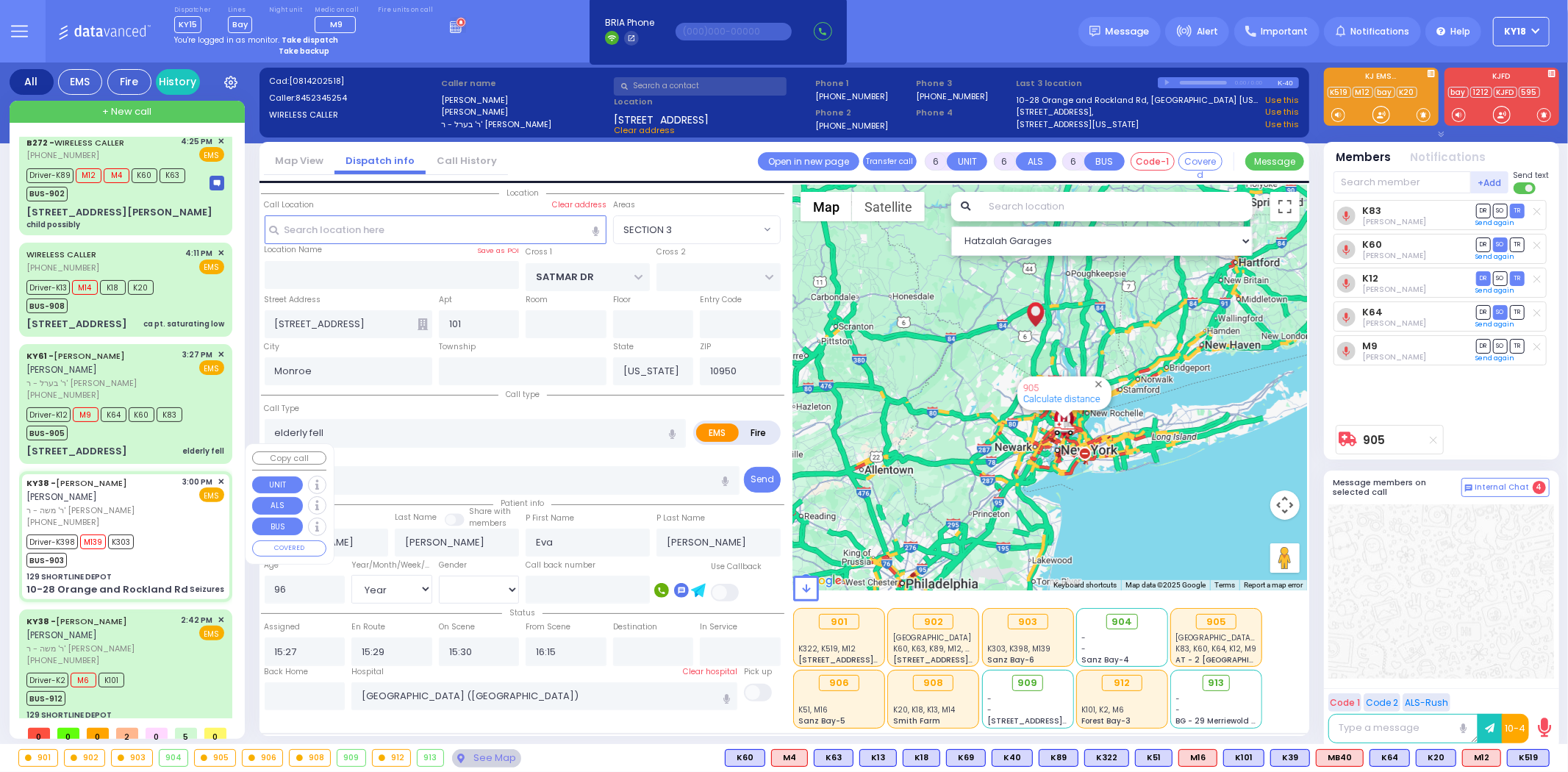
select select
type input "Seizures"
radio input "true"
type input "AVRUM [PERSON_NAME]"
type input "[PERSON_NAME]"
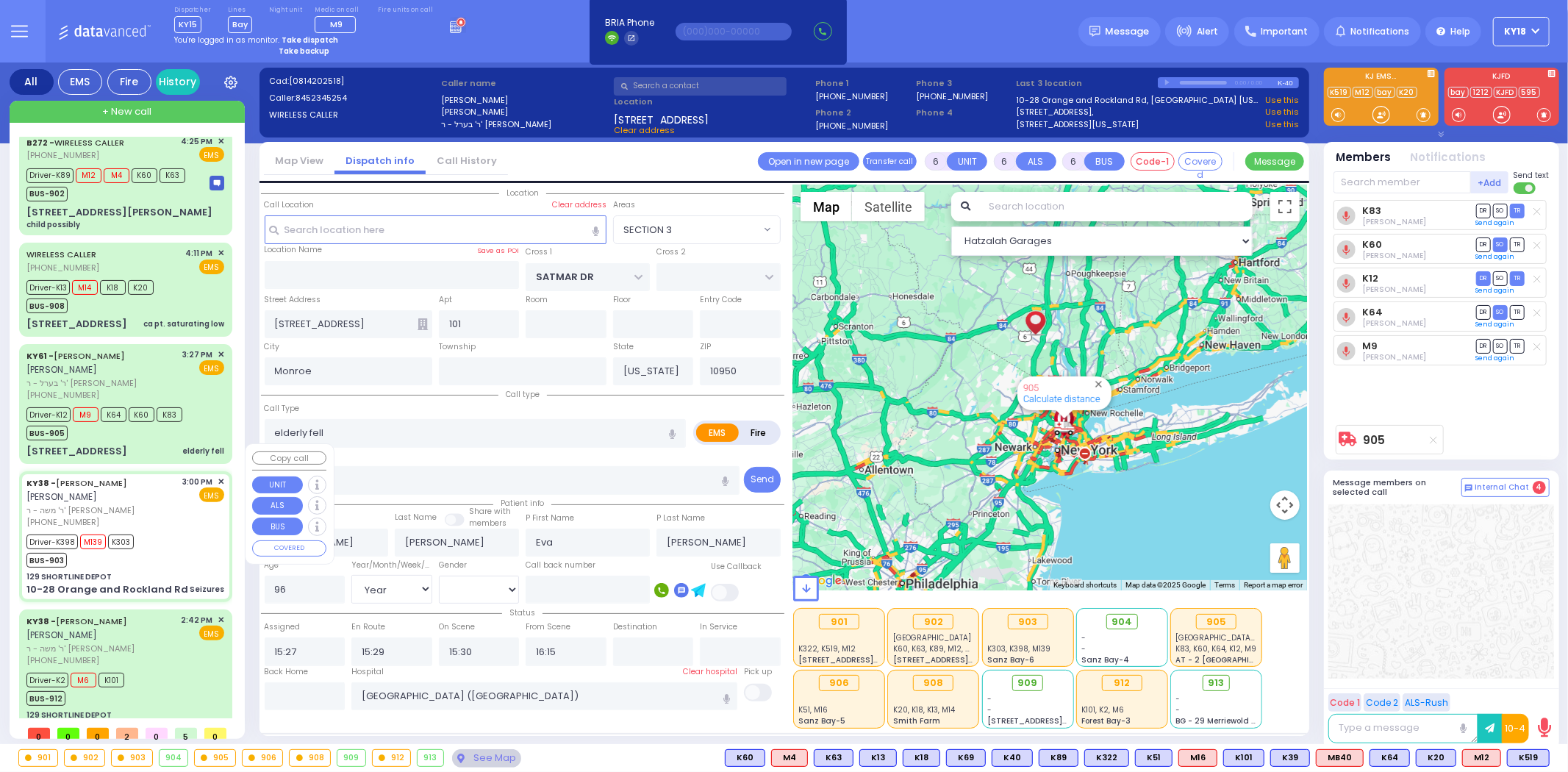
type input "Aron"
type input "Friedman"
type input "7"
select select "Year"
select select "[DEMOGRAPHIC_DATA]"
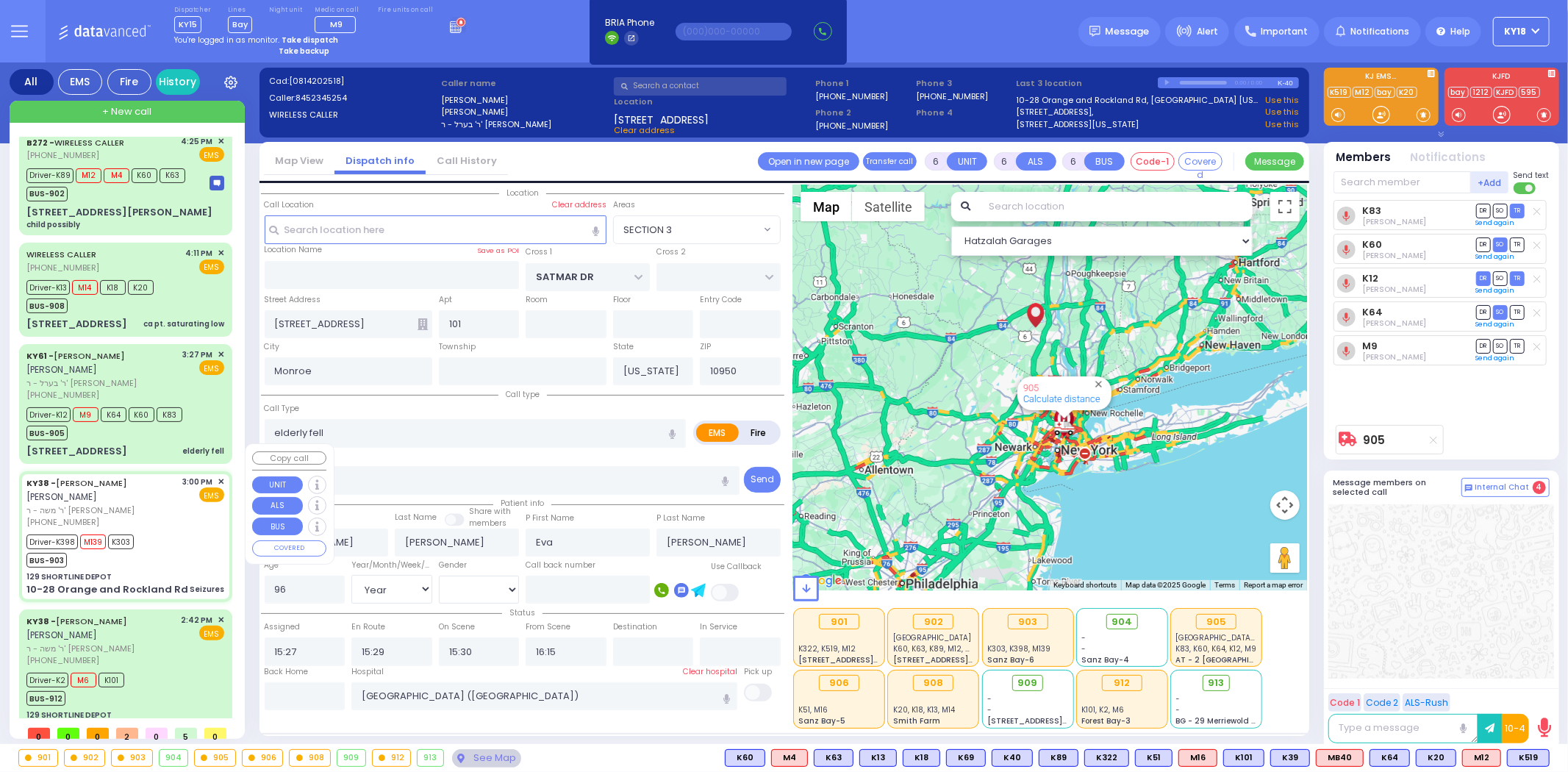
type input "15:00"
type input "15:02"
type input "15:06"
type input "15:22"
type input "16:40"
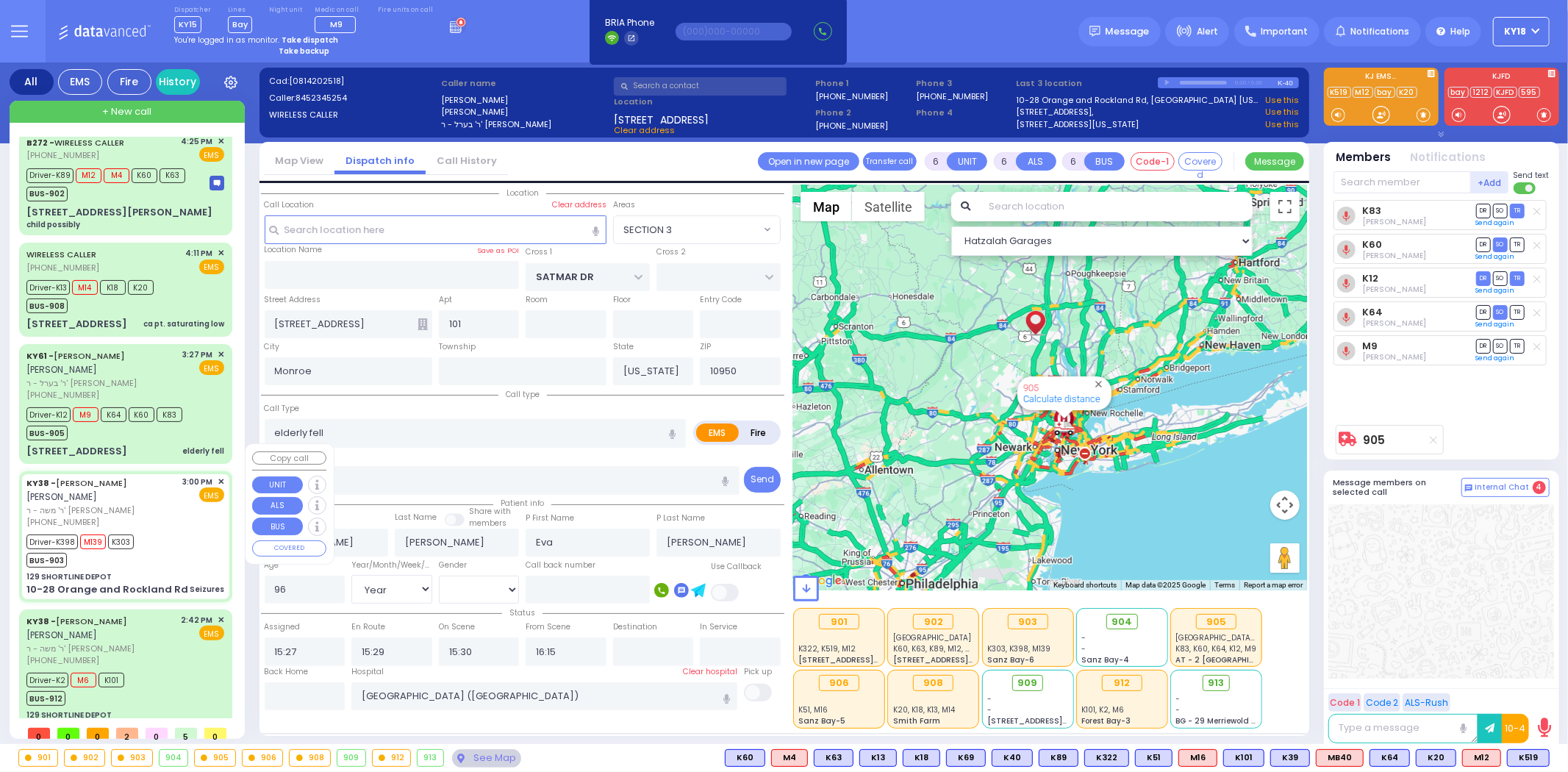
type input "17:55"
type input "[GEOGRAPHIC_DATA]"
select select "Hatzalah Garages"
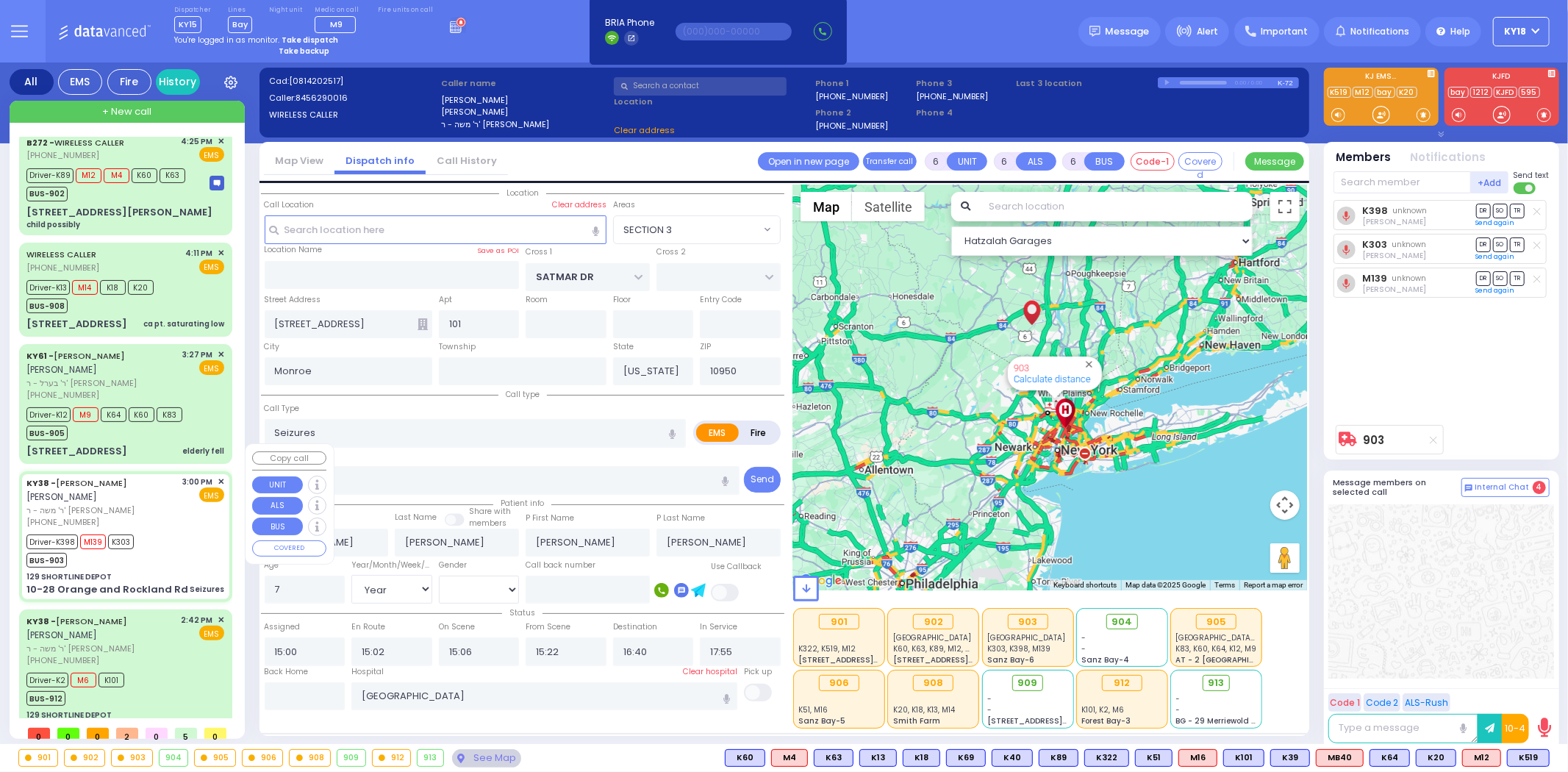
type input "129 SHORTLINE DEPOT"
type input "10-28 Orange and Rockland Rd"
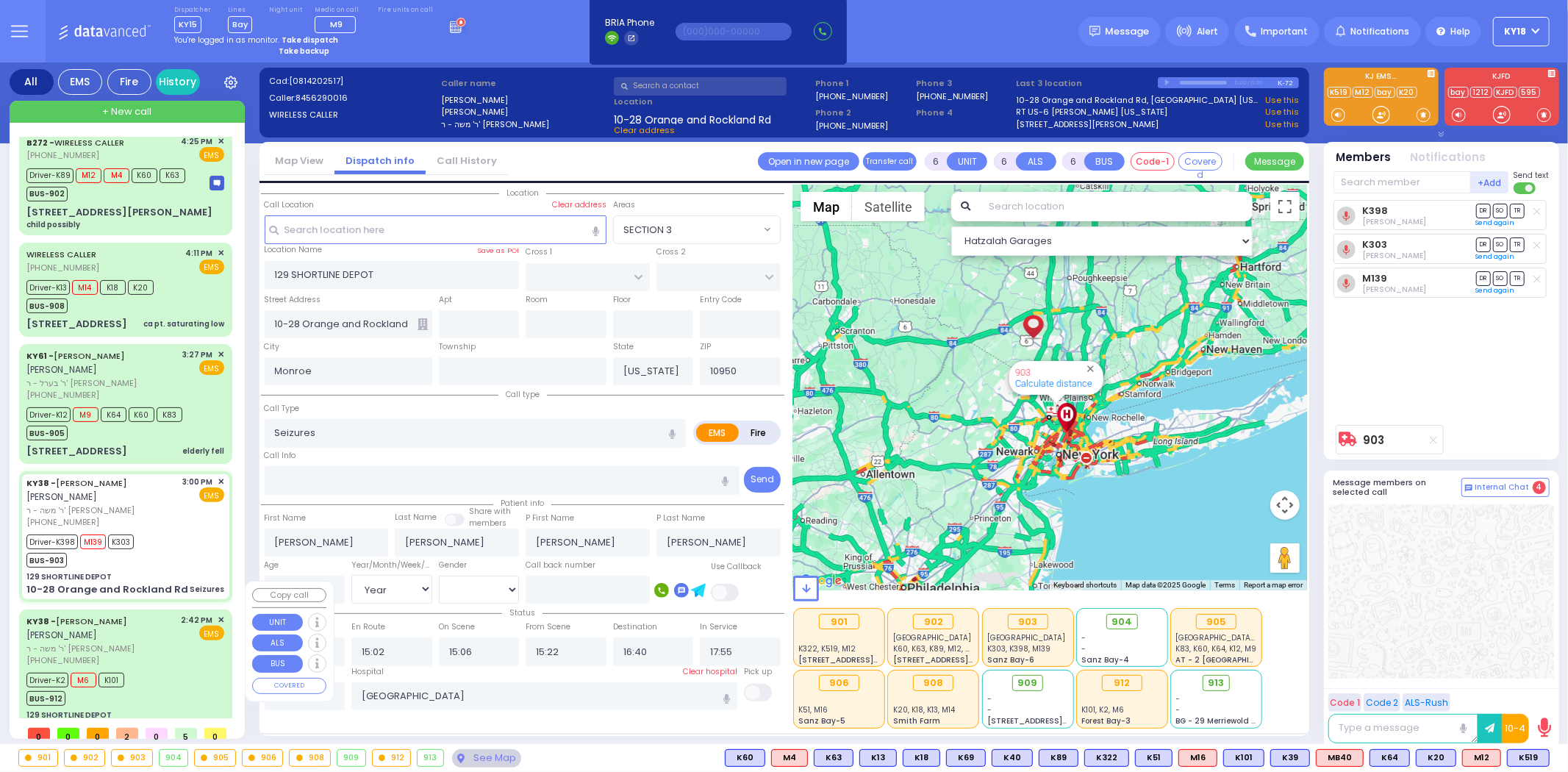
click at [158, 642] on span "ר' [PERSON_NAME] - ר' [PERSON_NAME] [PERSON_NAME]" at bounding box center [101, 648] width 150 height 13
select select
type input "Fracture"
radio input "true"
type input "[PERSON_NAME]"
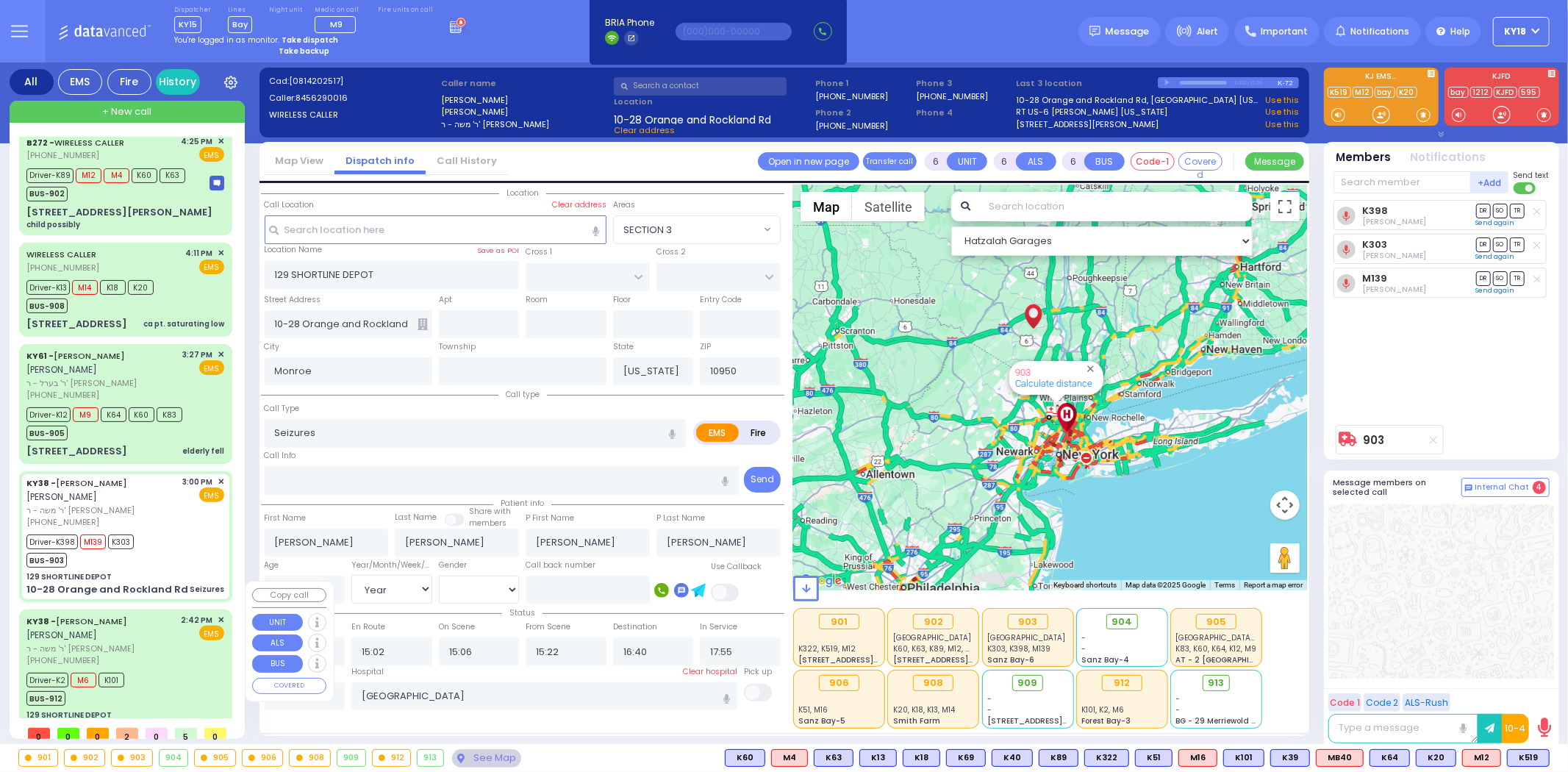
type input "Rossen"
type input "47"
select select "Year"
select select "[DEMOGRAPHIC_DATA]"
type input "14:42"
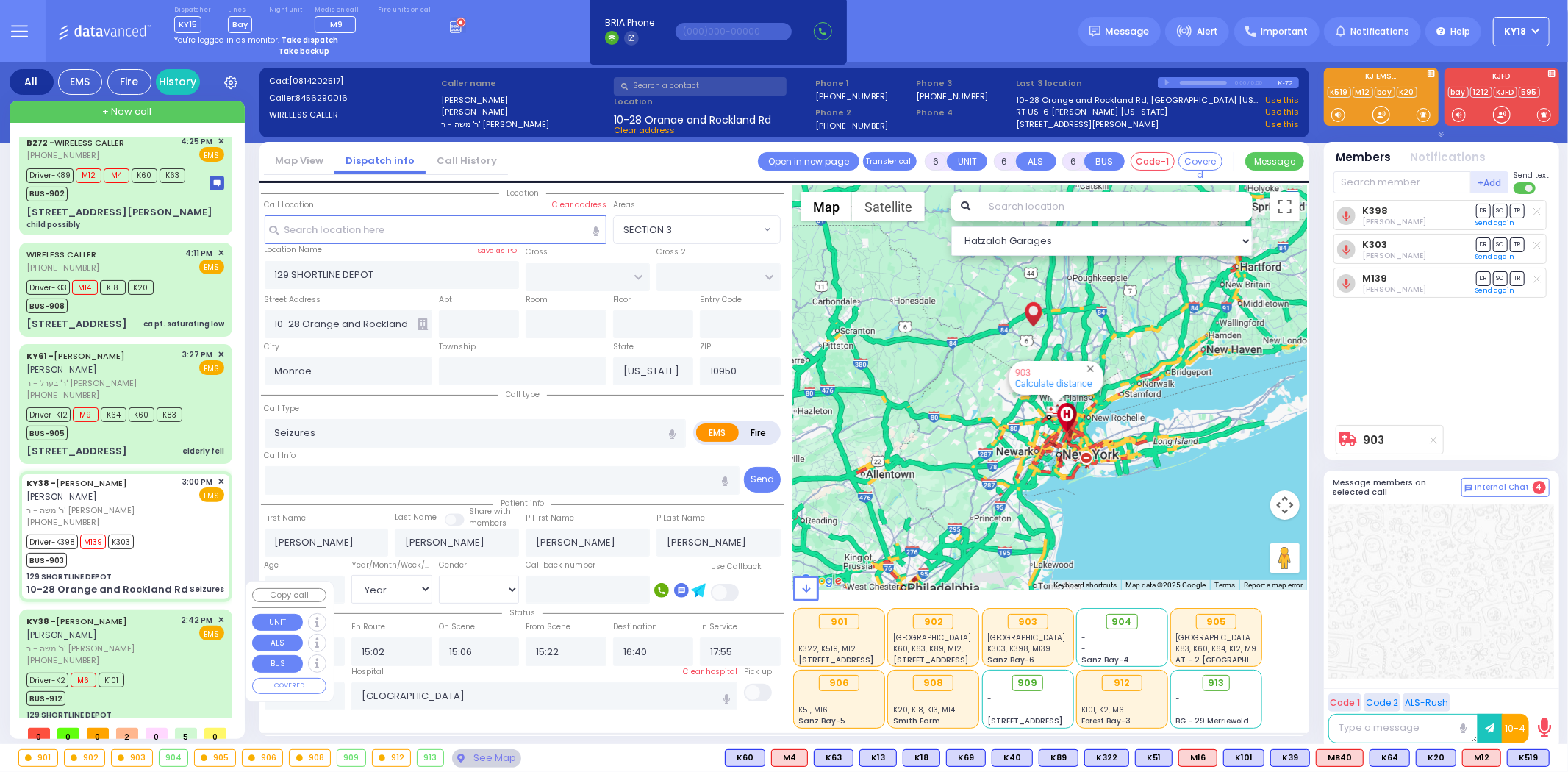
type input "14:48"
type input "15:15"
type input "15:28"
type input "16:18"
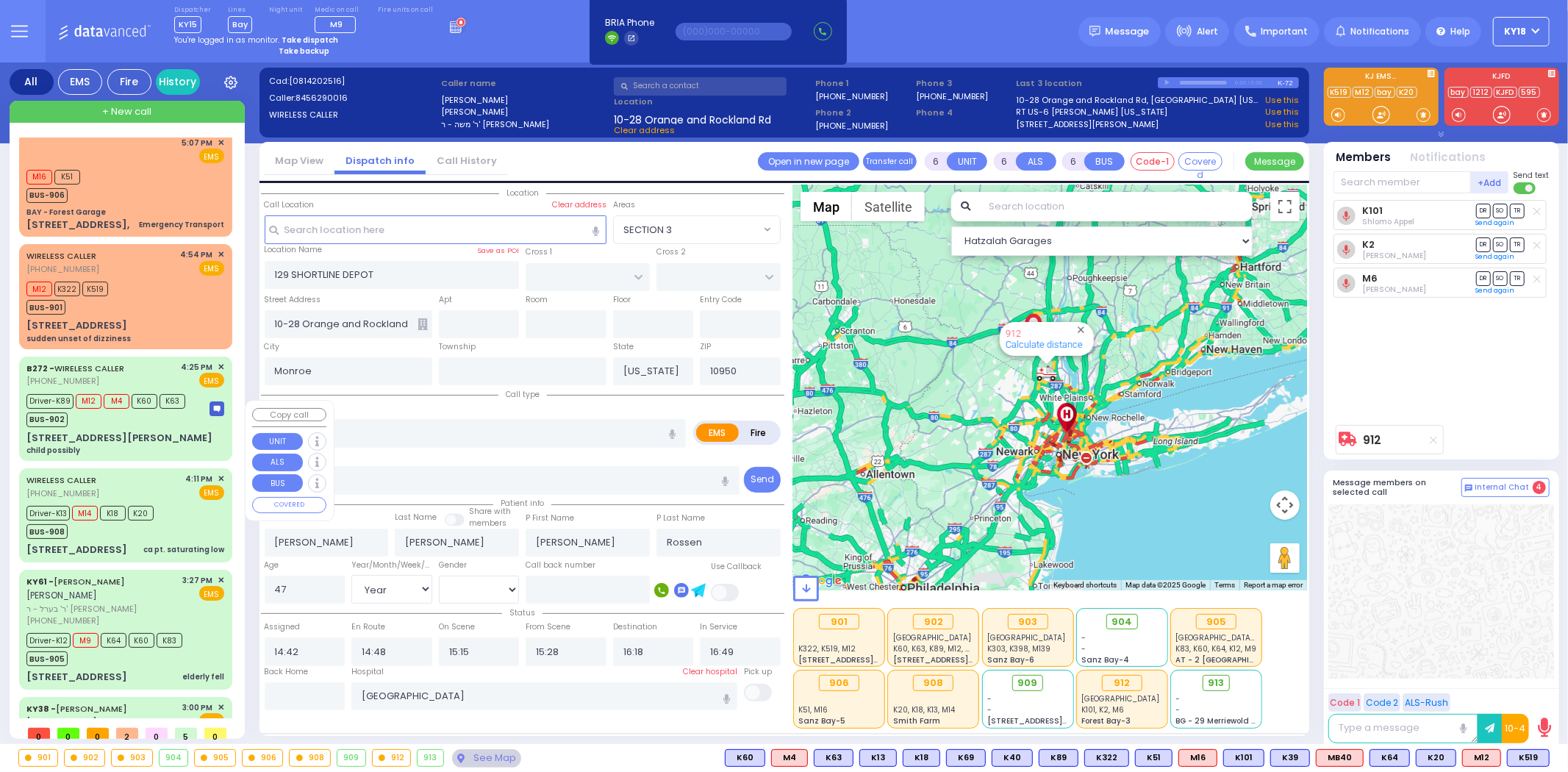
scroll to position [0, 0]
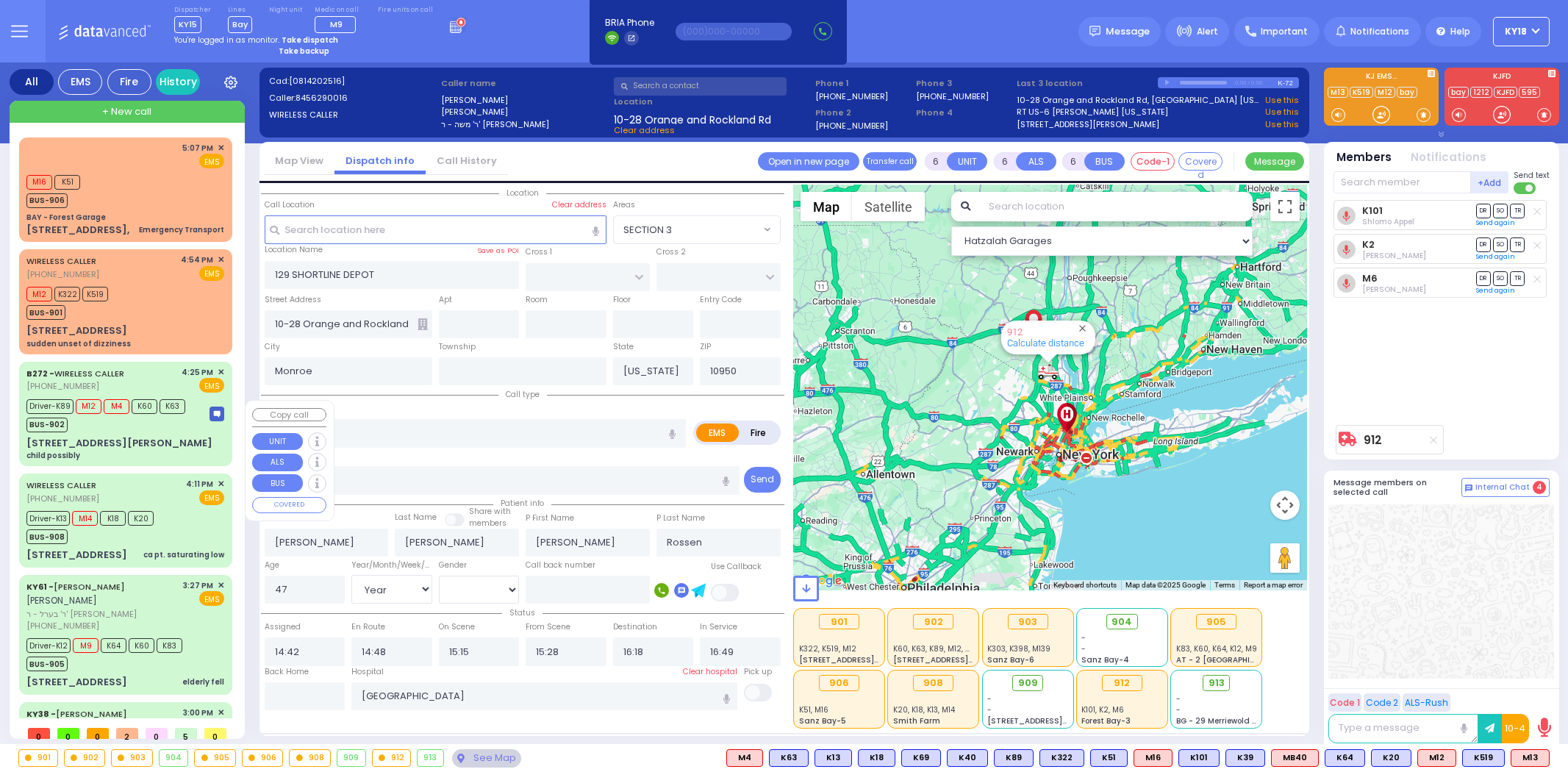
select select
select select "Year"
select select "[DEMOGRAPHIC_DATA]"
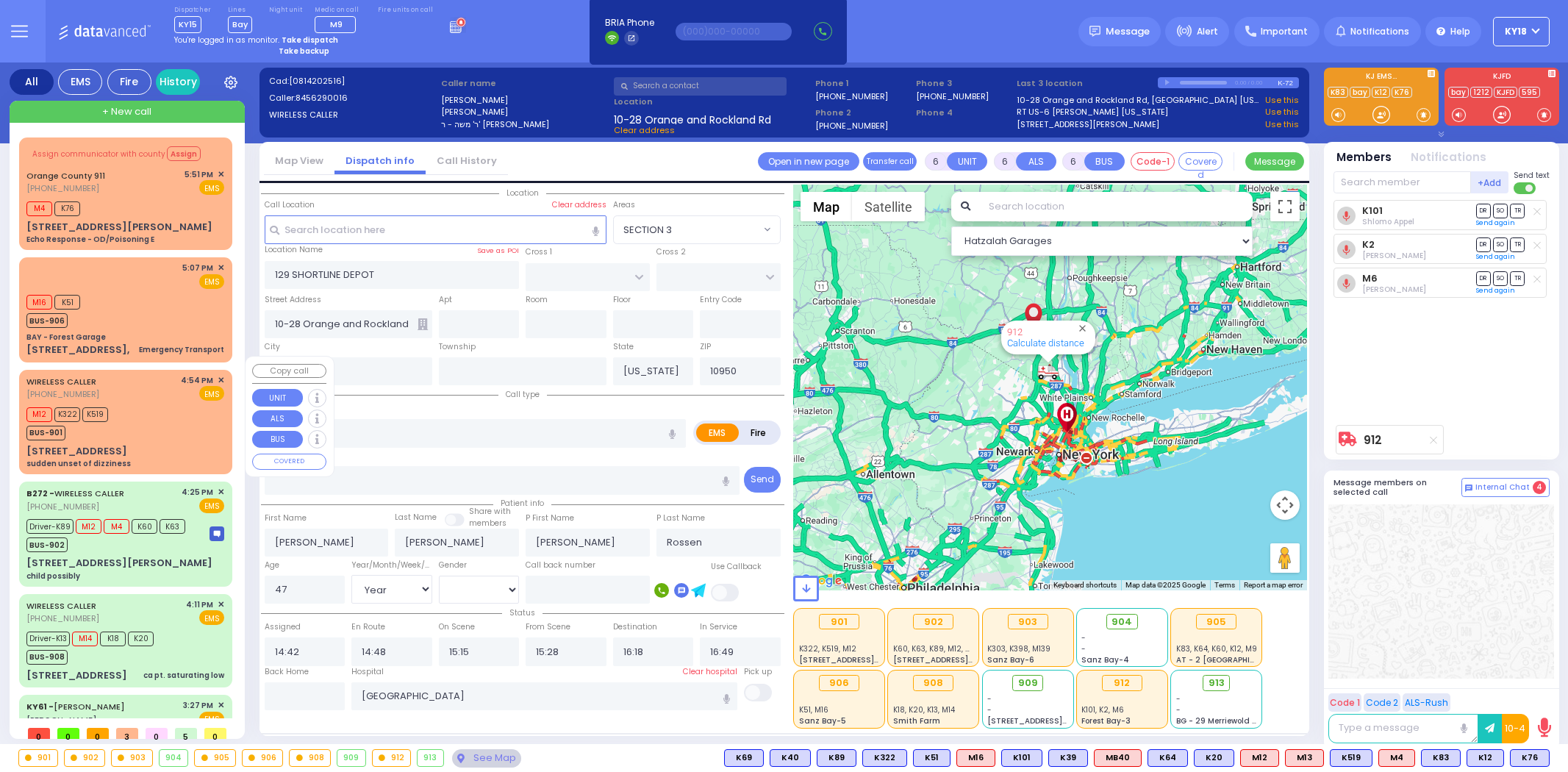
select select
select select "Year"
select select "[DEMOGRAPHIC_DATA]"
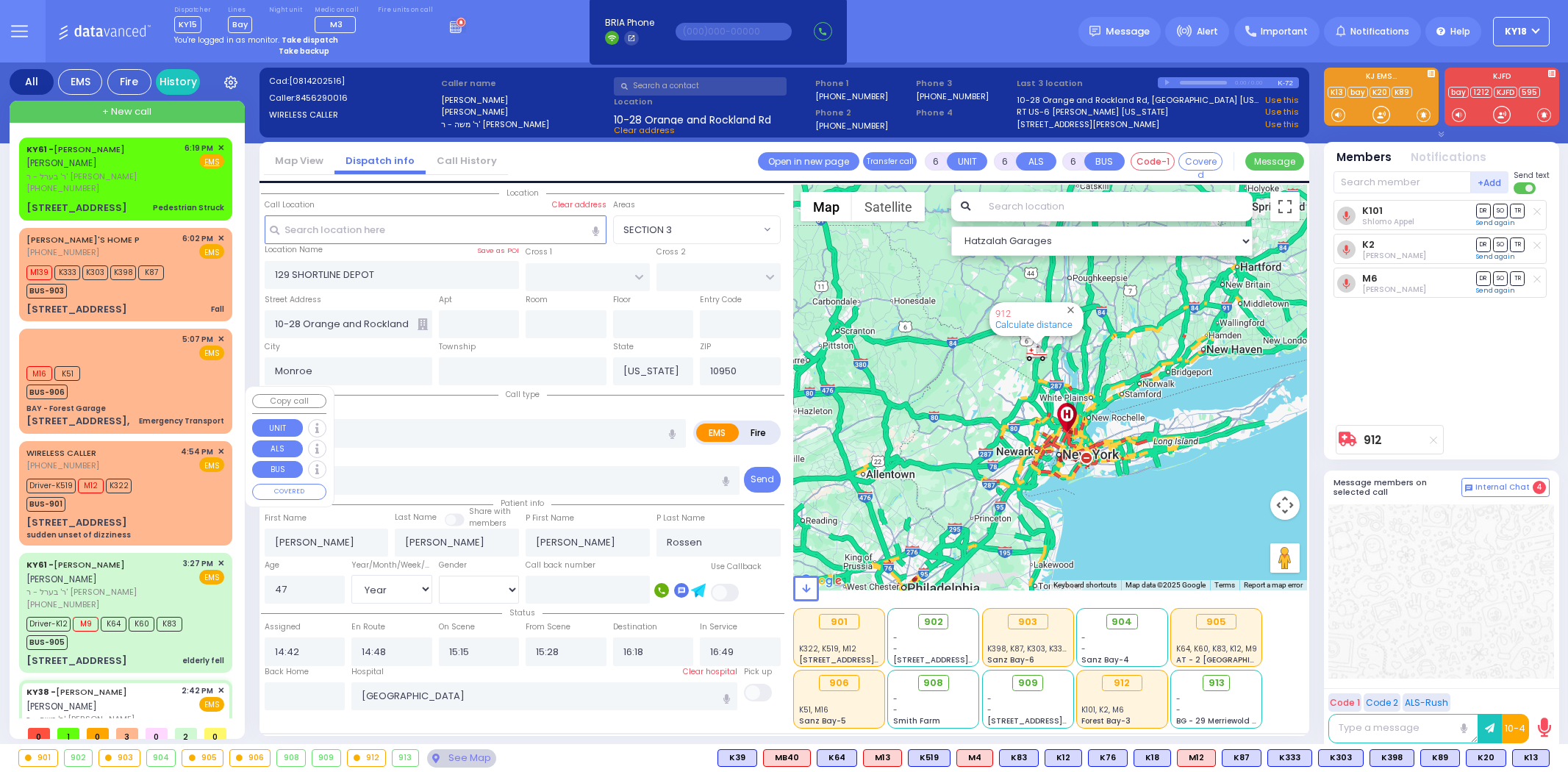
select select
select select "Year"
select select "[DEMOGRAPHIC_DATA]"
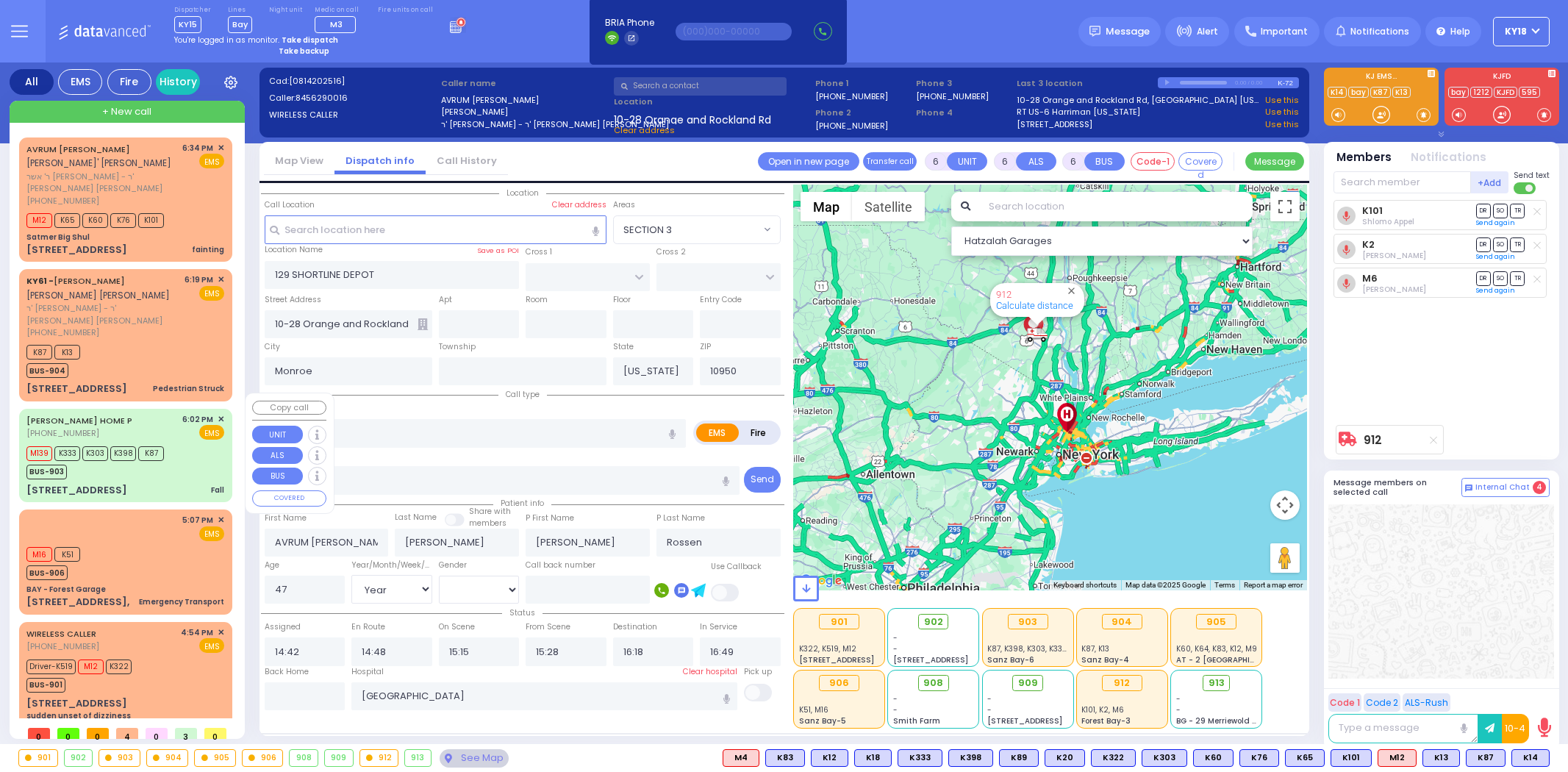
select select
select select "Year"
select select "[DEMOGRAPHIC_DATA]"
select select
radio input "true"
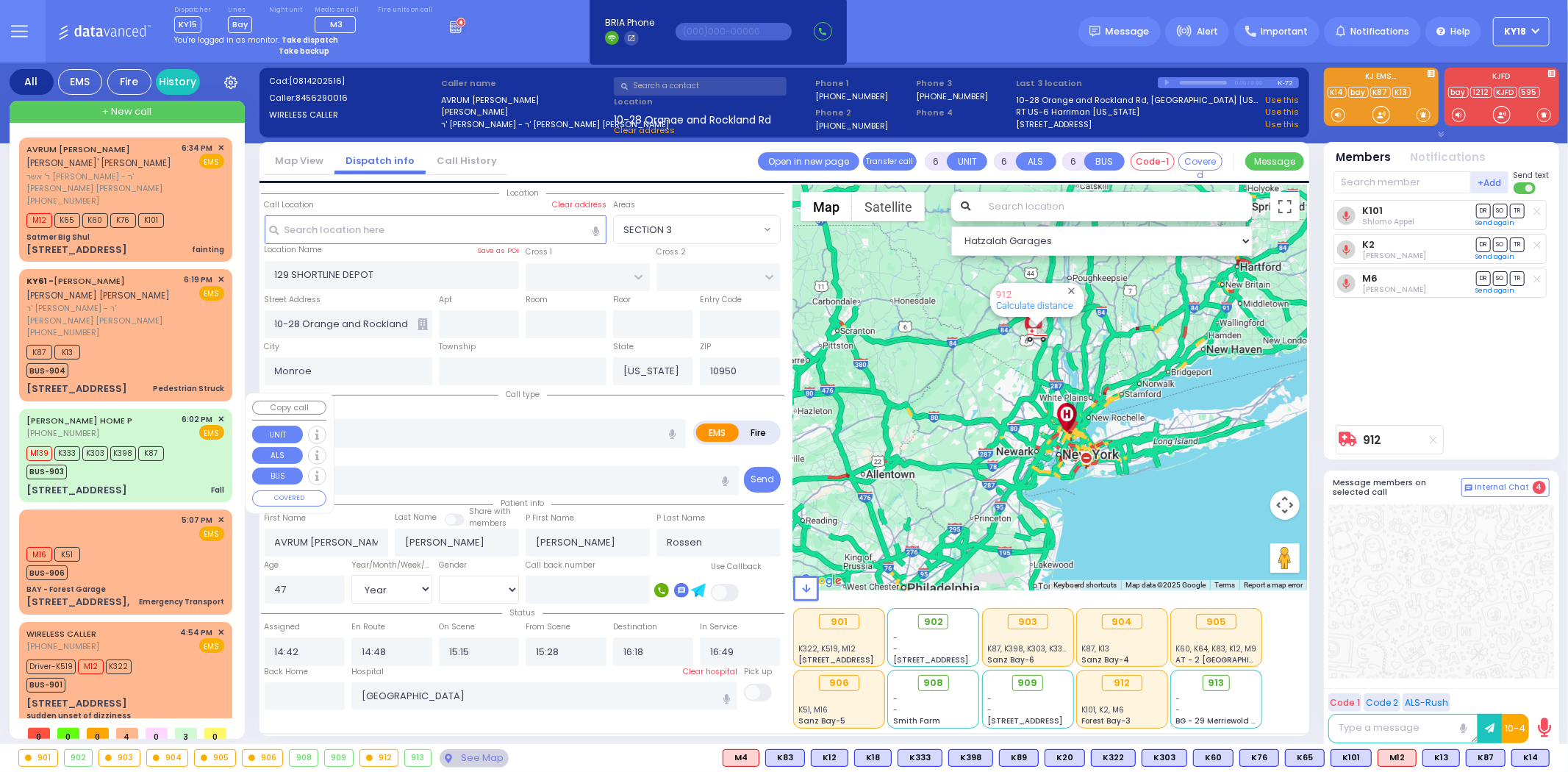
select select "Year"
select select "[DEMOGRAPHIC_DATA]"
type input "18:47"
select select "Hatzalah Garages"
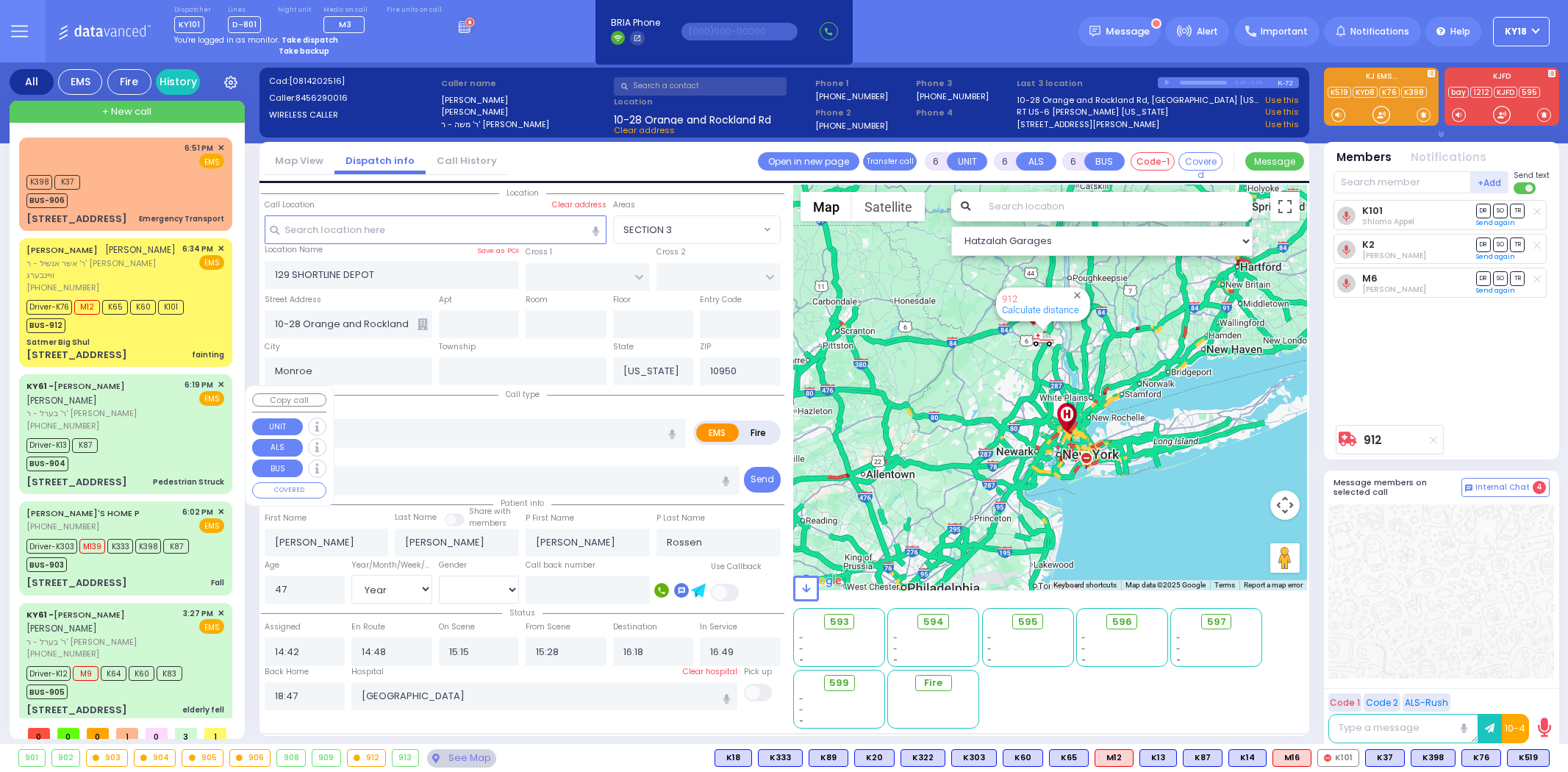
select select
select select "Year"
select select "[DEMOGRAPHIC_DATA]"
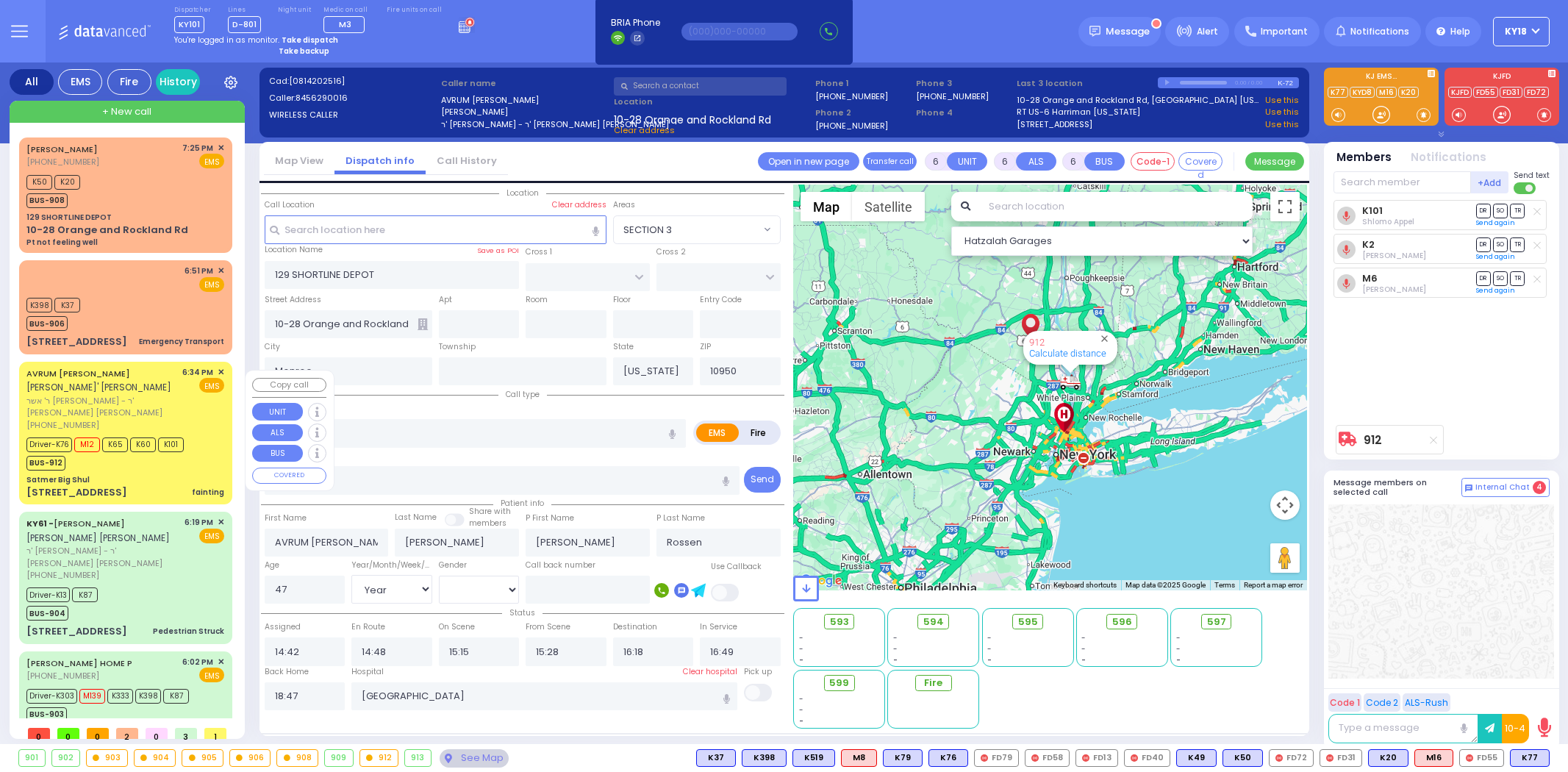
select select
select select "Year"
select select "[DEMOGRAPHIC_DATA]"
